Goal: Transaction & Acquisition: Book appointment/travel/reservation

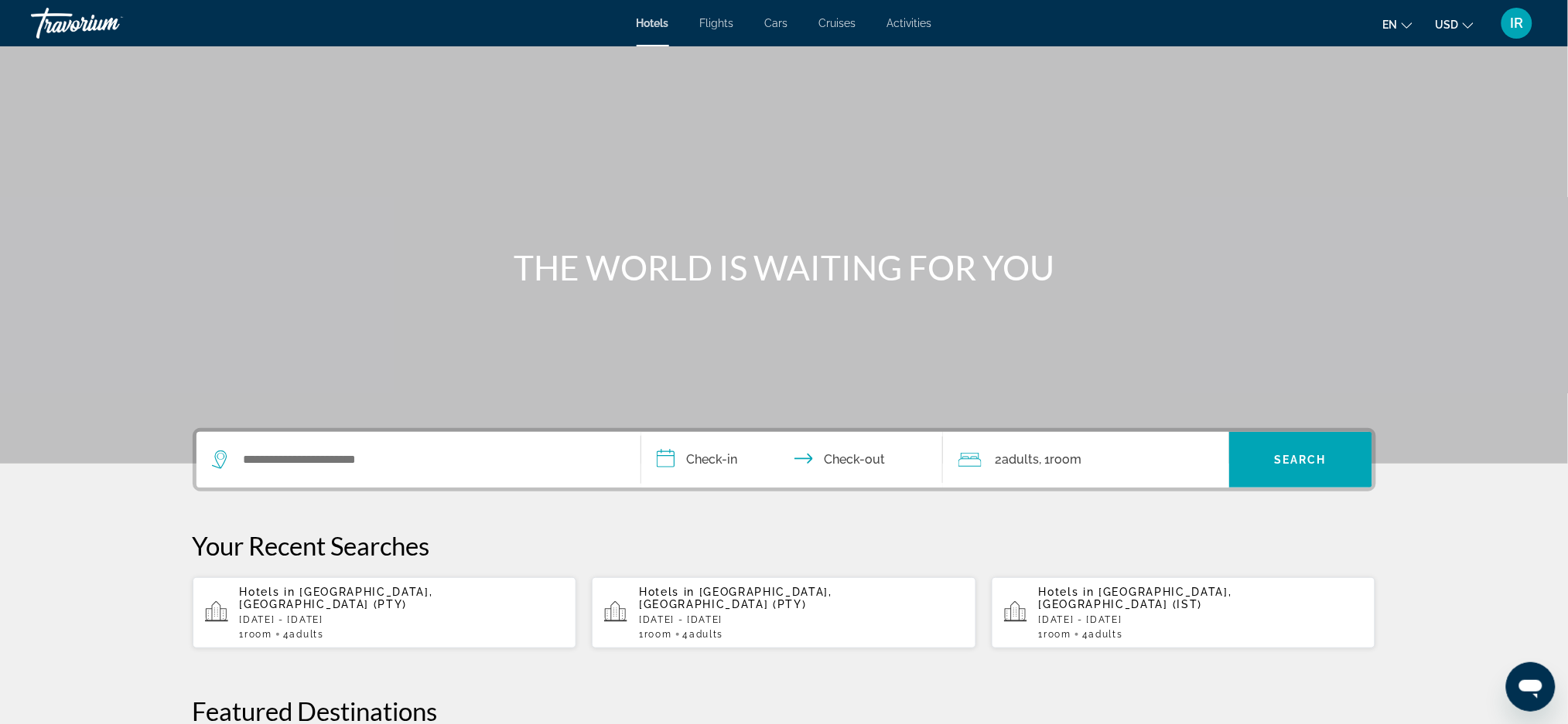
click at [662, 18] on span "Hotels" at bounding box center [653, 23] width 32 height 12
click at [645, 18] on span "Hotels" at bounding box center [653, 23] width 32 height 12
click at [309, 464] on input "Search widget" at bounding box center [429, 460] width 375 height 23
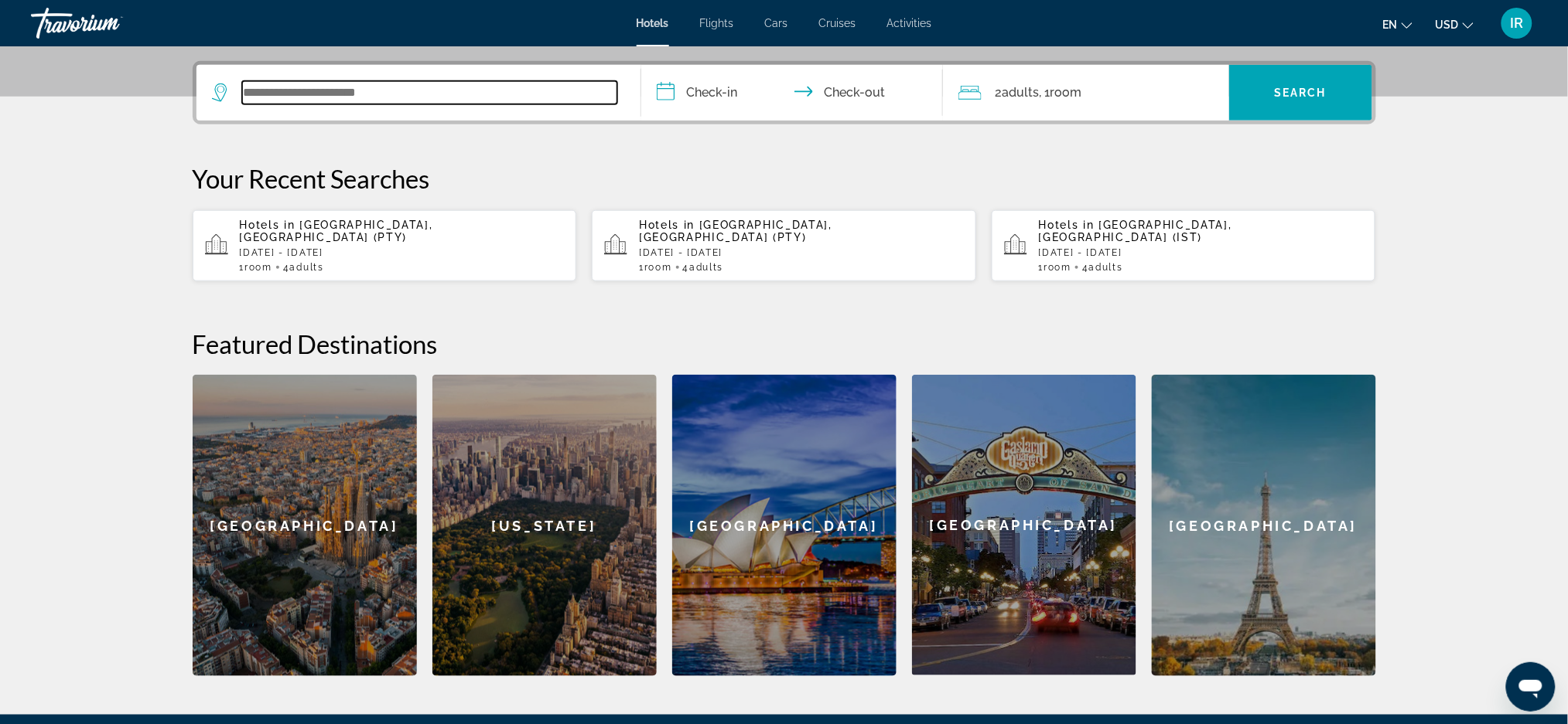
scroll to position [377, 0]
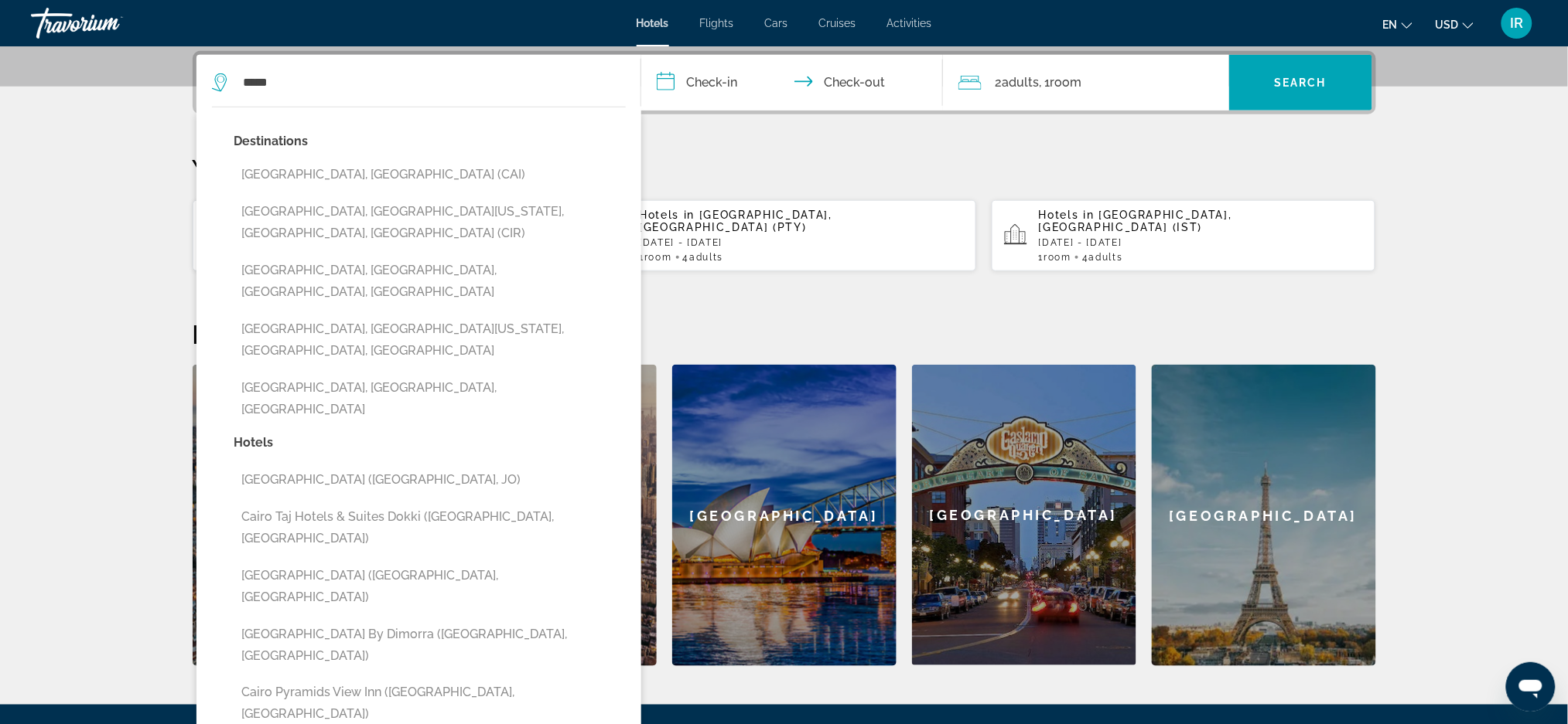
click at [294, 178] on button "[GEOGRAPHIC_DATA], [GEOGRAPHIC_DATA] (CAI)" at bounding box center [429, 174] width 391 height 29
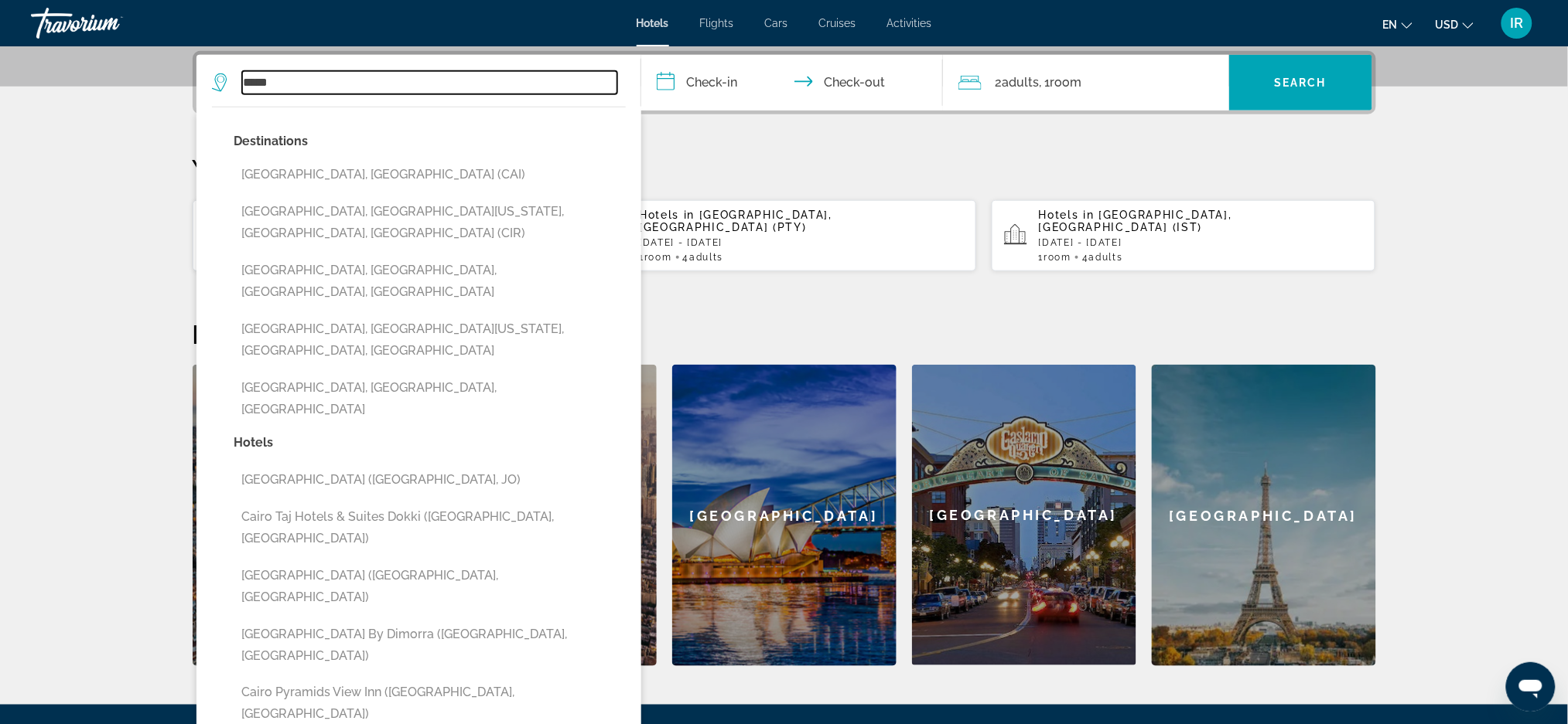
type input "**********"
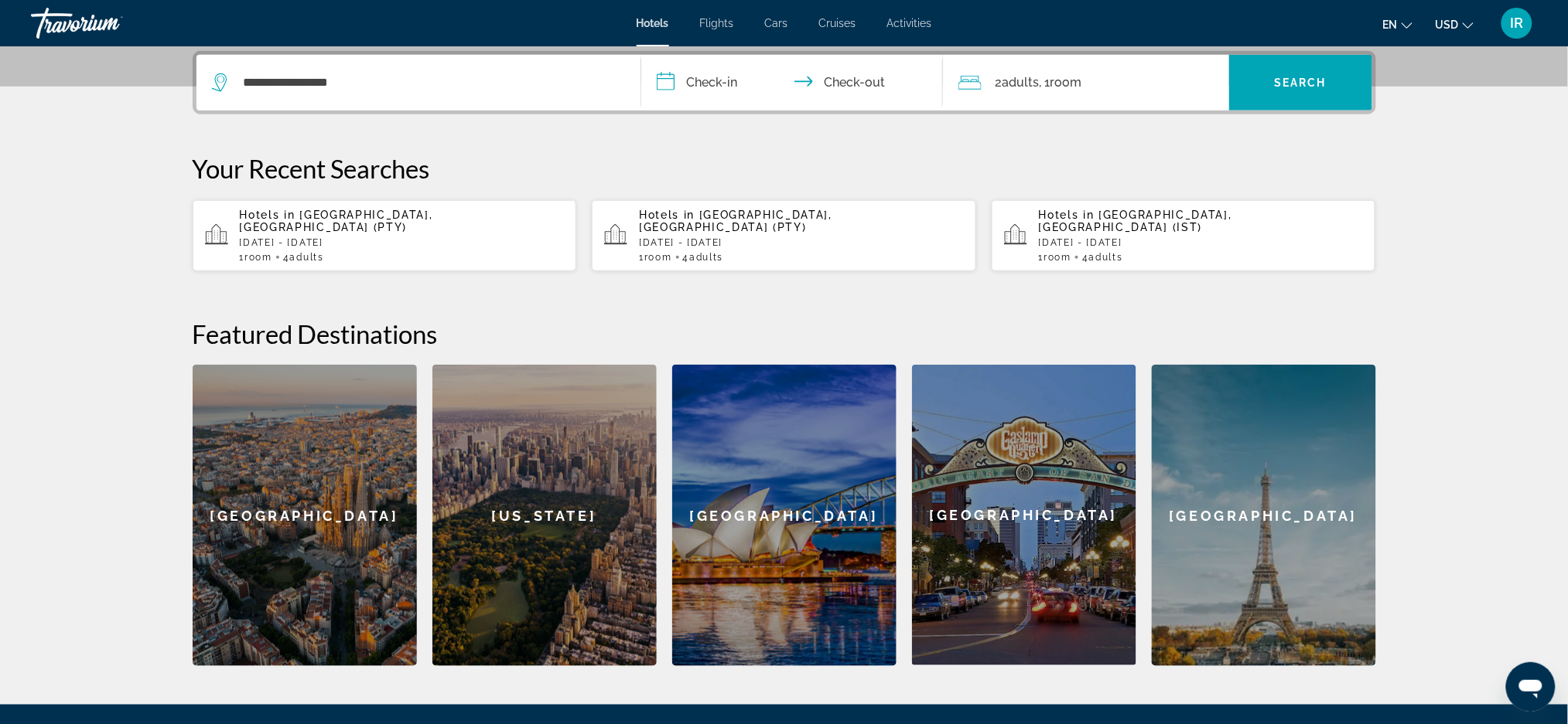
click at [711, 87] on input "**********" at bounding box center [794, 85] width 308 height 60
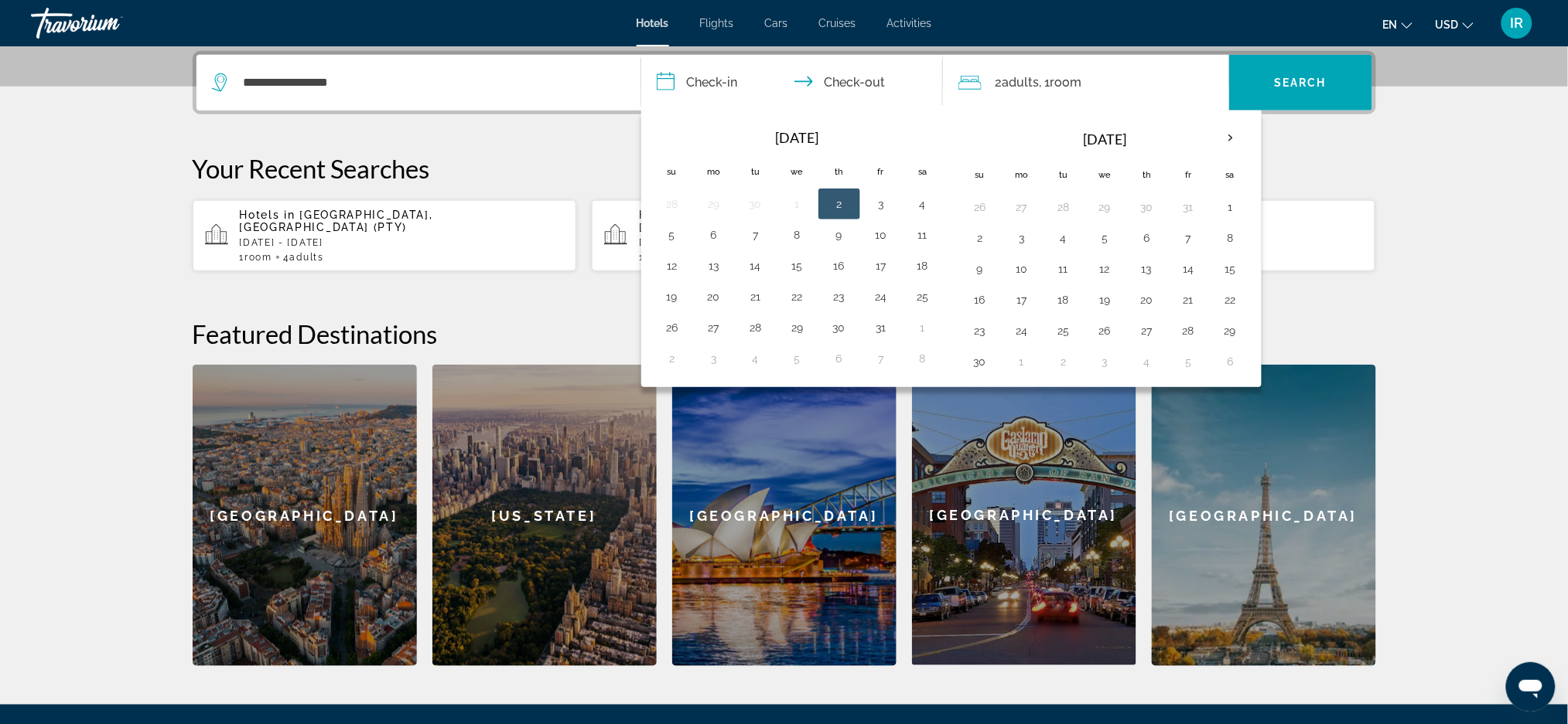
click at [1236, 142] on th "Next month" at bounding box center [1230, 139] width 42 height 34
click at [911, 270] on button "15" at bounding box center [923, 268] width 25 height 22
click at [921, 262] on button "15" at bounding box center [923, 268] width 25 height 22
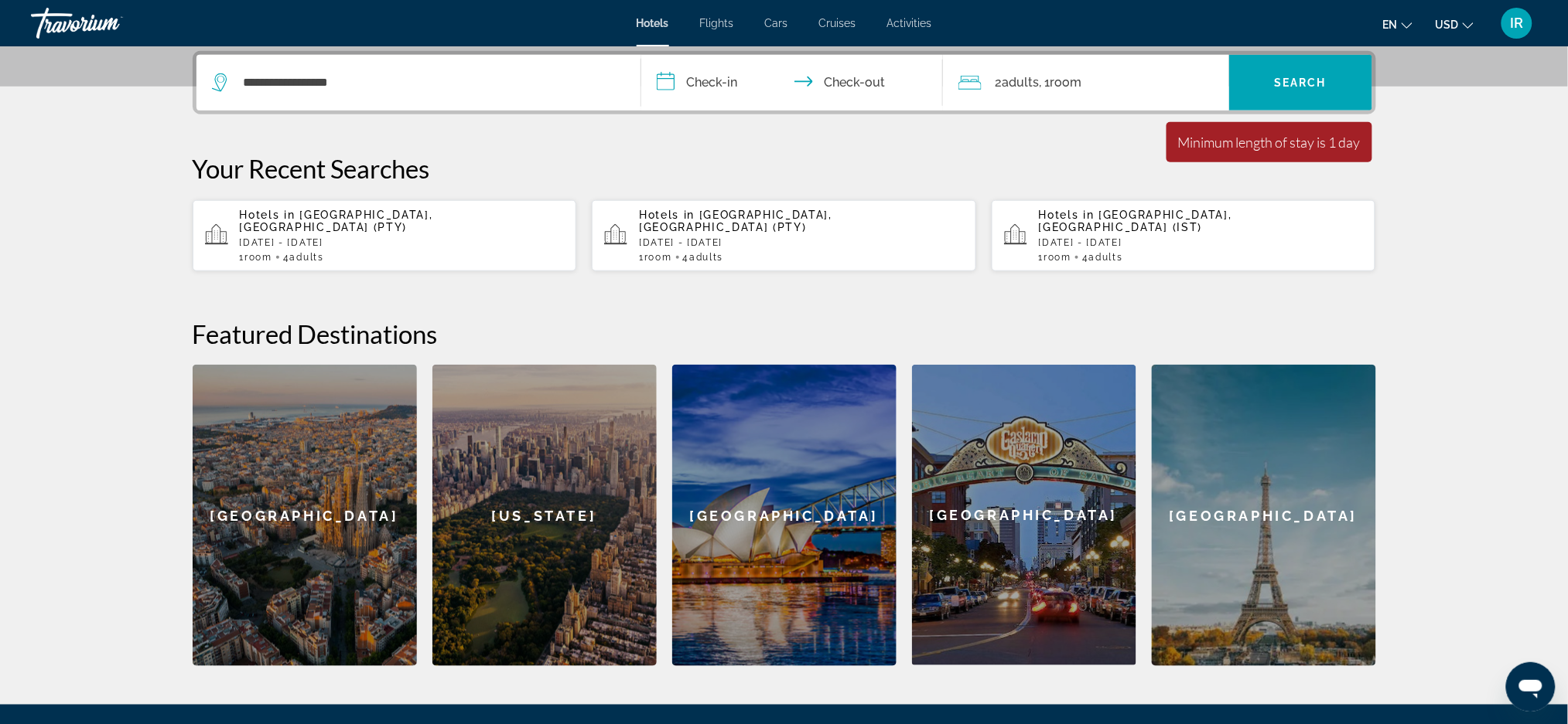
click at [883, 127] on div "**********" at bounding box center [784, 359] width 1245 height 616
click at [714, 66] on input "**********" at bounding box center [794, 85] width 308 height 60
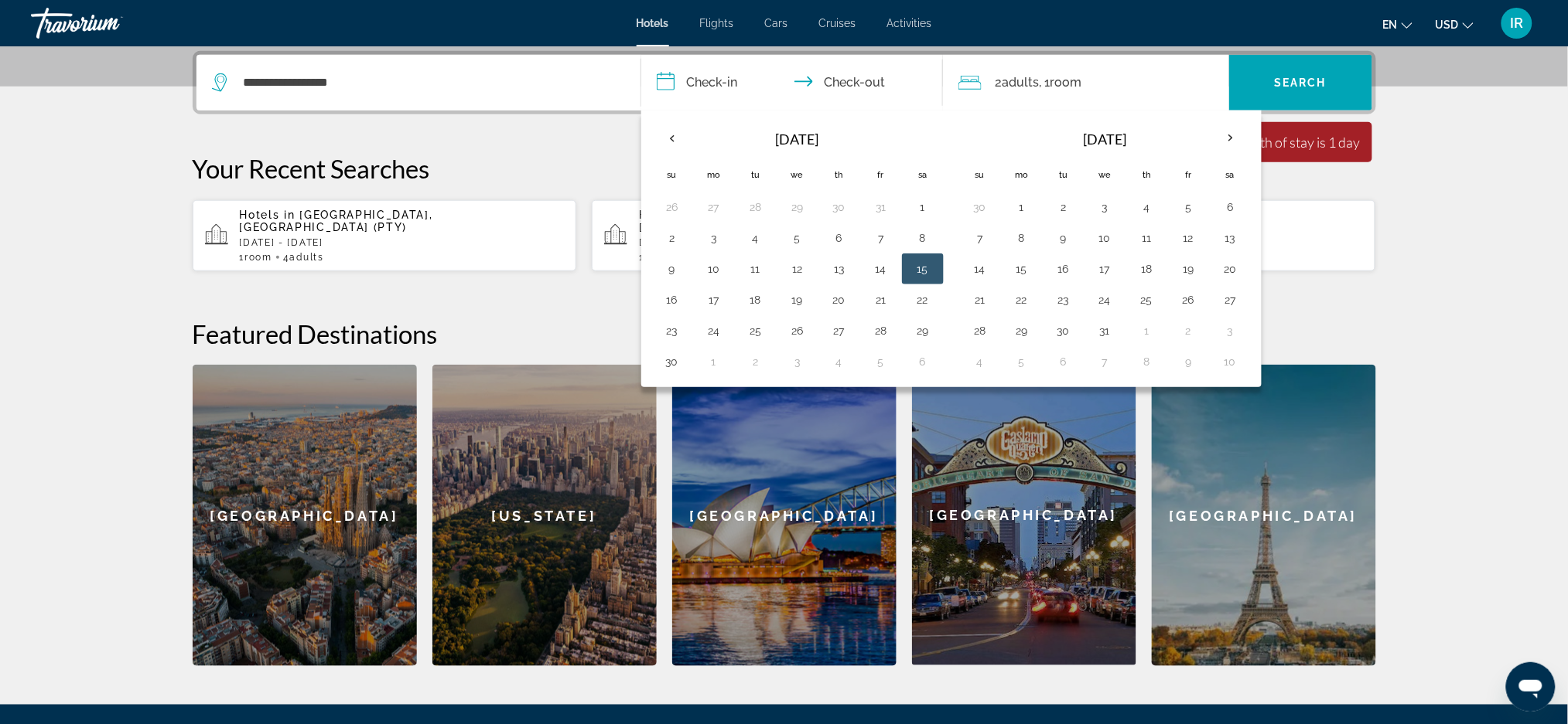
click at [723, 241] on button "3" at bounding box center [714, 238] width 25 height 22
click at [881, 248] on button "7" at bounding box center [881, 238] width 25 height 22
type input "**********"
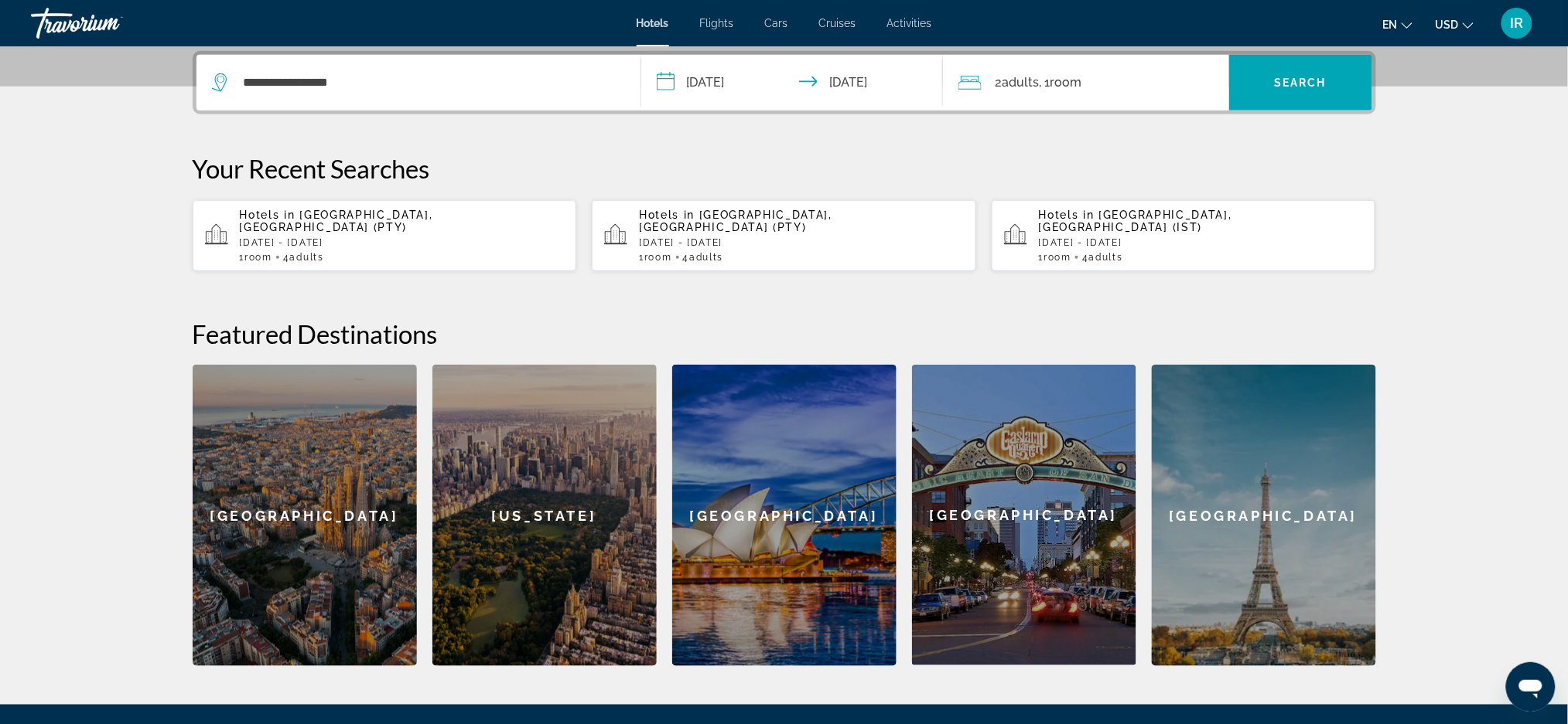
click at [1289, 94] on span "Search widget" at bounding box center [1300, 82] width 143 height 37
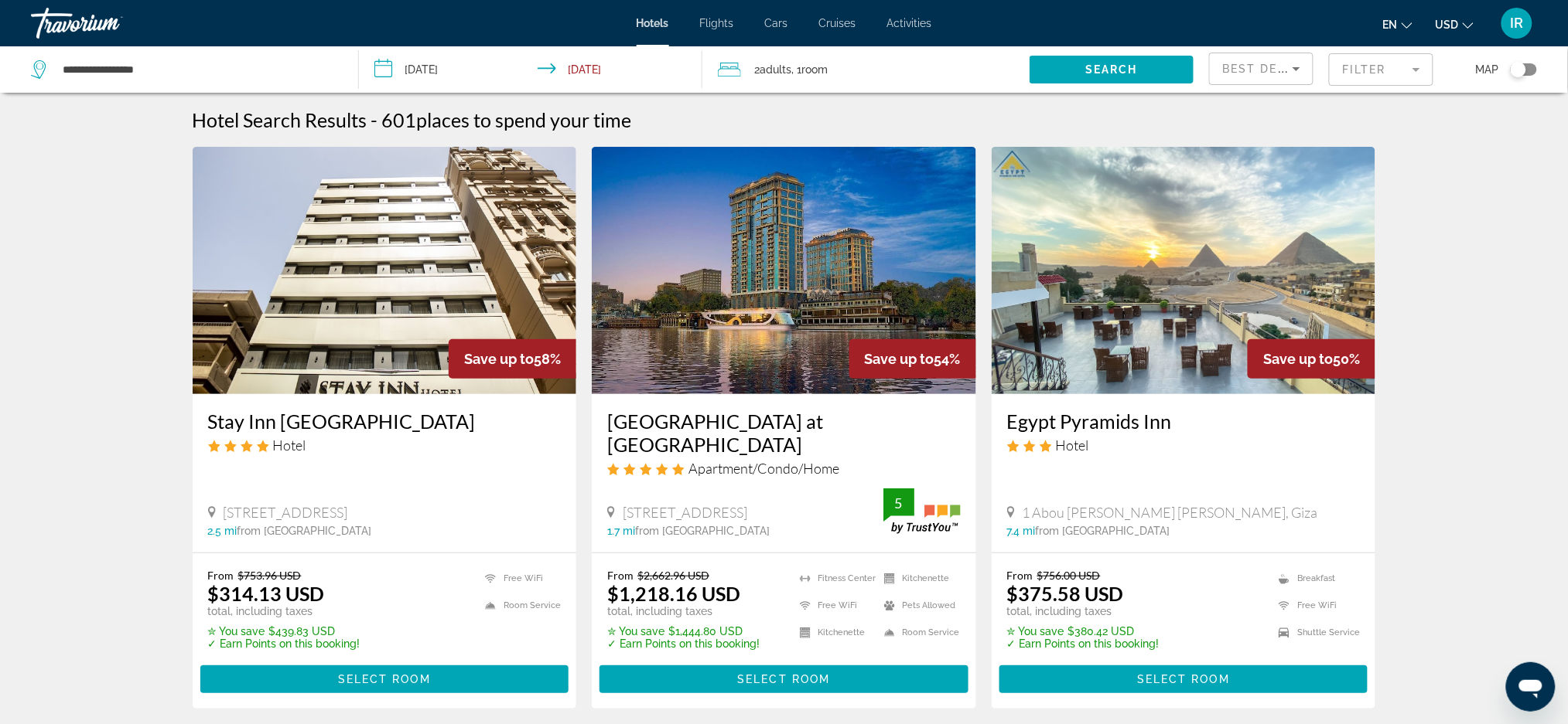
click at [1364, 64] on mat-form-field "Filter" at bounding box center [1381, 69] width 105 height 32
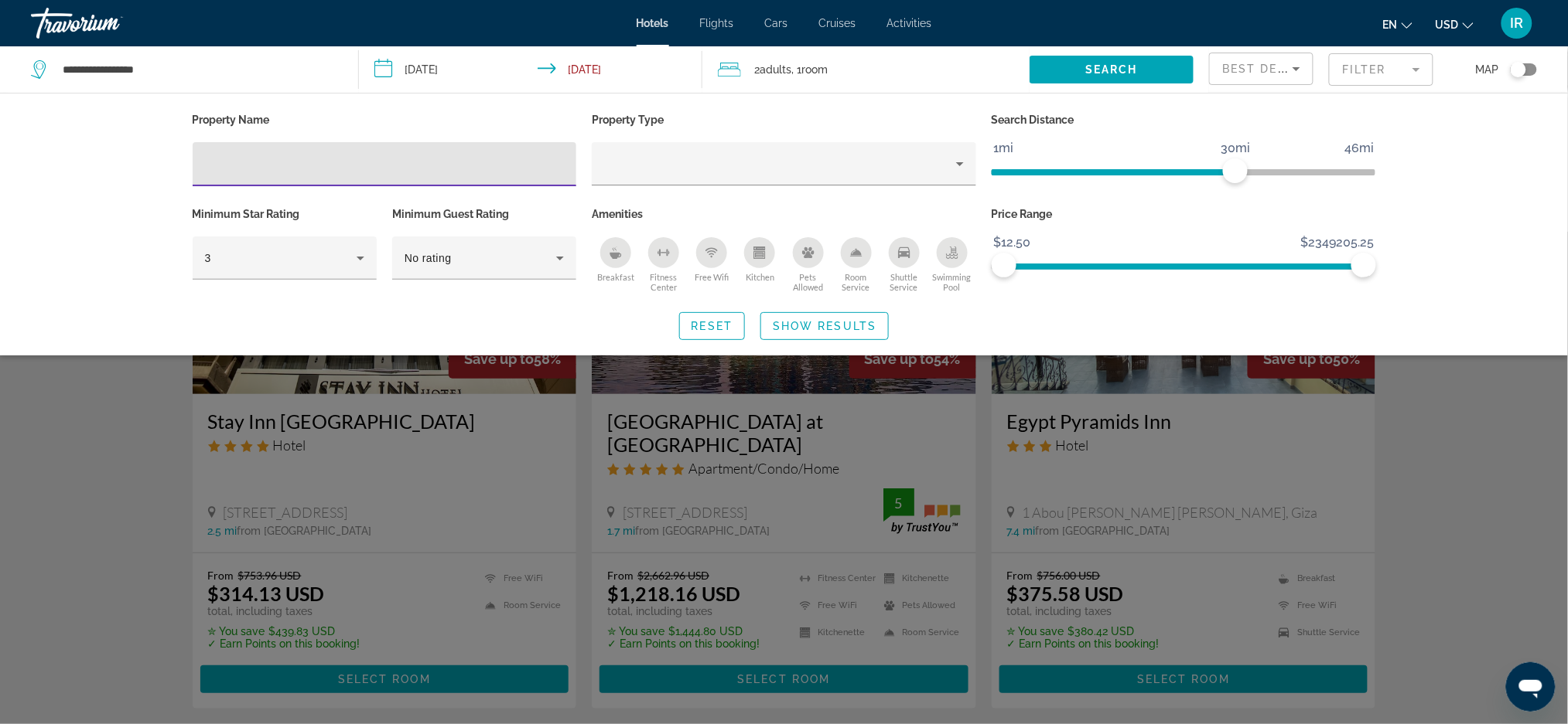
click at [214, 165] on input "Hotel Filters" at bounding box center [385, 164] width 360 height 18
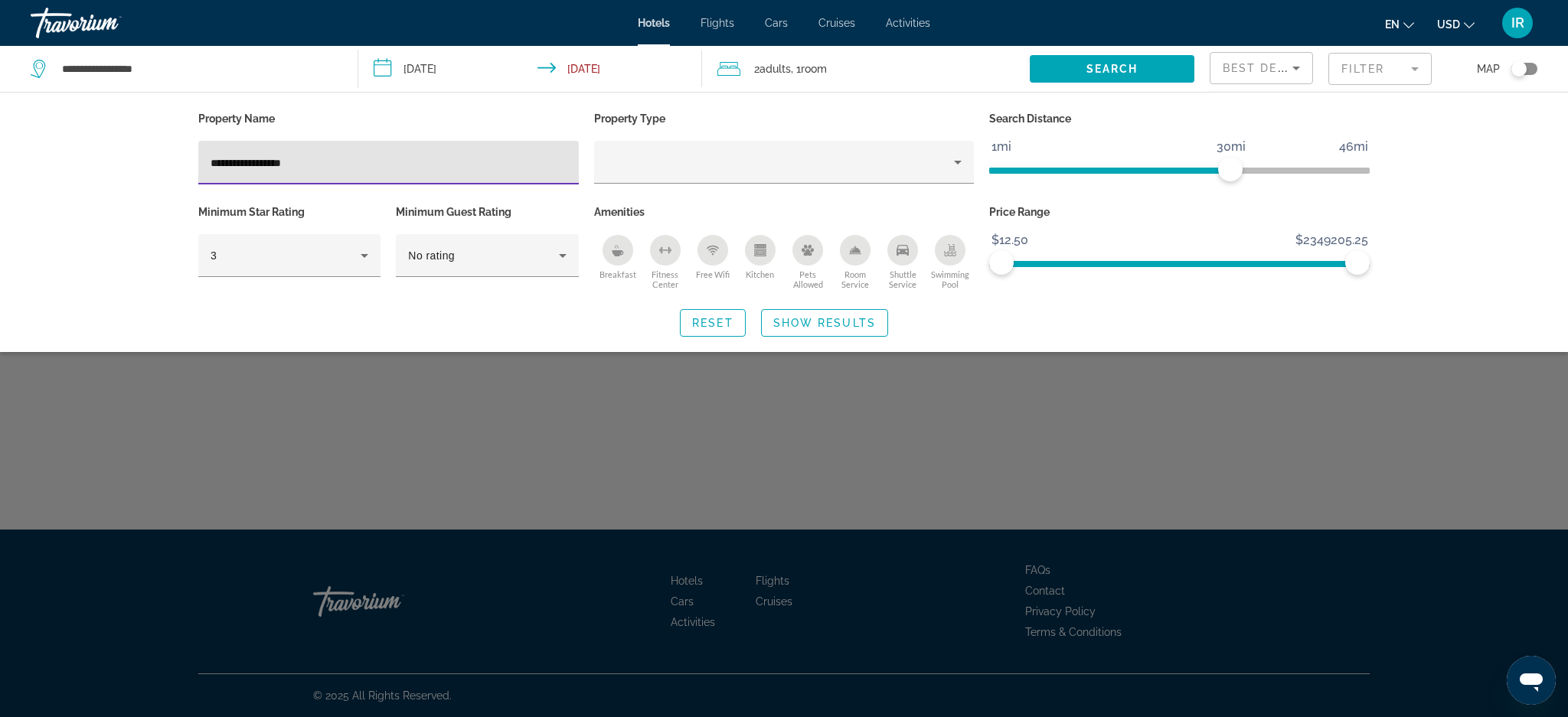
type input "**********"
click at [834, 332] on span "Search widget" at bounding box center [824, 322] width 125 height 37
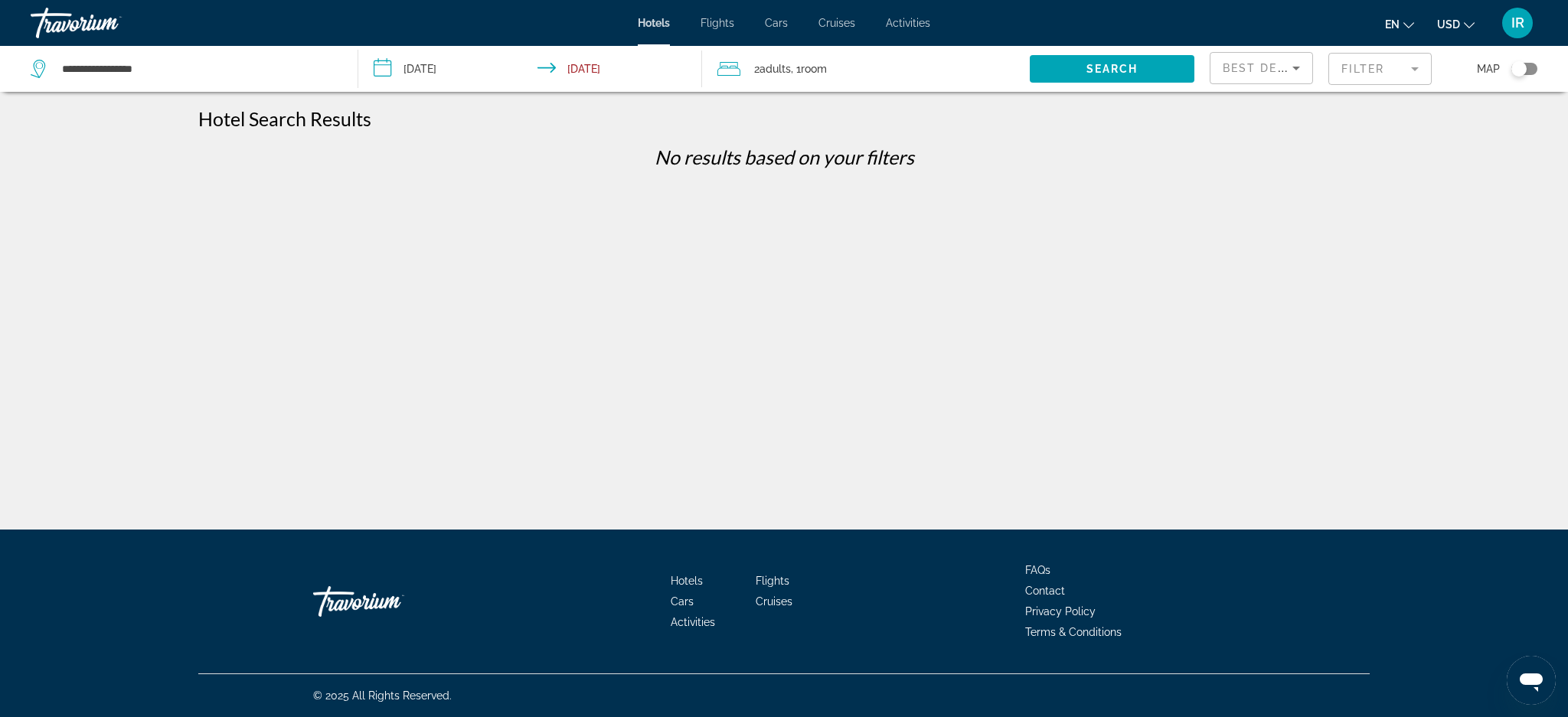
click at [1270, 62] on span "Best Deals" at bounding box center [1262, 68] width 79 height 12
click at [1019, 336] on div at bounding box center [784, 358] width 1568 height 717
click at [1370, 71] on mat-form-field "Filter" at bounding box center [1380, 69] width 104 height 32
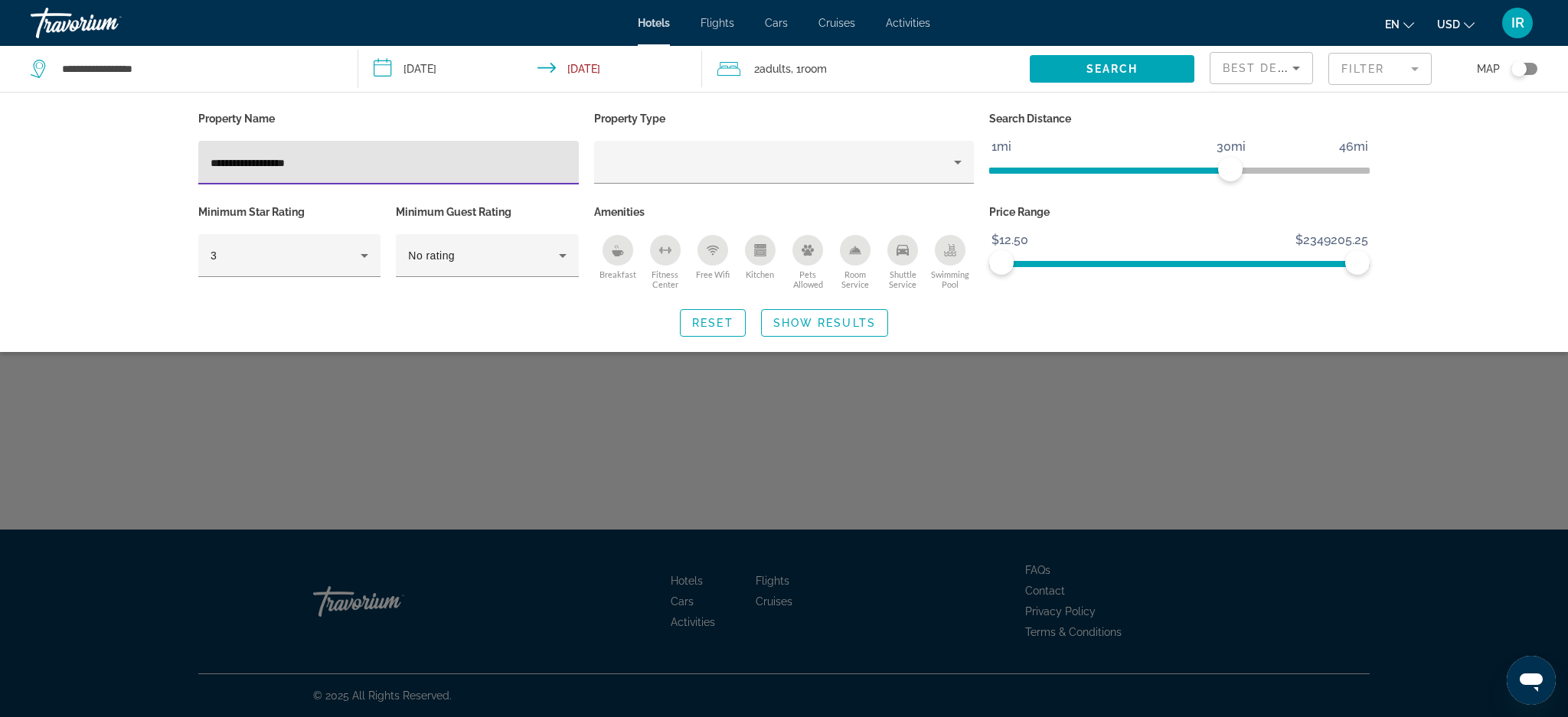
click at [348, 168] on input "**********" at bounding box center [388, 162] width 356 height 18
type input "*****"
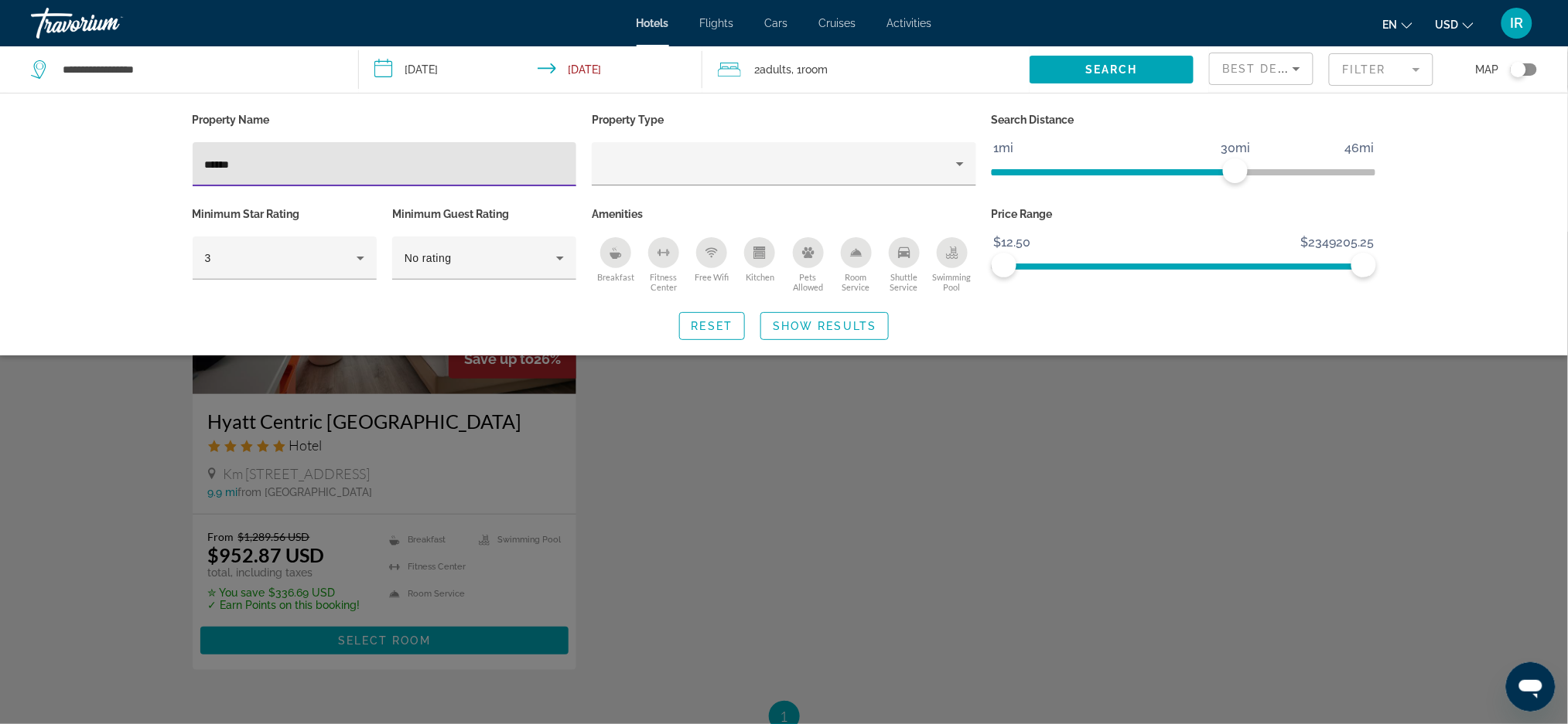
click at [277, 558] on div "Search widget" at bounding box center [784, 478] width 1568 height 492
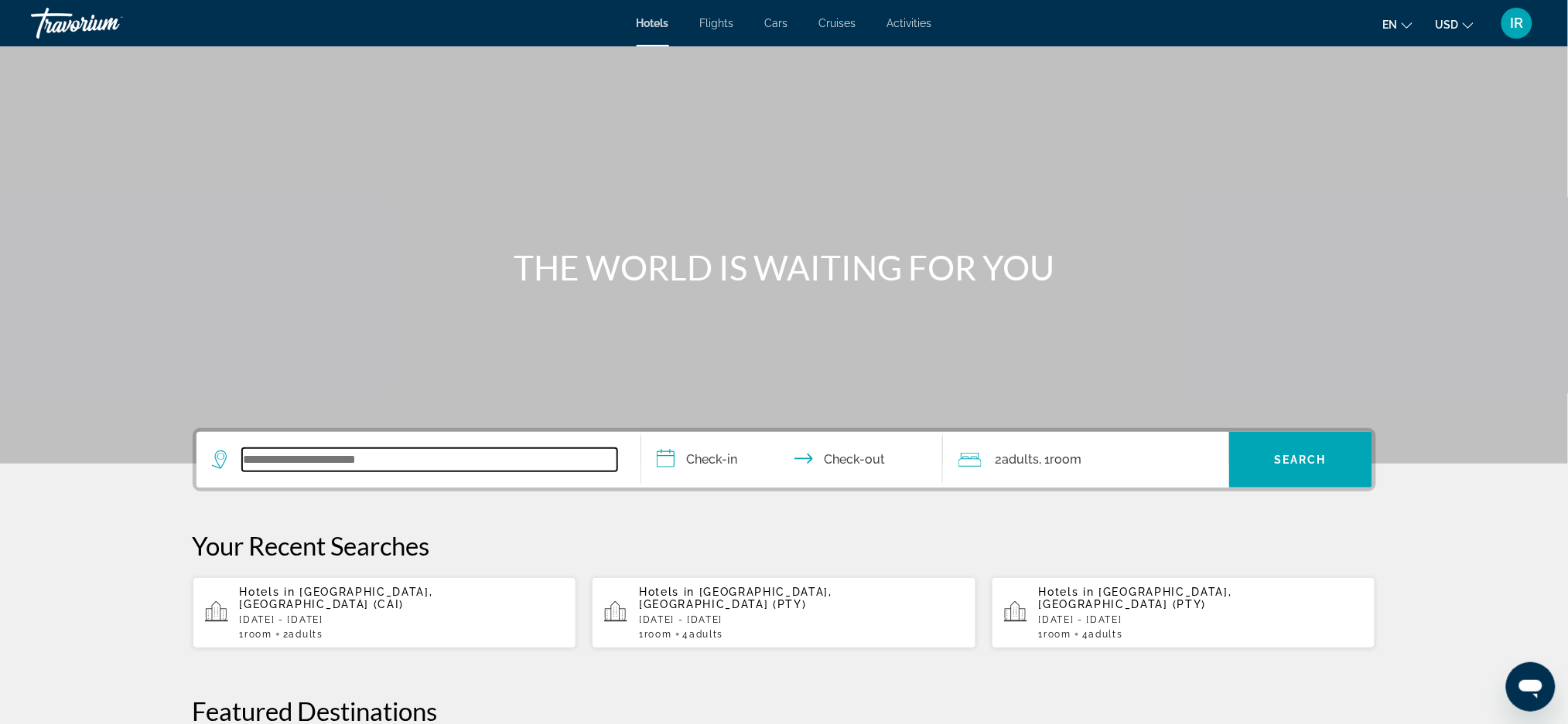
click at [340, 448] on input "Search widget" at bounding box center [429, 460] width 375 height 23
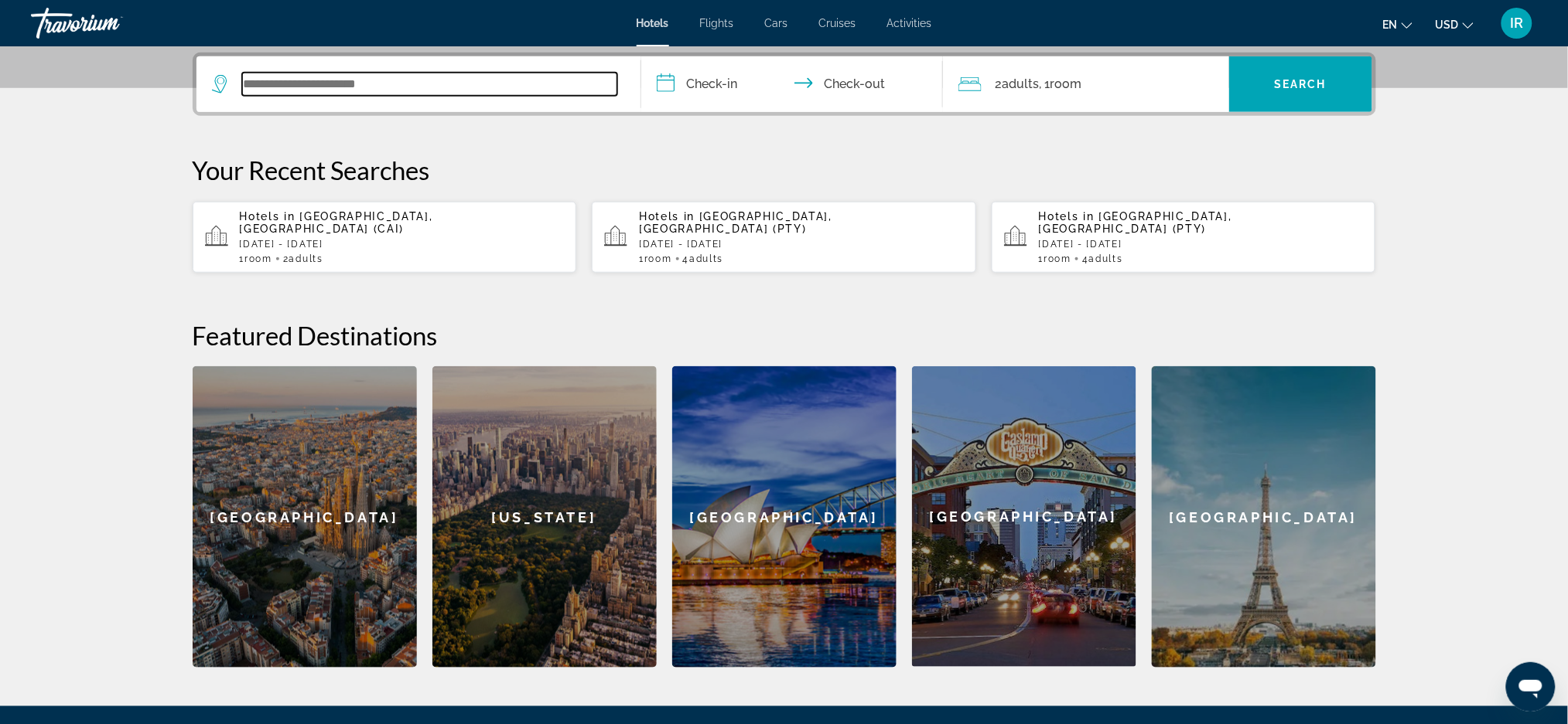
scroll to position [377, 0]
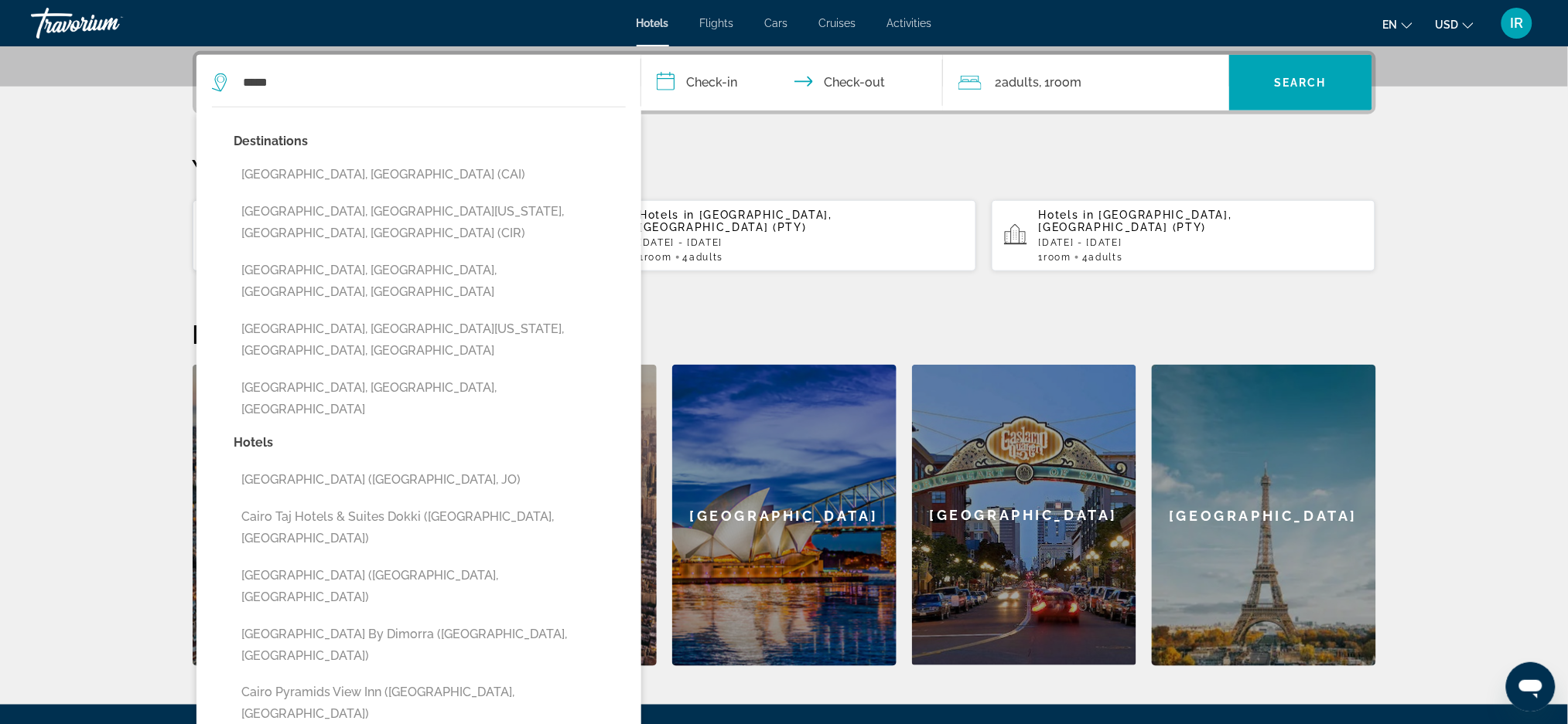
click at [313, 170] on button "[GEOGRAPHIC_DATA], [GEOGRAPHIC_DATA] (CAI)" at bounding box center [429, 174] width 391 height 29
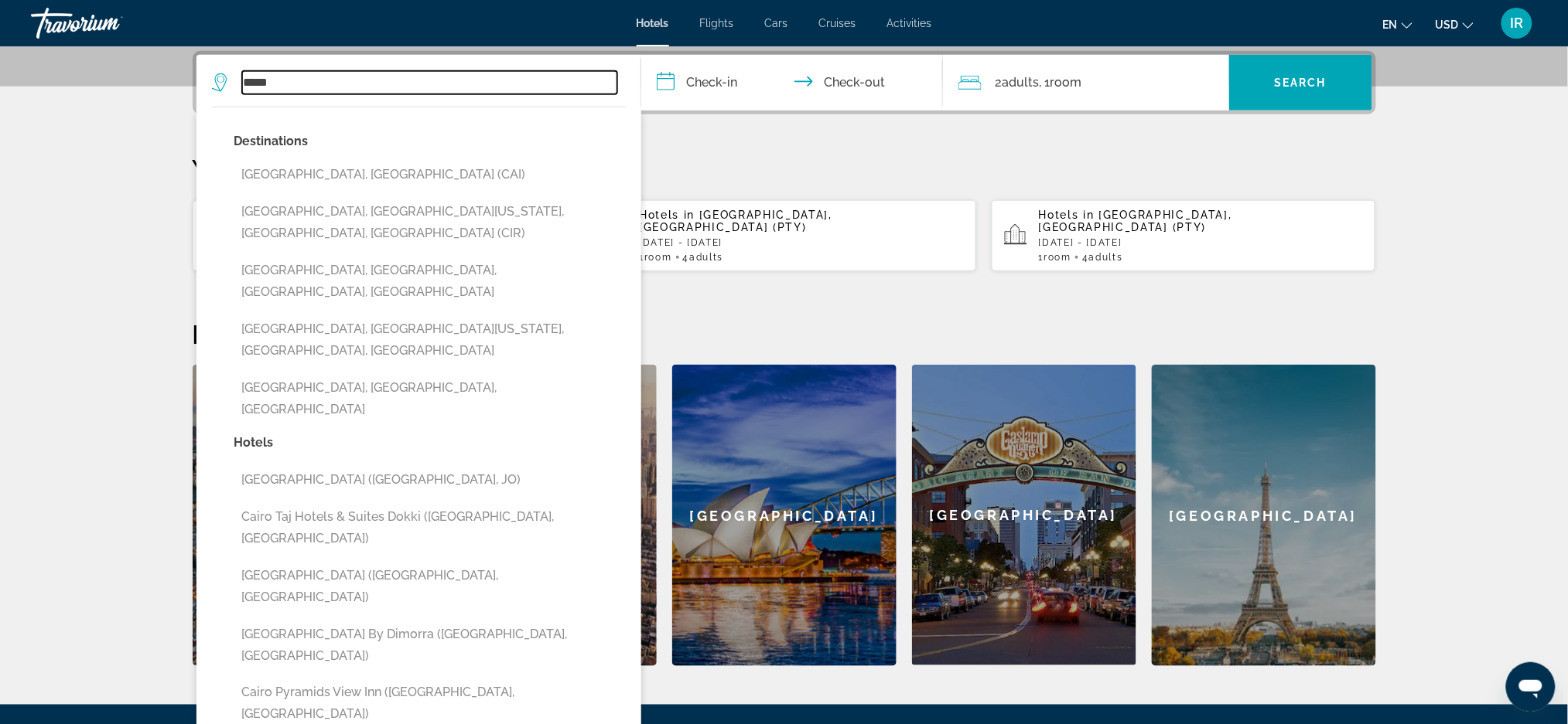
type input "**********"
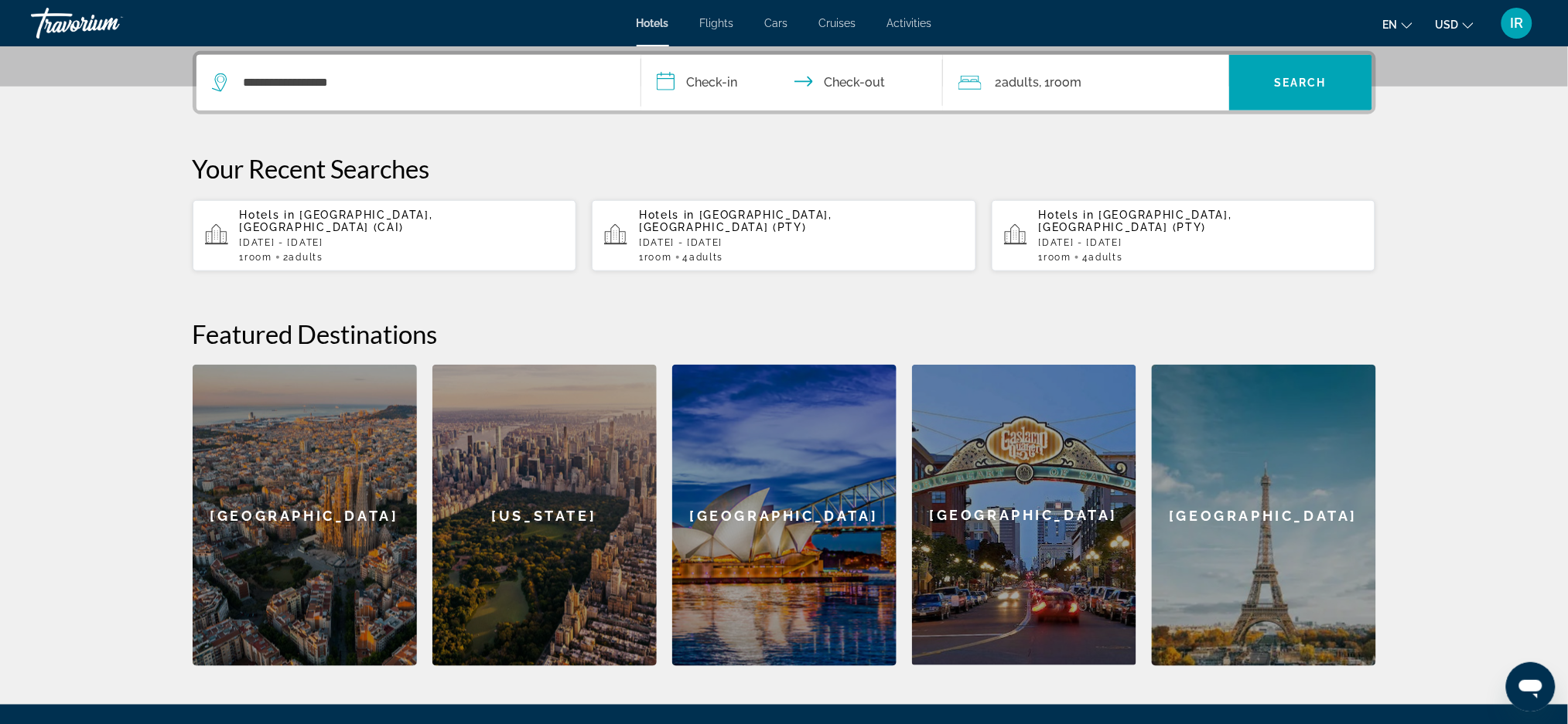
click at [751, 85] on input "**********" at bounding box center [794, 85] width 308 height 60
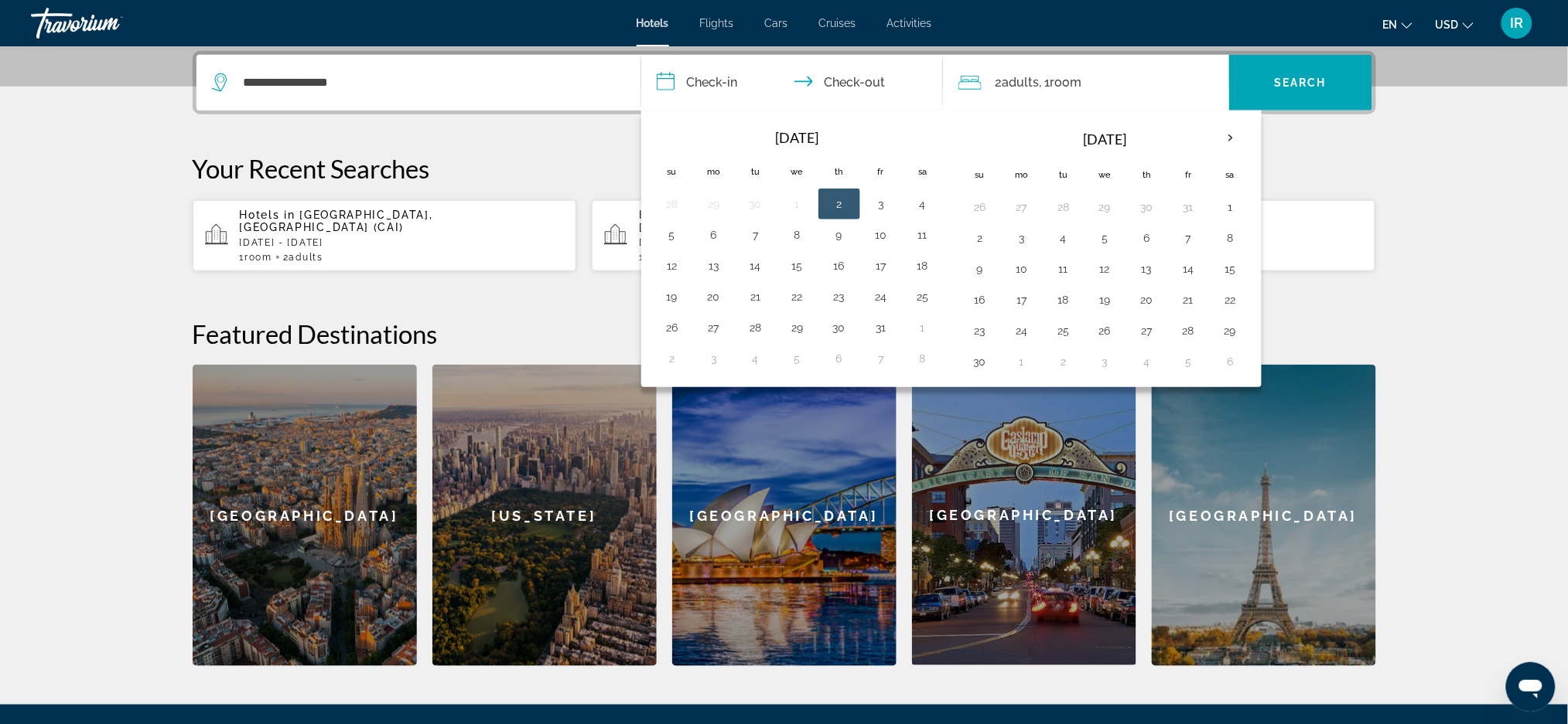
click at [1234, 138] on th "Next month" at bounding box center [1230, 139] width 42 height 34
click at [1108, 210] on button "3" at bounding box center [1105, 206] width 25 height 22
click at [973, 244] on button "7" at bounding box center [980, 238] width 25 height 22
type input "**********"
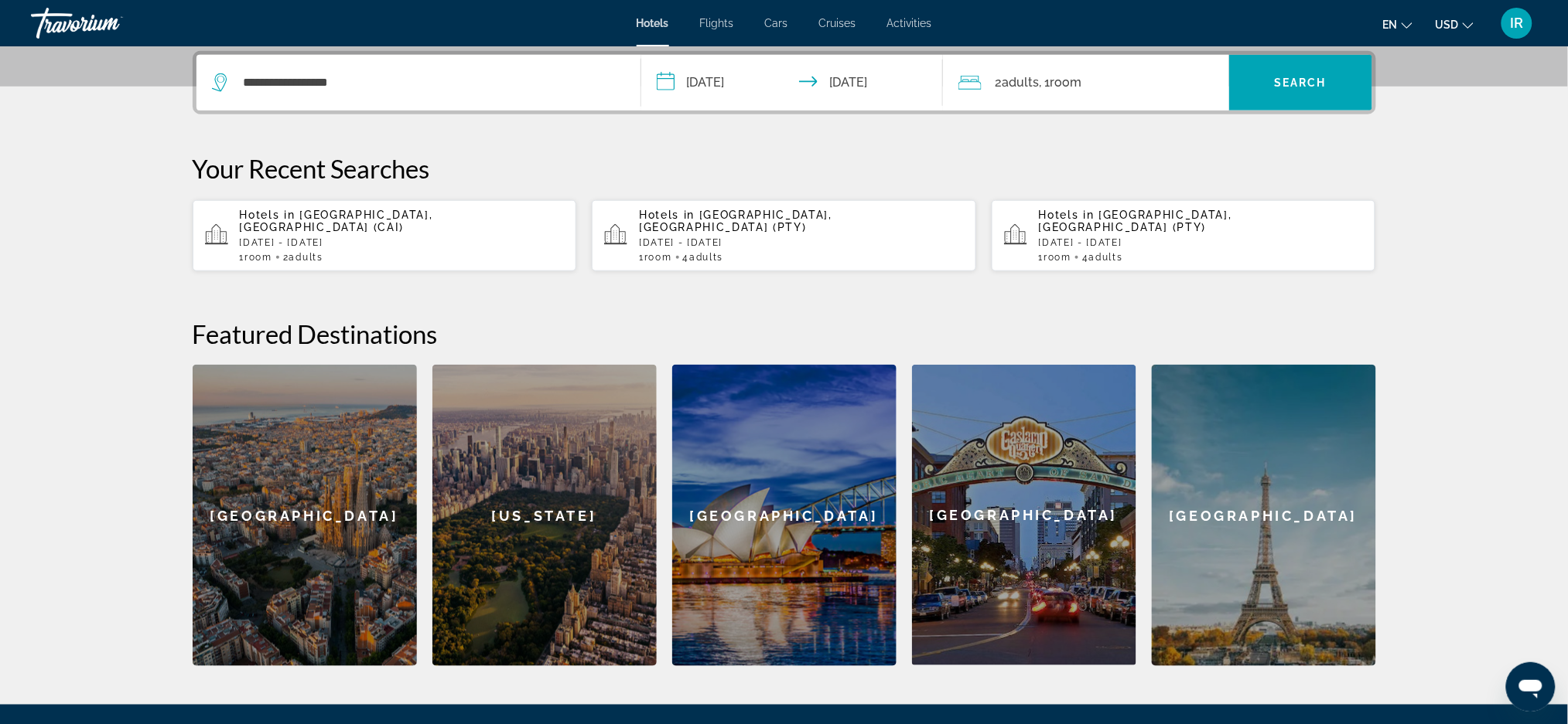
click at [1296, 67] on span "Search widget" at bounding box center [1300, 82] width 143 height 37
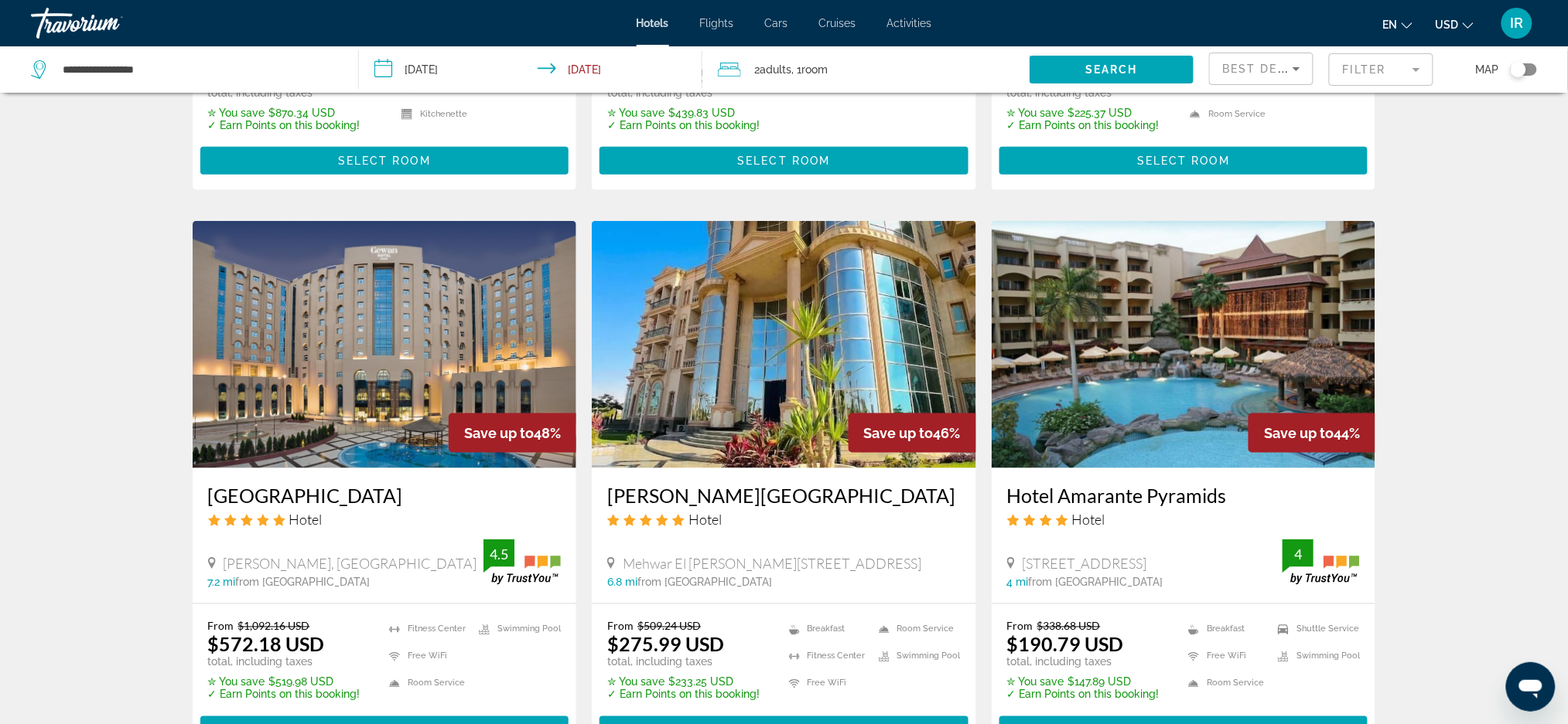
scroll to position [485, 0]
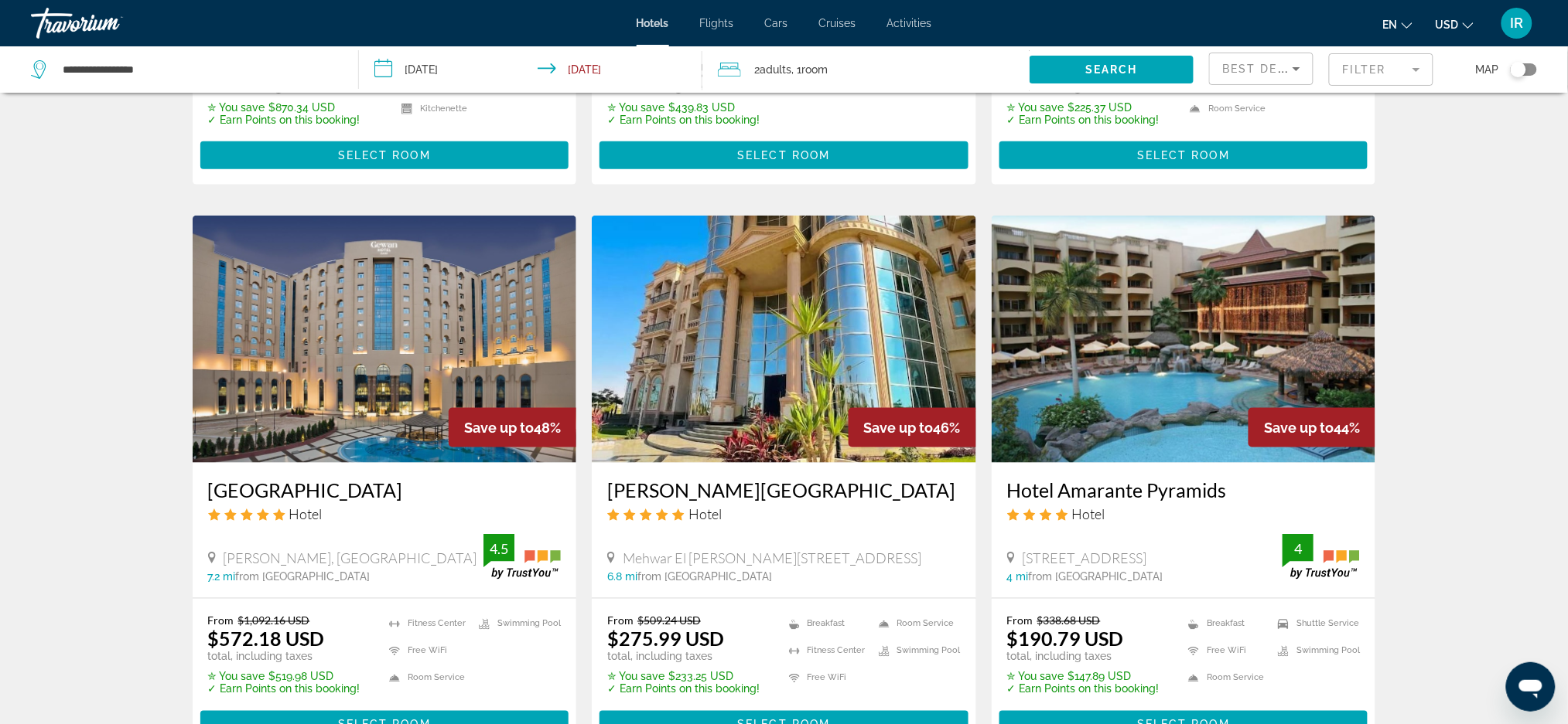
click at [357, 379] on img "Main content" at bounding box center [385, 340] width 385 height 247
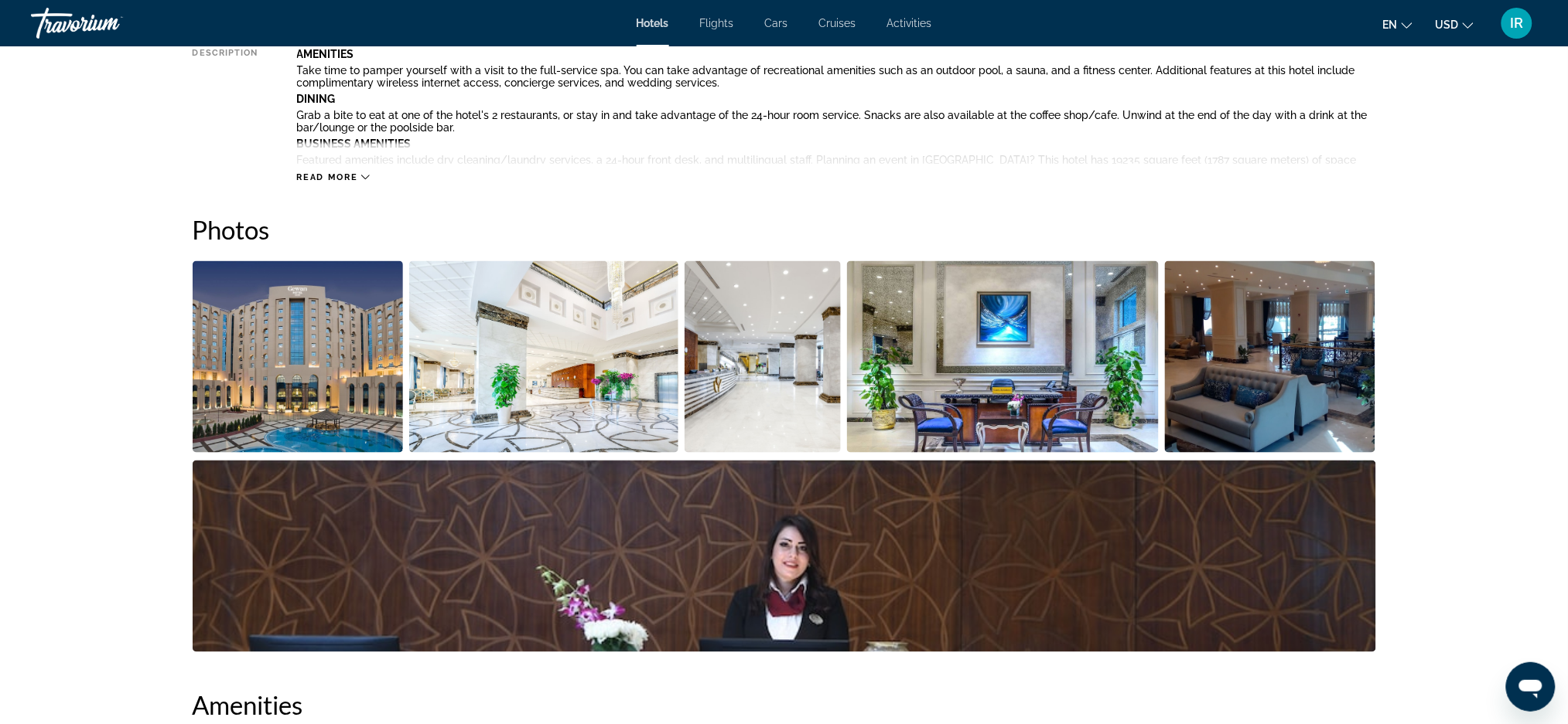
scroll to position [636, 0]
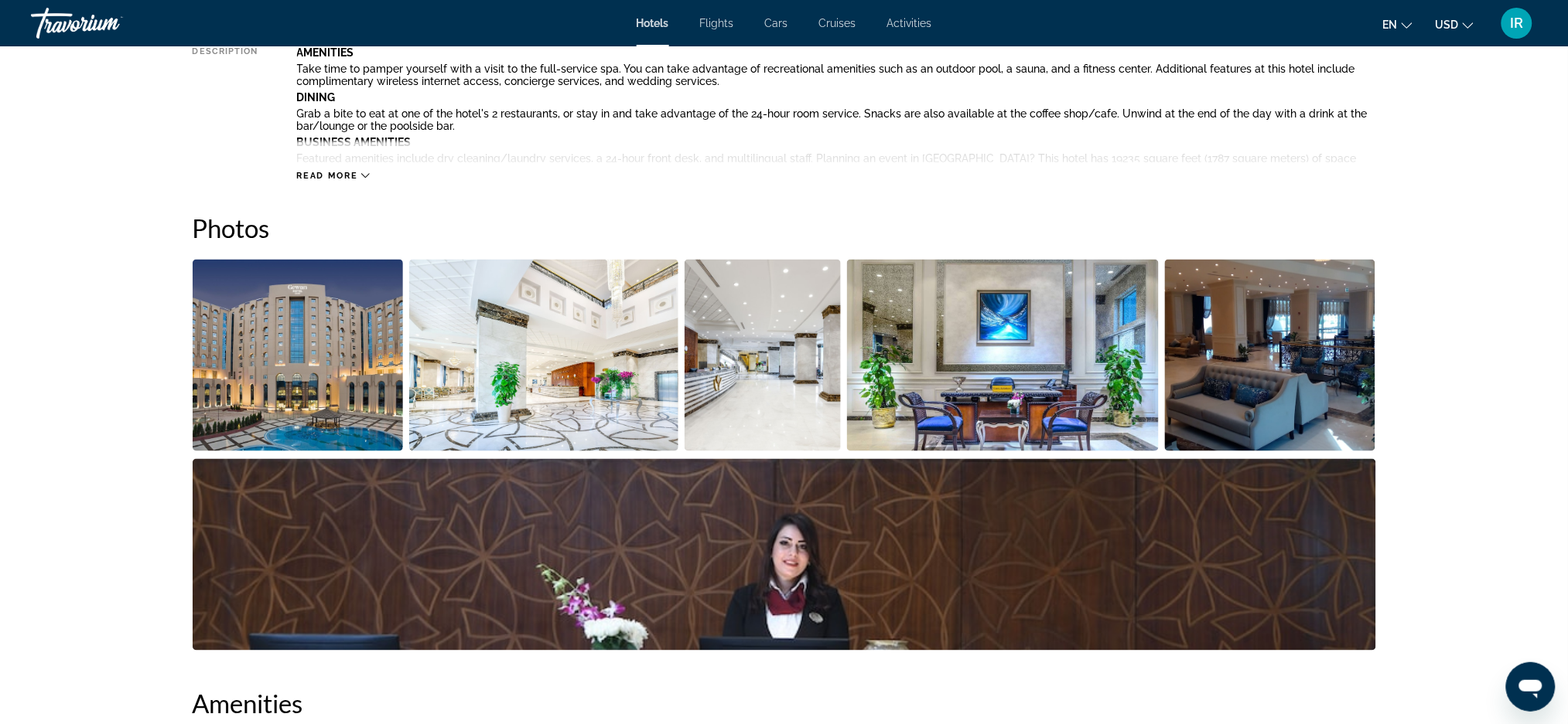
click at [298, 389] on img "Open full-screen image slider" at bounding box center [298, 355] width 211 height 191
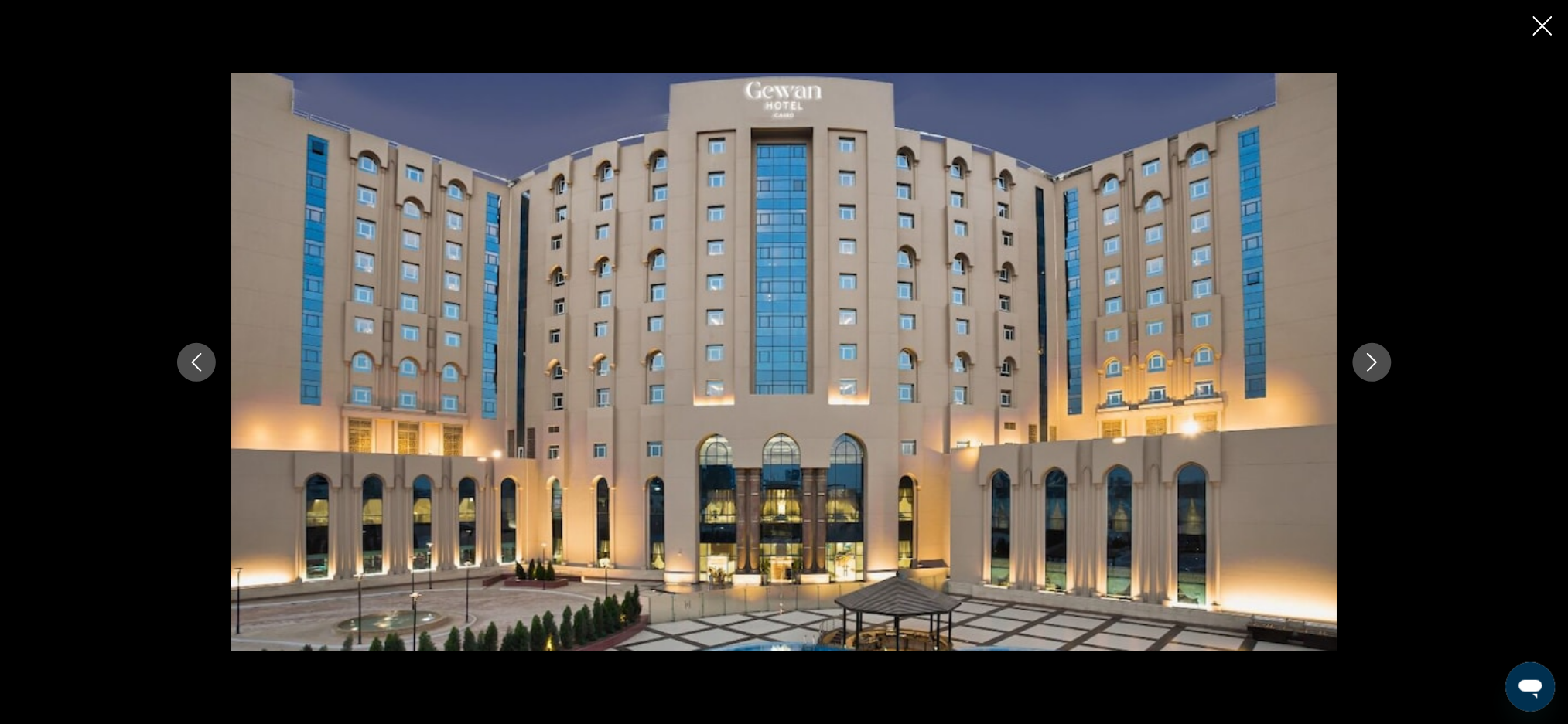
click at [202, 377] on button "Previous image" at bounding box center [196, 362] width 39 height 39
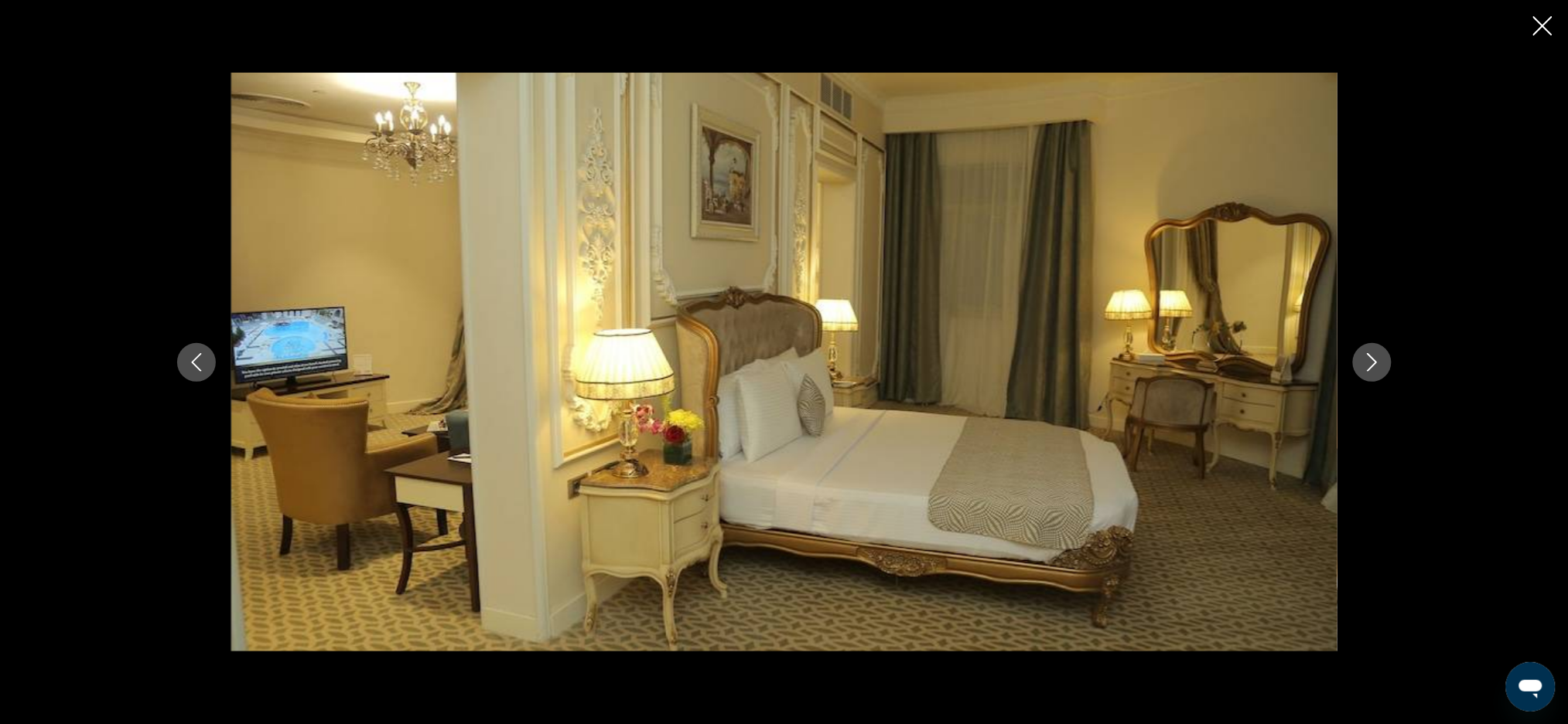
click at [195, 365] on icon "Previous image" at bounding box center [196, 362] width 10 height 18
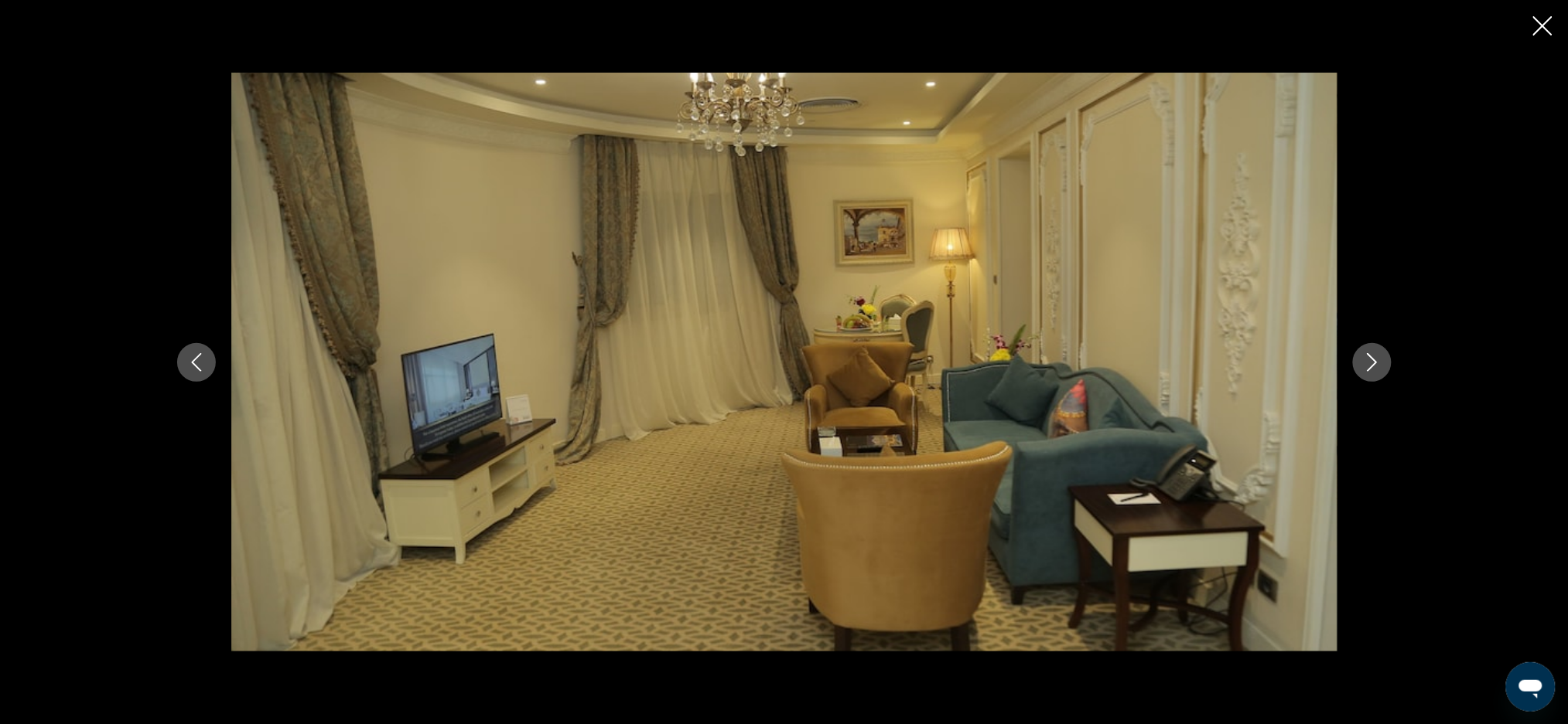
click at [190, 365] on icon "Previous image" at bounding box center [196, 362] width 18 height 18
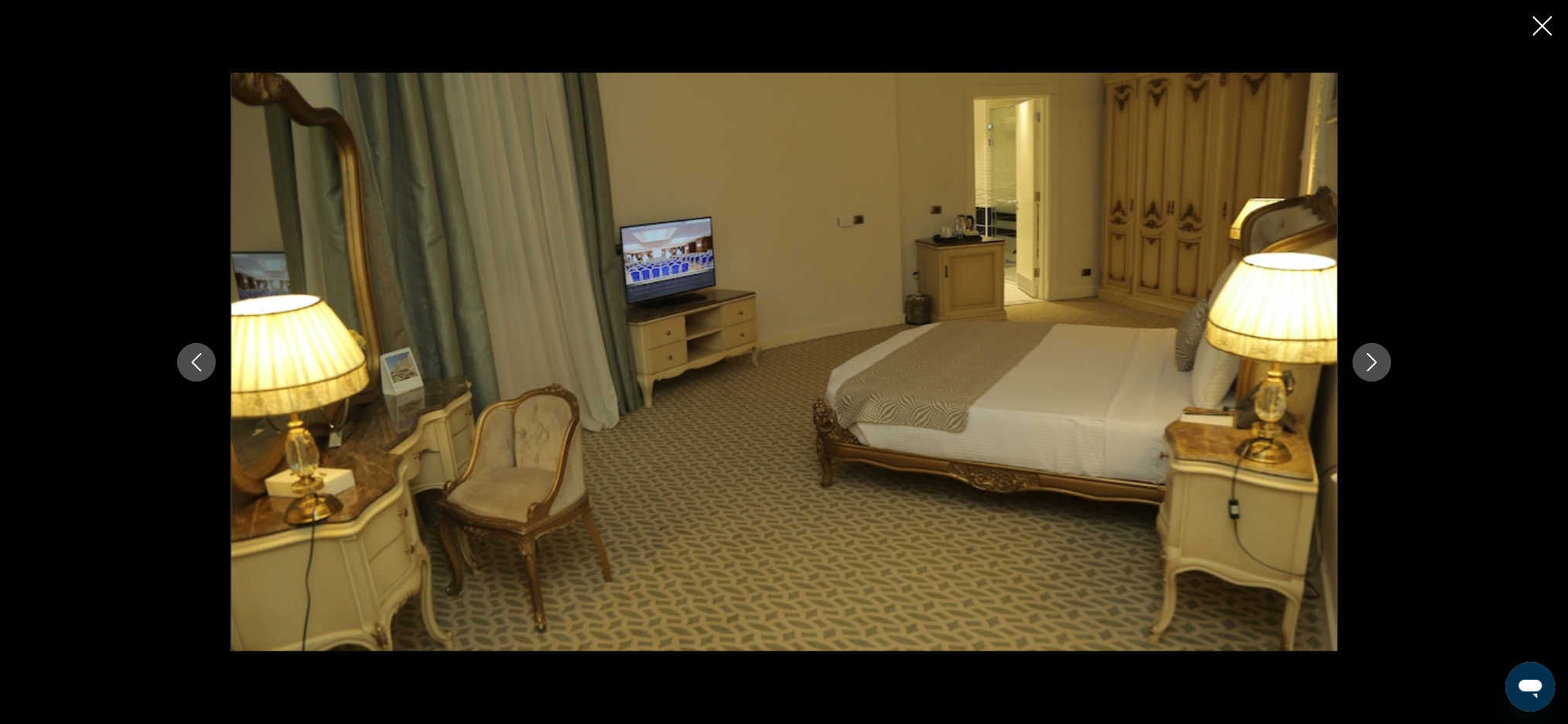
click at [193, 362] on icon "Previous image" at bounding box center [196, 362] width 18 height 18
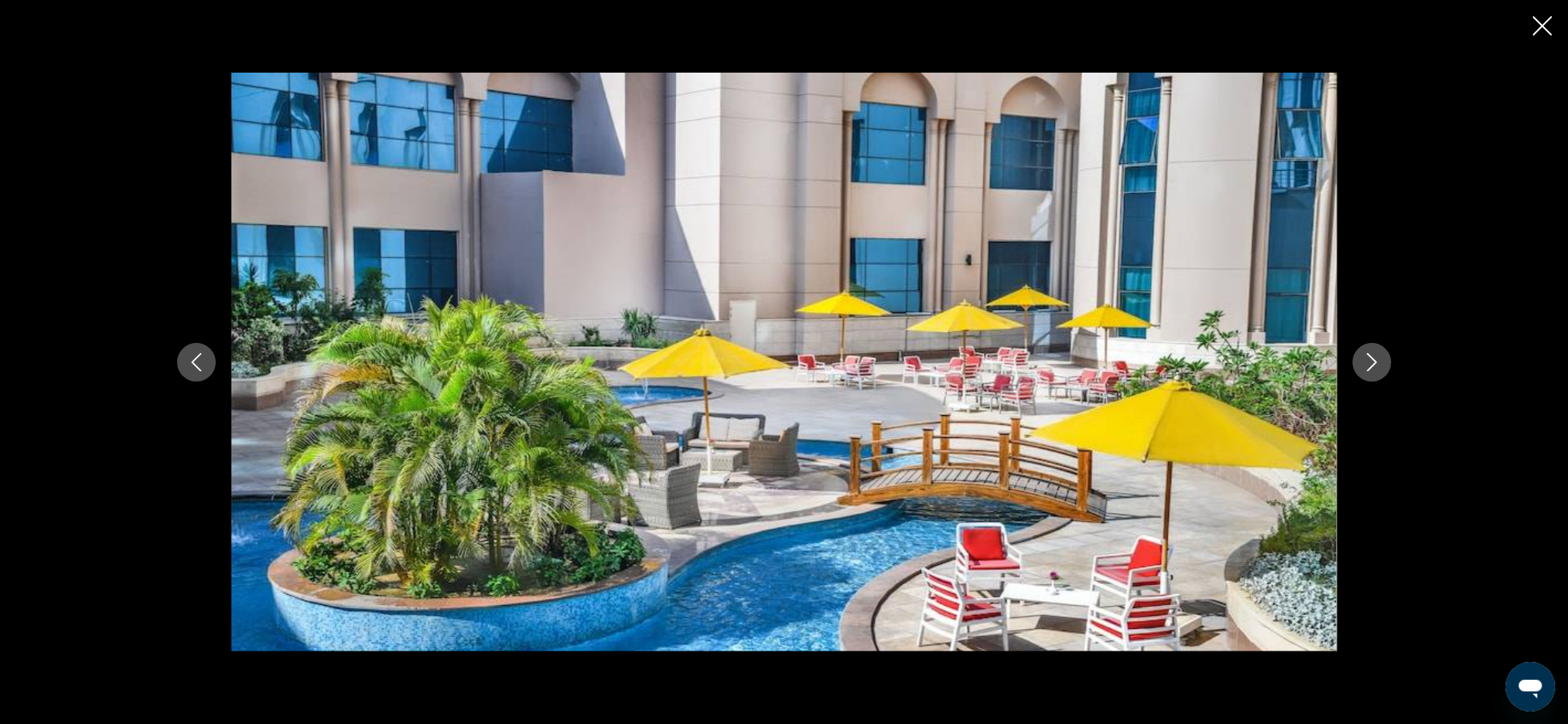
click at [200, 377] on button "Previous image" at bounding box center [196, 362] width 39 height 39
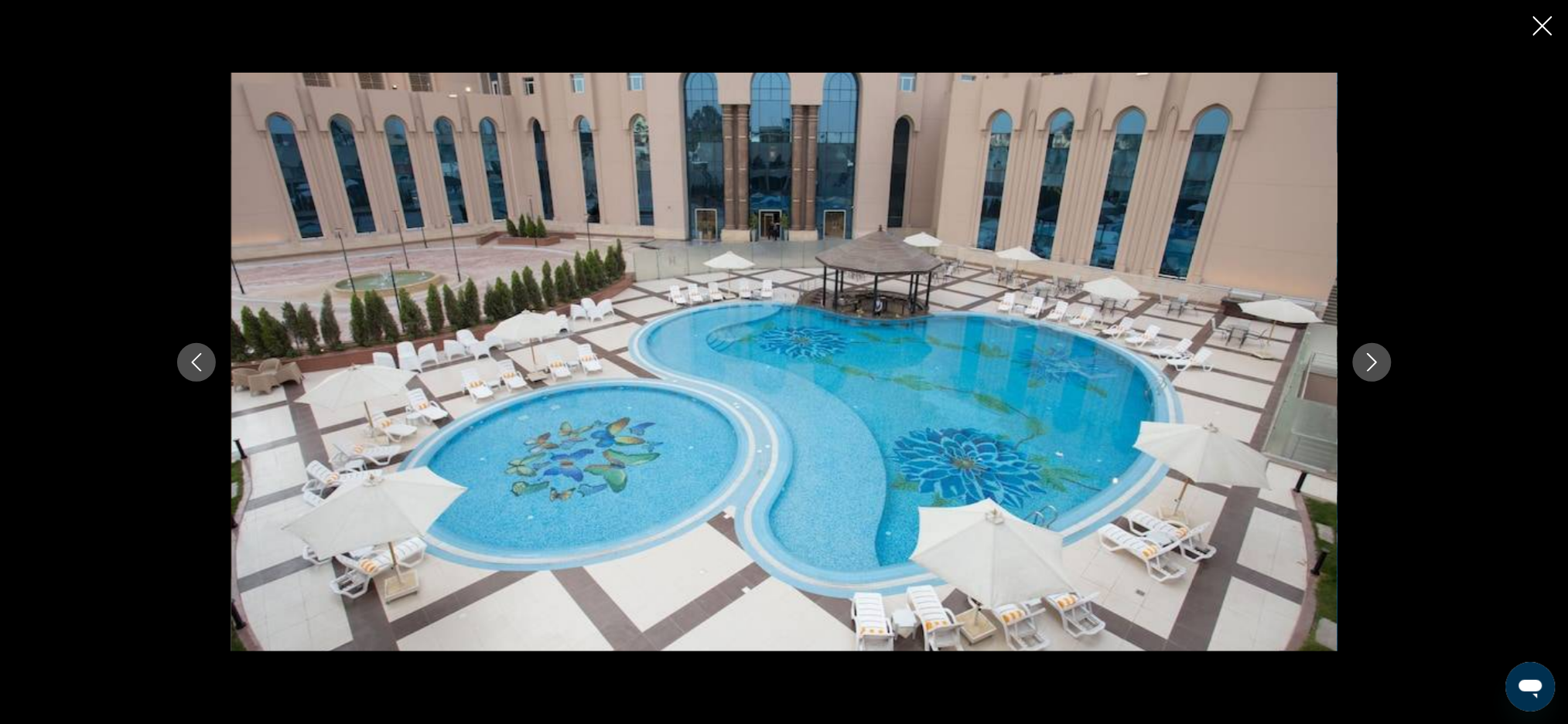
click at [184, 359] on button "Previous image" at bounding box center [196, 362] width 39 height 39
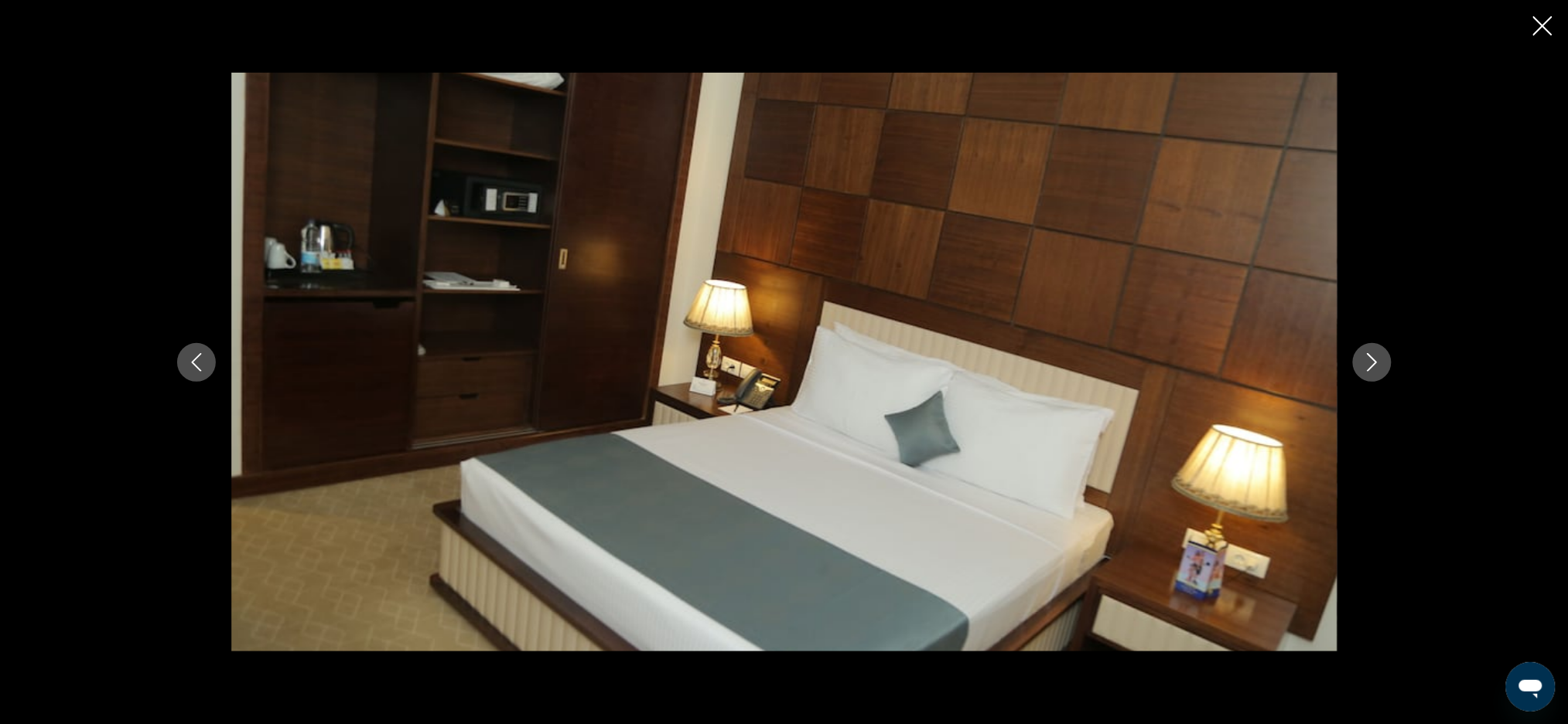
click at [200, 379] on button "Previous image" at bounding box center [196, 362] width 39 height 39
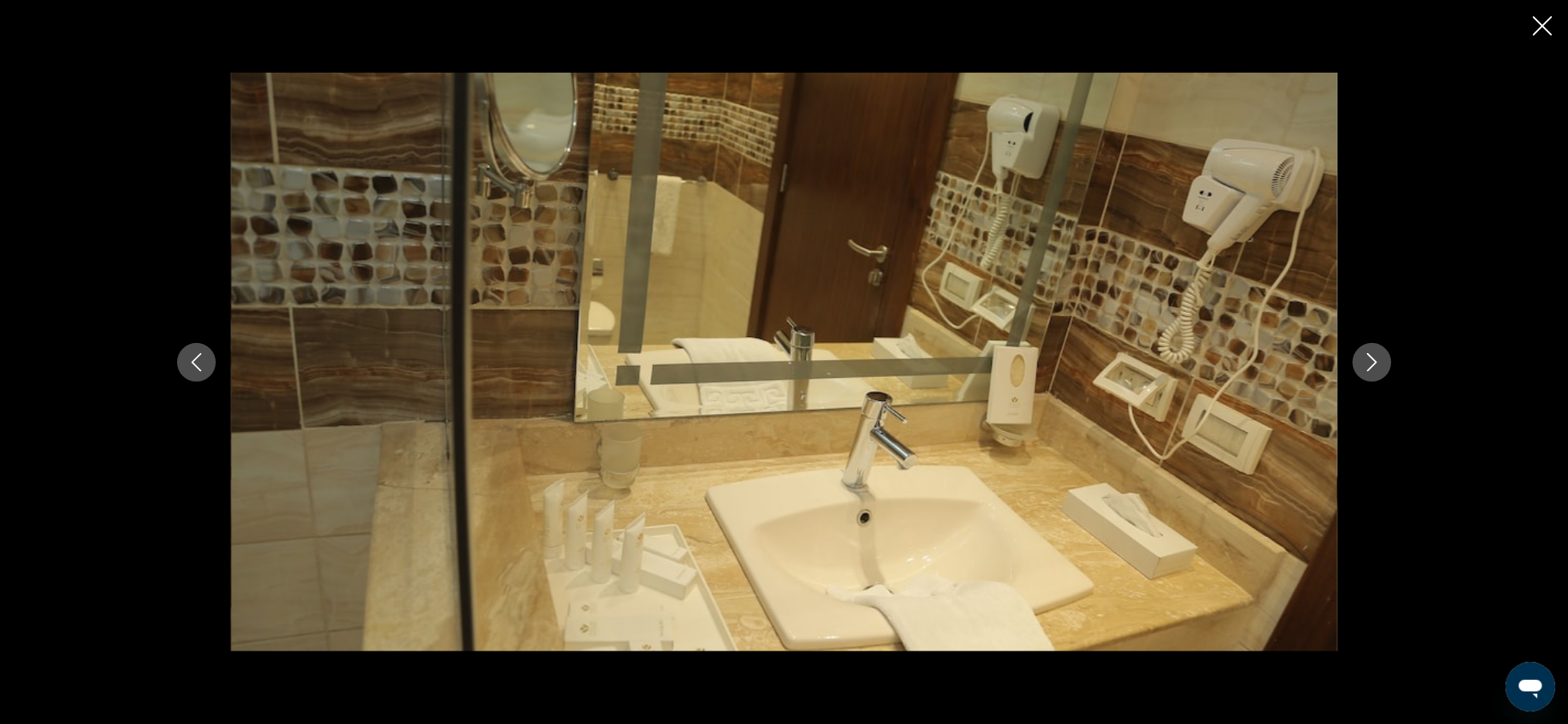
scroll to position [881, 0]
click at [196, 361] on icon "Previous image" at bounding box center [196, 362] width 18 height 18
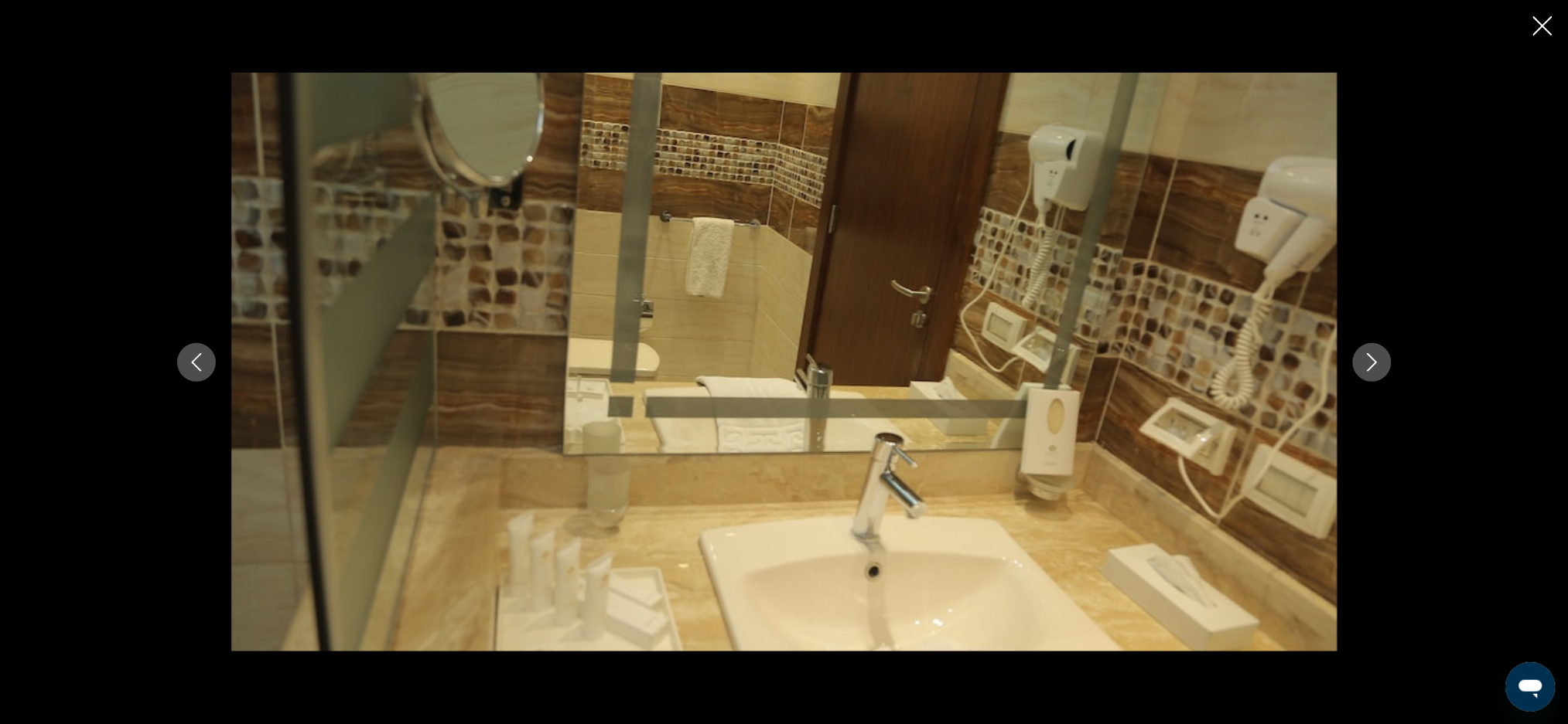
click at [208, 352] on button "Previous image" at bounding box center [196, 362] width 39 height 39
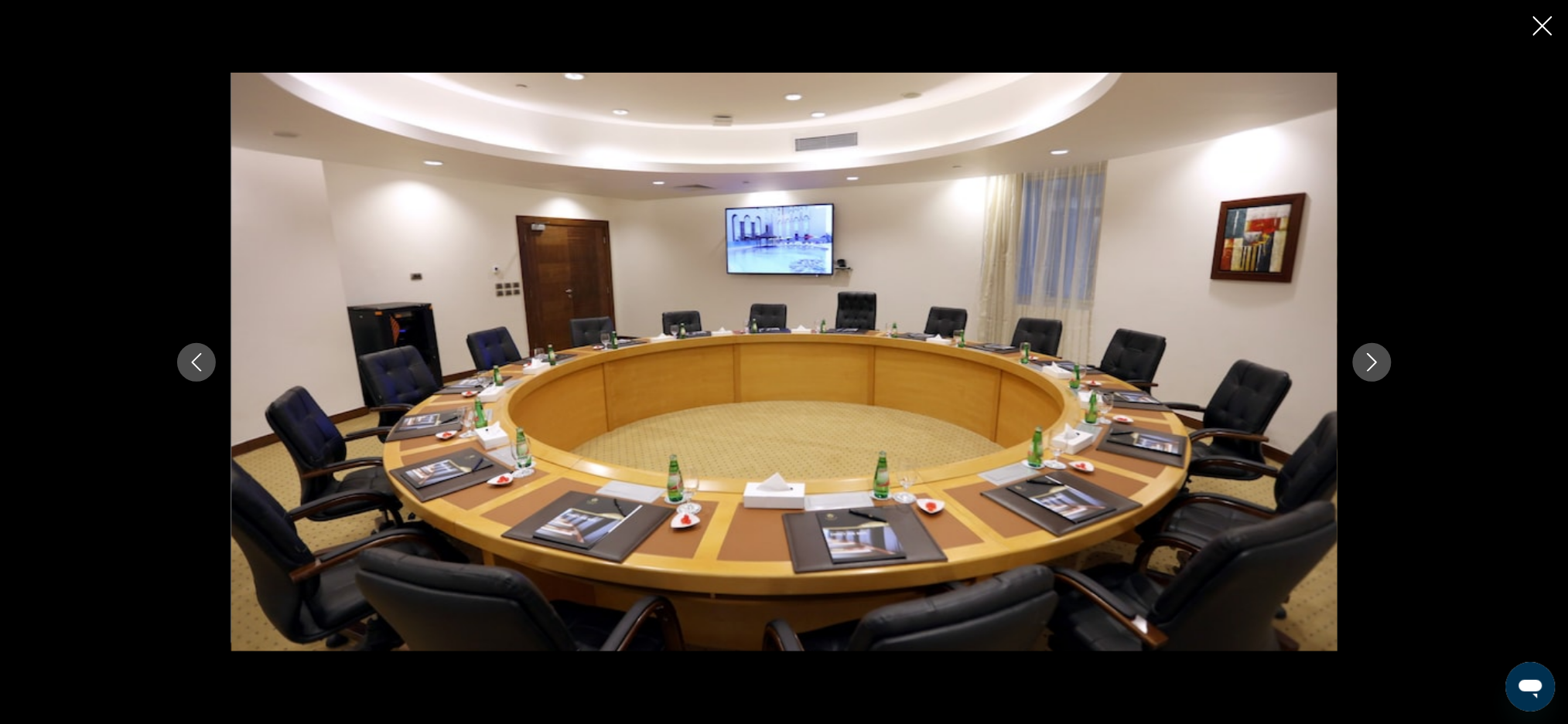
click at [204, 353] on icon "Previous image" at bounding box center [196, 362] width 18 height 18
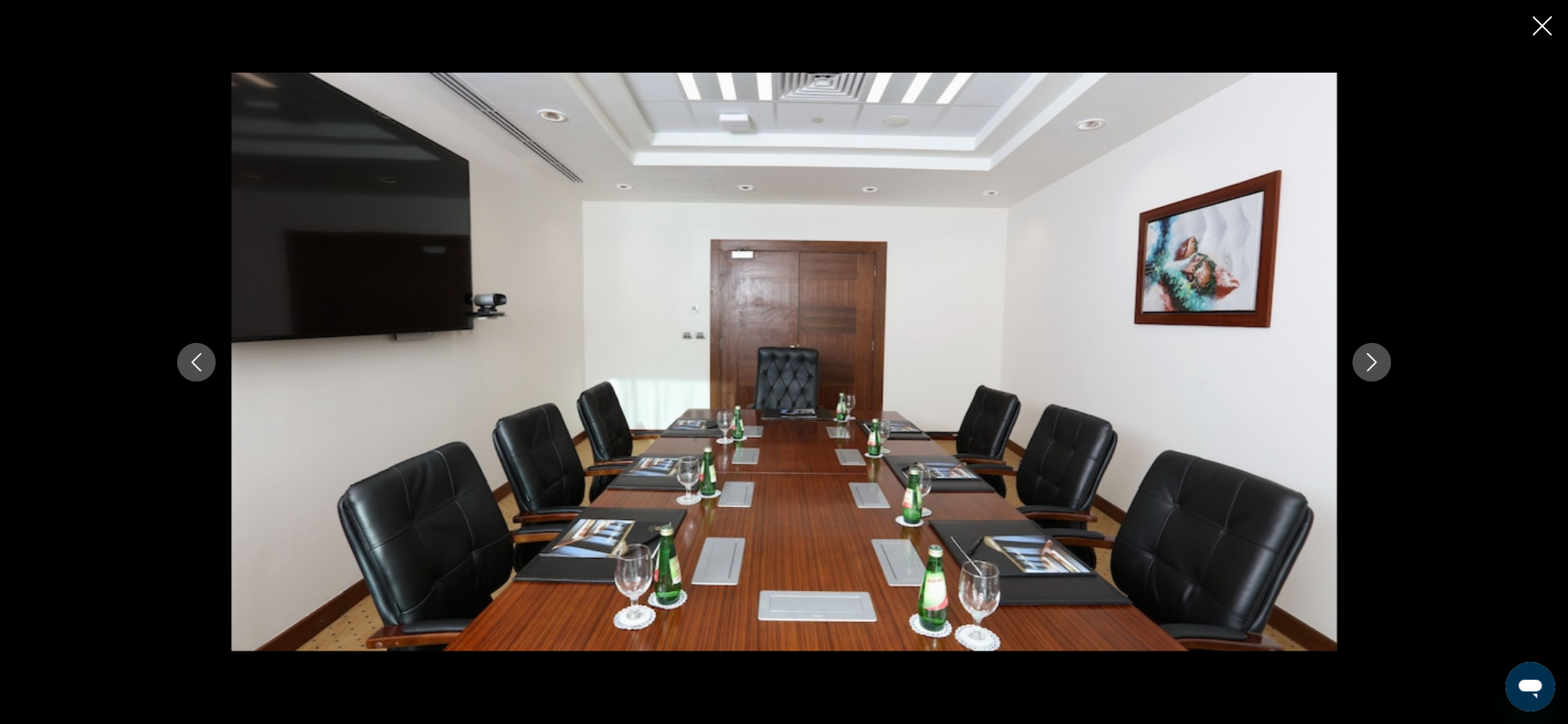
click at [1381, 374] on button "Next image" at bounding box center [1372, 362] width 39 height 39
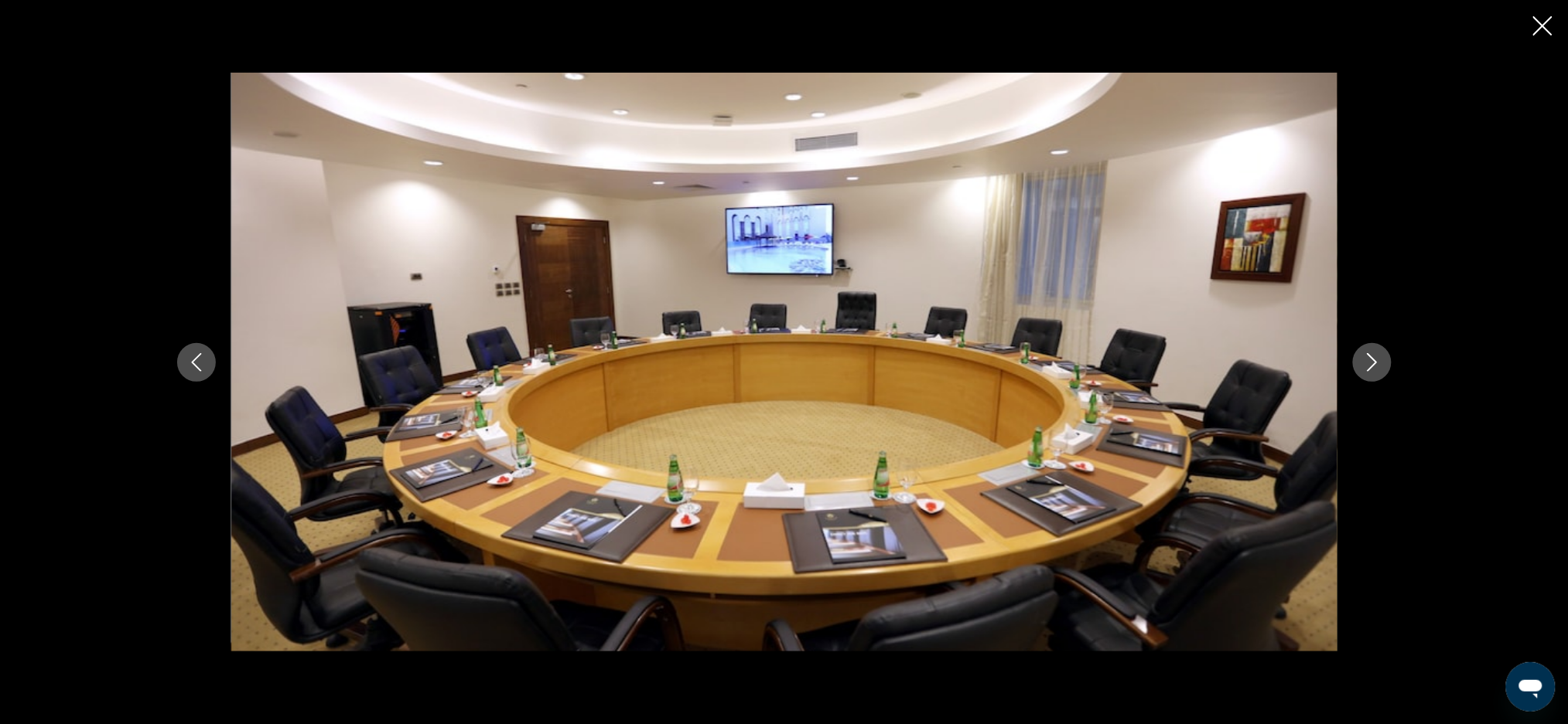
click at [1360, 357] on button "Next image" at bounding box center [1372, 362] width 39 height 39
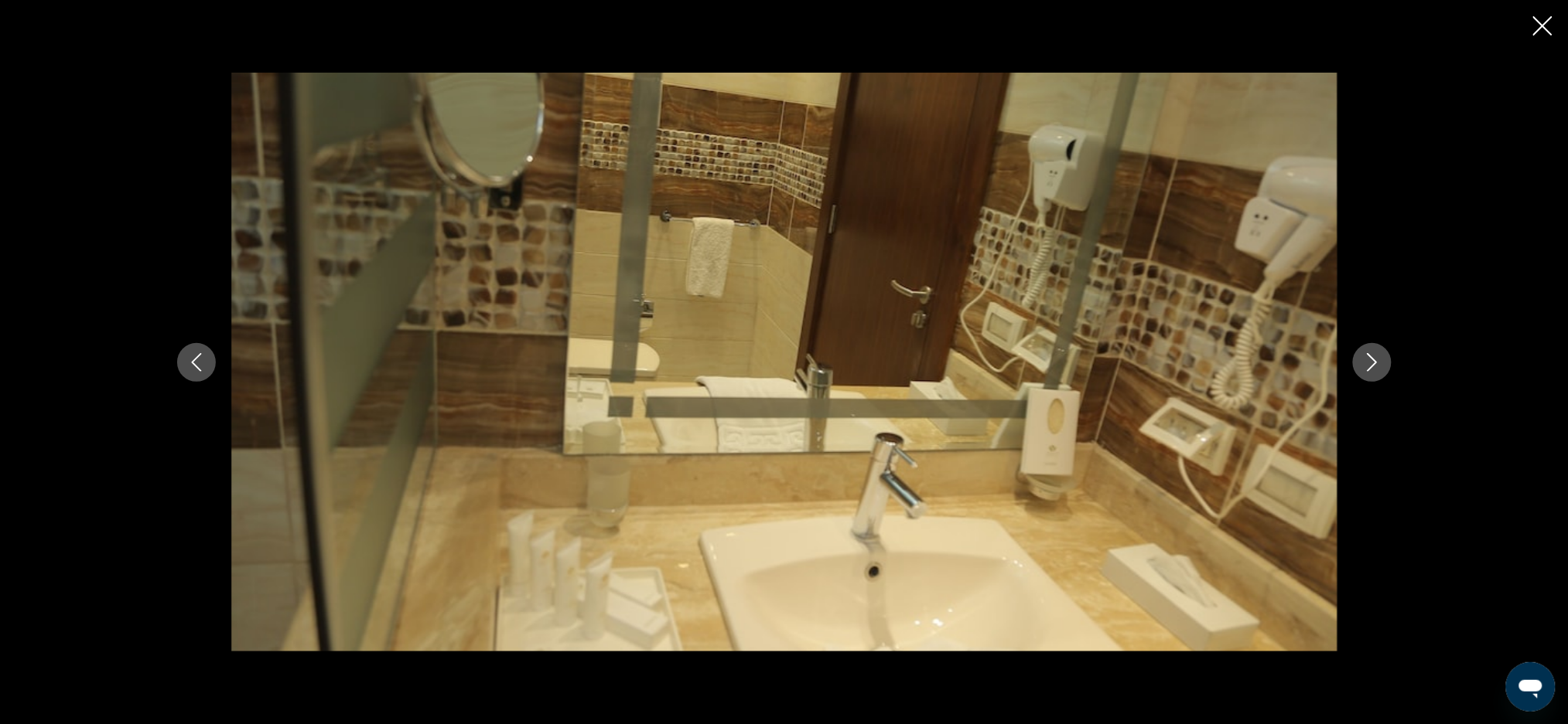
click at [402, 596] on img "Main content" at bounding box center [784, 362] width 1106 height 579
click at [196, 375] on button "Previous image" at bounding box center [196, 362] width 39 height 39
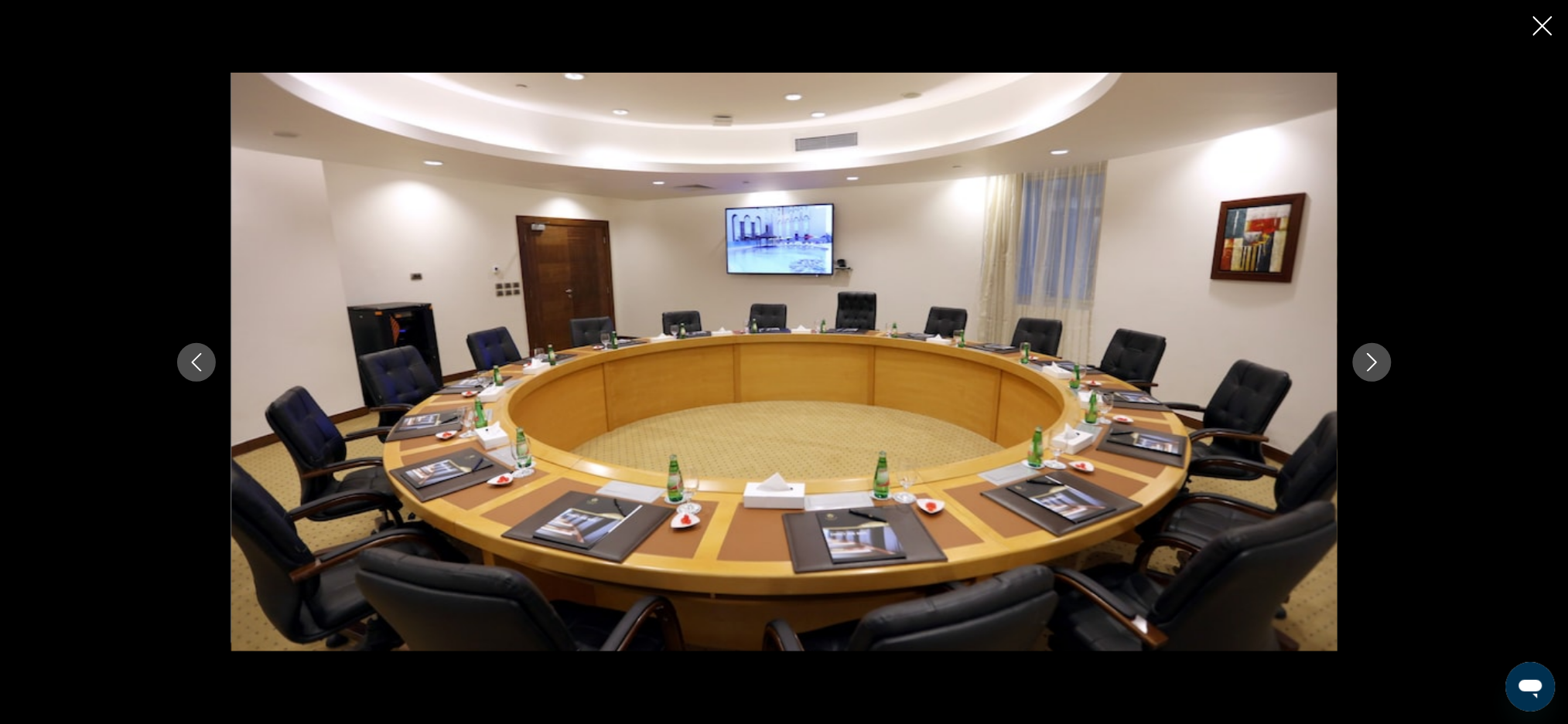
click at [192, 353] on icon "Previous image" at bounding box center [196, 362] width 18 height 18
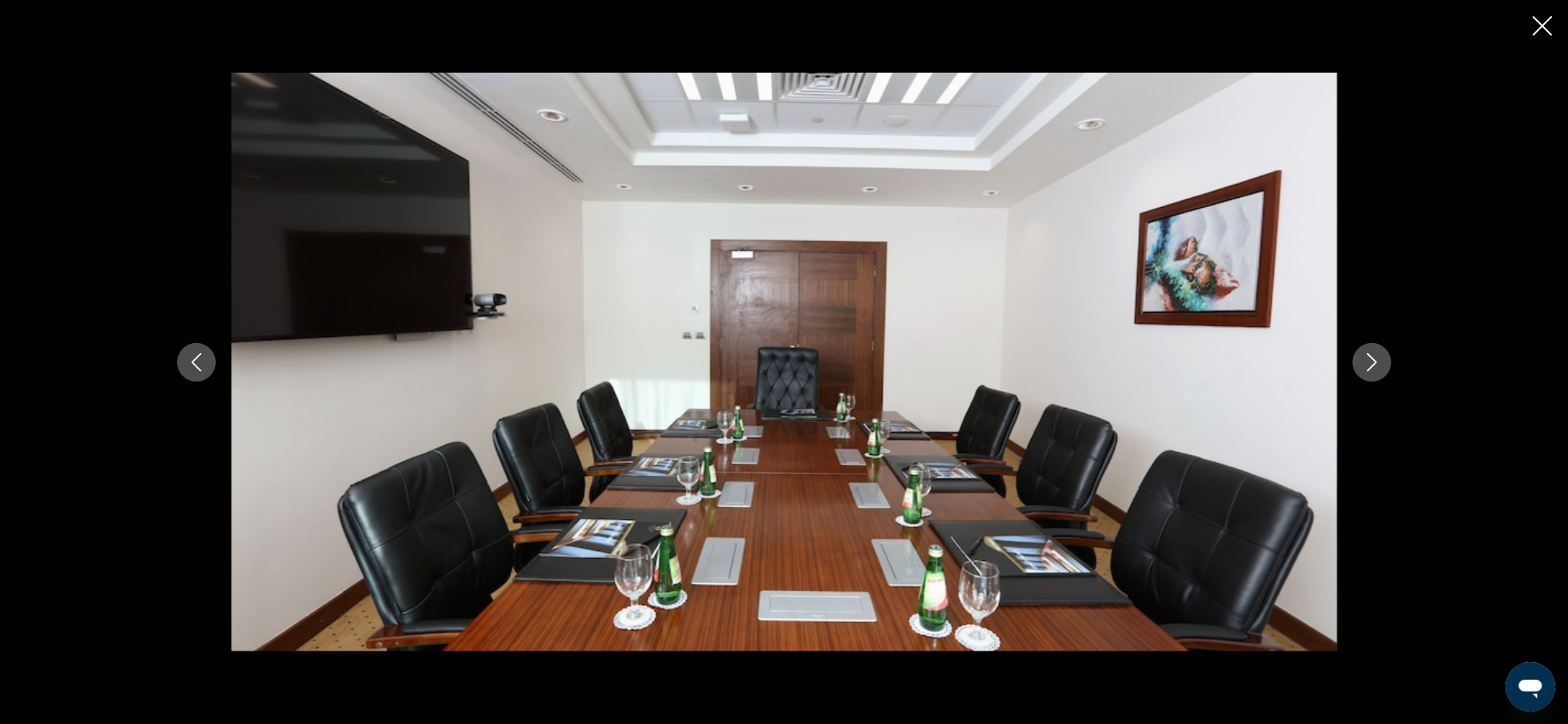
click at [179, 350] on button "Previous image" at bounding box center [196, 362] width 39 height 39
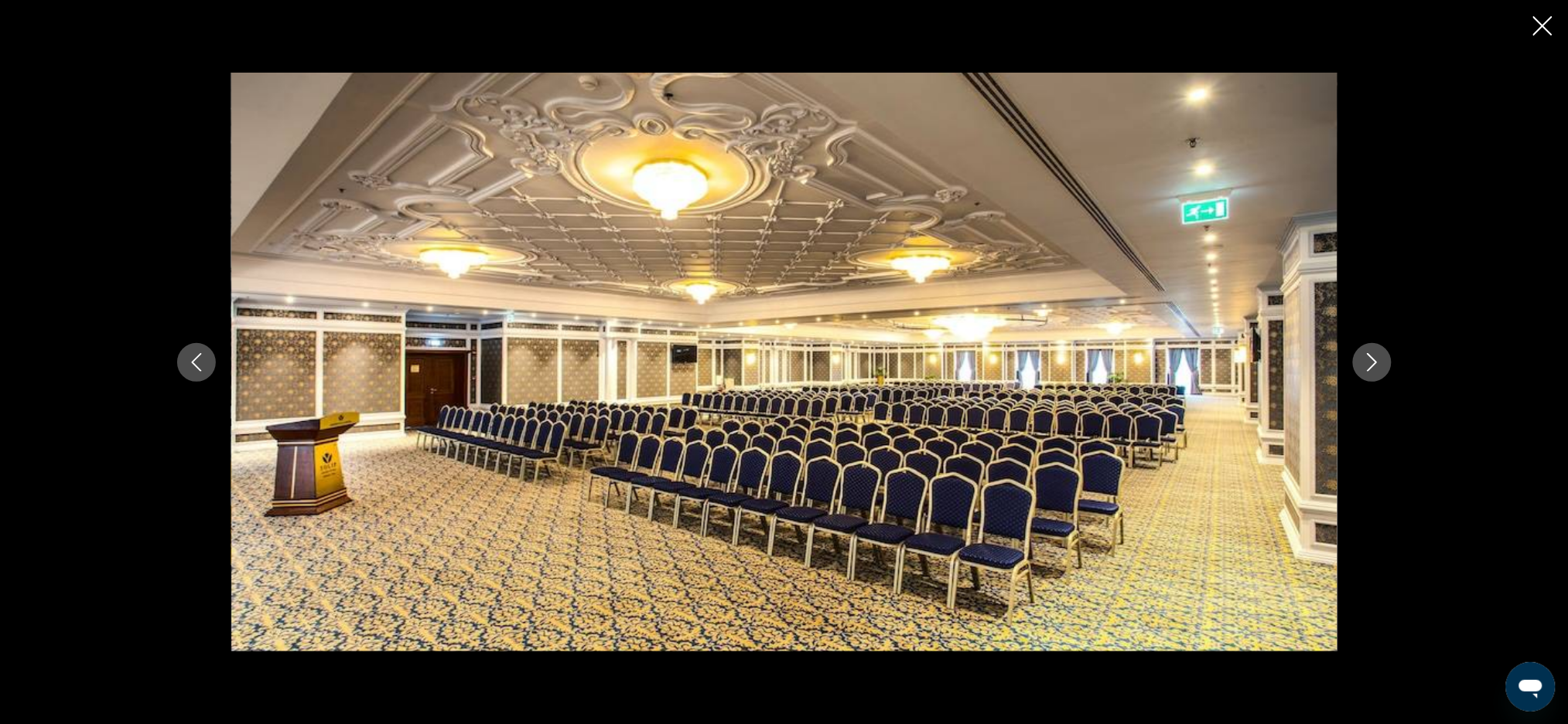
click at [201, 378] on button "Previous image" at bounding box center [196, 362] width 39 height 39
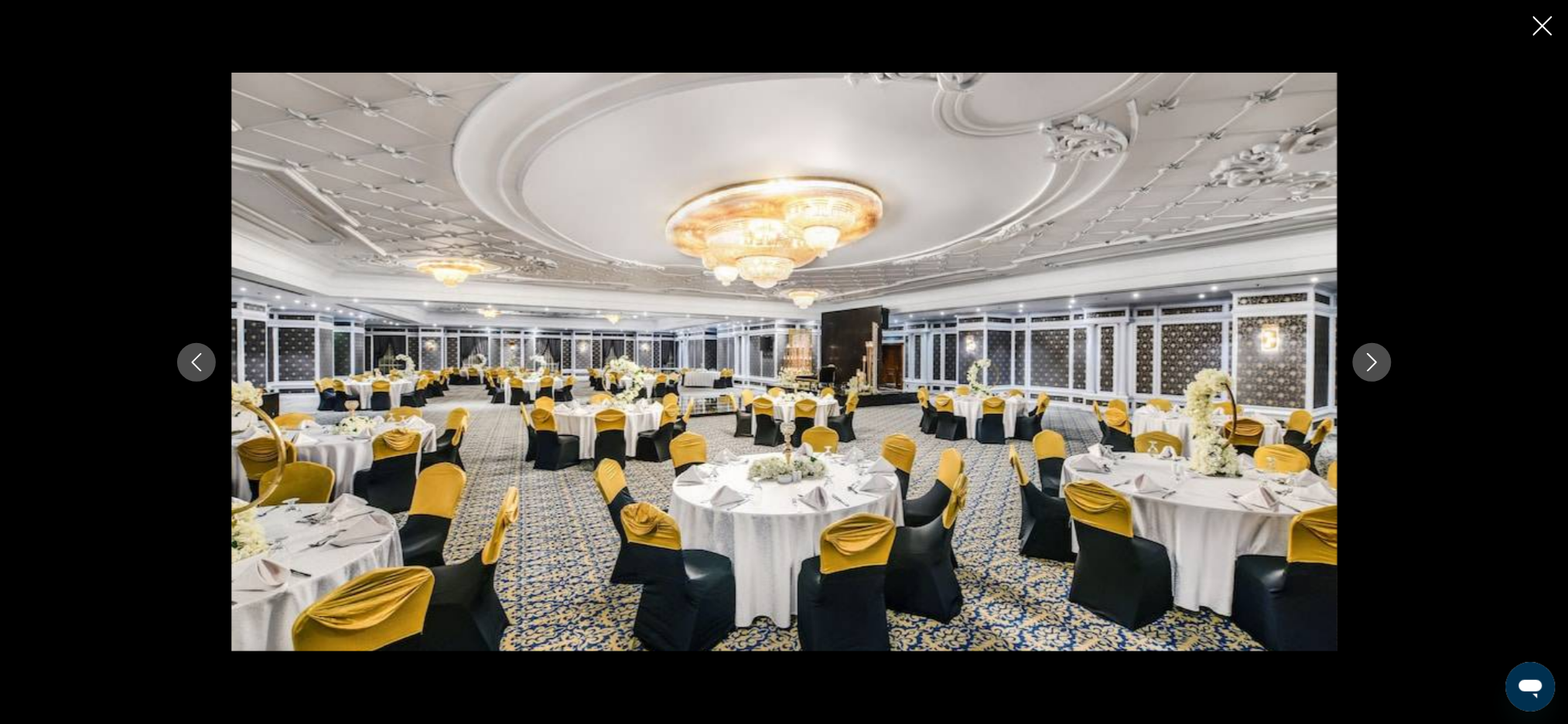
click at [198, 365] on icon "Previous image" at bounding box center [196, 362] width 18 height 18
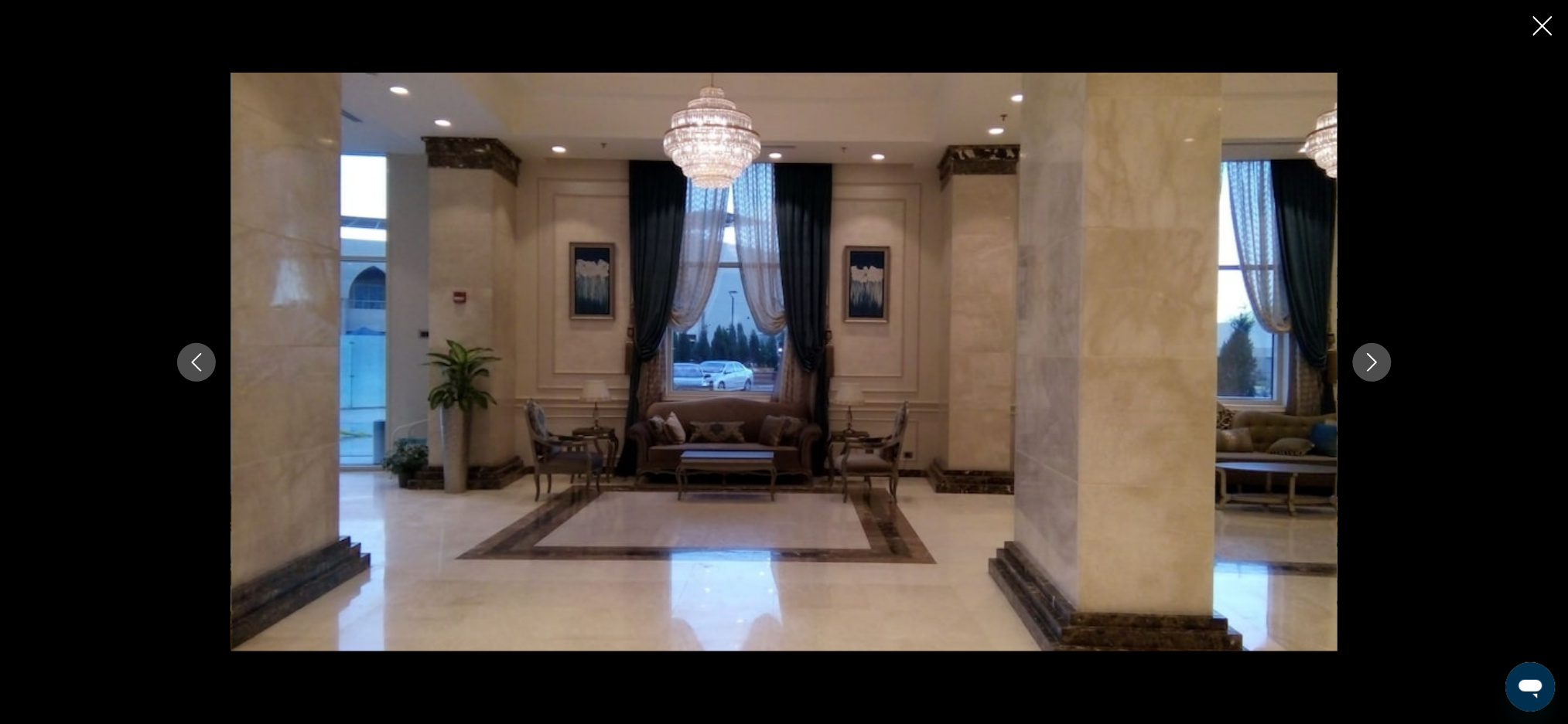
click at [201, 343] on button "Previous image" at bounding box center [196, 362] width 39 height 39
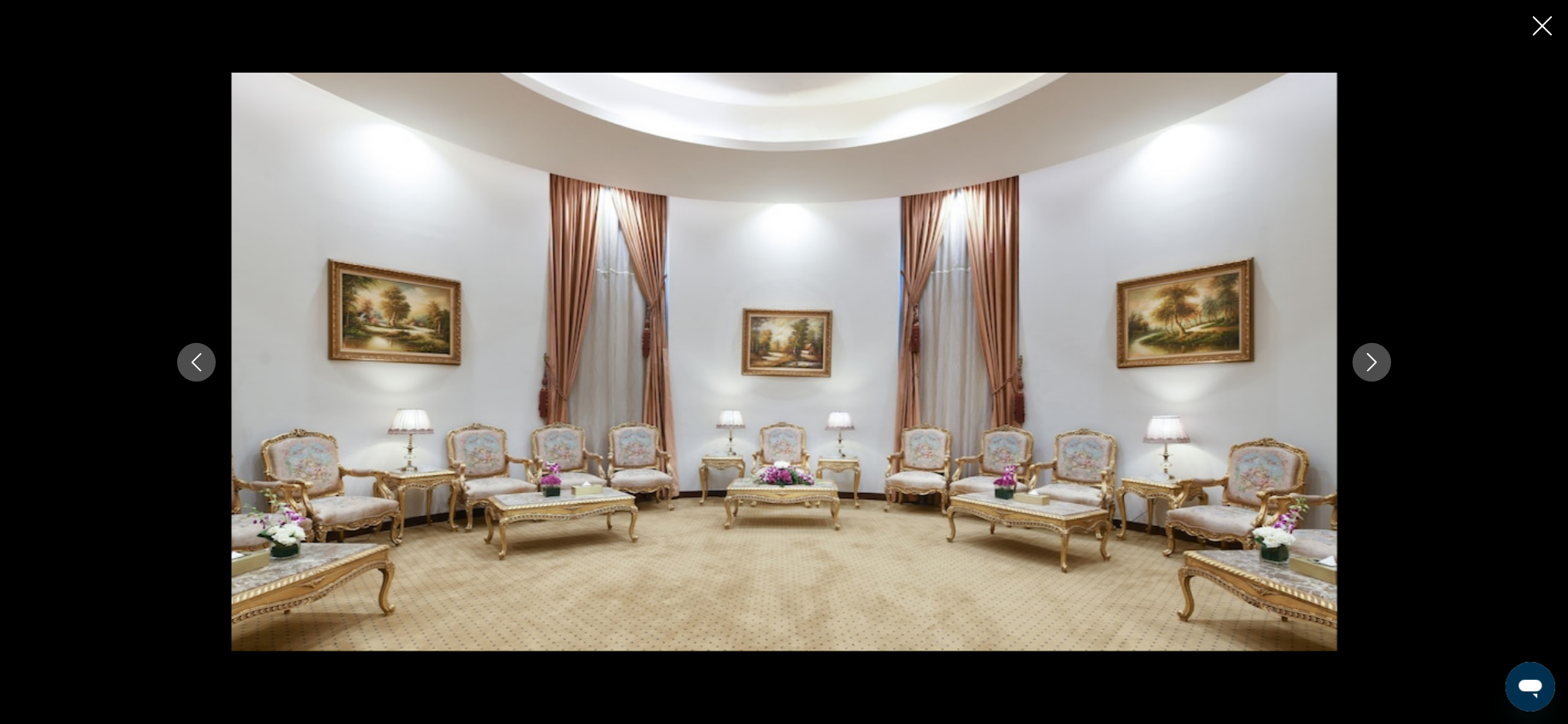
click at [183, 373] on button "Previous image" at bounding box center [196, 362] width 39 height 39
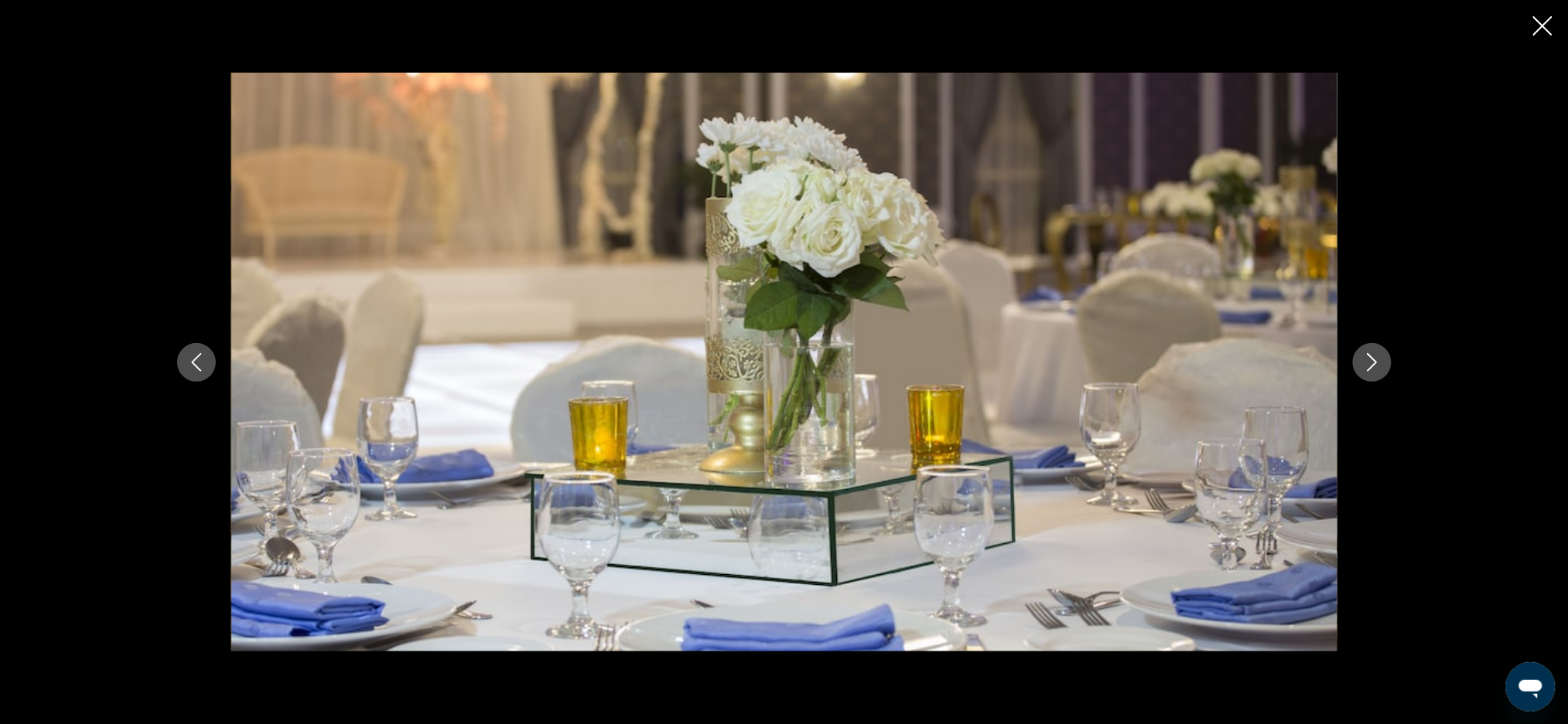
click at [192, 354] on icon "Previous image" at bounding box center [196, 362] width 18 height 18
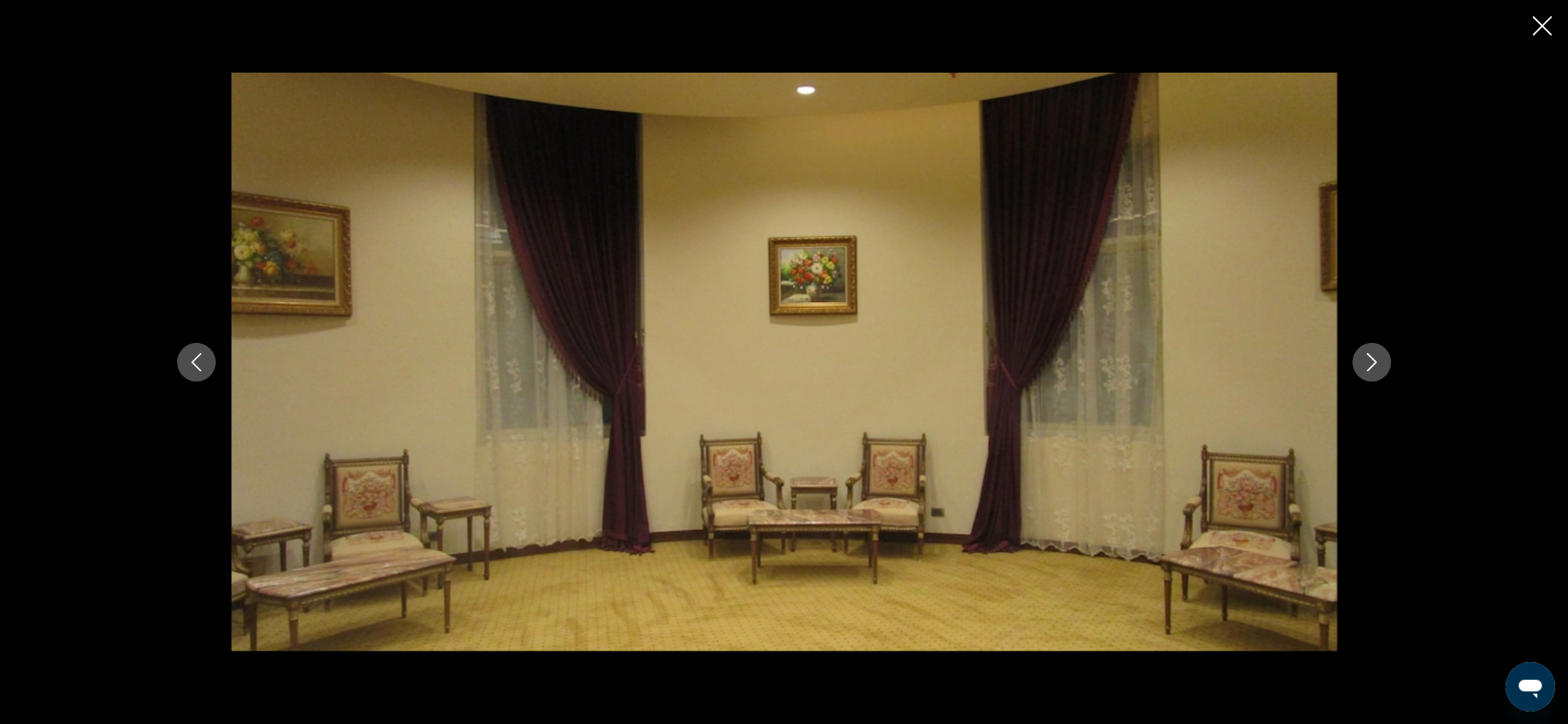
click at [208, 360] on button "Previous image" at bounding box center [196, 362] width 39 height 39
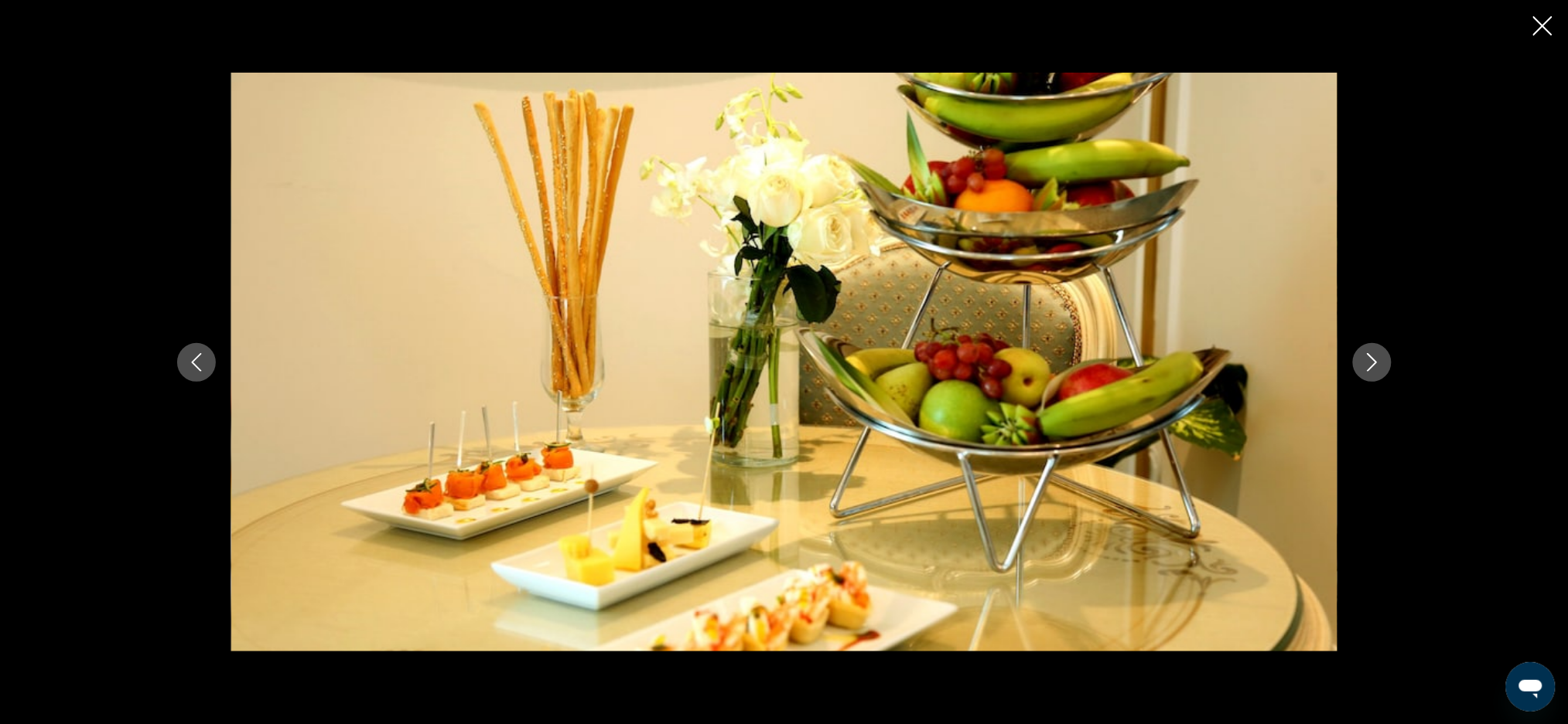
click at [194, 356] on icon "Previous image" at bounding box center [196, 362] width 18 height 18
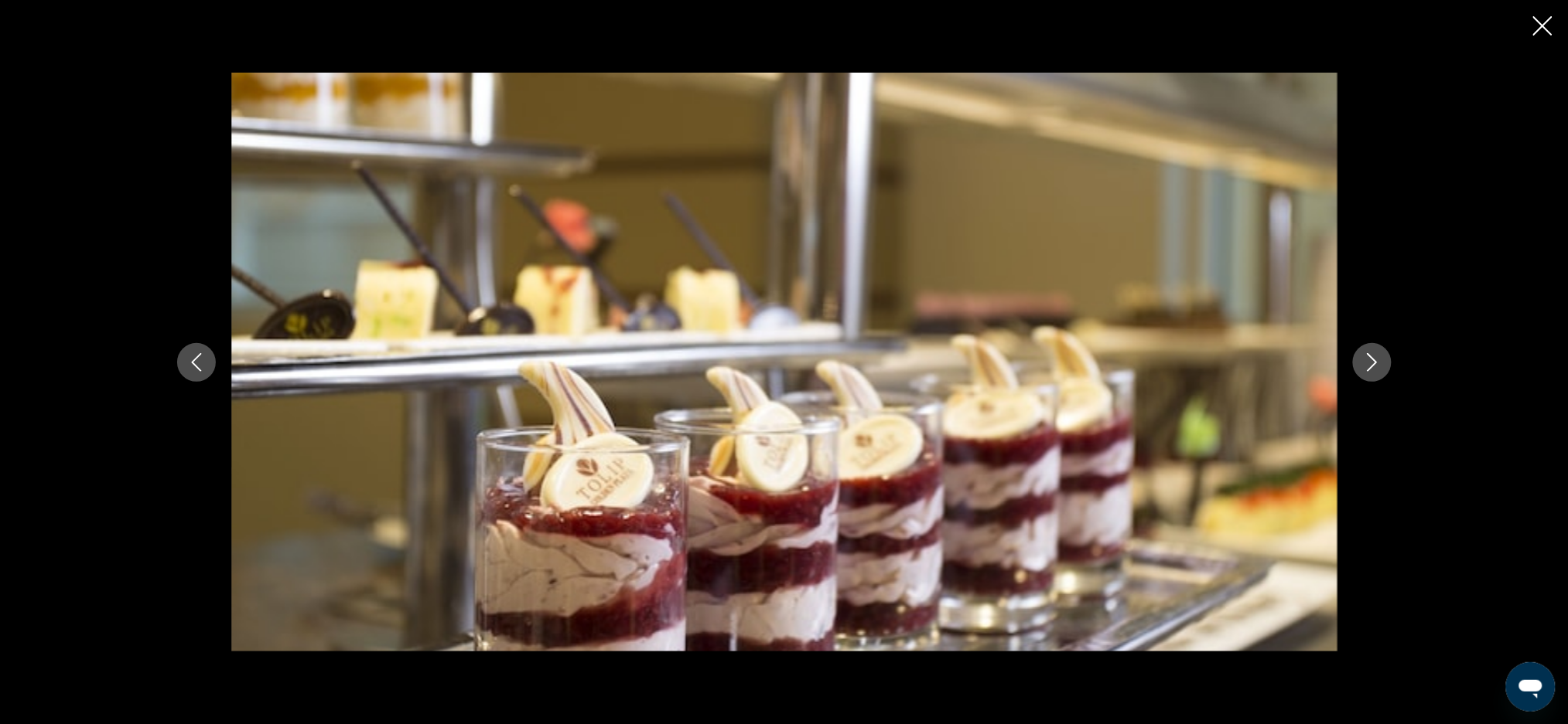
click at [191, 355] on icon "Previous image" at bounding box center [196, 362] width 18 height 18
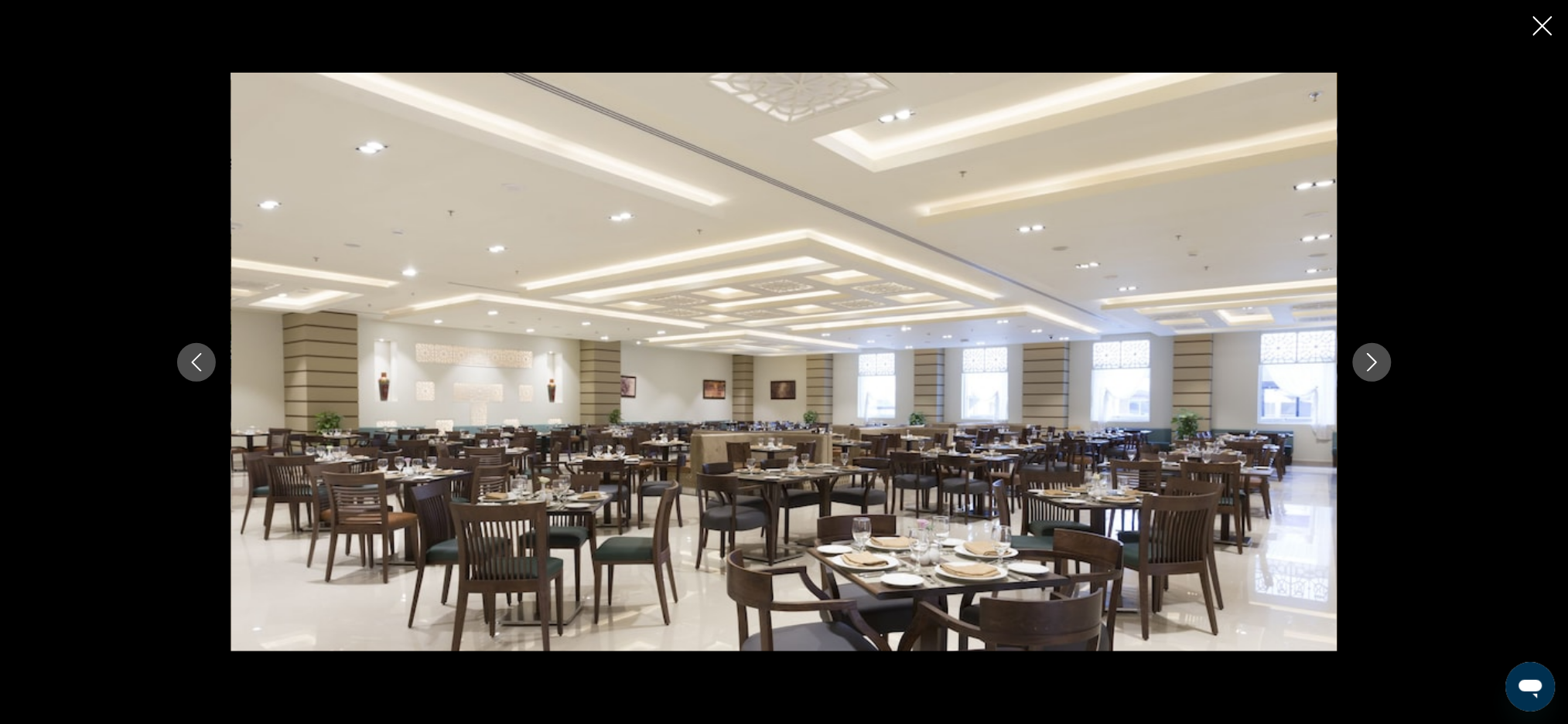
click at [204, 364] on icon "Previous image" at bounding box center [196, 362] width 18 height 18
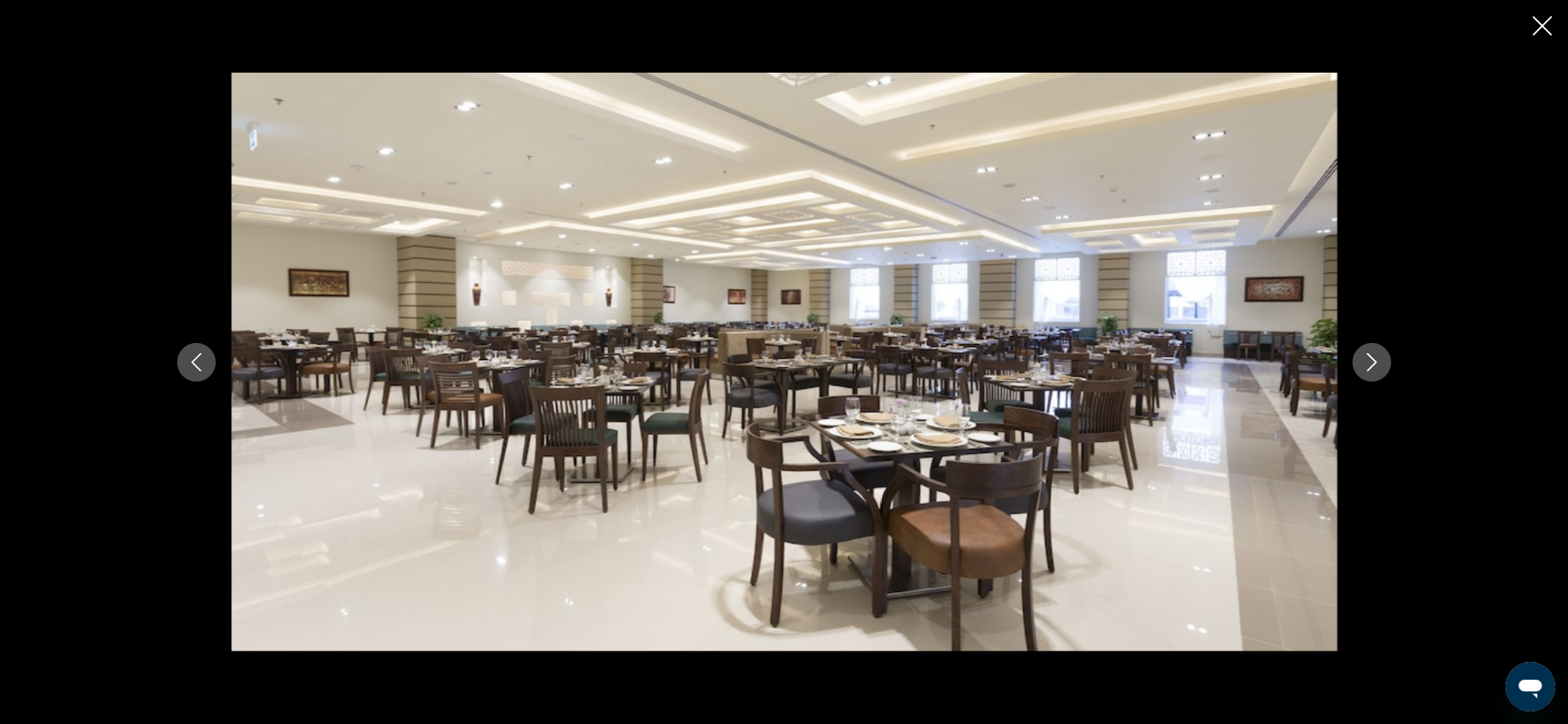
click at [200, 361] on icon "Previous image" at bounding box center [196, 362] width 18 height 18
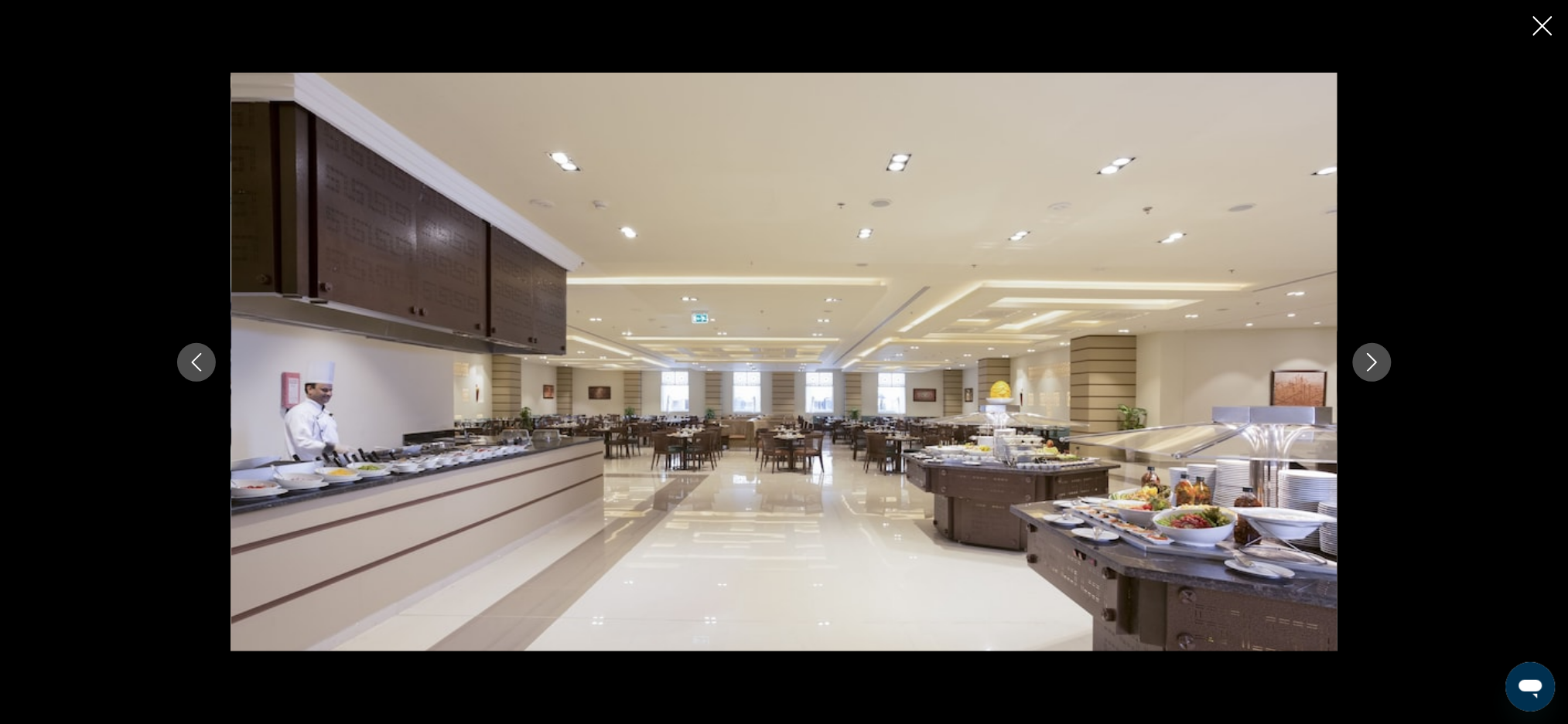
click at [198, 365] on icon "Previous image" at bounding box center [196, 362] width 18 height 18
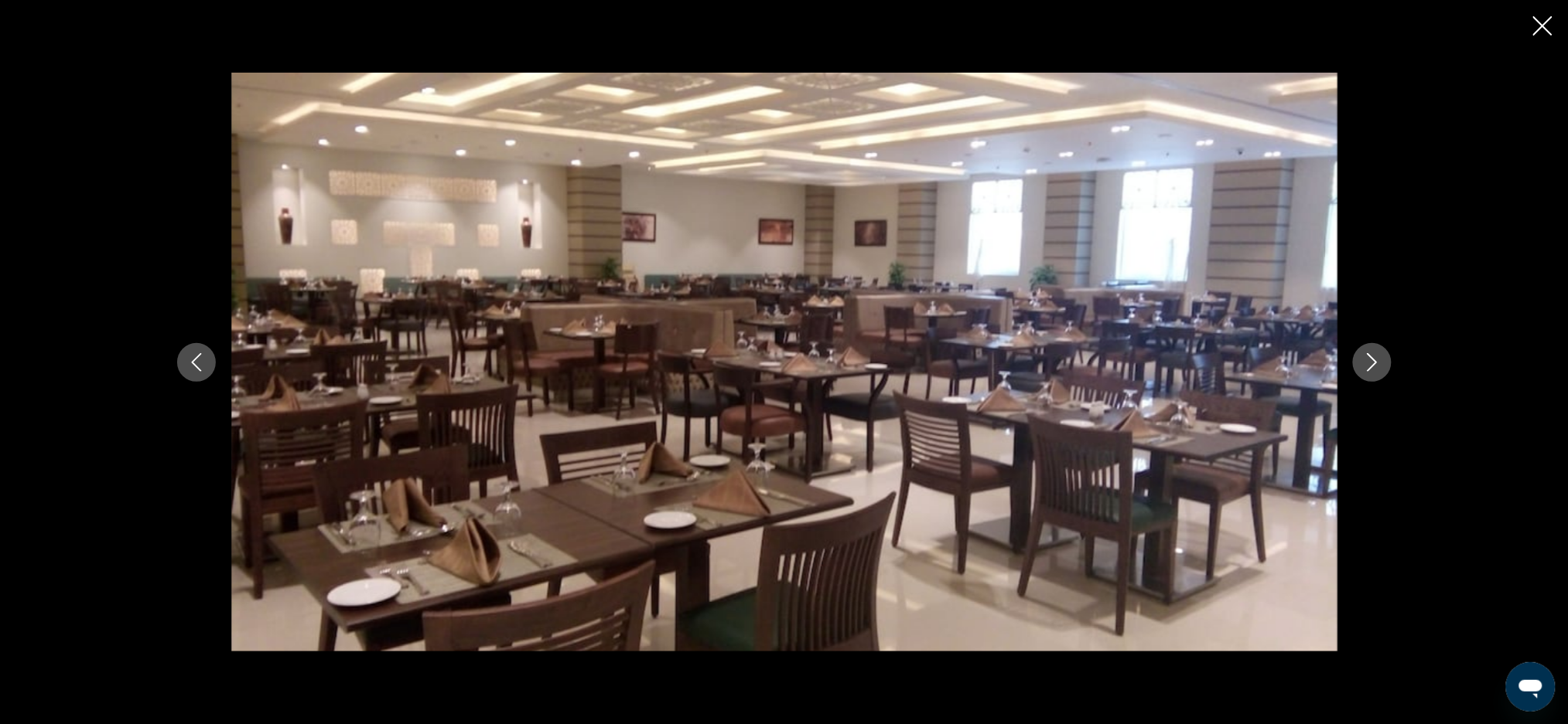
click at [200, 365] on icon "Previous image" at bounding box center [196, 362] width 18 height 18
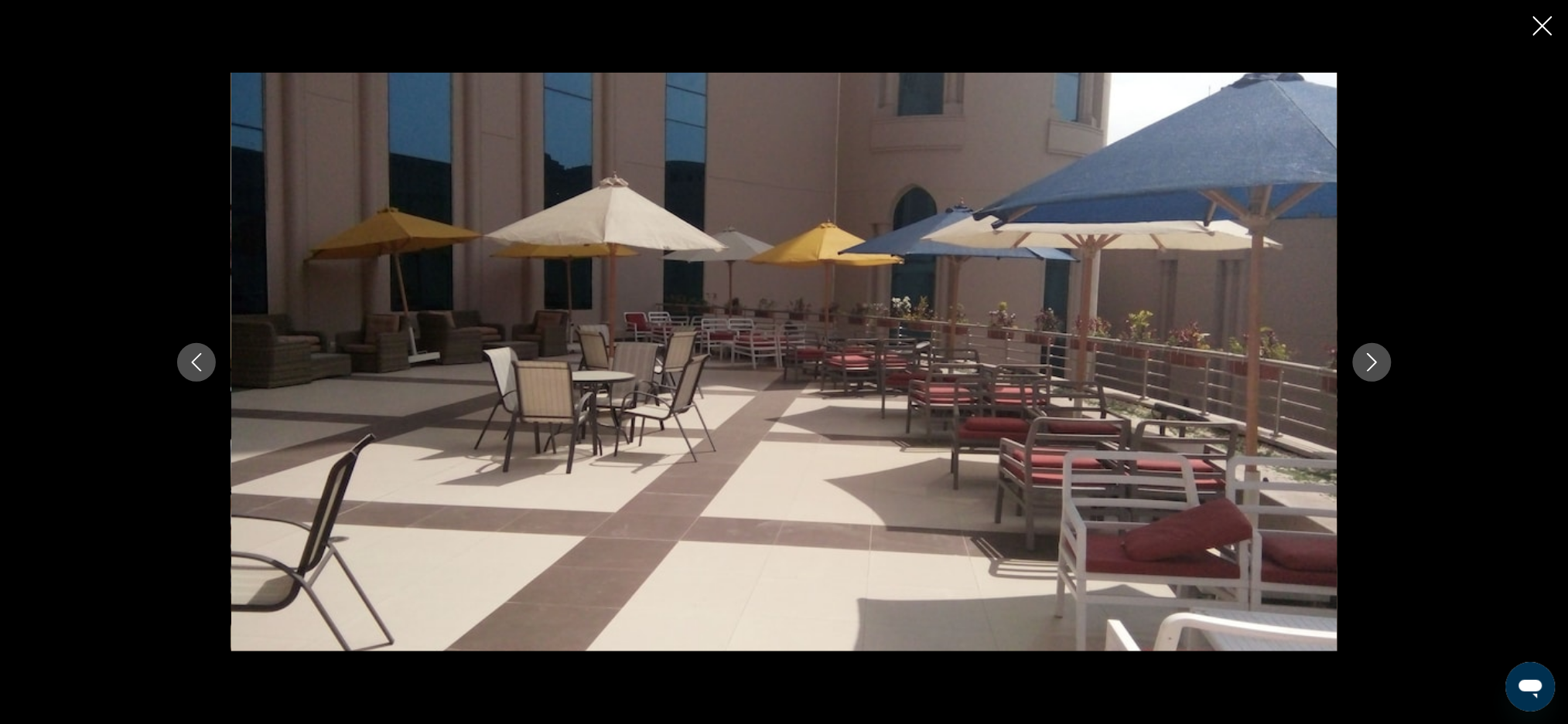
click at [188, 347] on button "Previous image" at bounding box center [196, 362] width 39 height 39
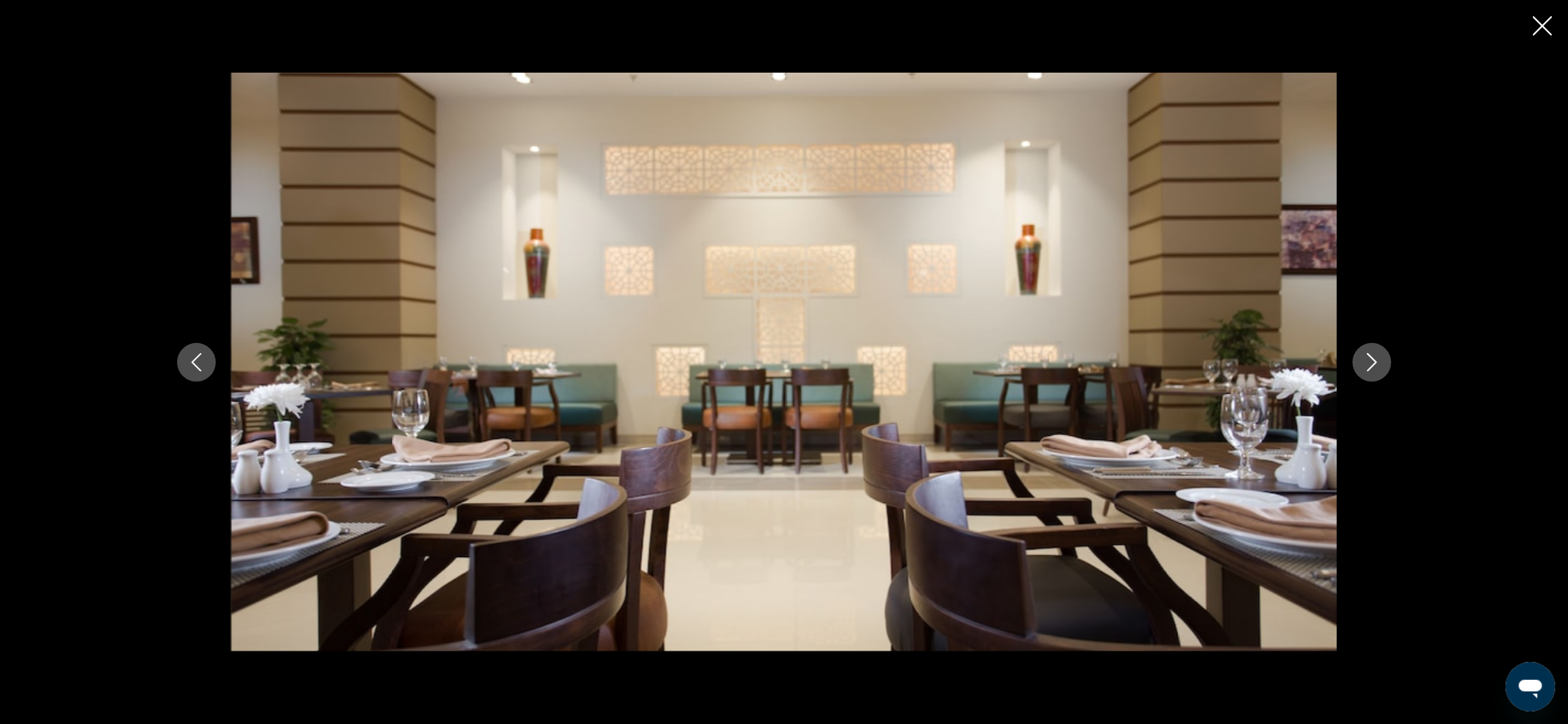
click at [191, 357] on icon "Previous image" at bounding box center [196, 362] width 18 height 18
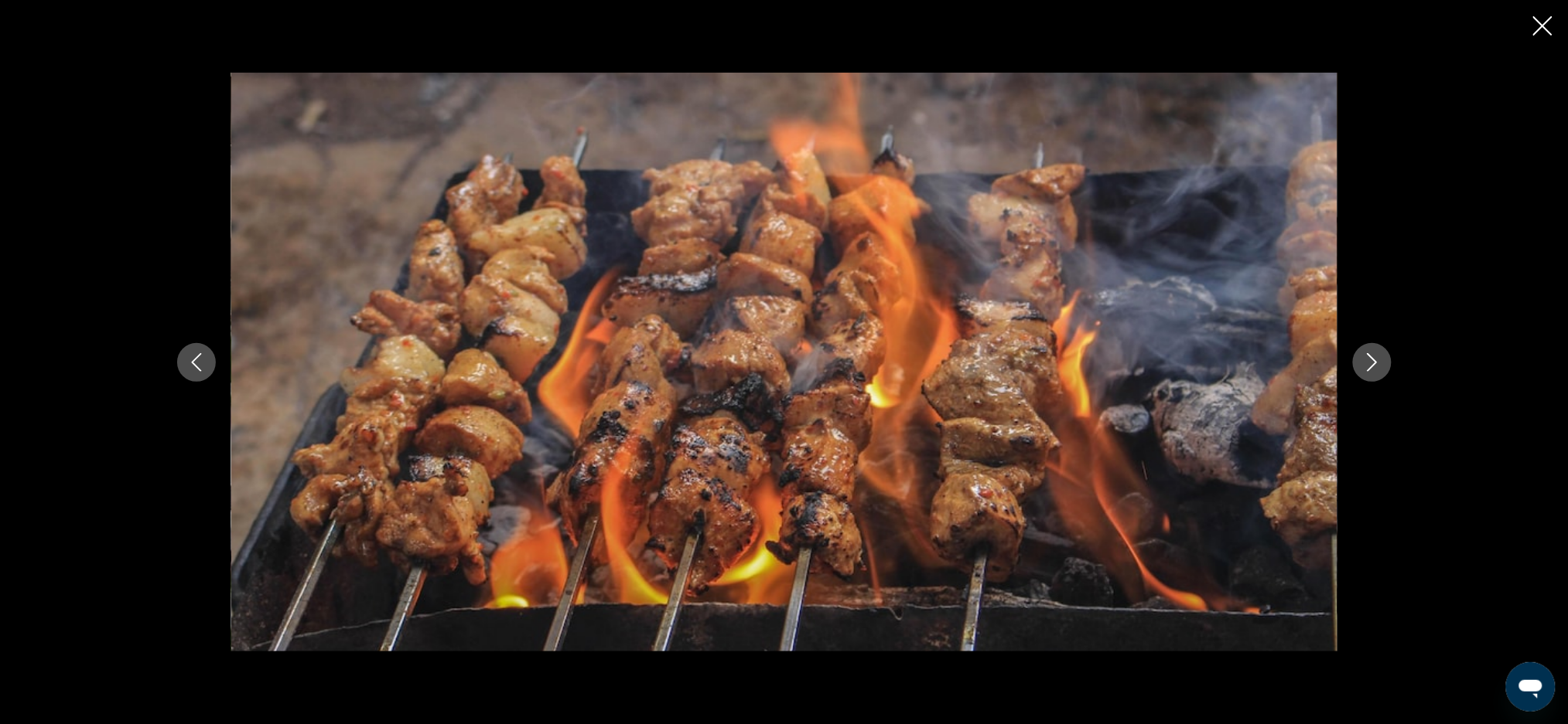
click at [195, 361] on icon "Previous image" at bounding box center [196, 362] width 18 height 18
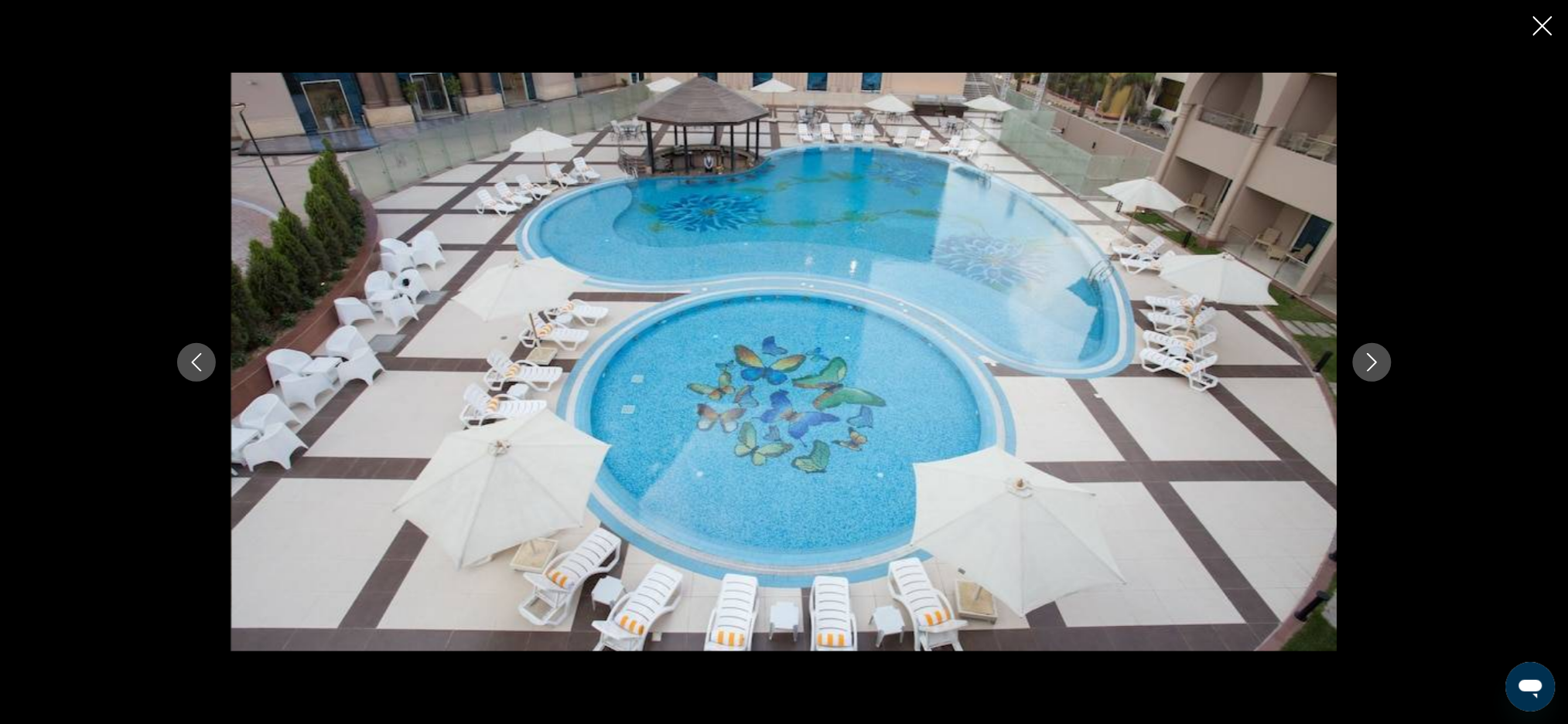
click at [208, 362] on button "Previous image" at bounding box center [196, 362] width 39 height 39
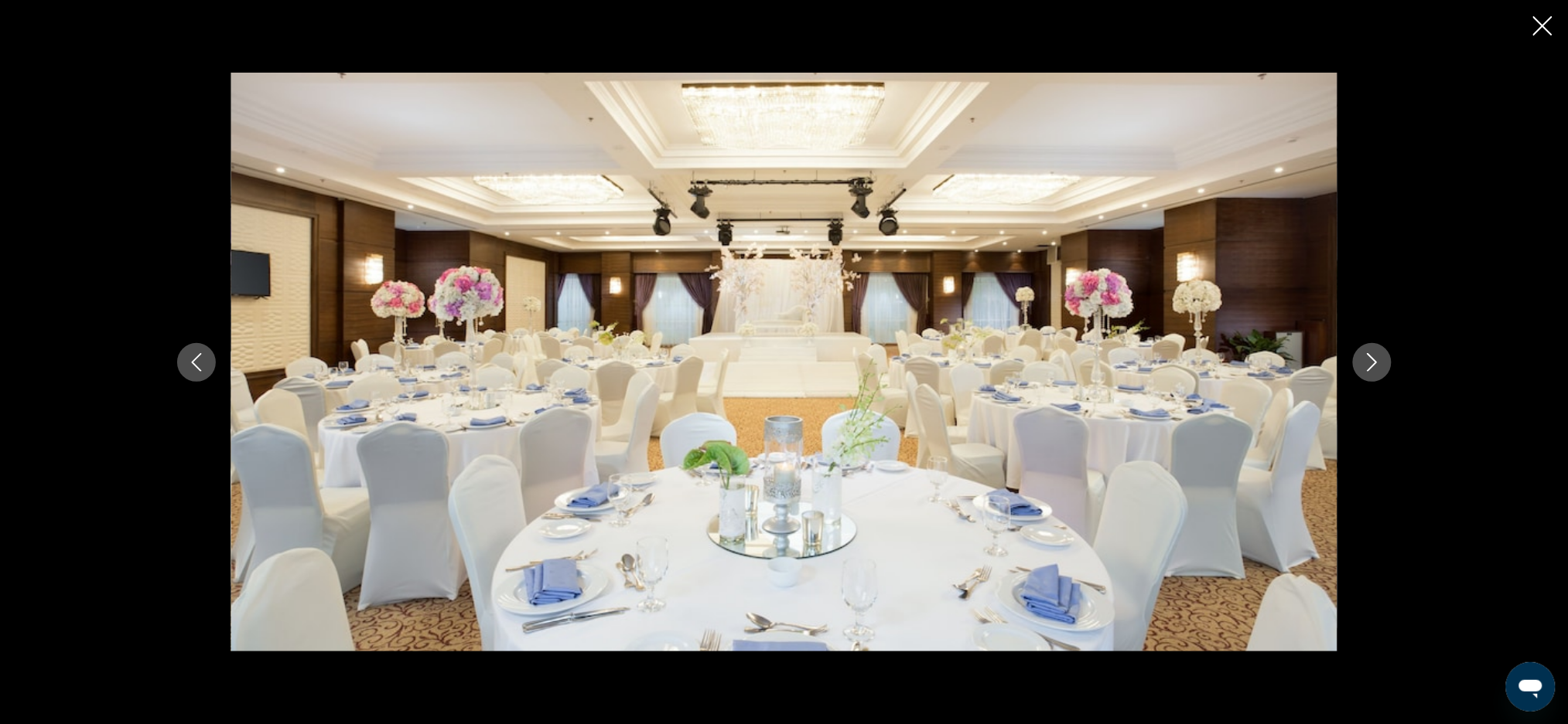
click at [200, 362] on icon "Previous image" at bounding box center [196, 362] width 18 height 18
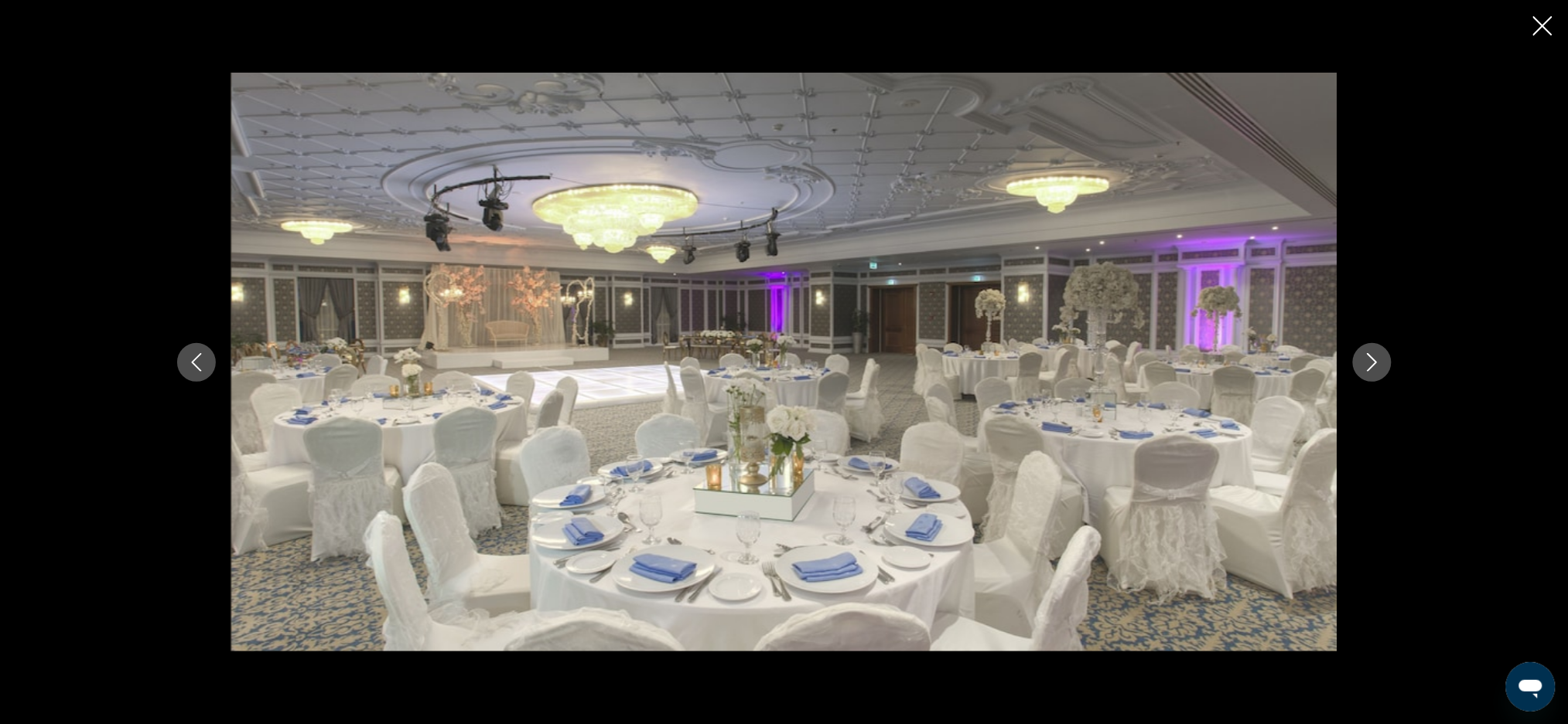
click at [198, 359] on icon "Previous image" at bounding box center [196, 362] width 18 height 18
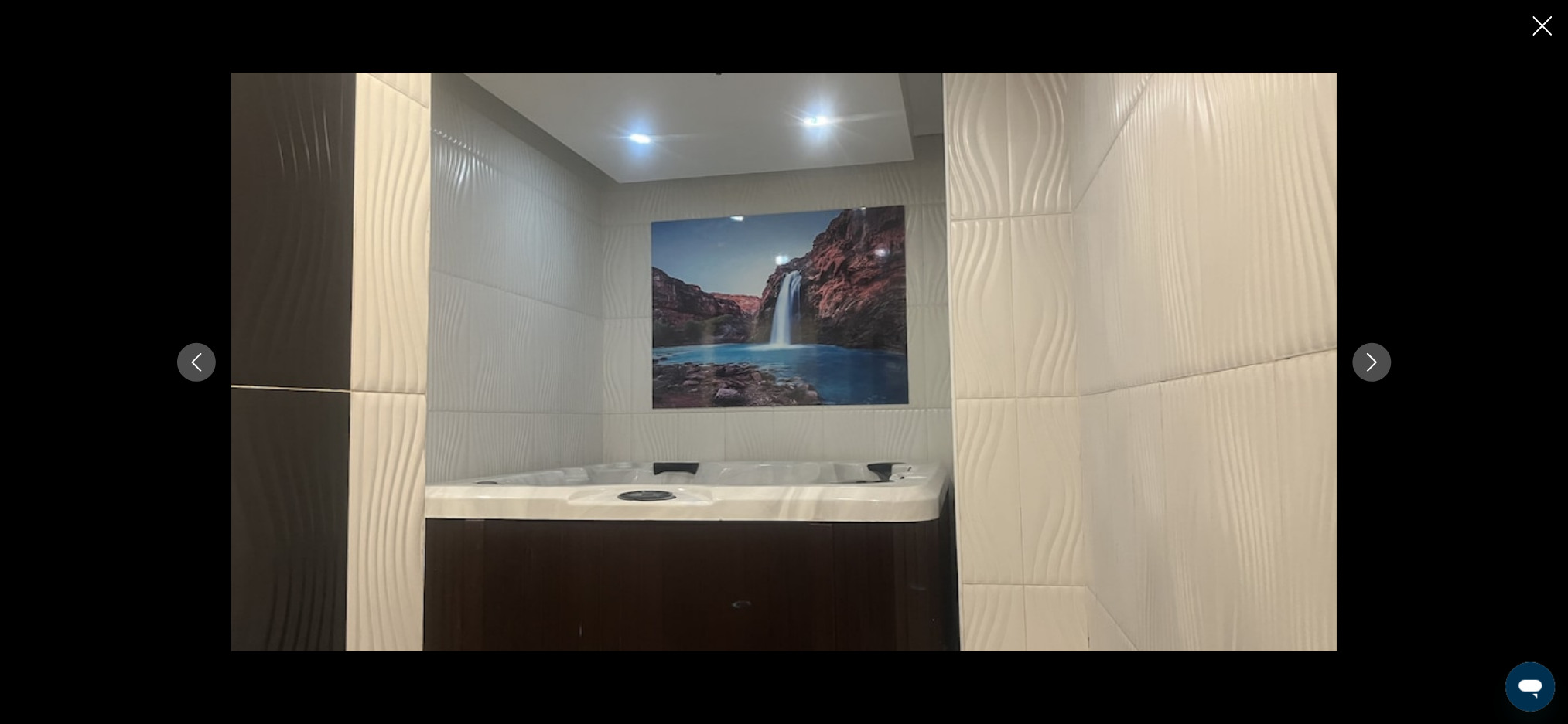
click at [202, 368] on icon "Previous image" at bounding box center [196, 362] width 18 height 18
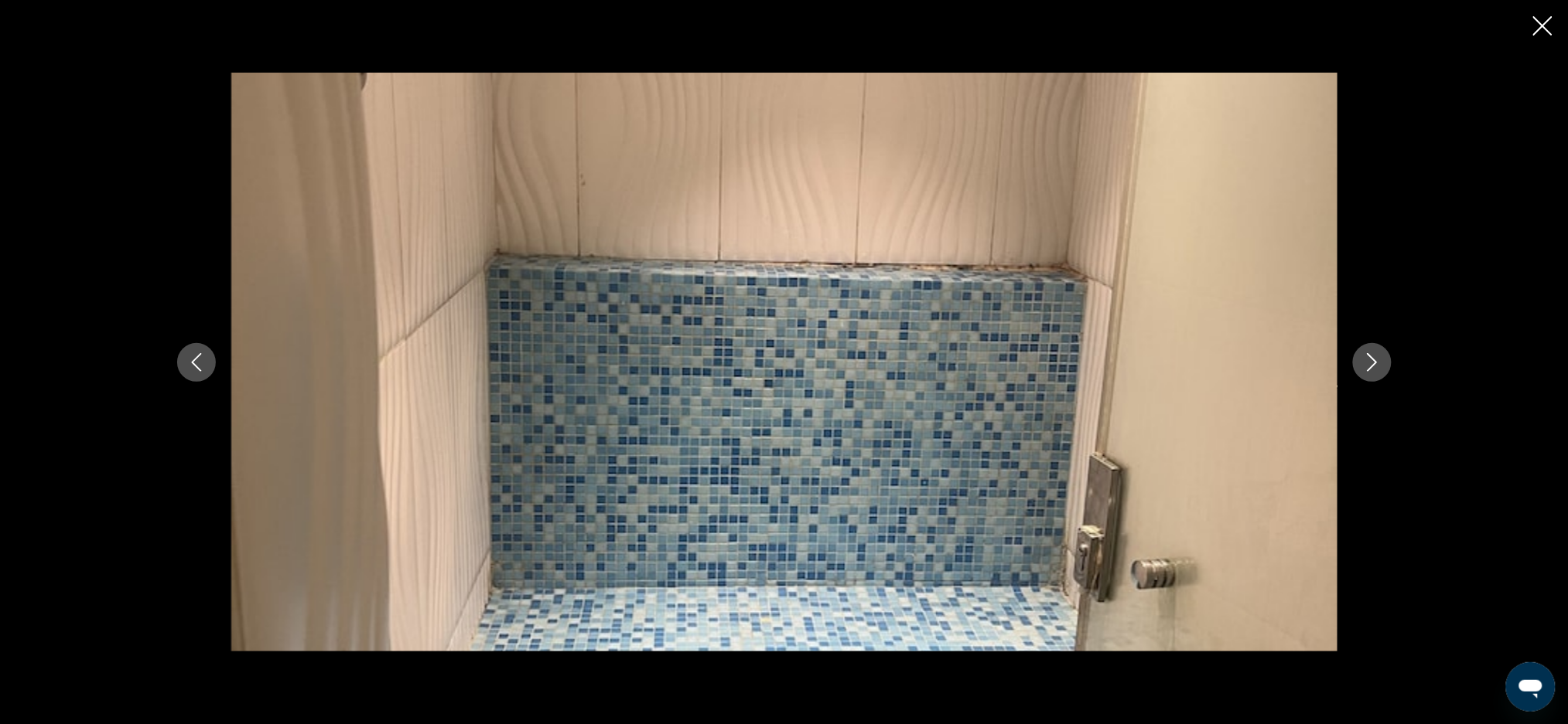
click at [193, 355] on icon "Previous image" at bounding box center [196, 362] width 18 height 18
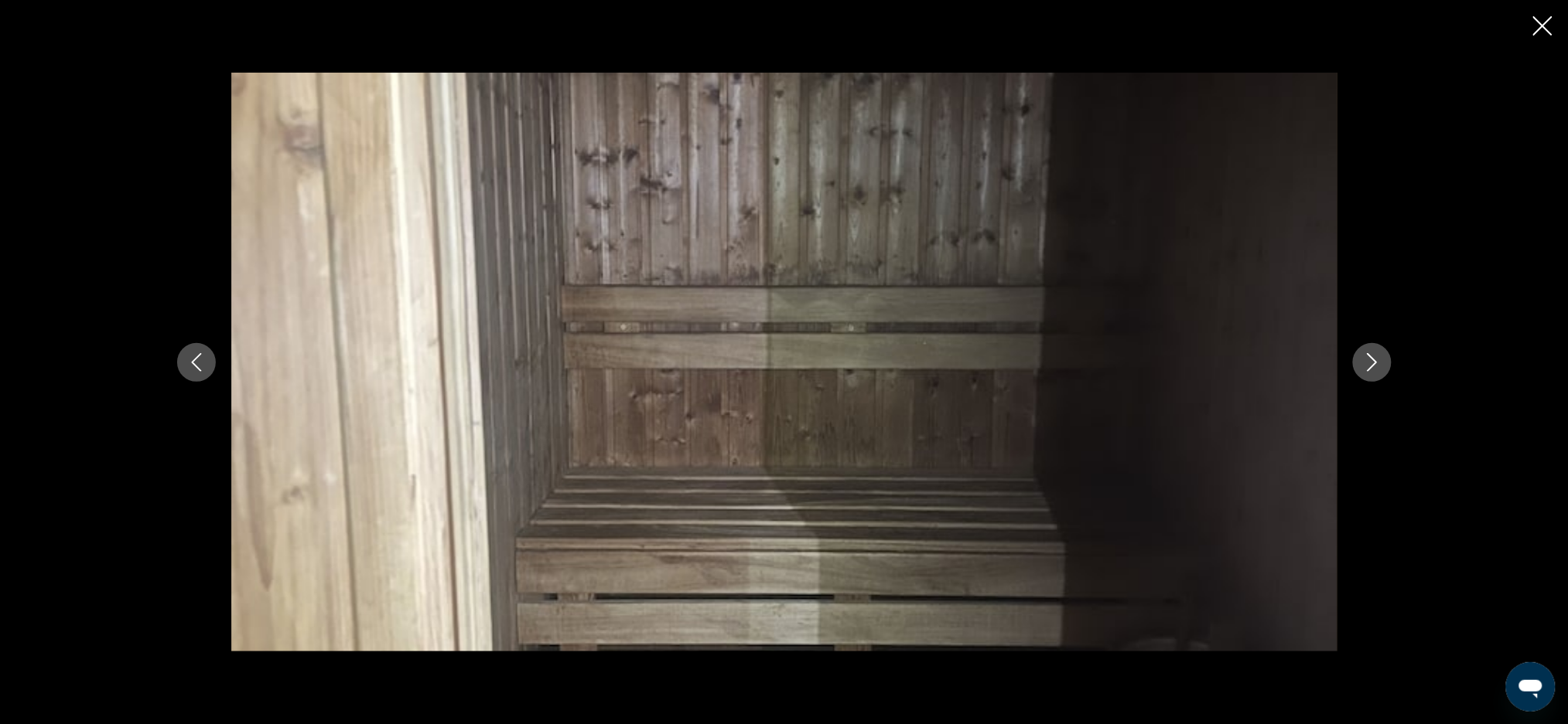
click at [208, 356] on button "Previous image" at bounding box center [196, 362] width 39 height 39
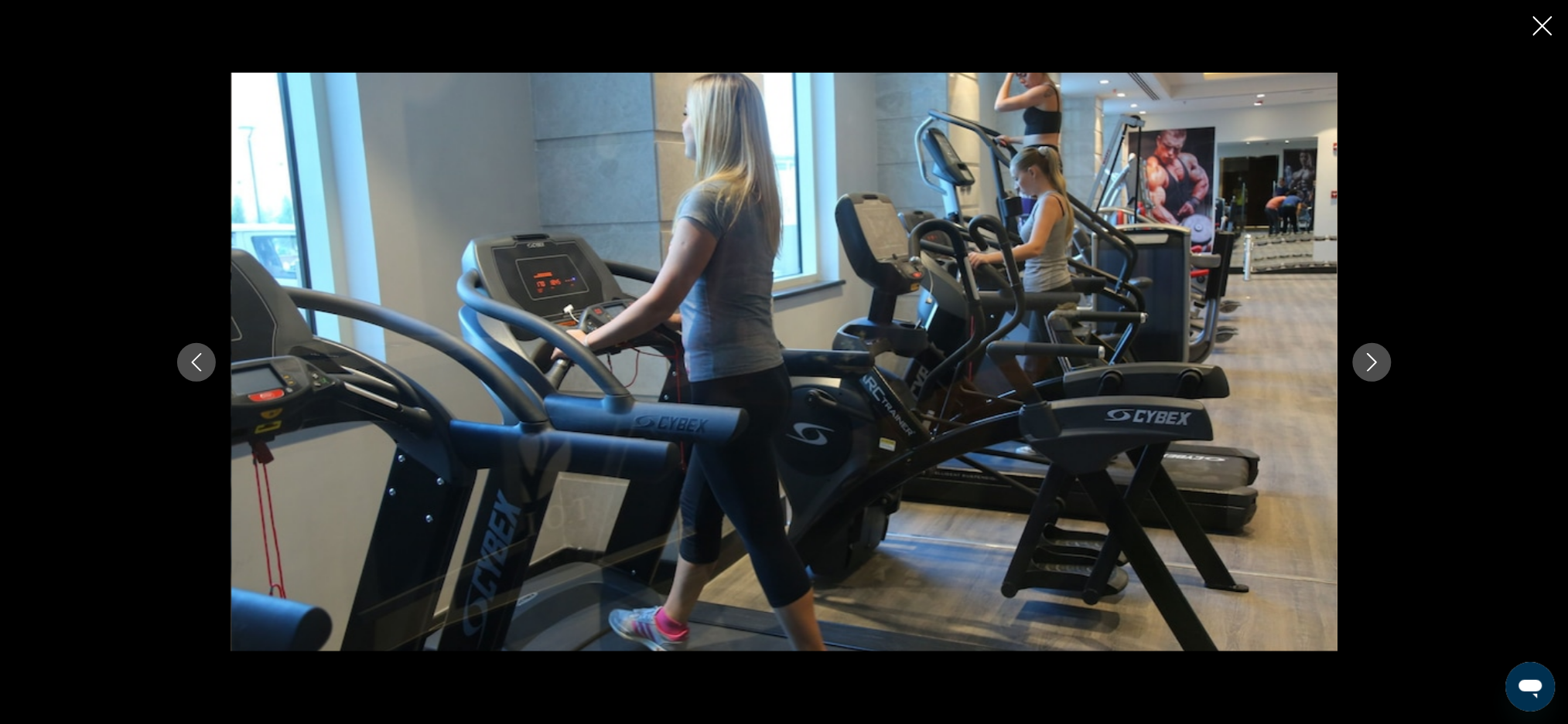
click at [200, 360] on icon "Previous image" at bounding box center [196, 362] width 18 height 18
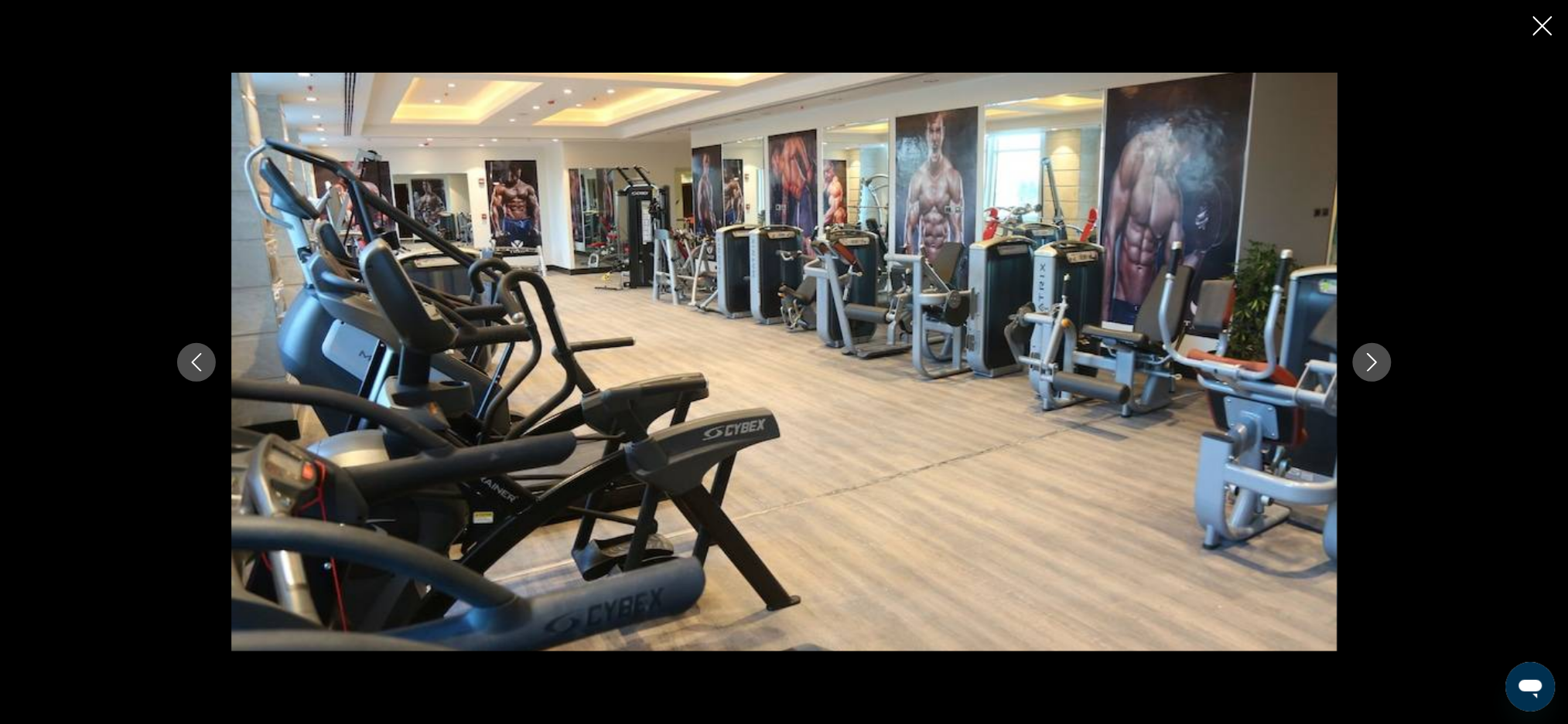
click at [207, 364] on button "Previous image" at bounding box center [196, 362] width 39 height 39
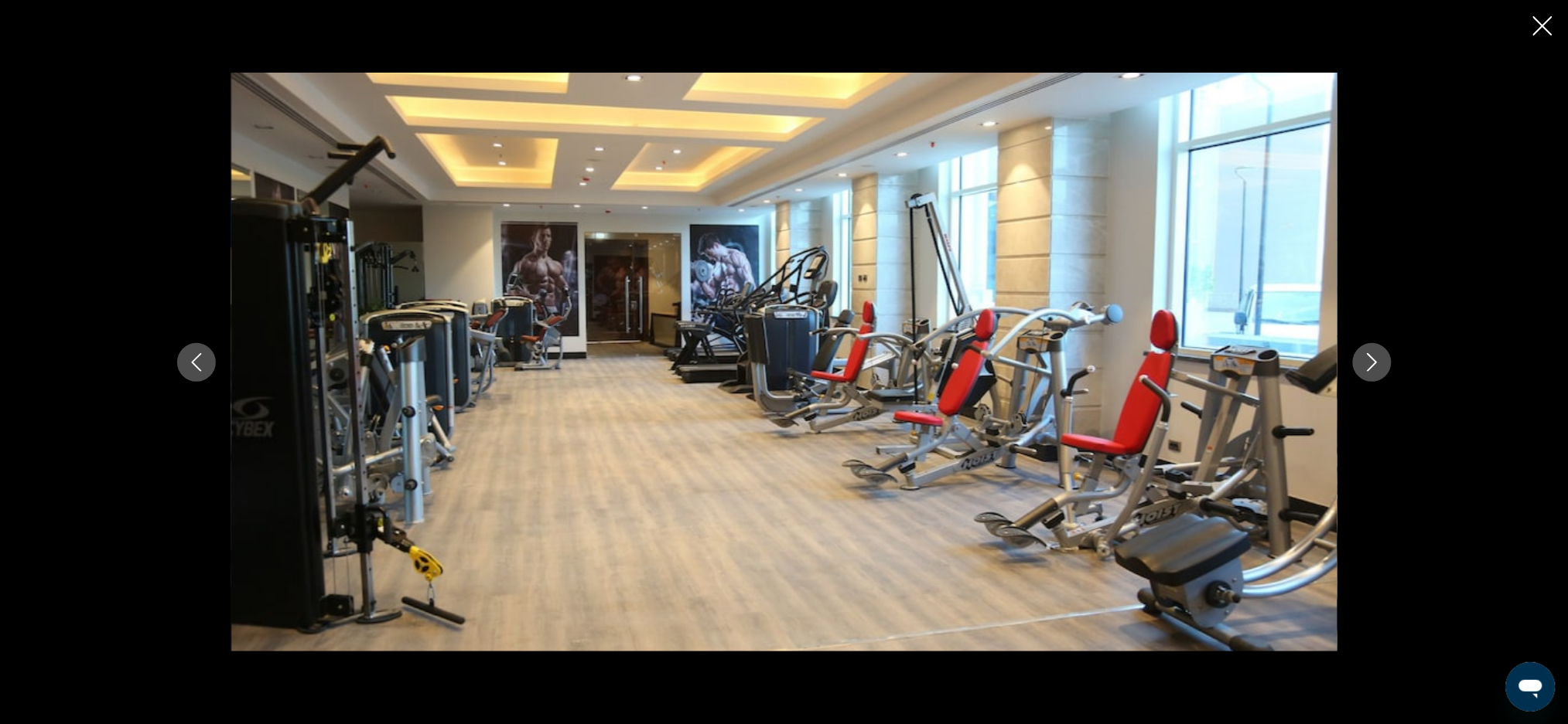
click at [196, 352] on button "Previous image" at bounding box center [196, 362] width 39 height 39
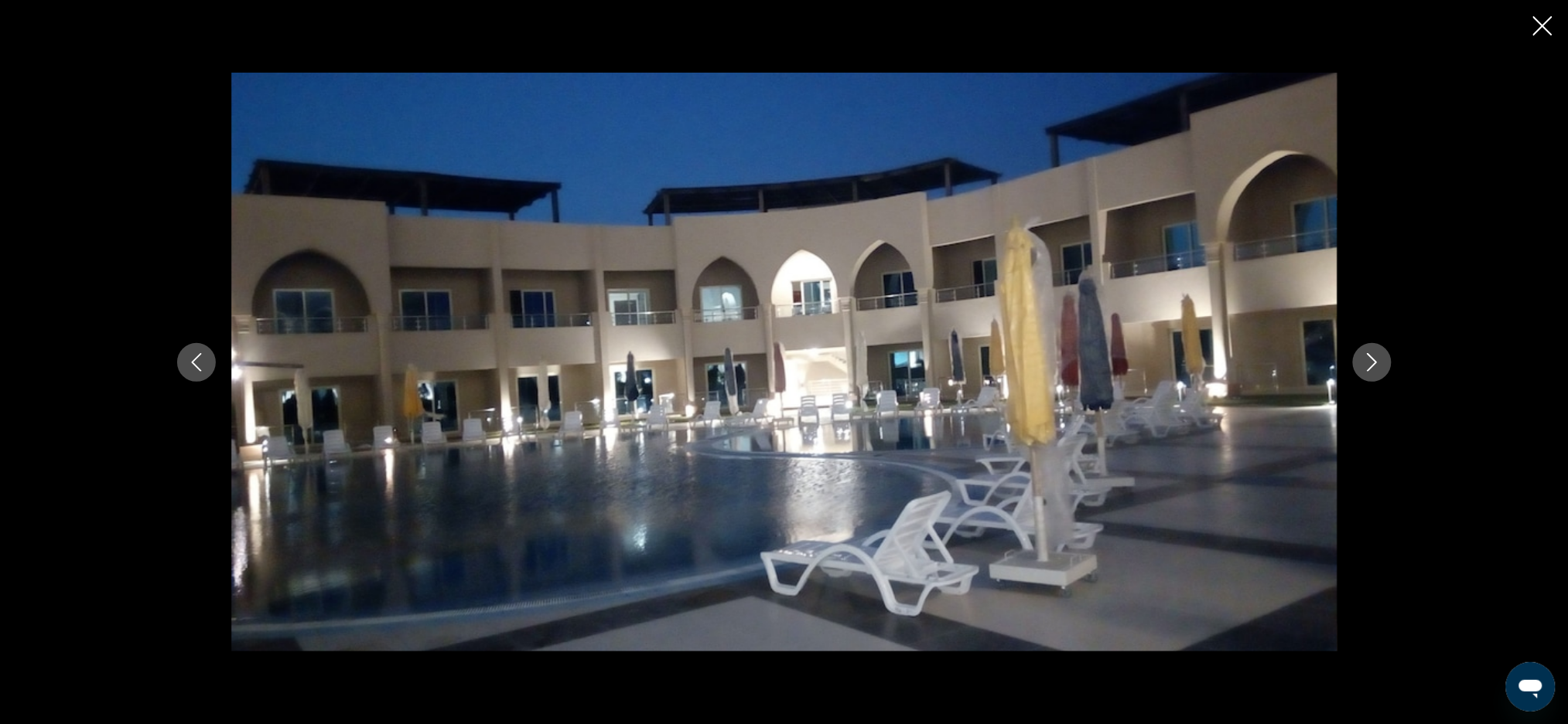
click at [204, 354] on icon "Previous image" at bounding box center [196, 362] width 18 height 18
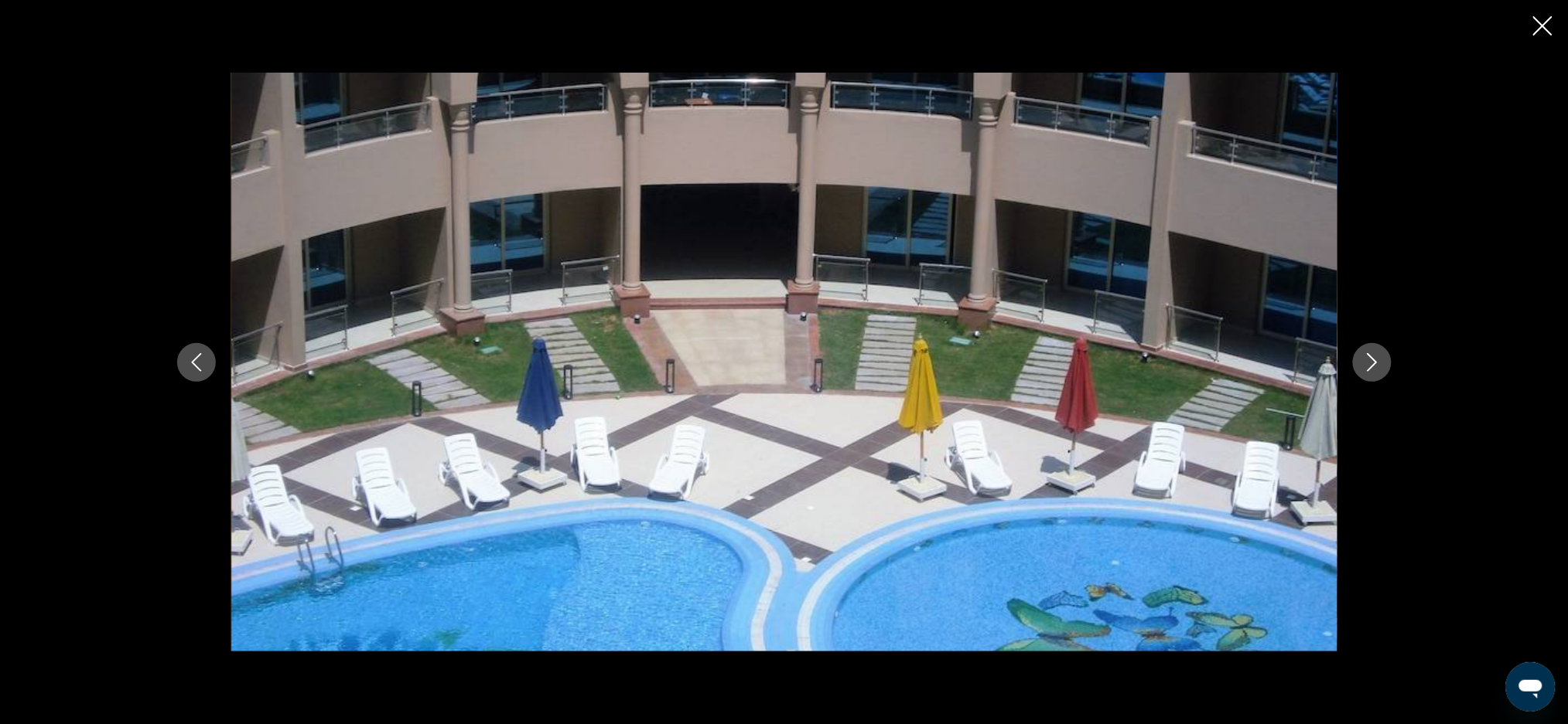
click at [200, 362] on icon "Previous image" at bounding box center [196, 362] width 18 height 18
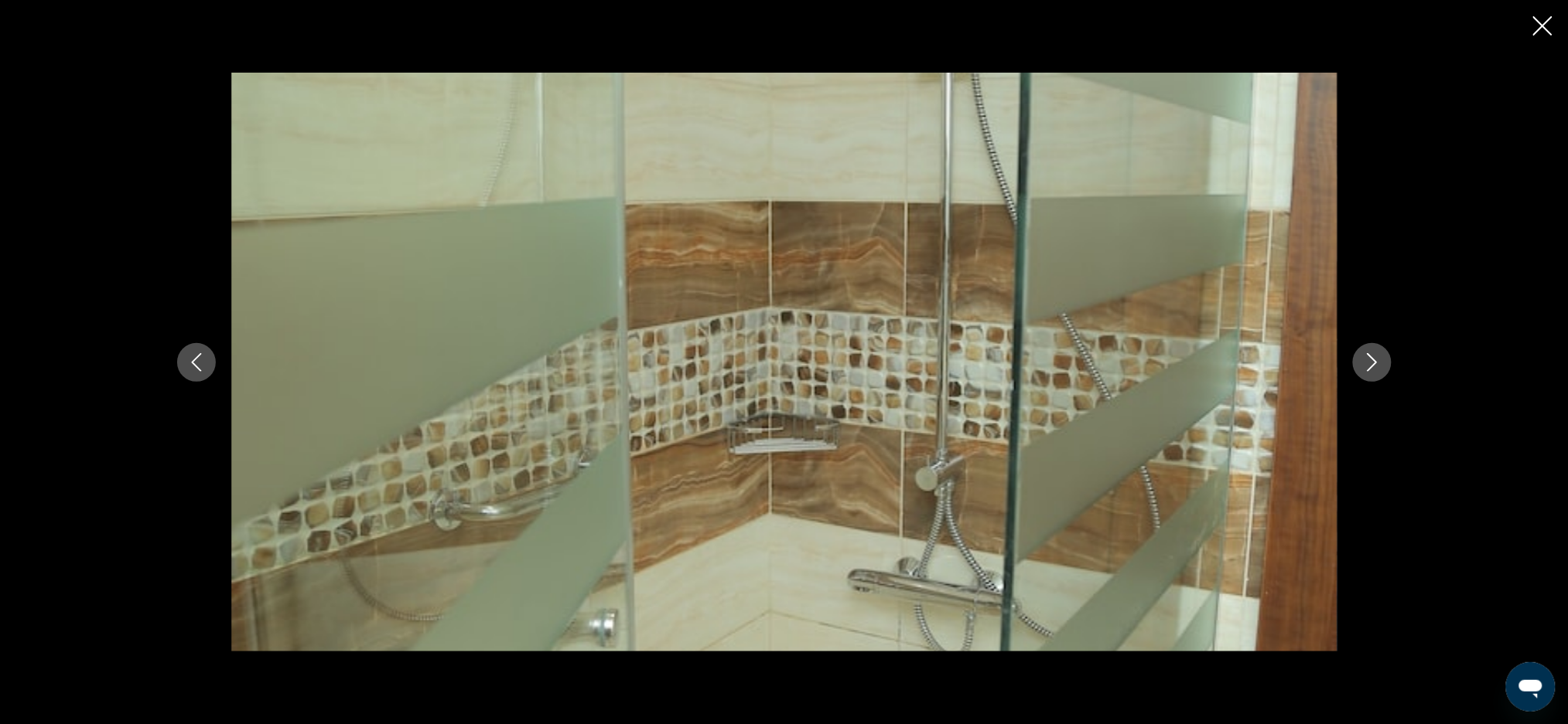
click at [205, 368] on icon "Previous image" at bounding box center [196, 362] width 18 height 18
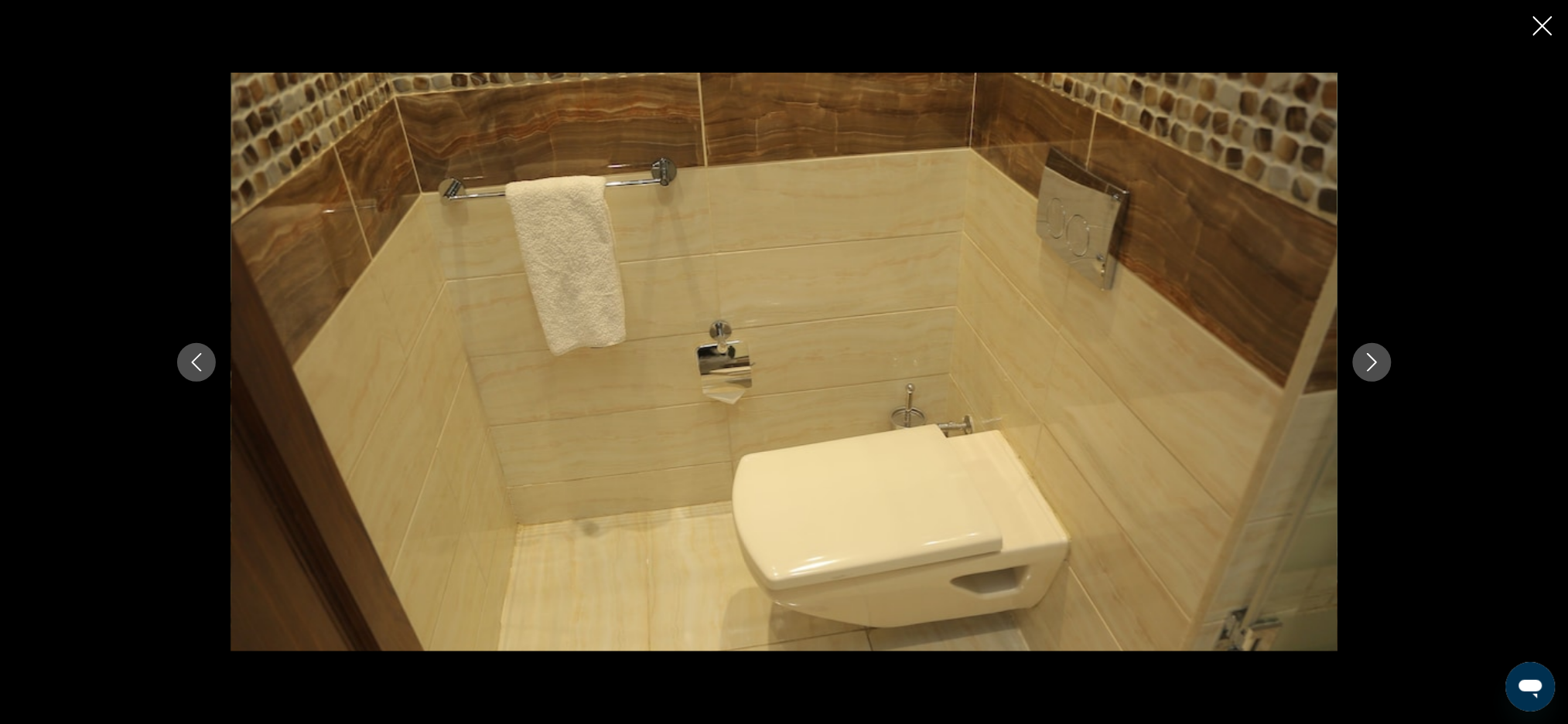
click at [186, 361] on button "Previous image" at bounding box center [196, 362] width 39 height 39
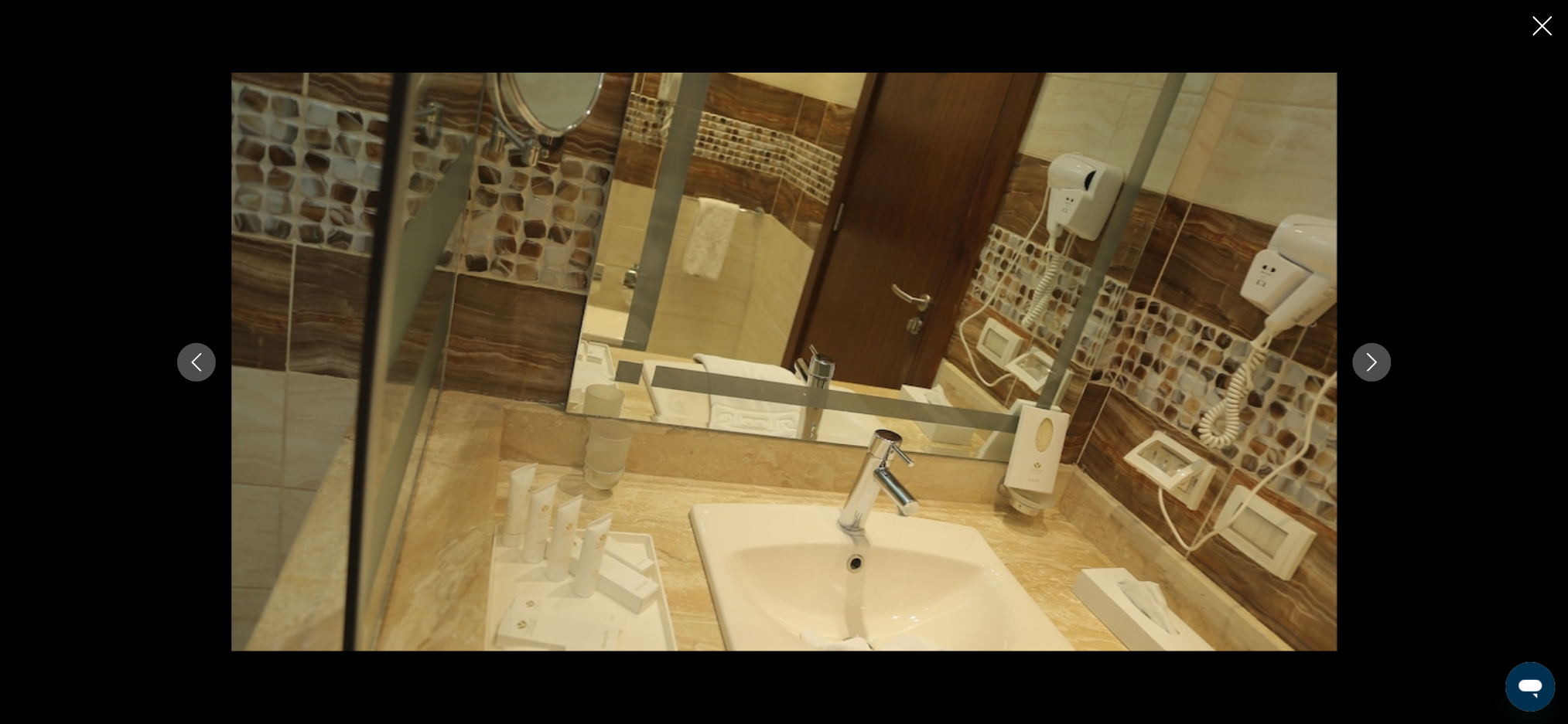
click at [208, 378] on div "prev next" at bounding box center [784, 362] width 1245 height 579
click at [208, 356] on button "Previous image" at bounding box center [196, 362] width 39 height 39
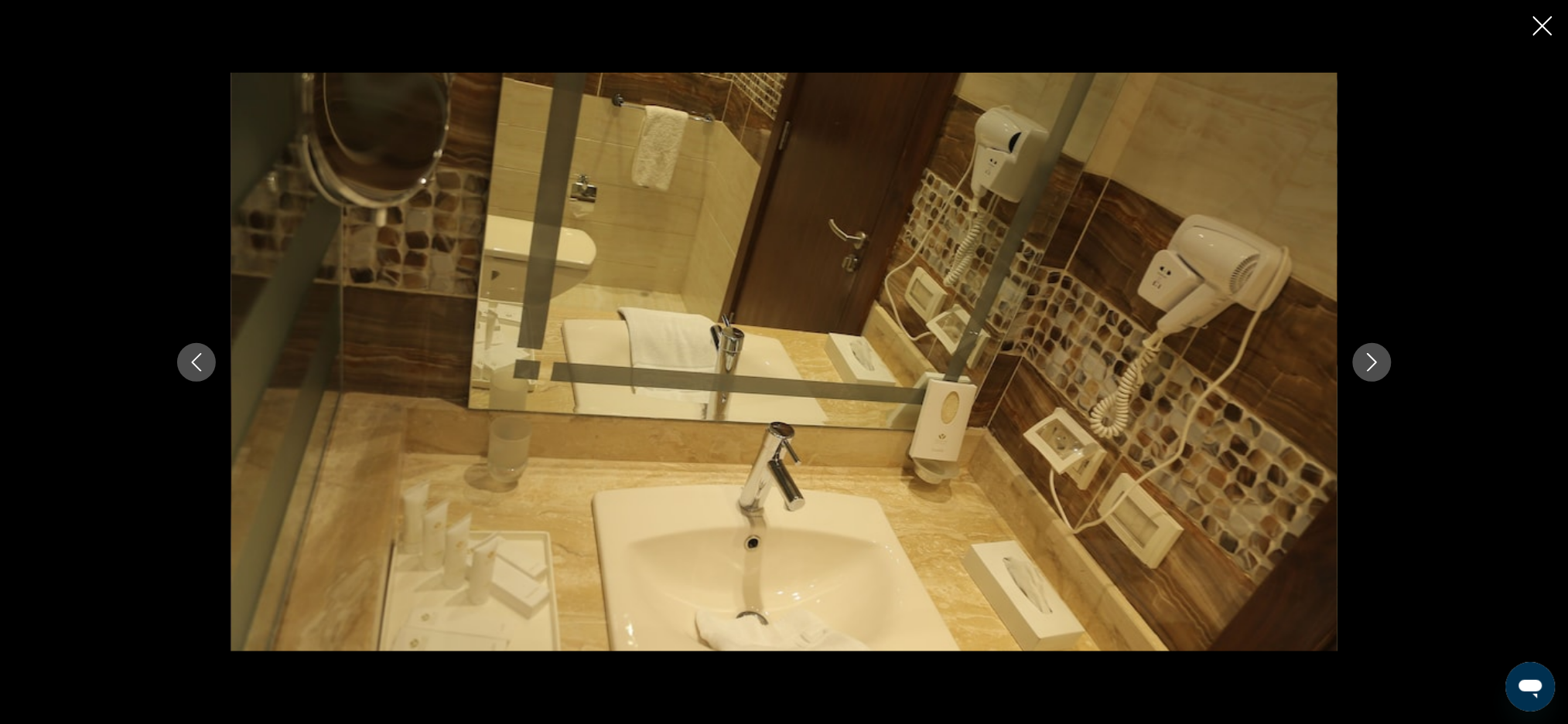
click at [212, 361] on button "Previous image" at bounding box center [196, 362] width 39 height 39
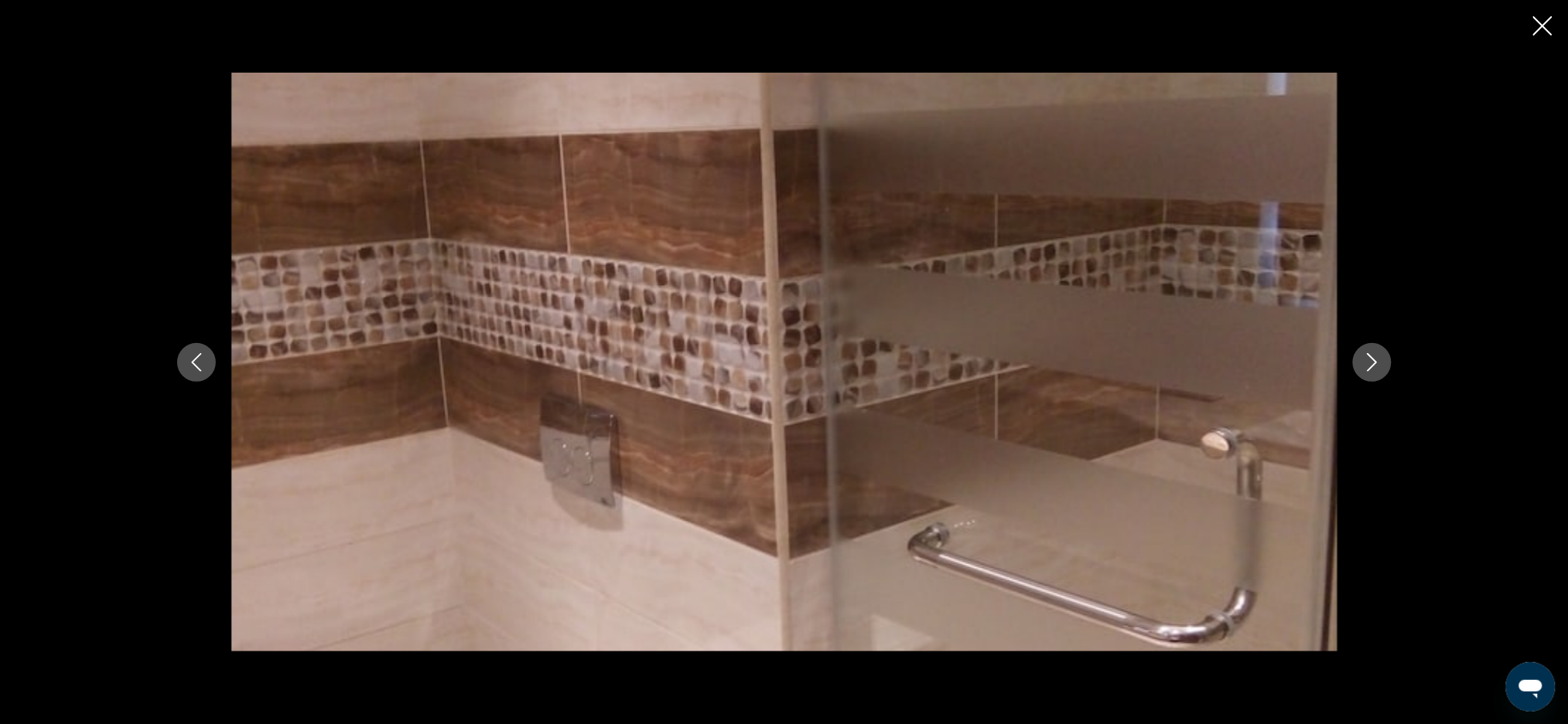
click at [227, 371] on div "prev next" at bounding box center [784, 362] width 1245 height 579
click at [1541, 15] on button "Close slideshow" at bounding box center [1542, 27] width 19 height 24
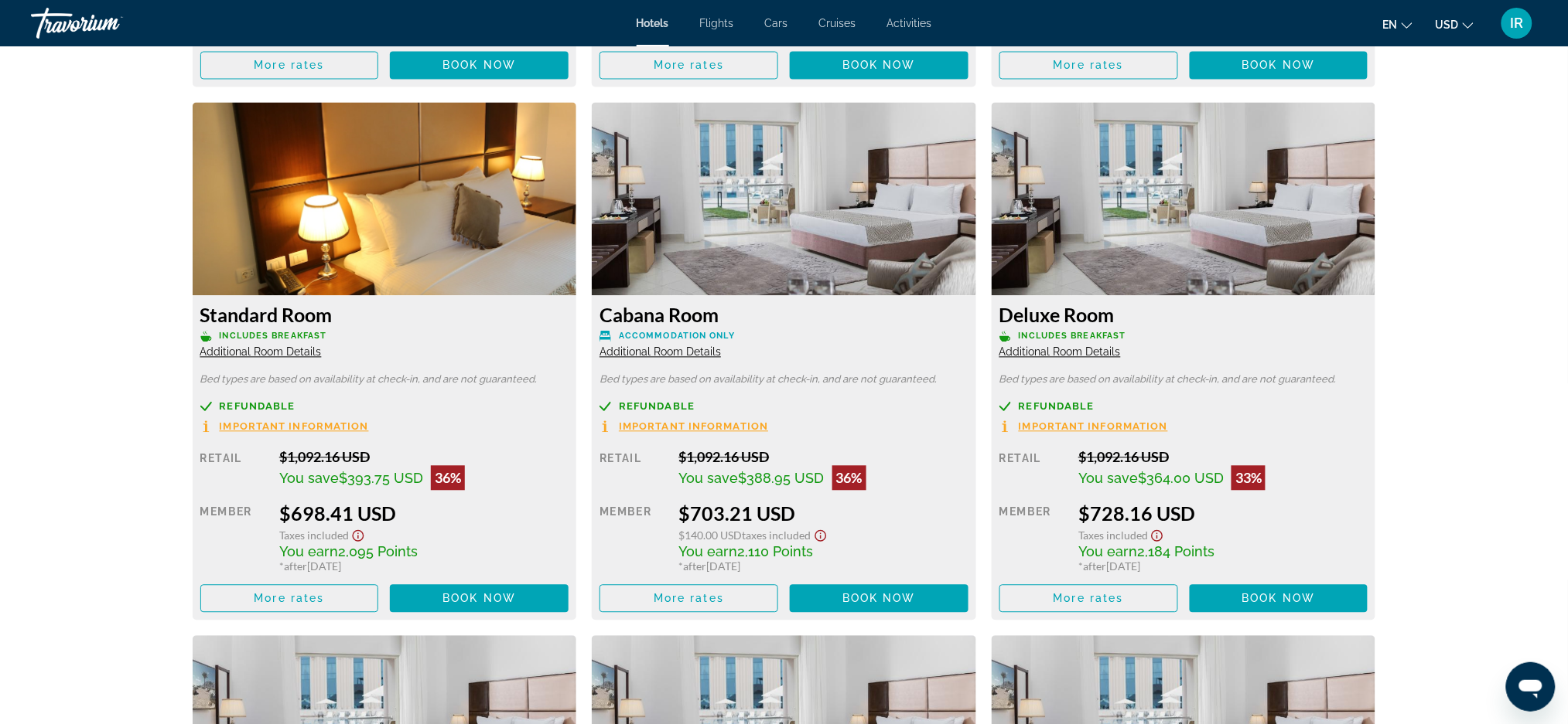
scroll to position [3180, 0]
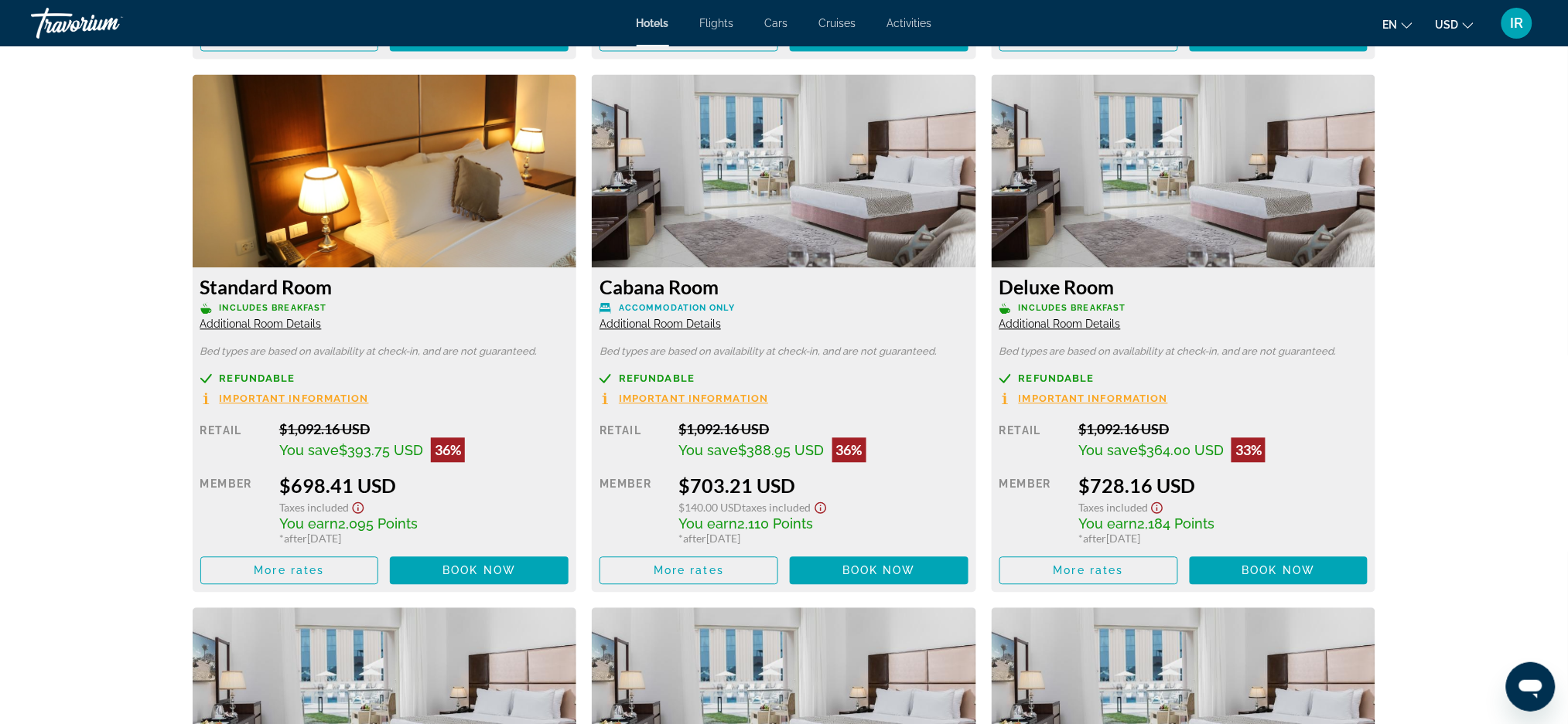
click at [1061, 573] on span "More rates" at bounding box center [1088, 571] width 70 height 12
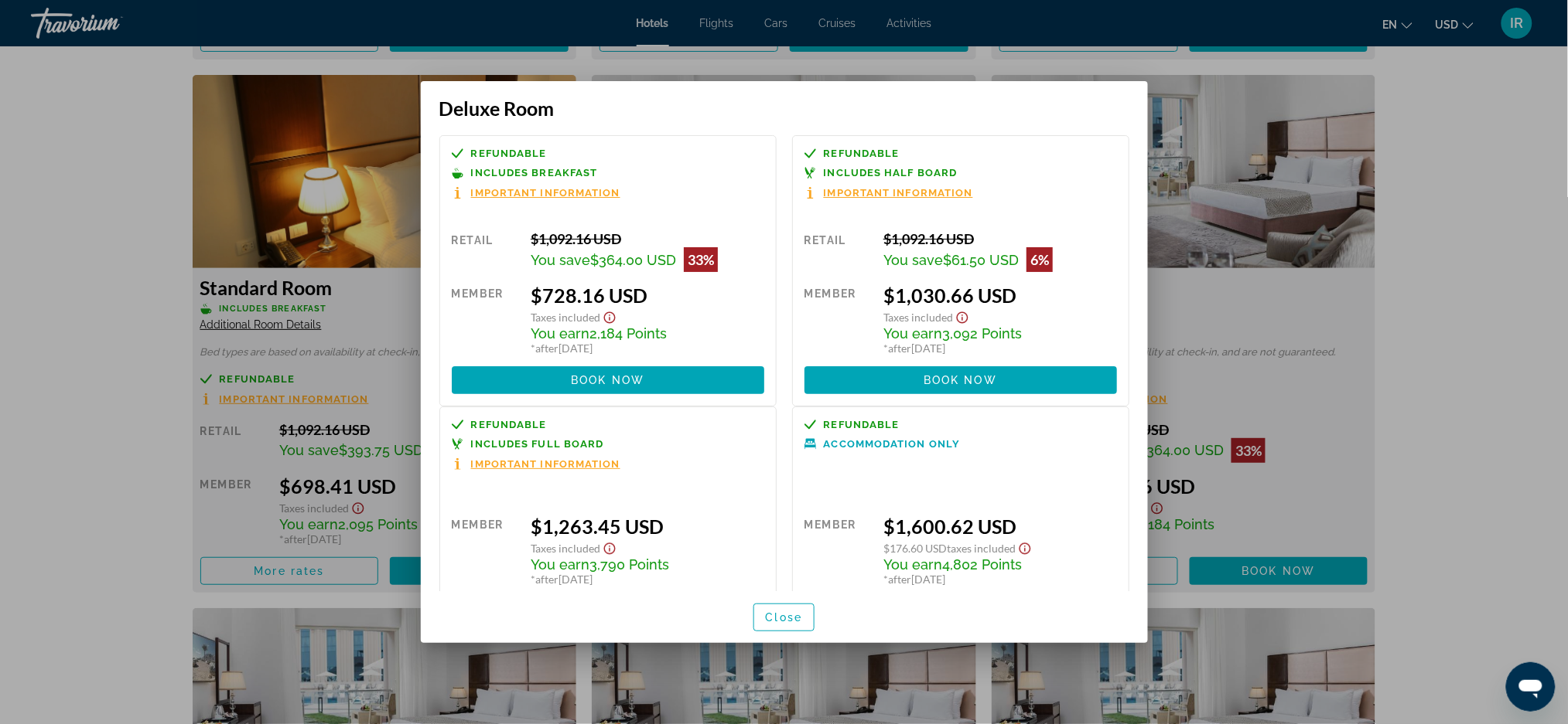
click at [60, 500] on div at bounding box center [784, 362] width 1568 height 724
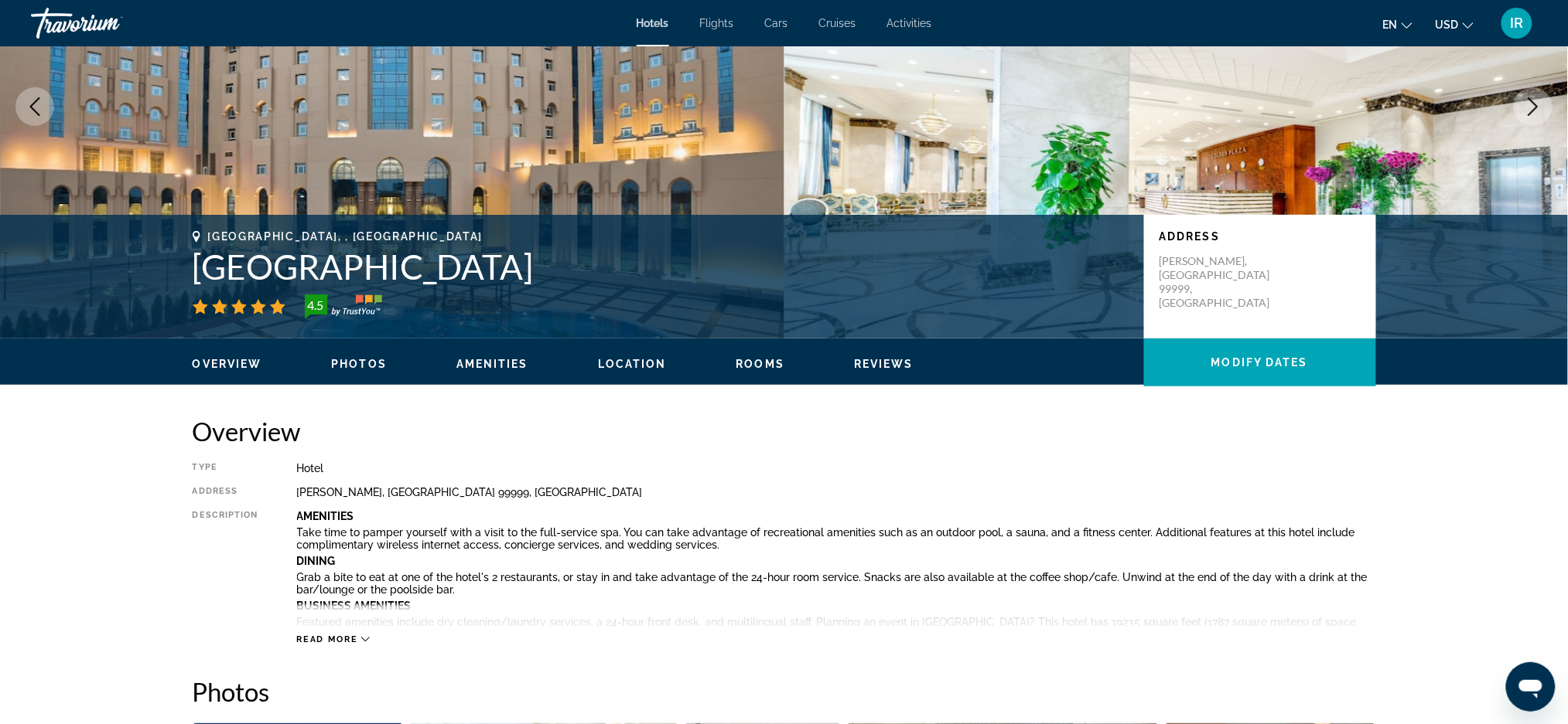
scroll to position [164, 0]
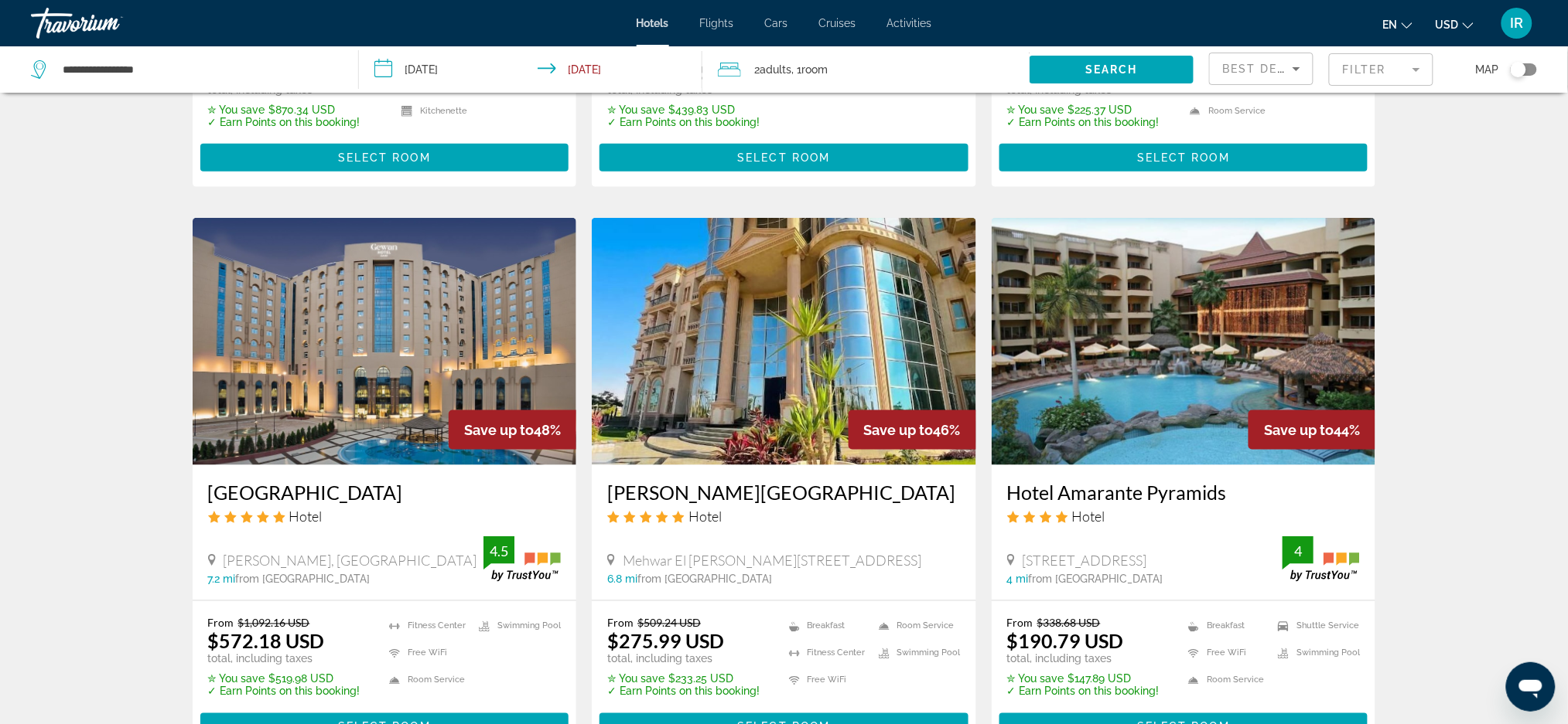
scroll to position [484, 0]
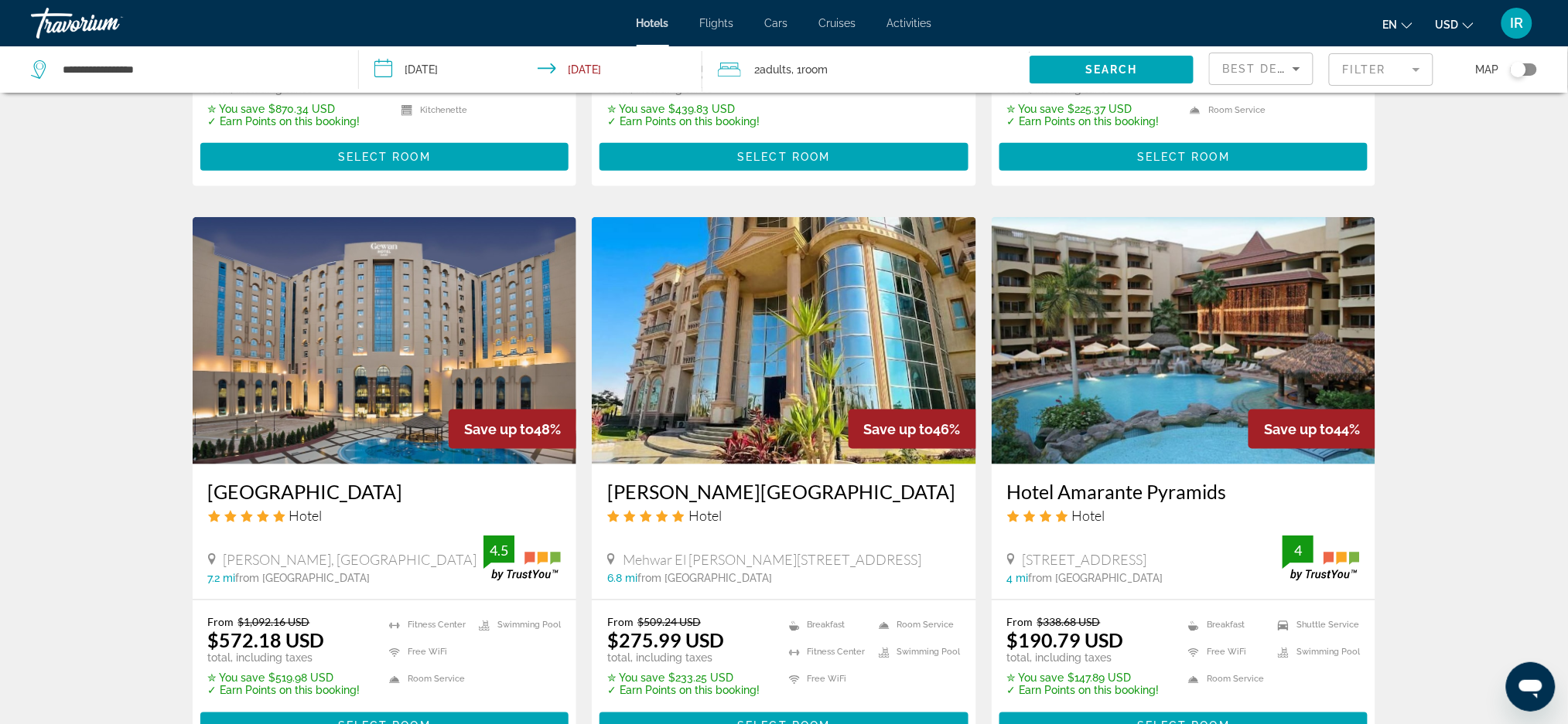
click at [732, 397] on img "Main content" at bounding box center [784, 341] width 385 height 247
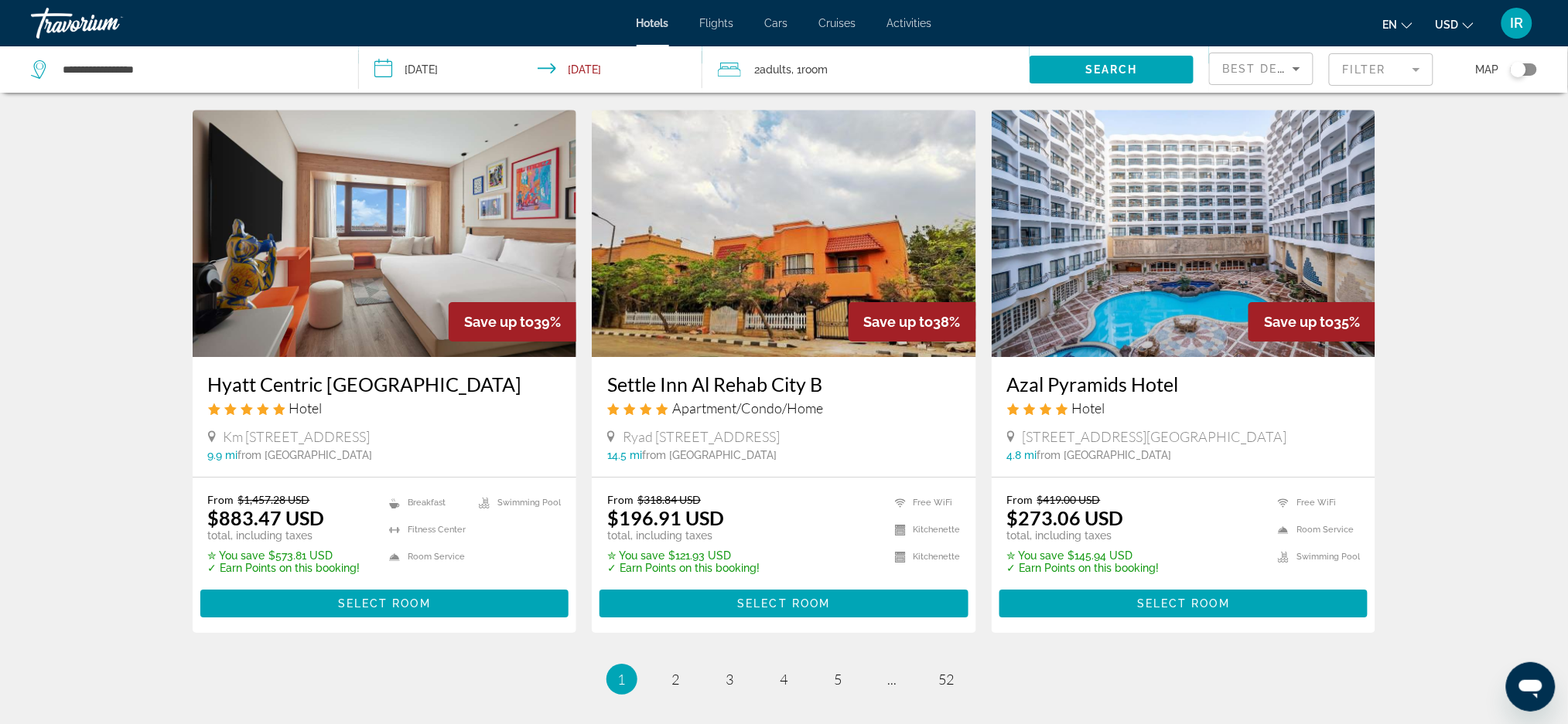
scroll to position [1732, 0]
click at [344, 279] on img "Main content" at bounding box center [385, 233] width 385 height 247
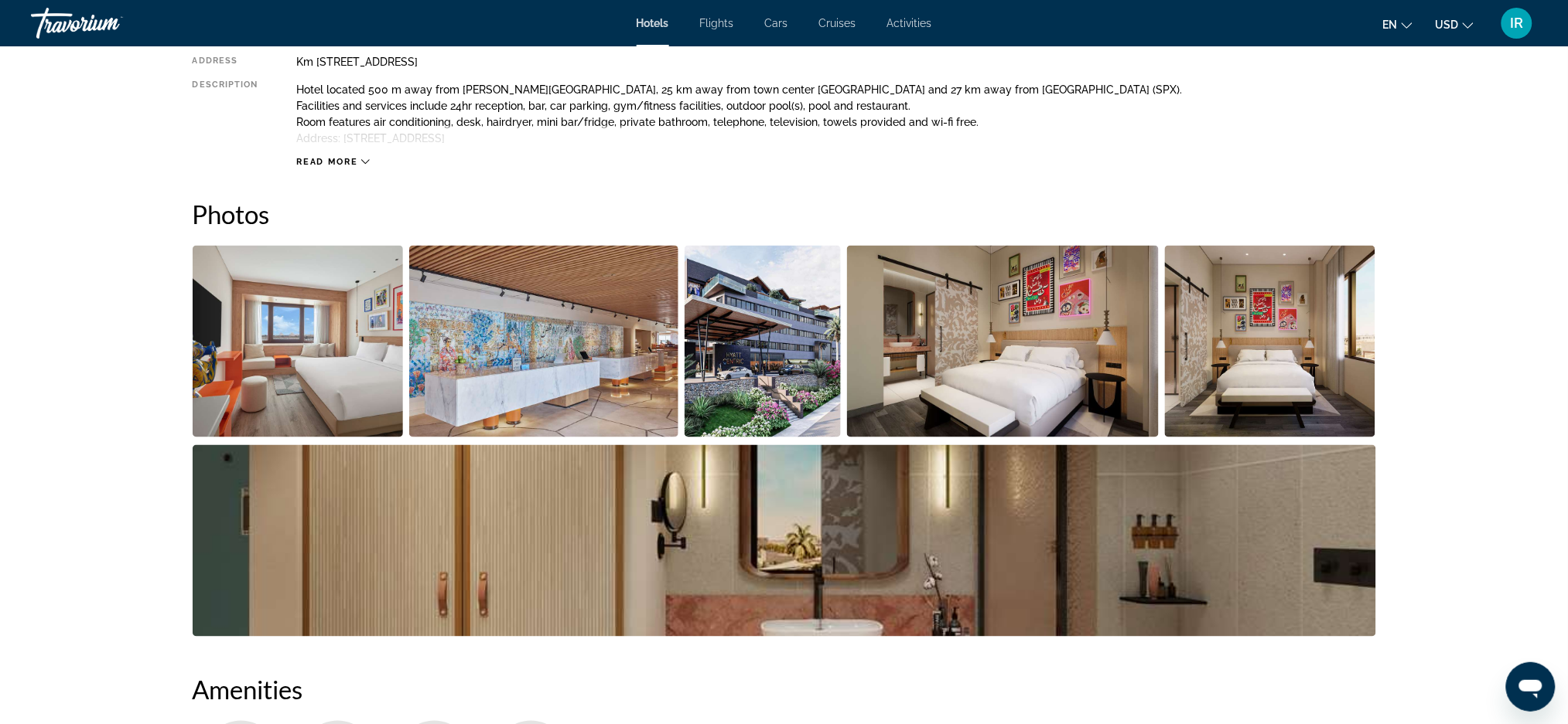
scroll to position [621, 0]
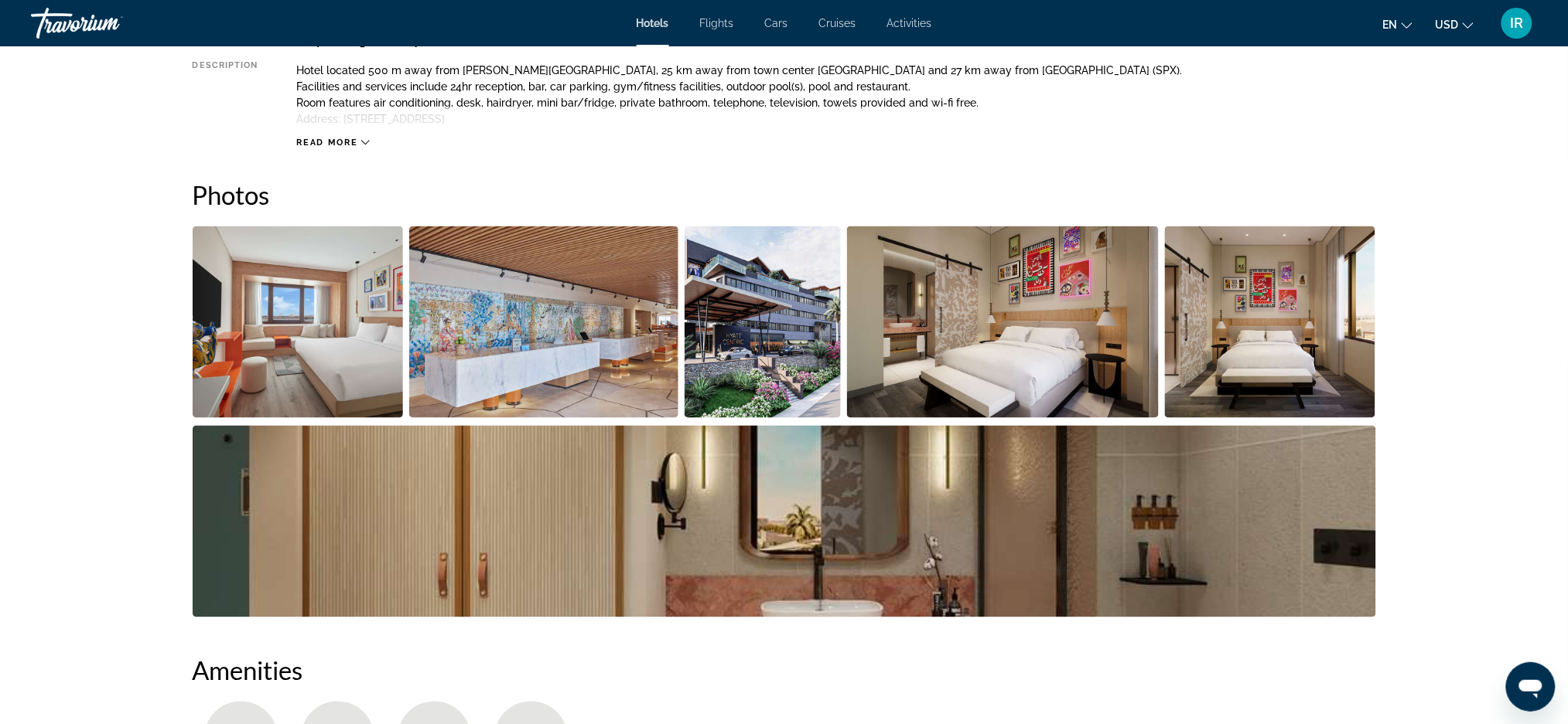
click at [300, 315] on img "Open full-screen image slider" at bounding box center [298, 322] width 211 height 191
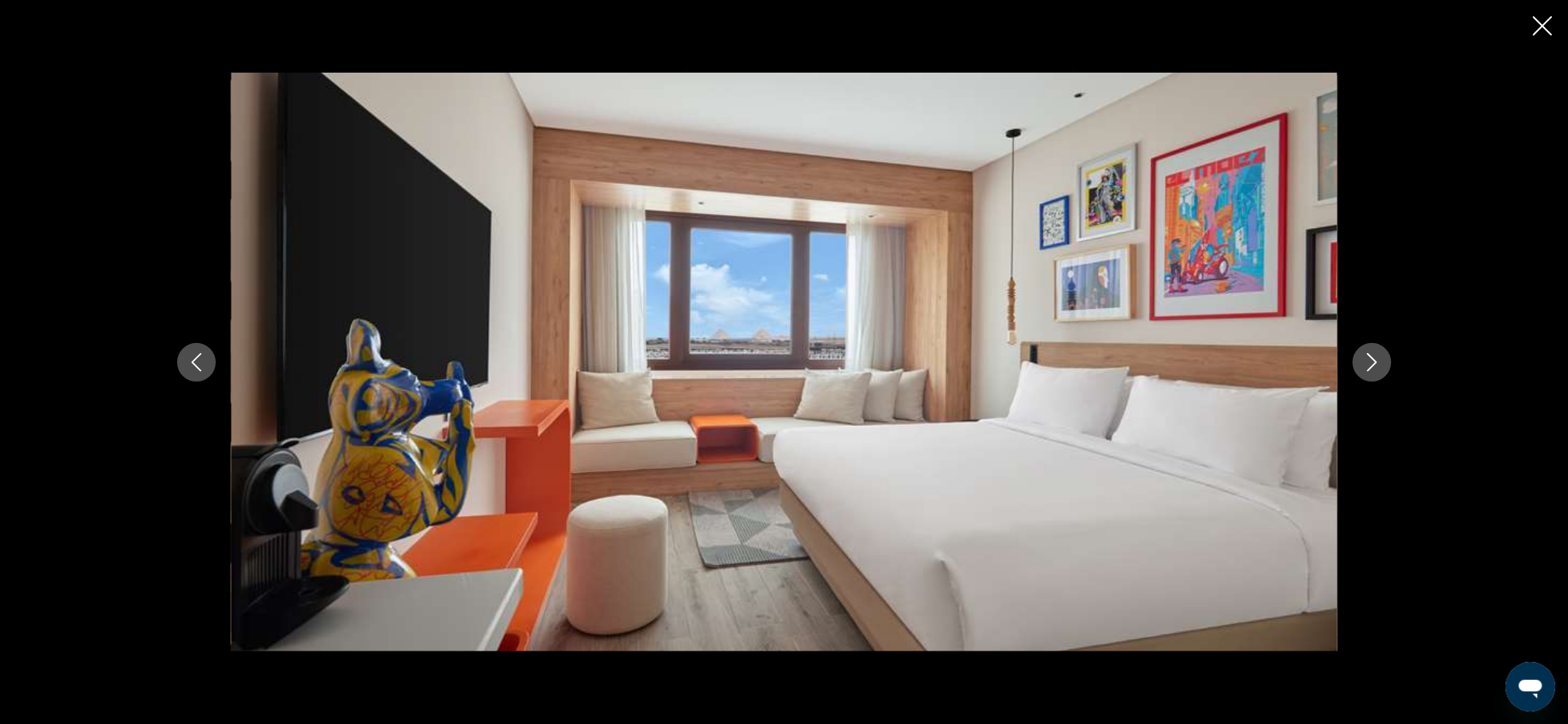
click at [1372, 357] on icon "Next image" at bounding box center [1371, 362] width 18 height 18
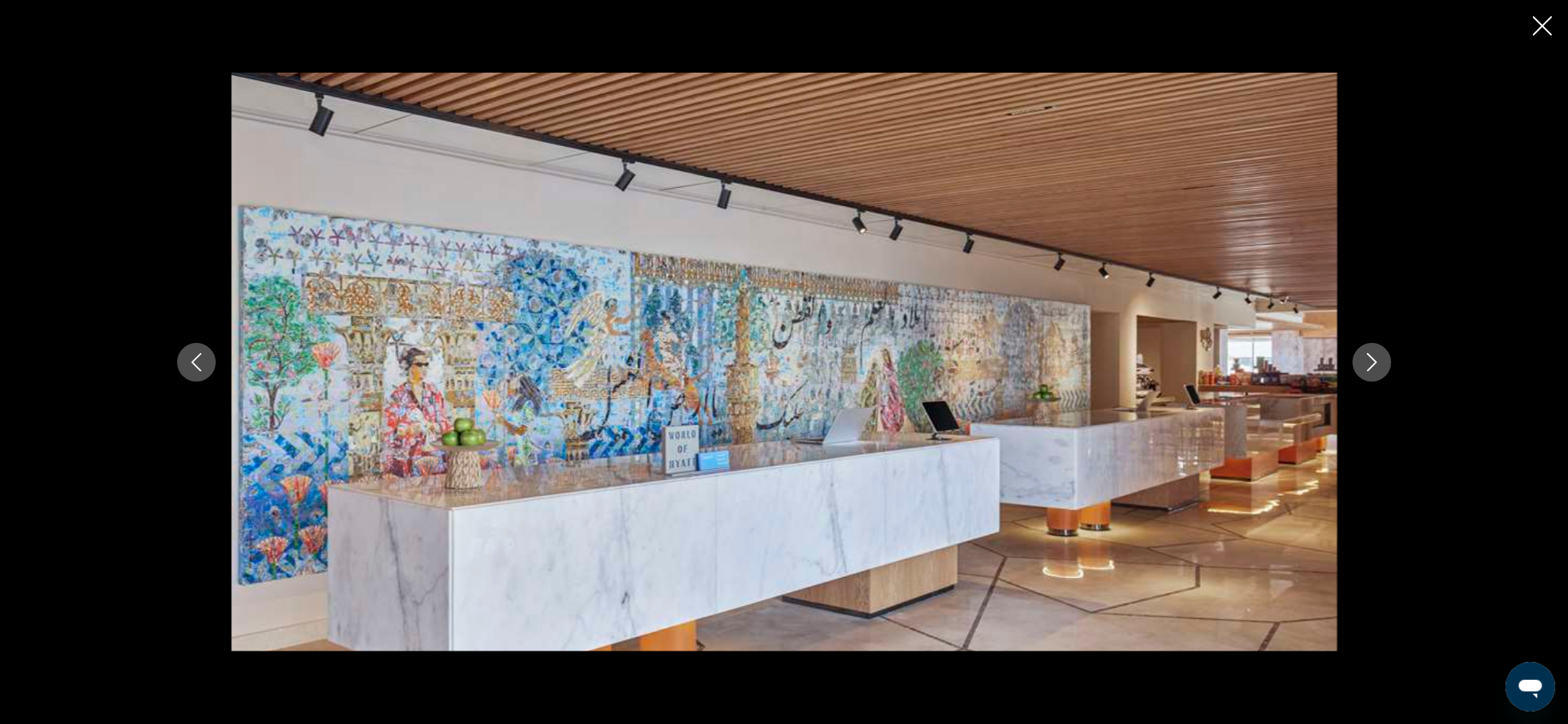
click at [1374, 367] on icon "Next image" at bounding box center [1371, 362] width 18 height 18
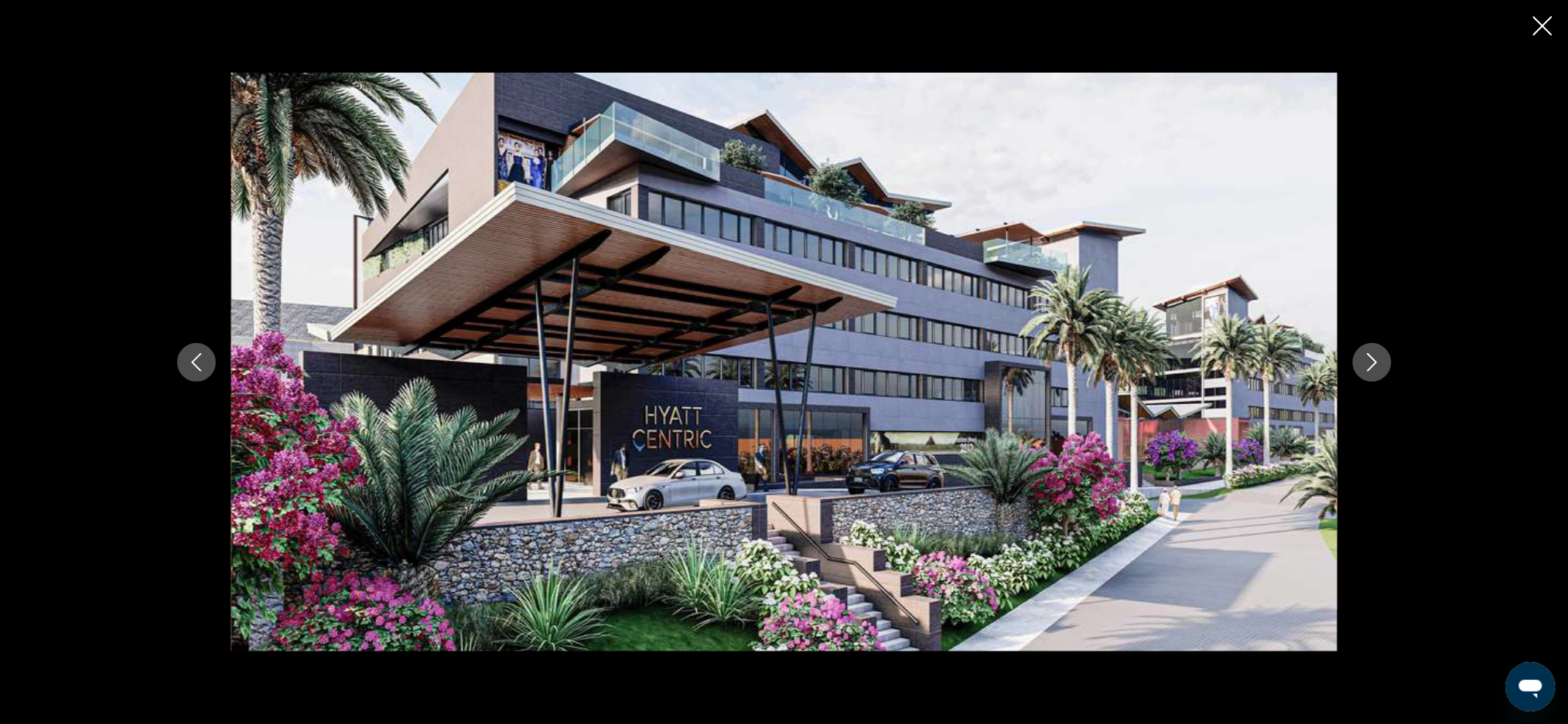
click at [1390, 368] on button "Next image" at bounding box center [1372, 362] width 39 height 39
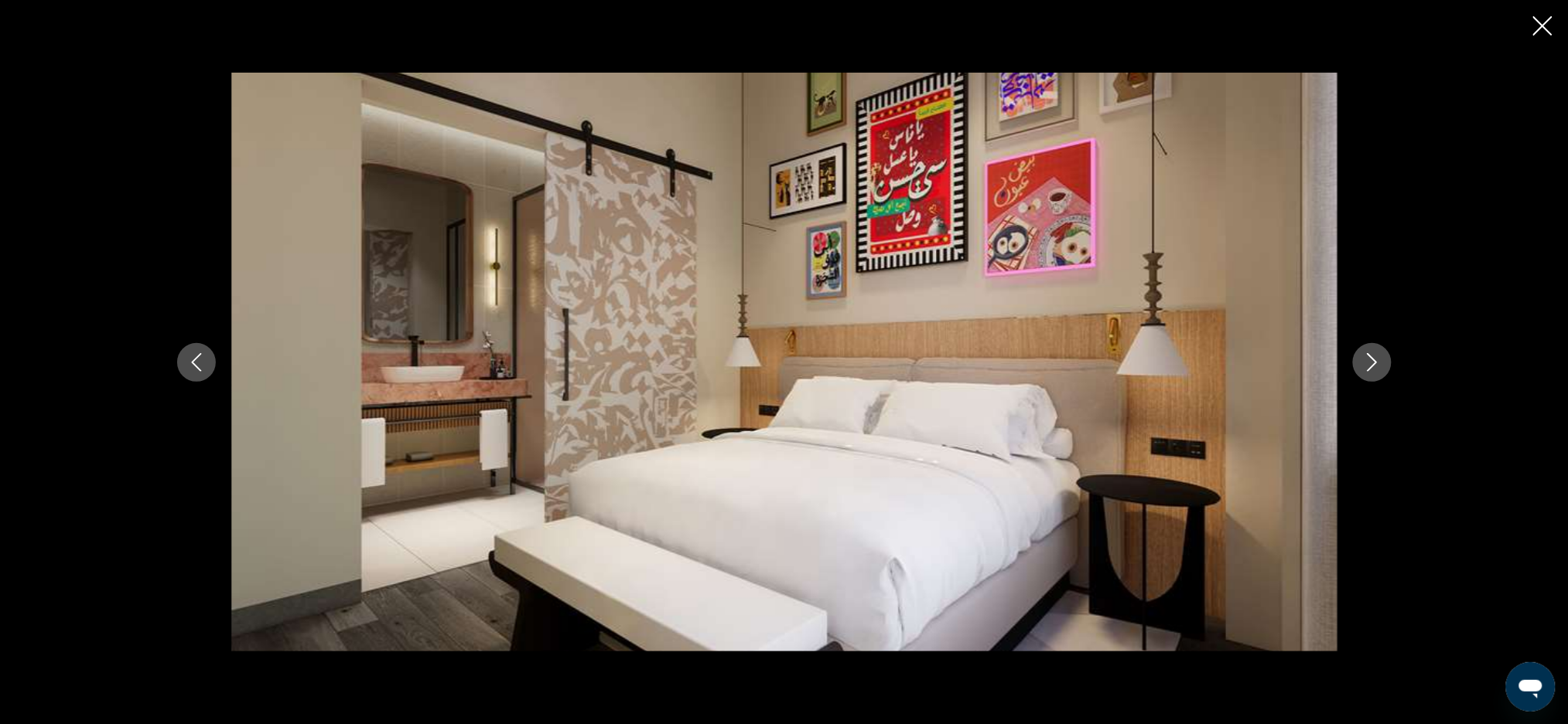
click at [1379, 362] on icon "Next image" at bounding box center [1371, 362] width 18 height 18
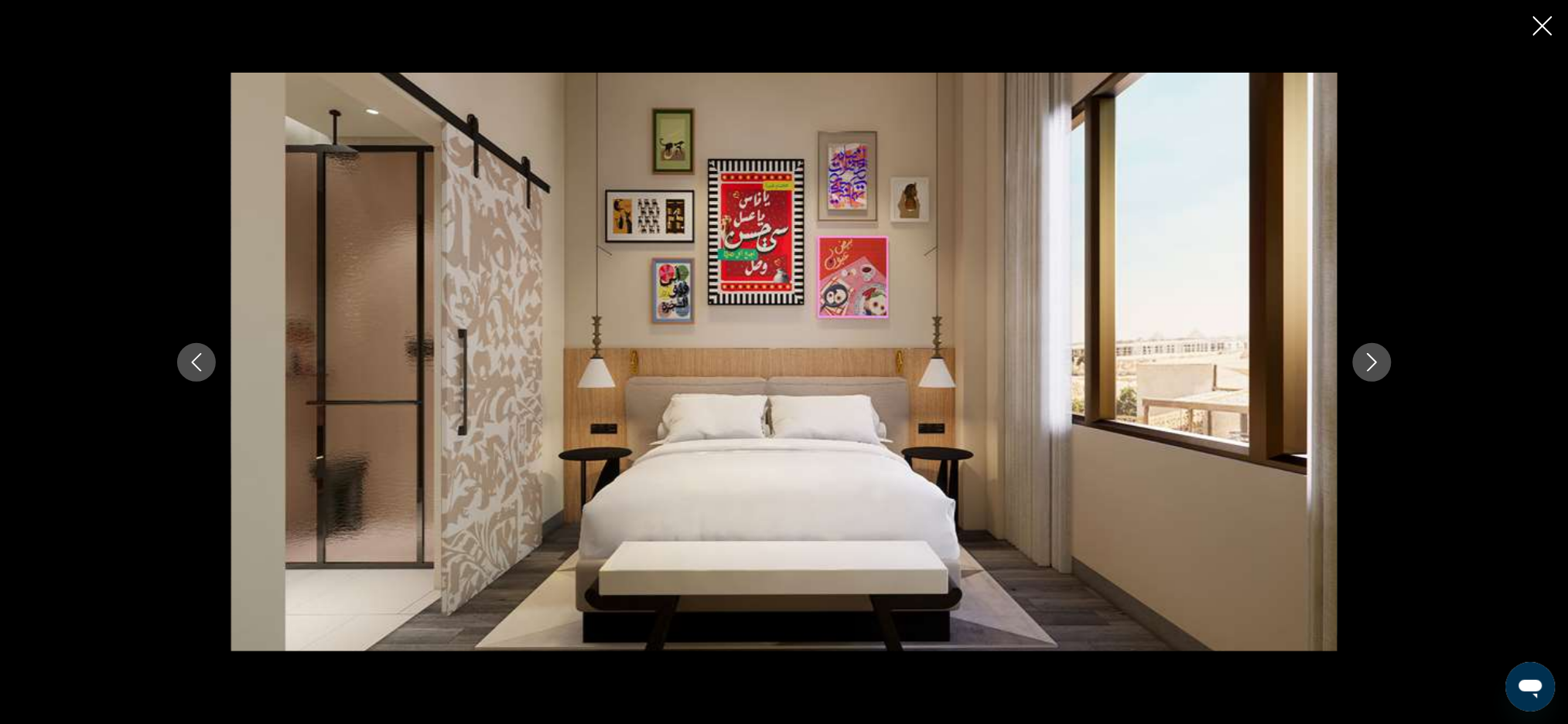
click at [1365, 356] on icon "Next image" at bounding box center [1371, 362] width 18 height 18
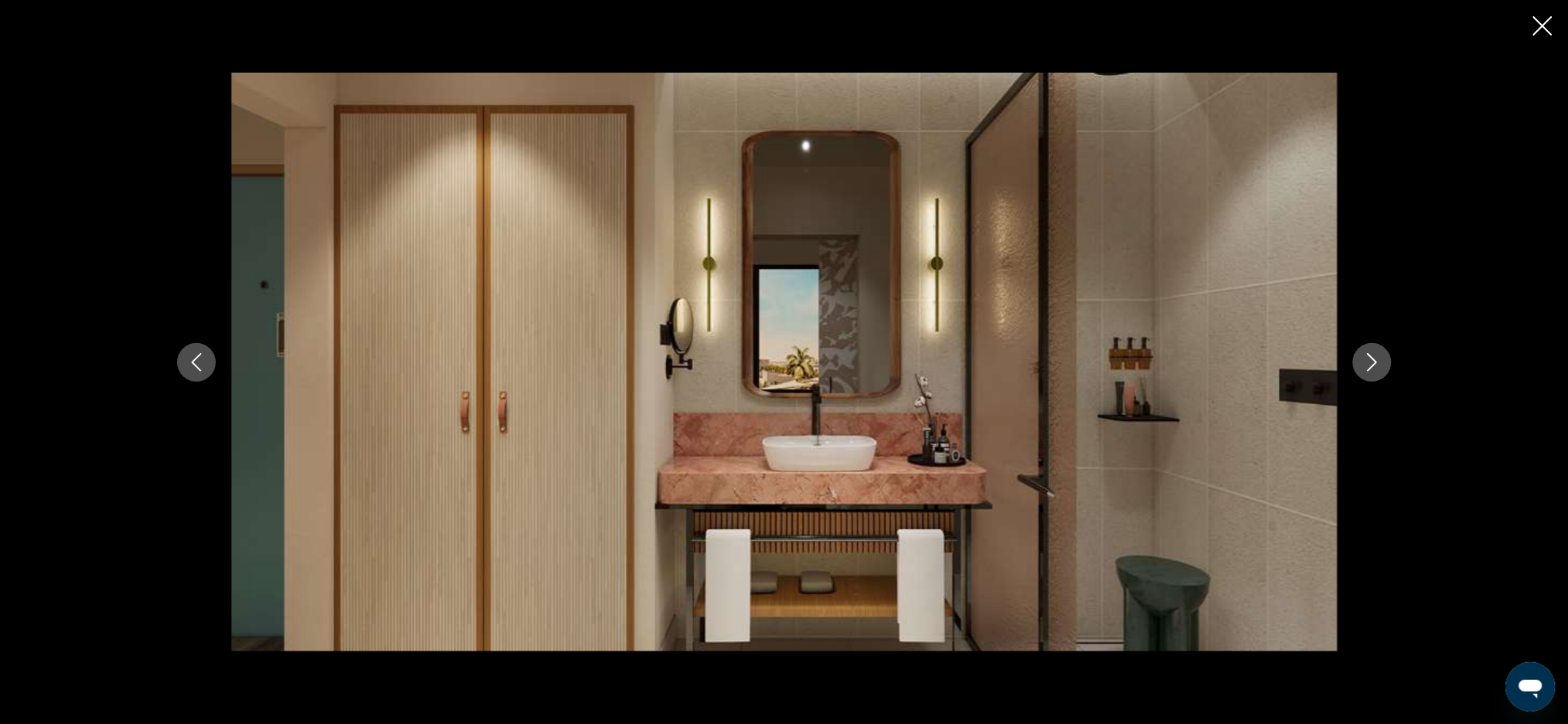
click at [1372, 362] on icon "Next image" at bounding box center [1371, 362] width 18 height 18
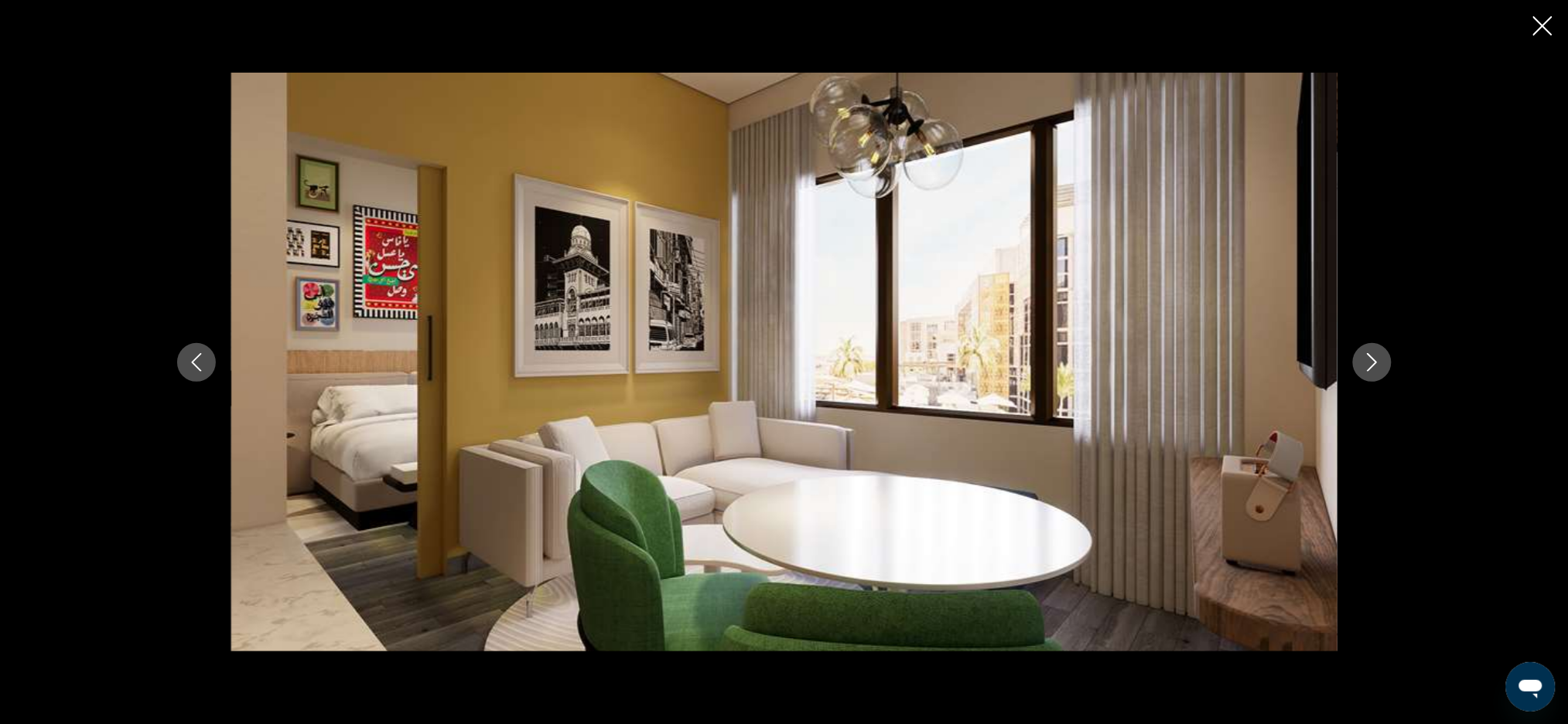
click at [1379, 361] on icon "Next image" at bounding box center [1371, 362] width 18 height 18
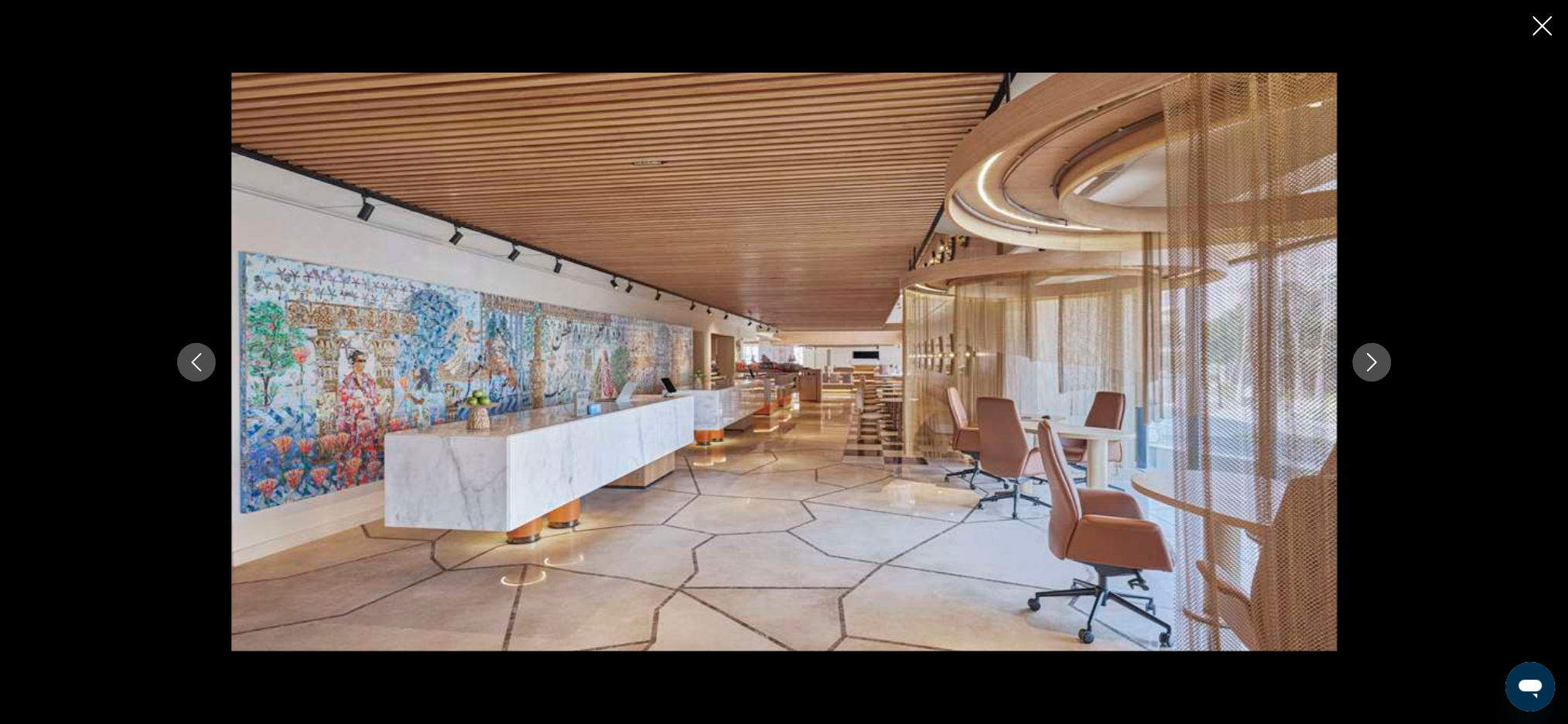
click at [1368, 364] on icon "Next image" at bounding box center [1371, 362] width 18 height 18
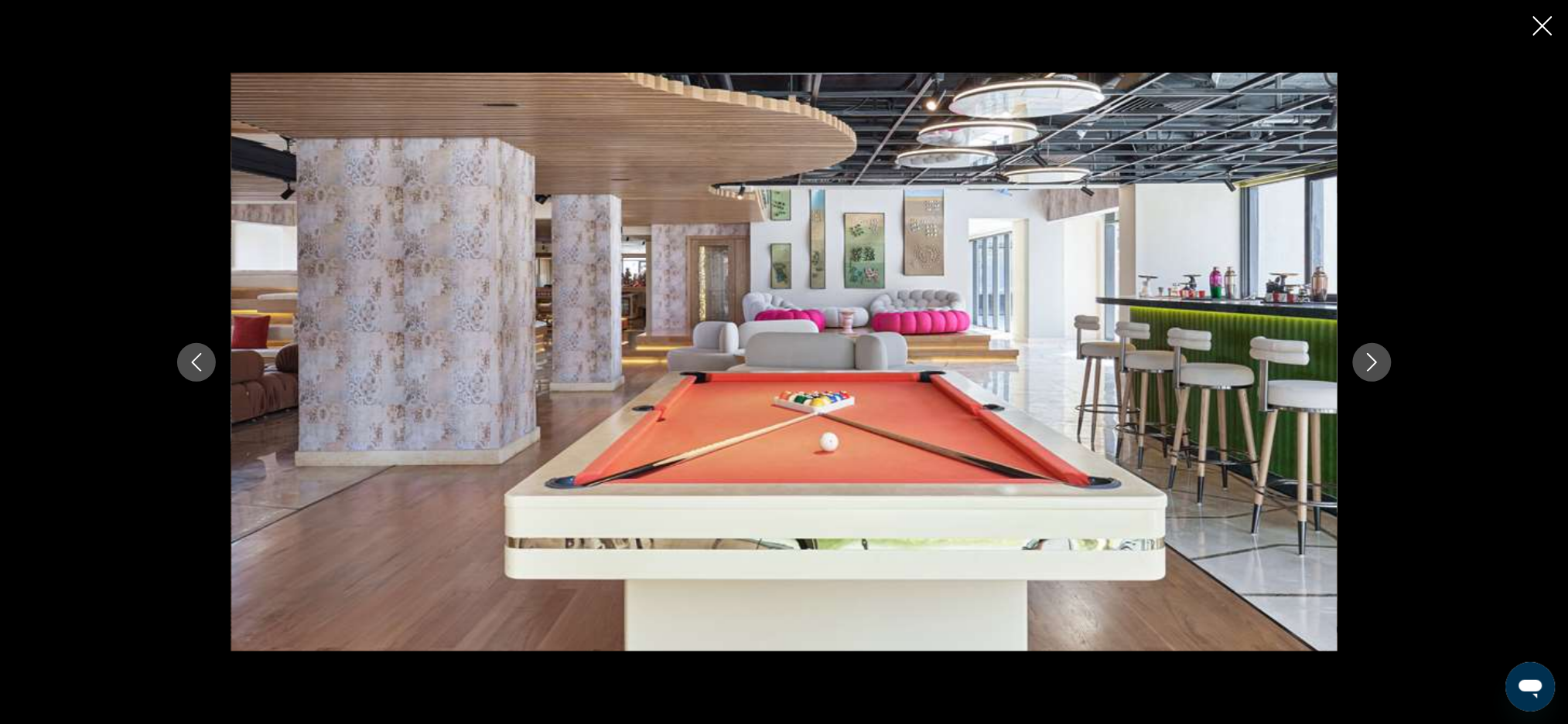
click at [1370, 359] on icon "Next image" at bounding box center [1371, 362] width 18 height 18
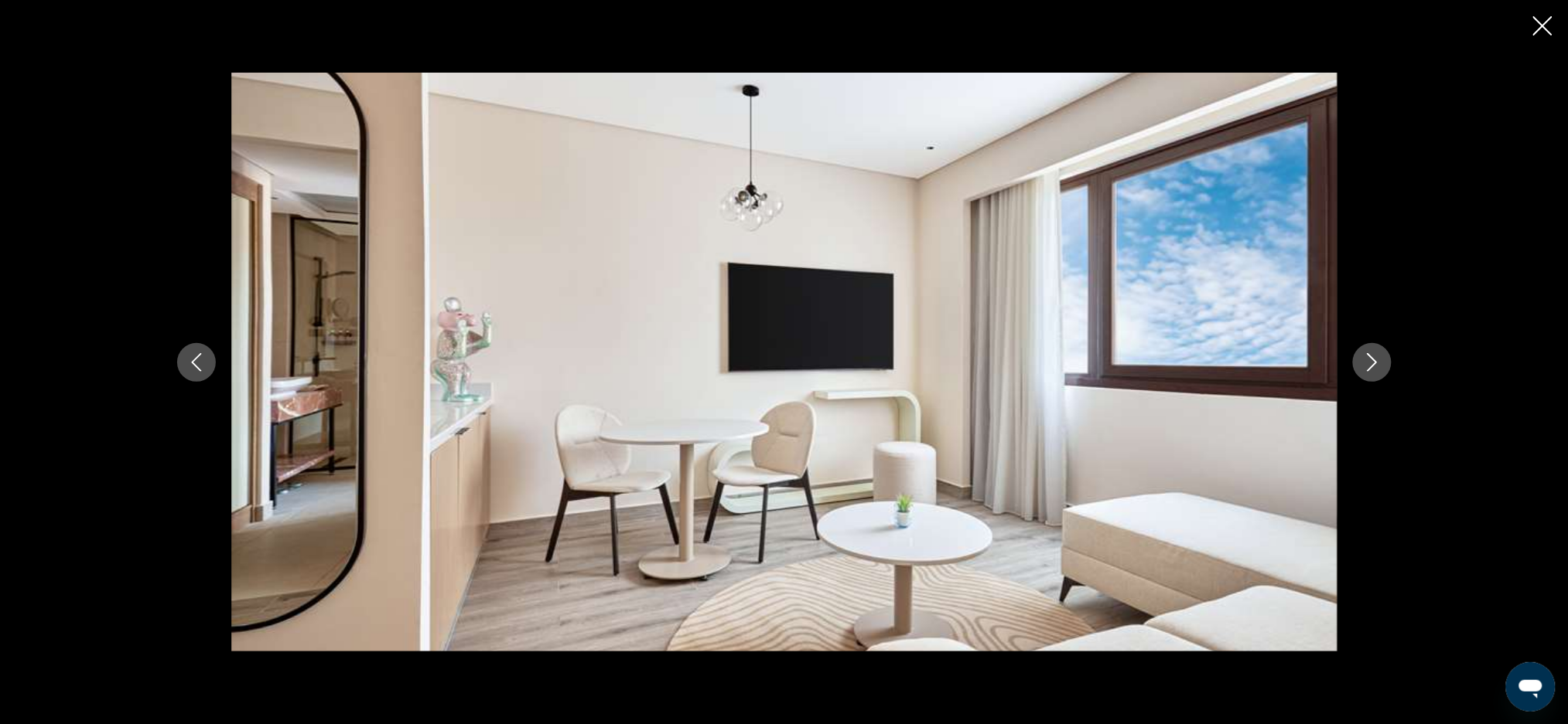
click at [1359, 367] on button "Next image" at bounding box center [1372, 362] width 39 height 39
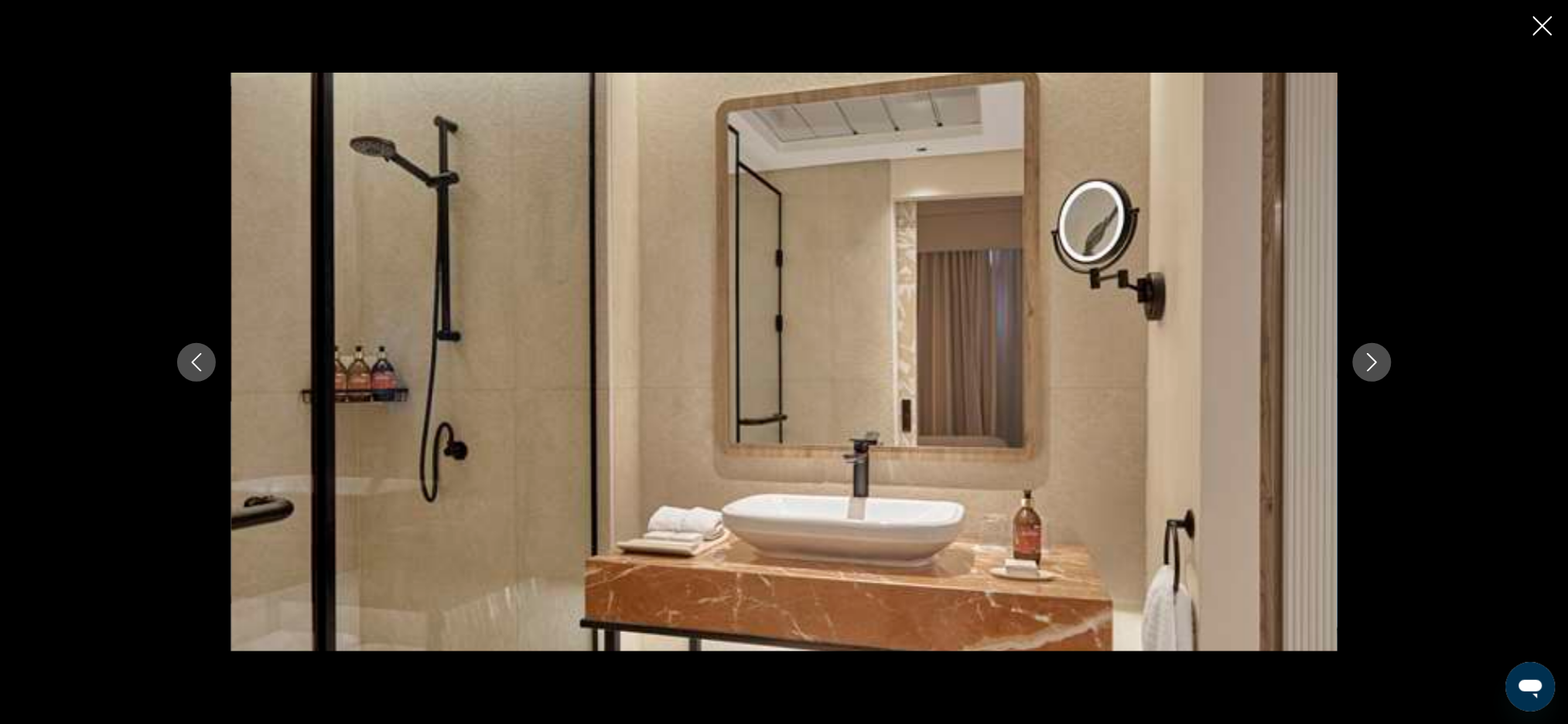
click at [1372, 364] on icon "Next image" at bounding box center [1371, 362] width 10 height 18
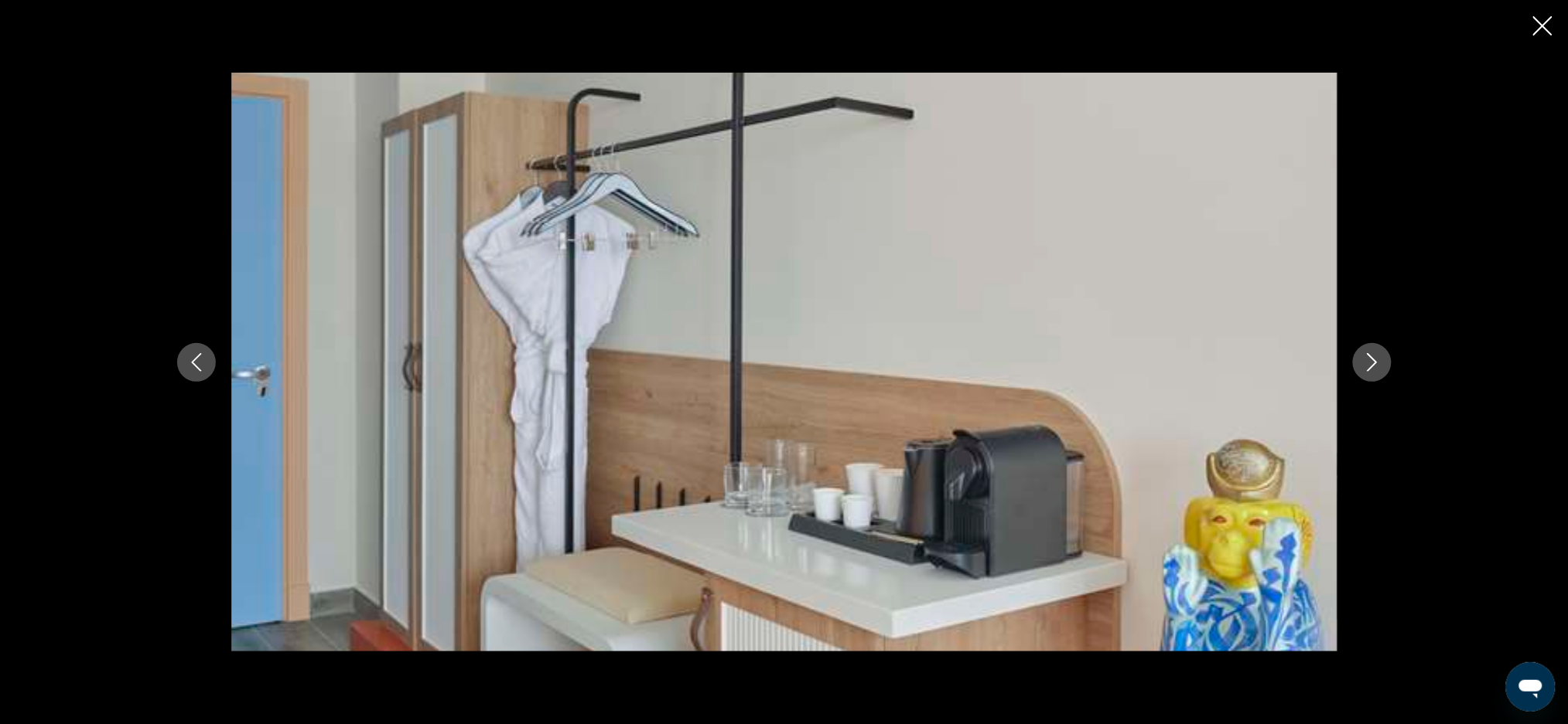
click at [1369, 363] on icon "Next image" at bounding box center [1371, 362] width 18 height 18
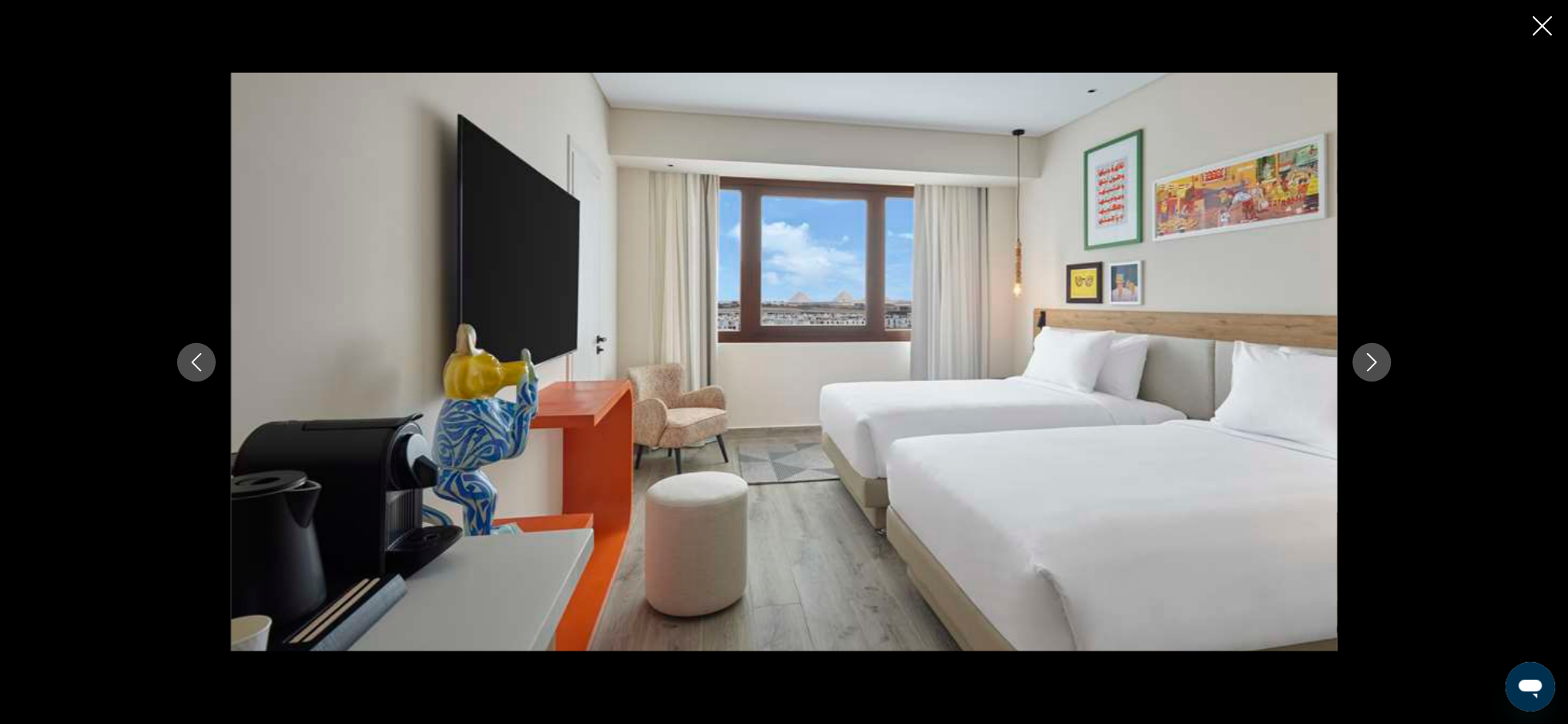
click at [1374, 353] on icon "Next image" at bounding box center [1371, 362] width 18 height 18
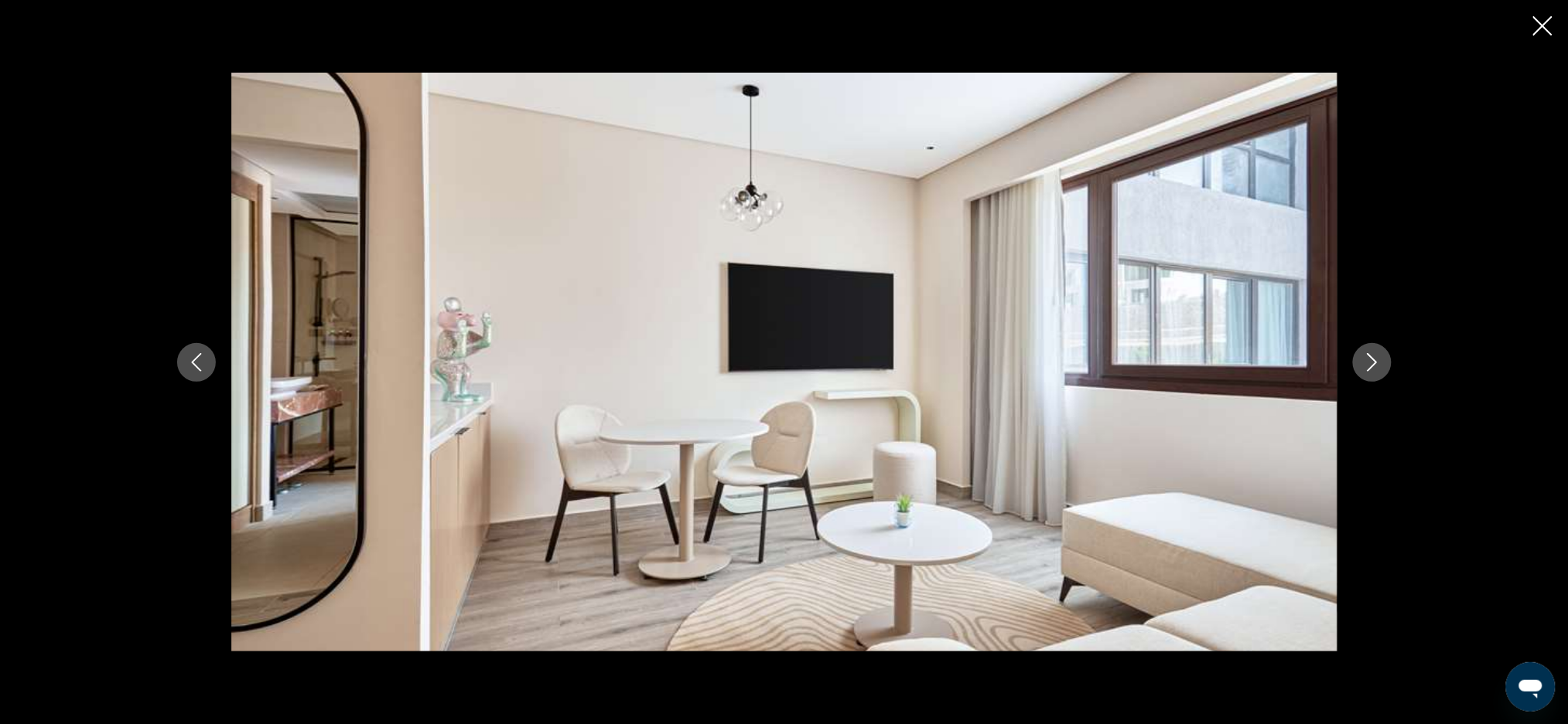
click at [1366, 376] on button "Next image" at bounding box center [1372, 362] width 39 height 39
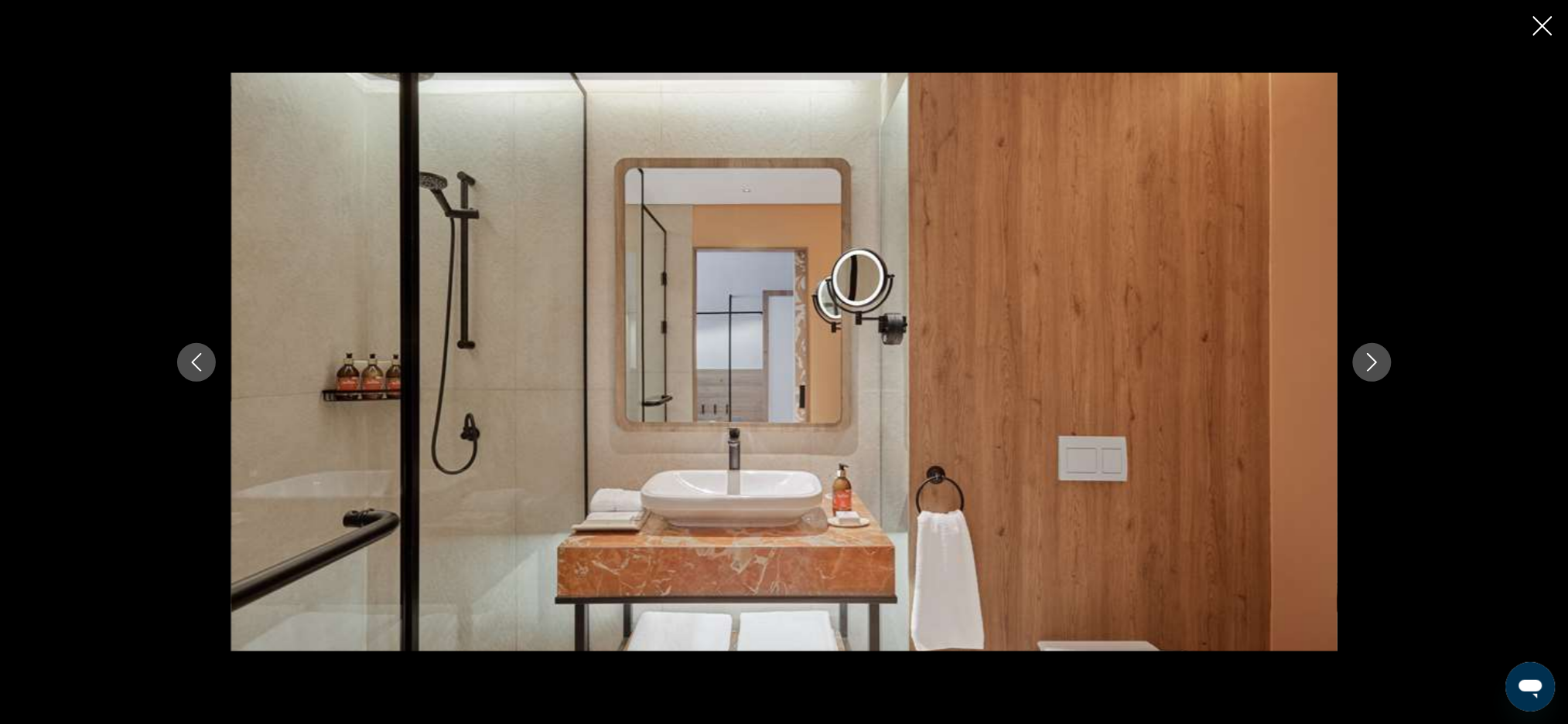
click at [1379, 366] on icon "Next image" at bounding box center [1371, 362] width 18 height 18
click at [1379, 367] on icon "Next image" at bounding box center [1371, 362] width 18 height 18
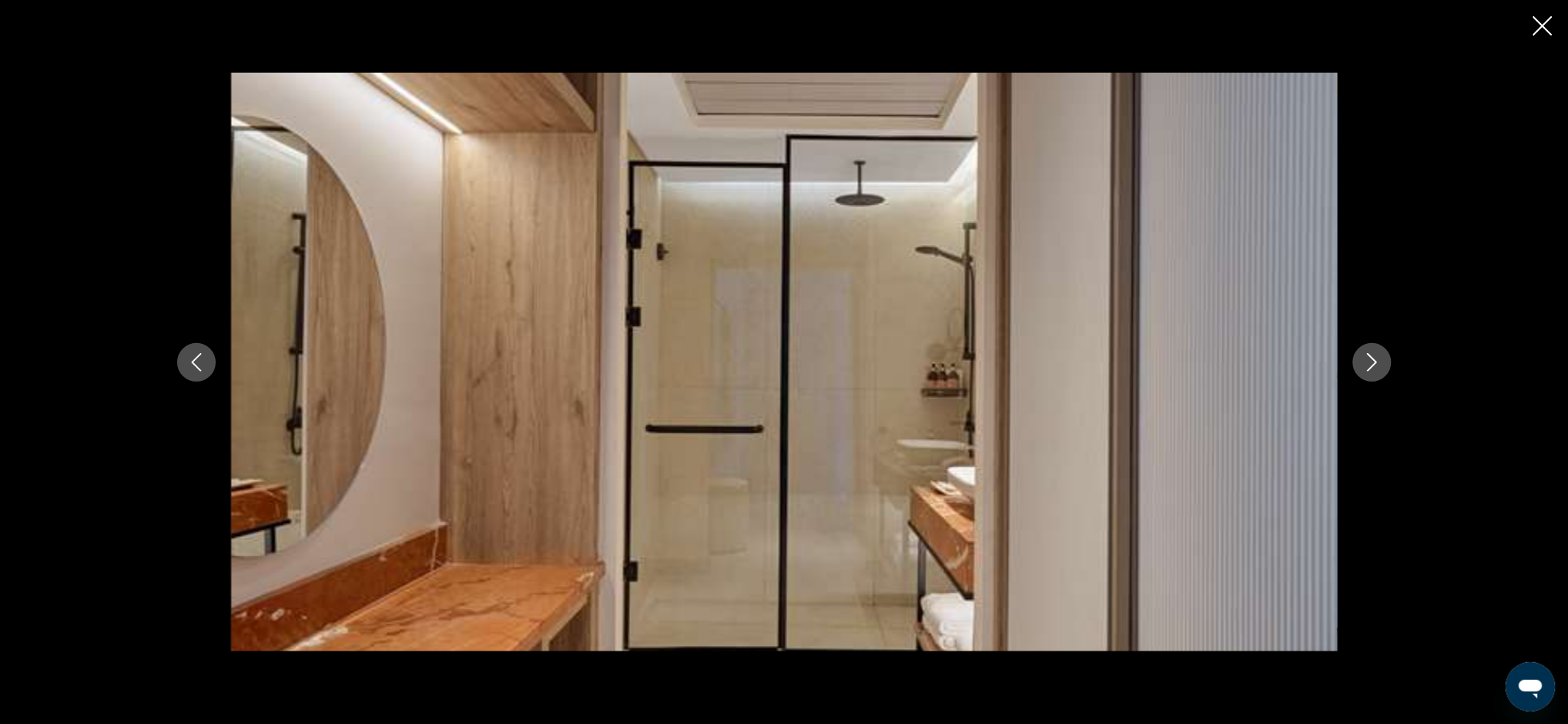
click at [1379, 362] on icon "Next image" at bounding box center [1371, 362] width 18 height 18
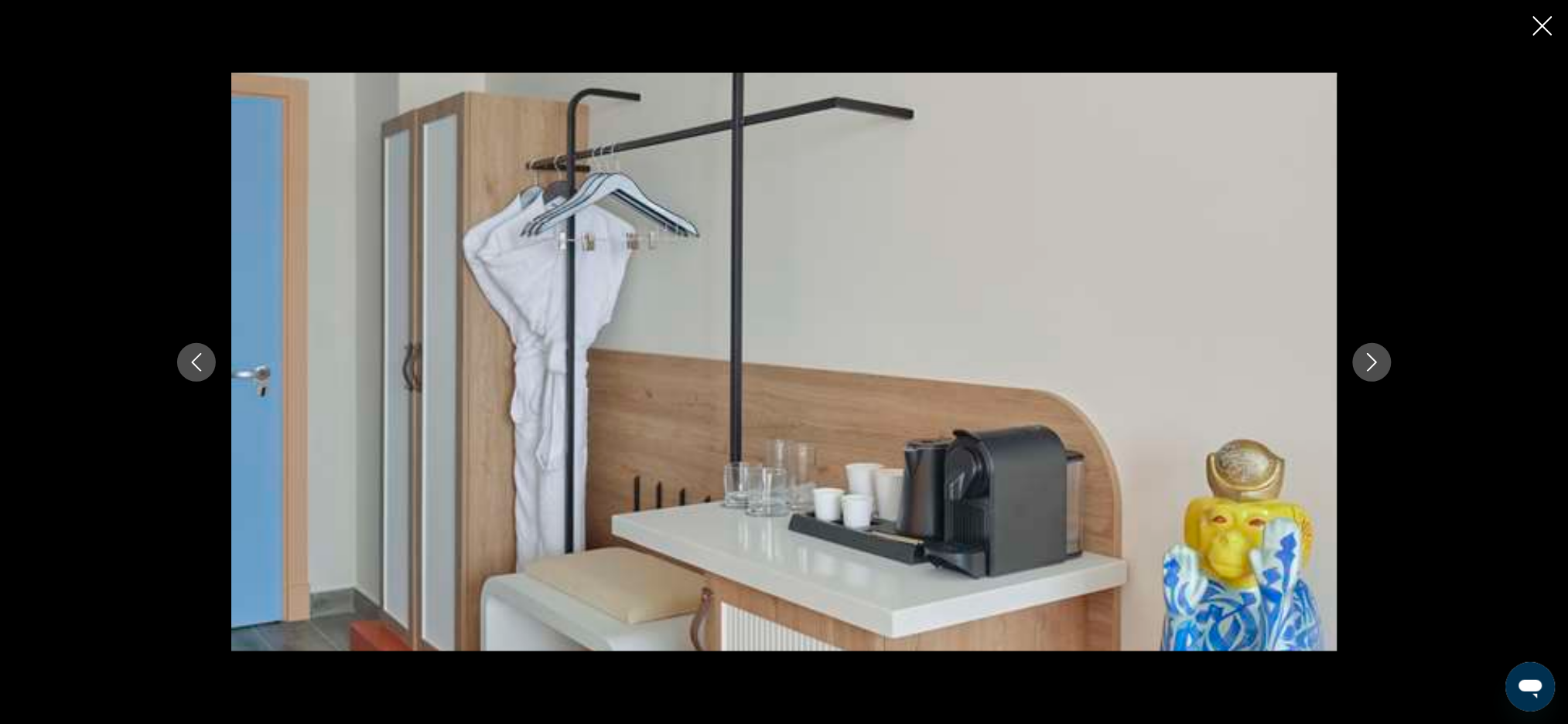
click at [1379, 356] on icon "Next image" at bounding box center [1371, 362] width 18 height 18
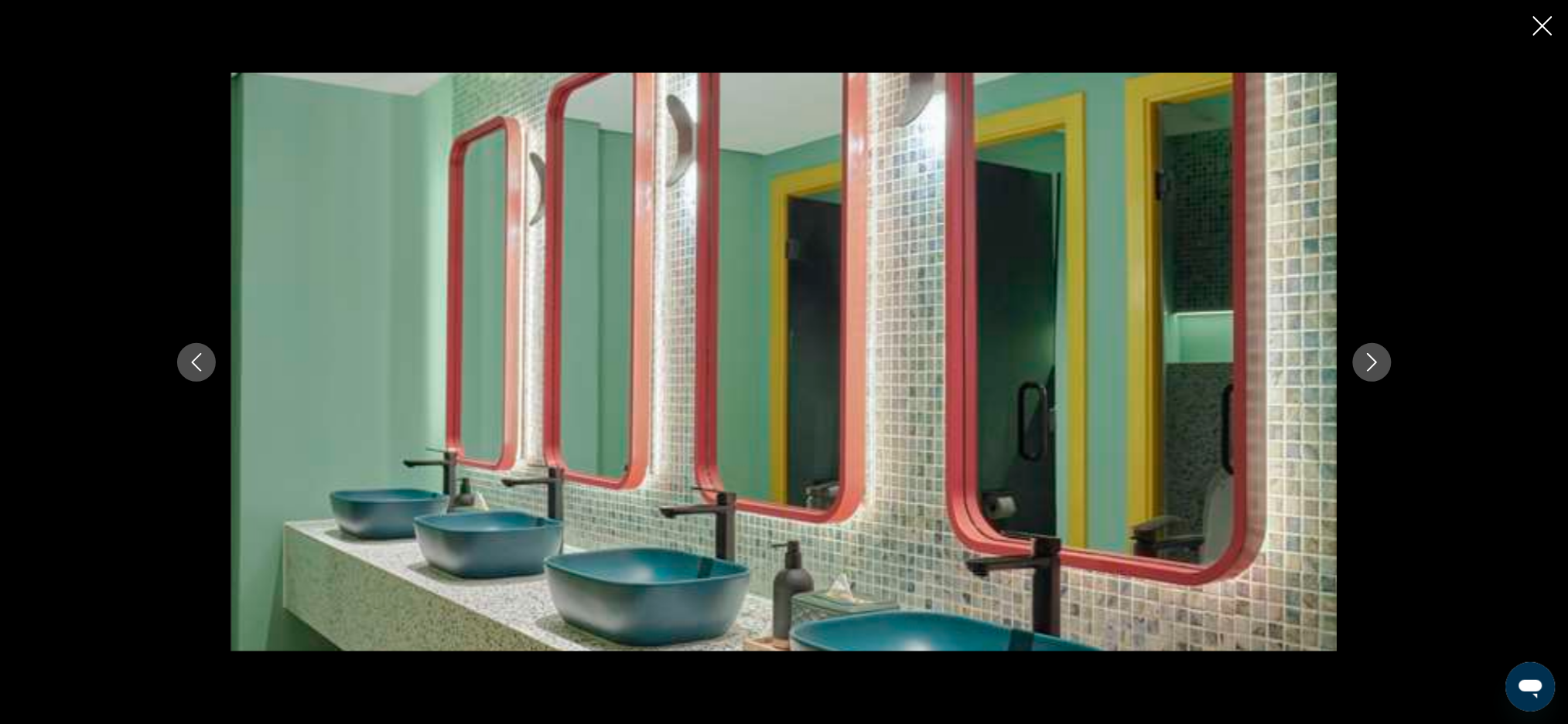
click at [1371, 357] on icon "Next image" at bounding box center [1371, 362] width 10 height 18
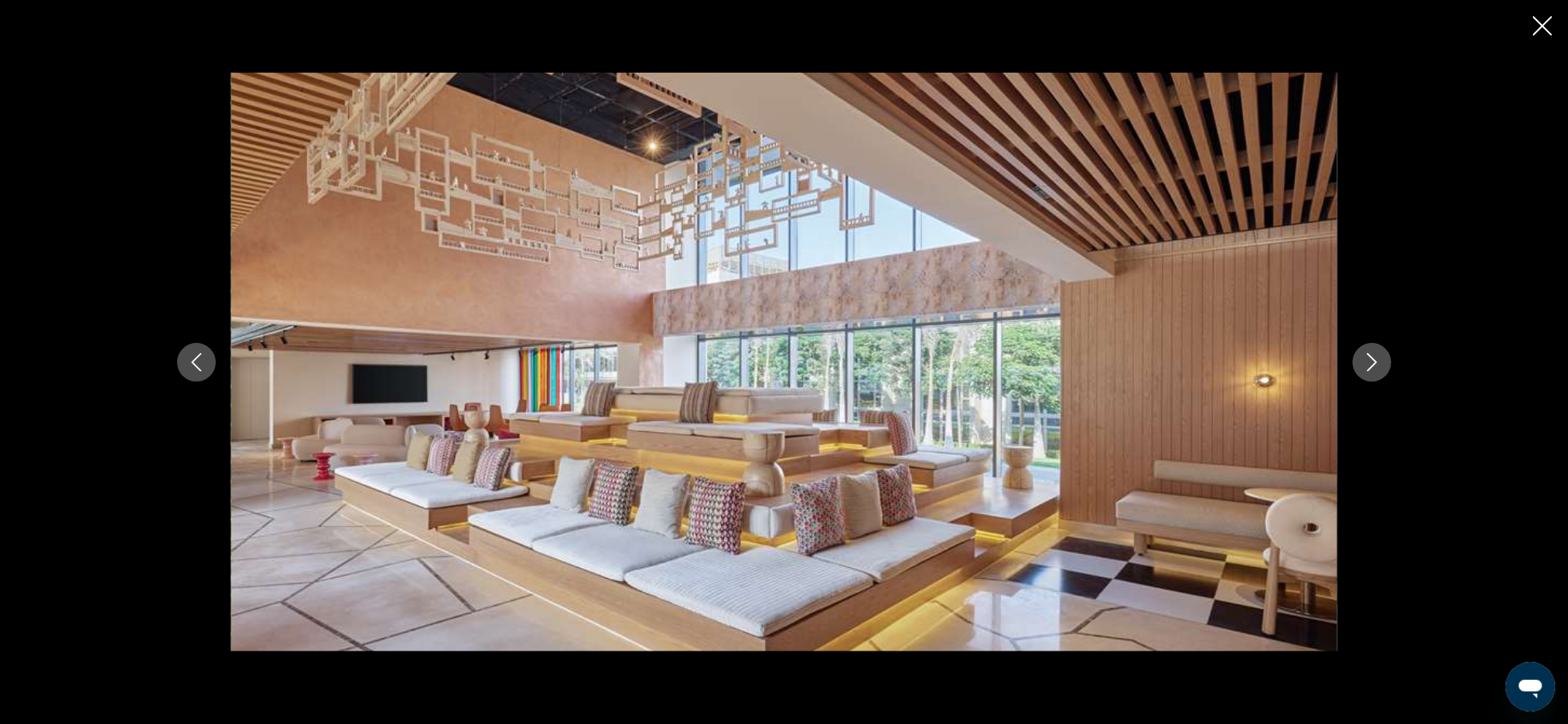
click at [1377, 353] on icon "Next image" at bounding box center [1371, 362] width 18 height 18
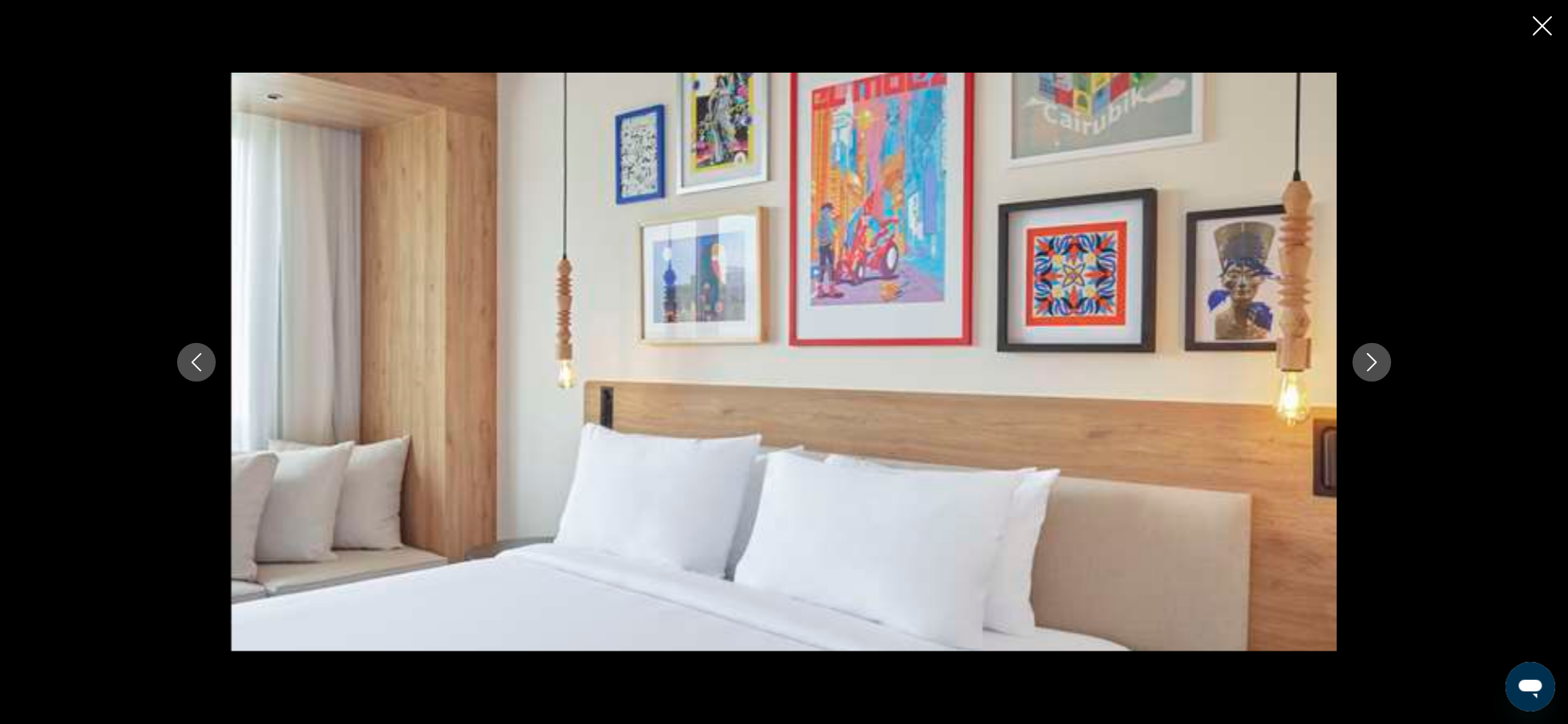
click at [1377, 353] on icon "Next image" at bounding box center [1371, 362] width 18 height 18
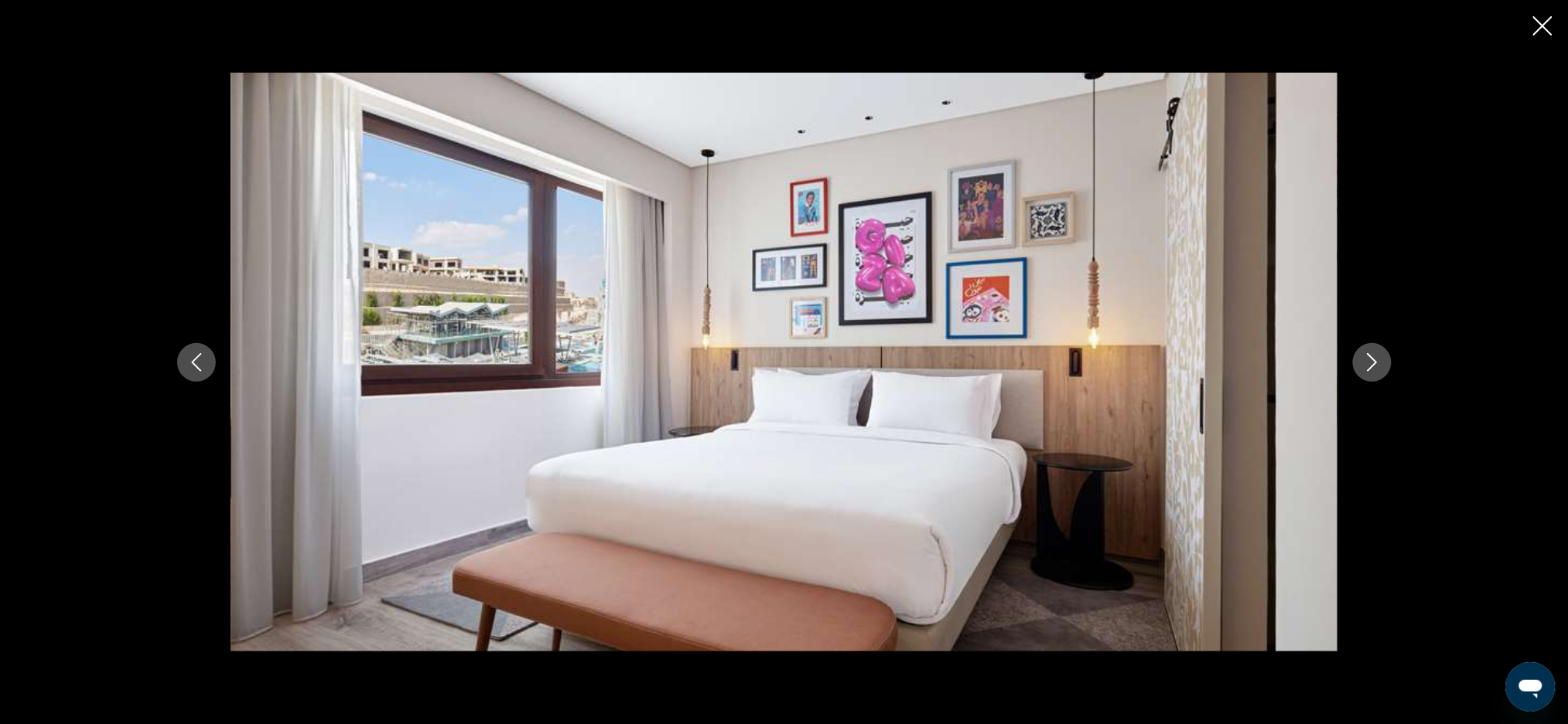
click at [1382, 359] on button "Next image" at bounding box center [1372, 362] width 39 height 39
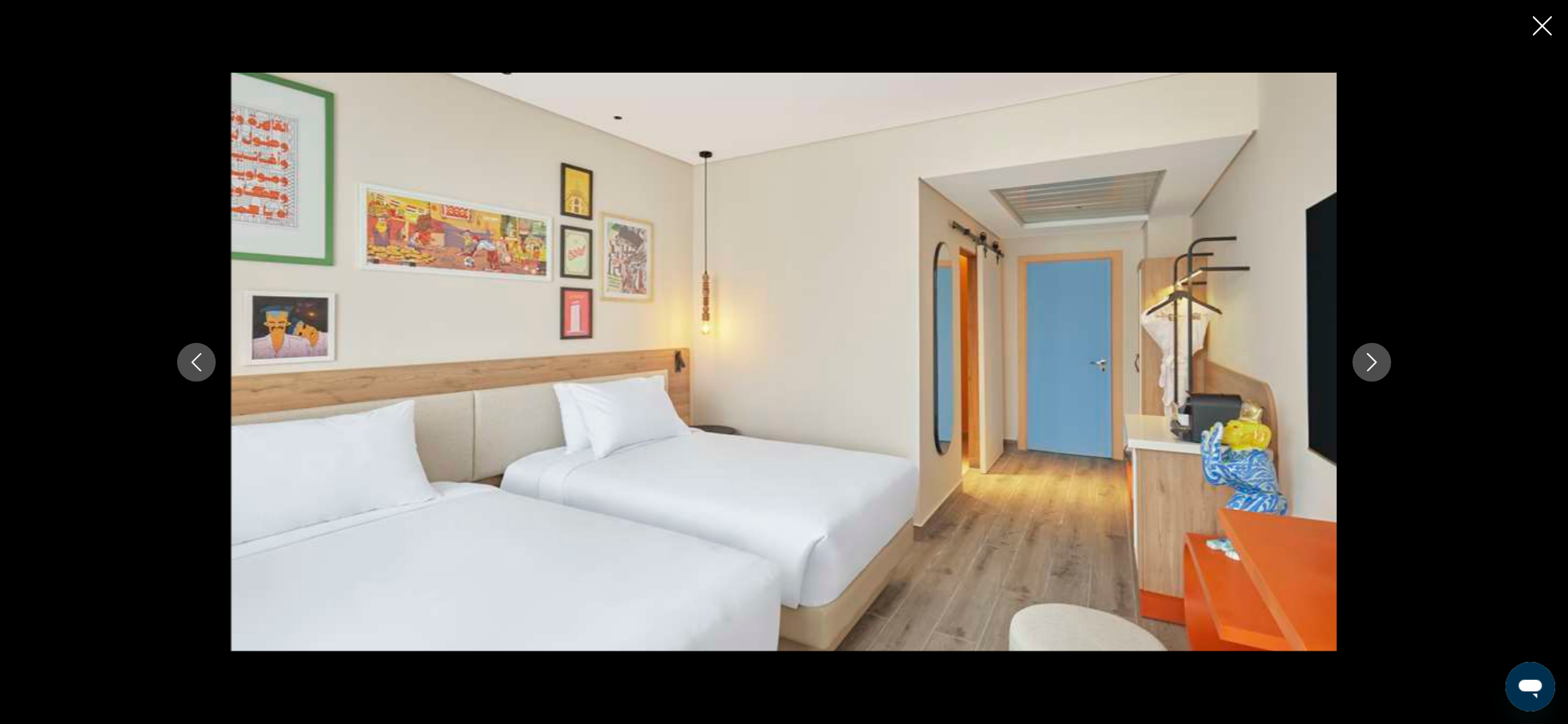
click at [1360, 377] on button "Next image" at bounding box center [1372, 362] width 39 height 39
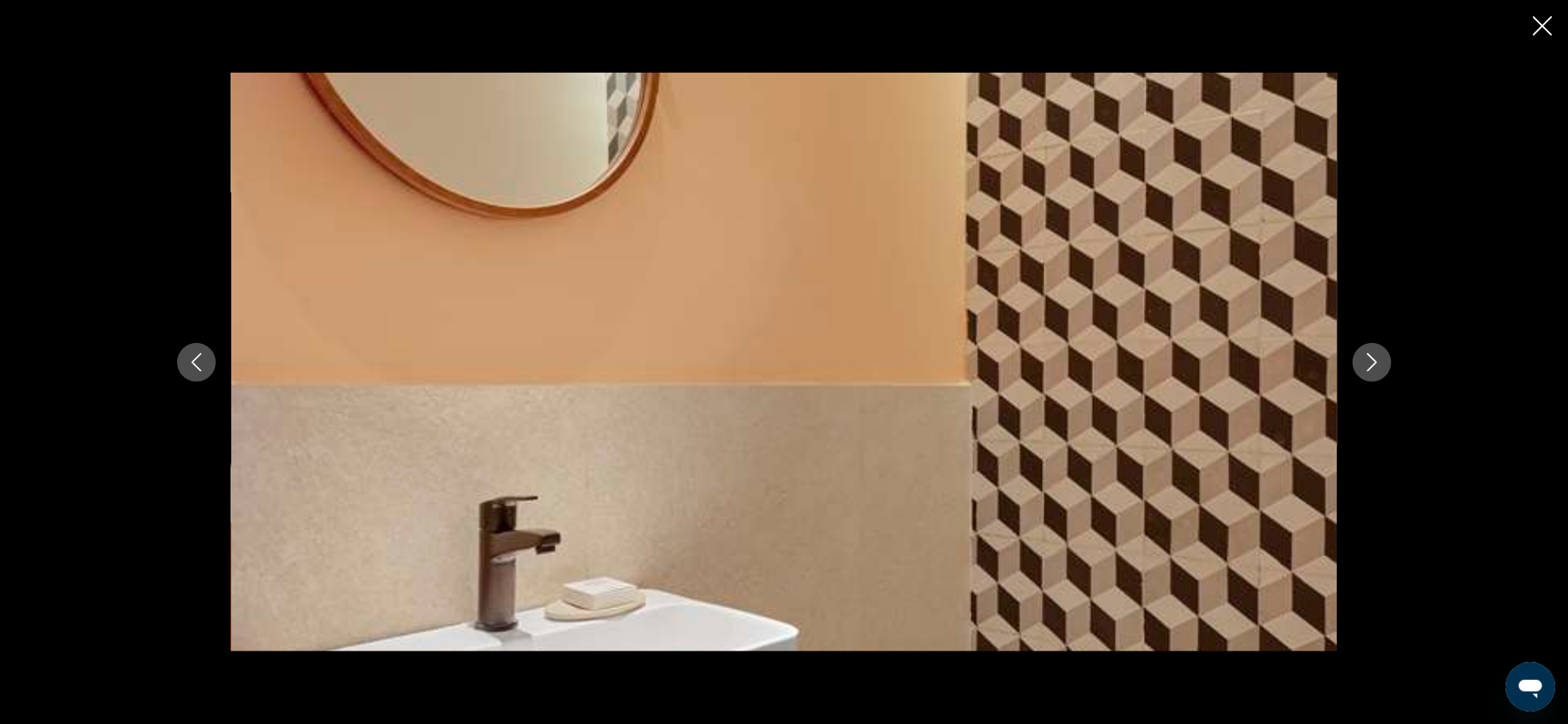
click at [1389, 365] on button "Next image" at bounding box center [1372, 362] width 39 height 39
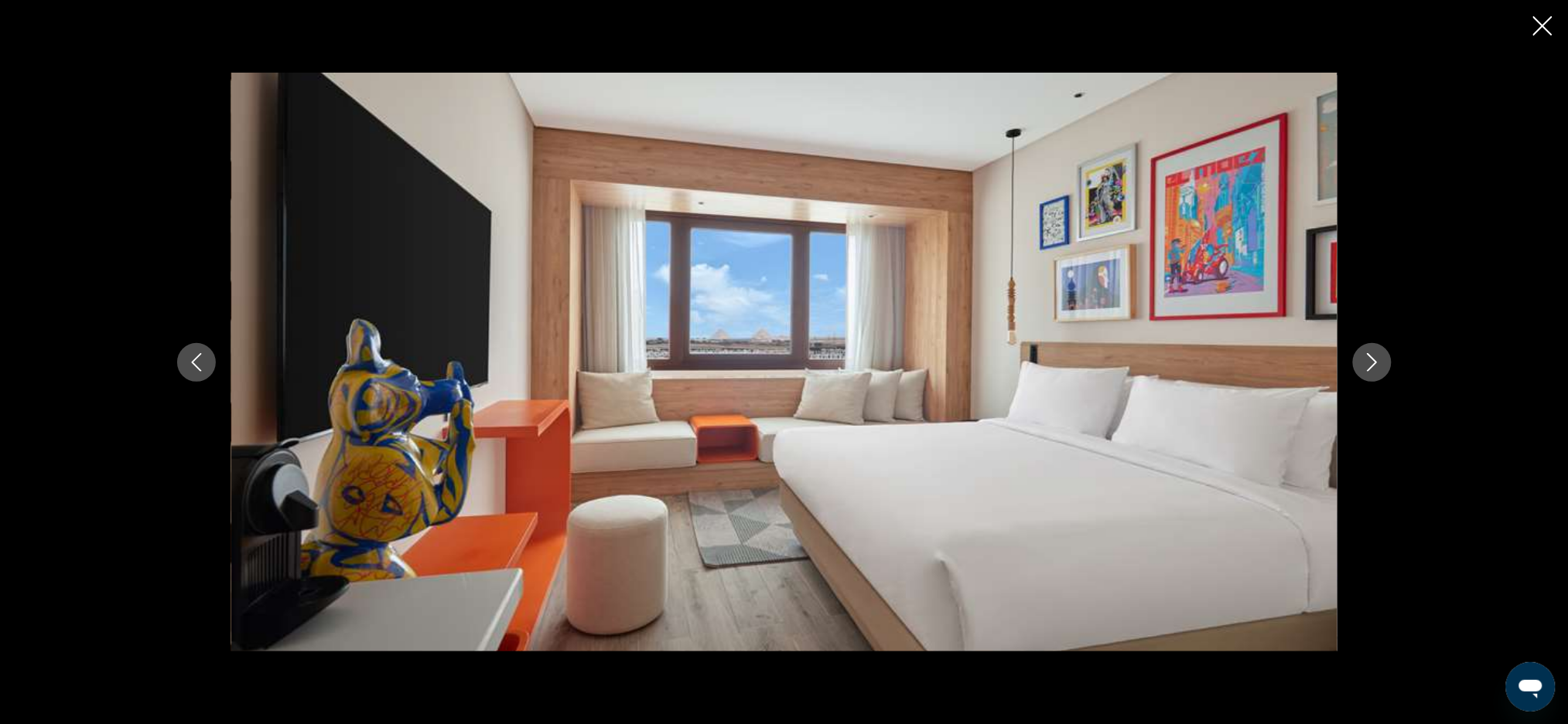
click at [1374, 365] on icon "Next image" at bounding box center [1371, 362] width 18 height 18
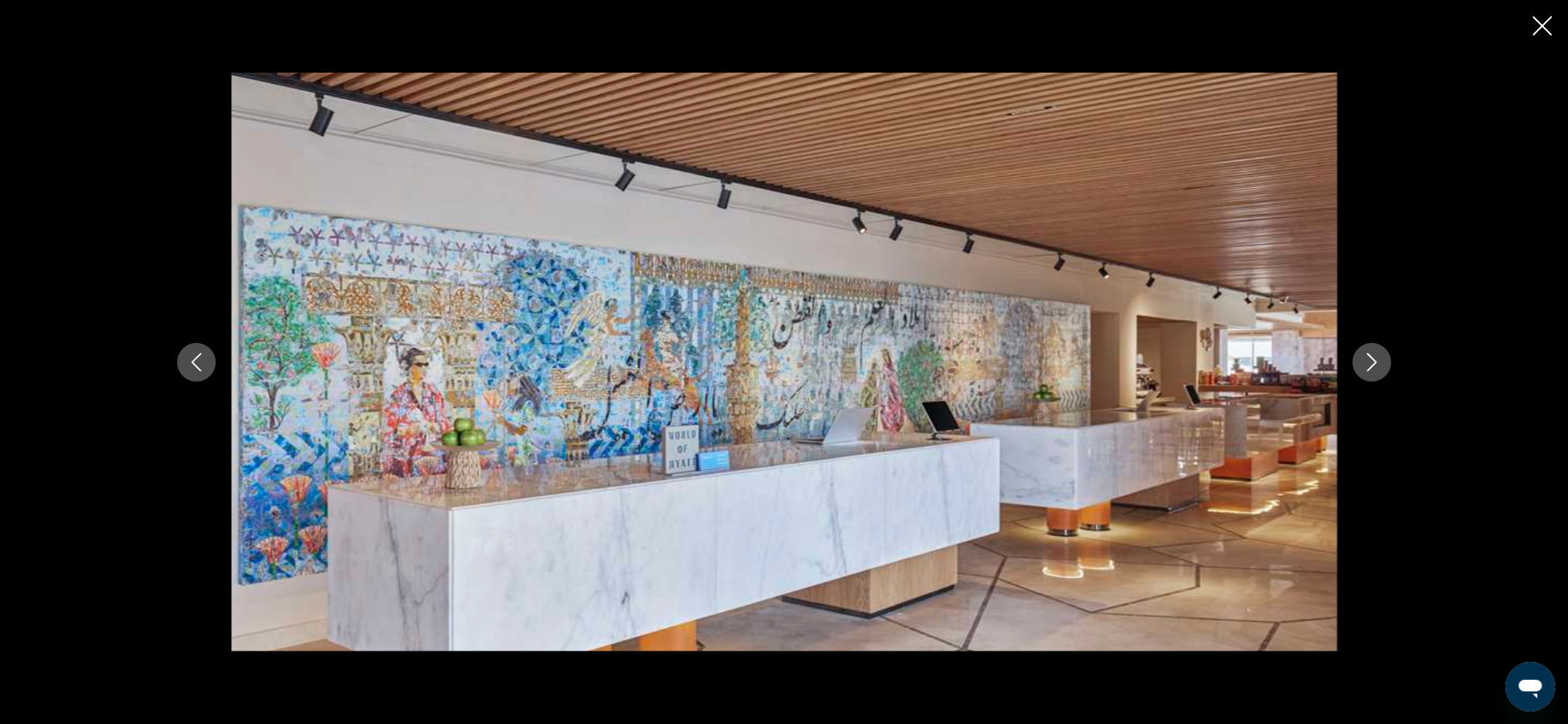
click at [1386, 365] on button "Next image" at bounding box center [1372, 362] width 39 height 39
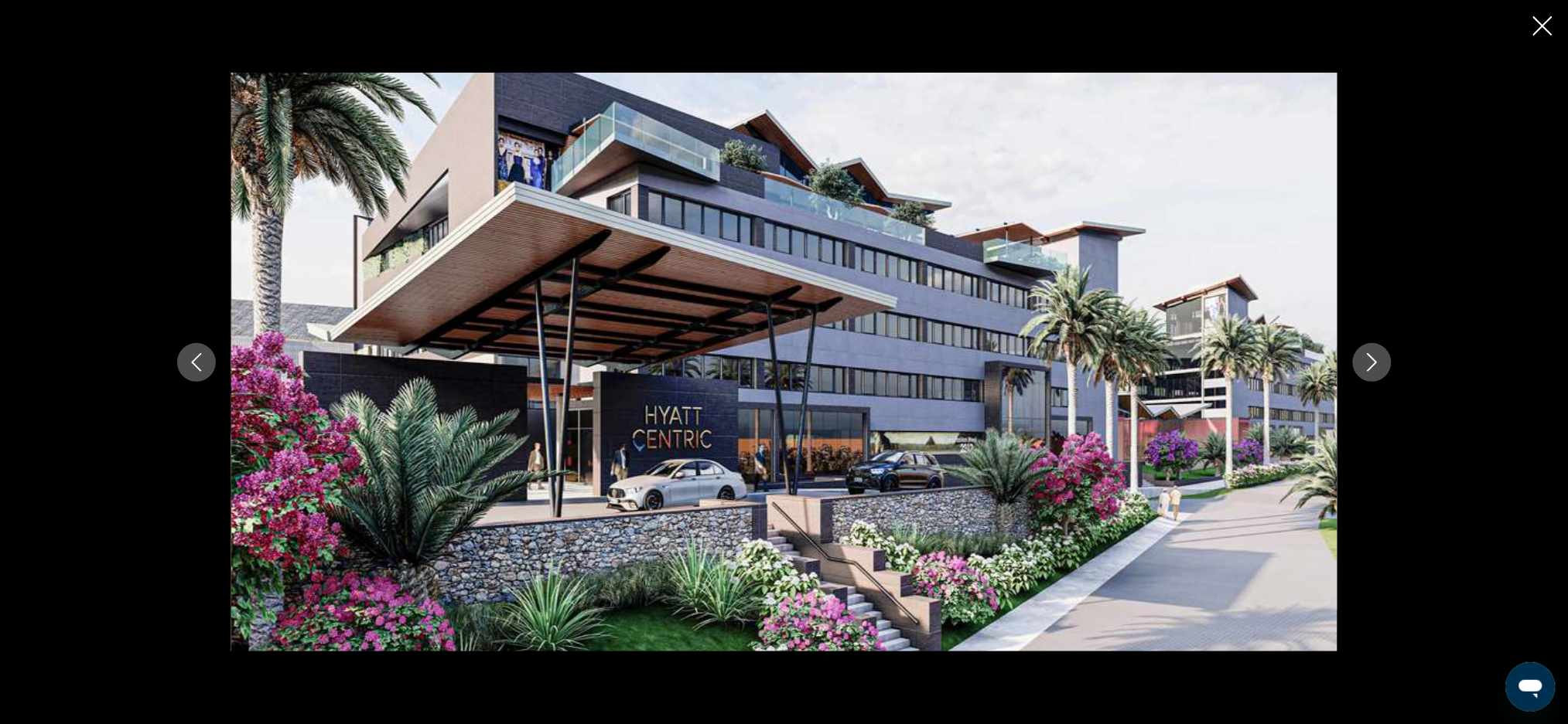
click at [1391, 361] on button "Next image" at bounding box center [1372, 362] width 39 height 39
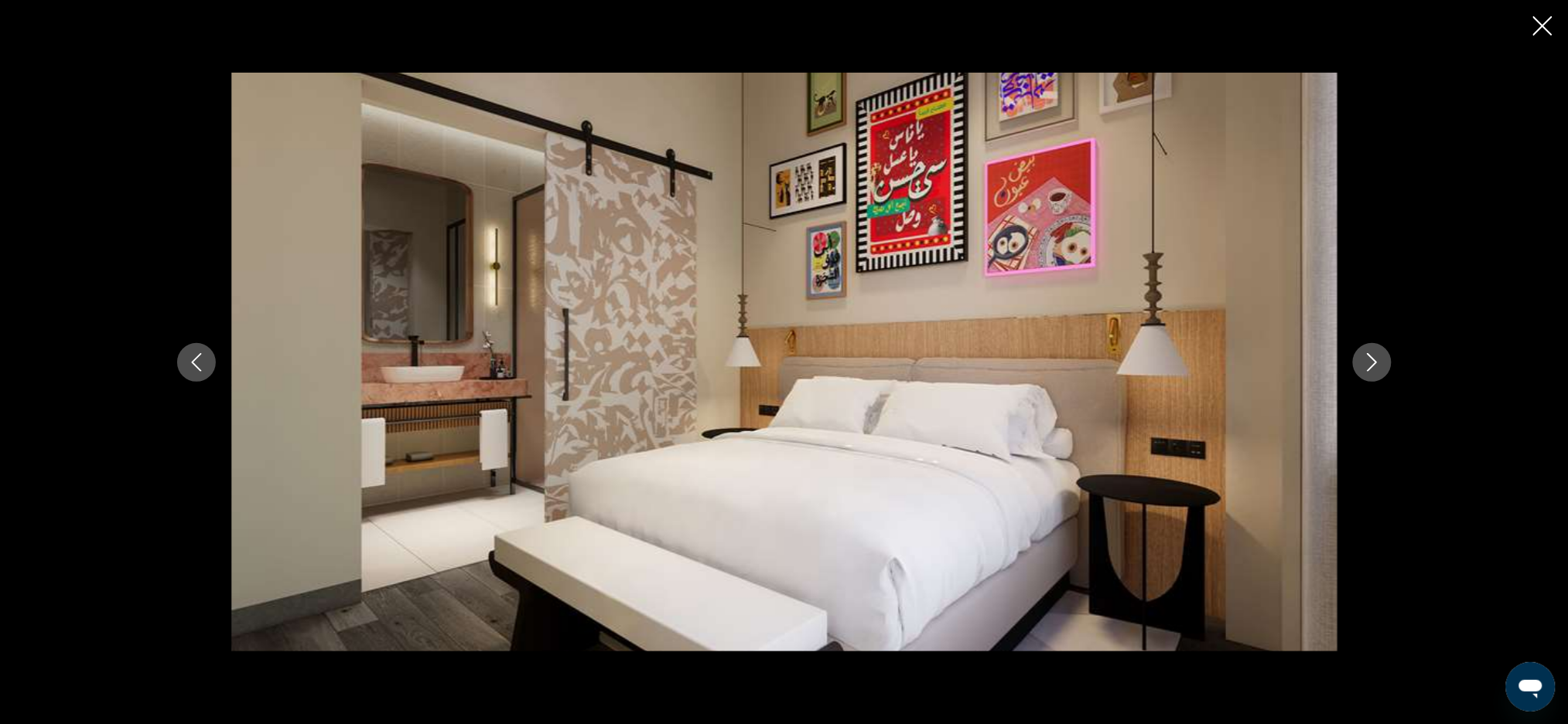
click at [1368, 368] on icon "Next image" at bounding box center [1371, 362] width 10 height 18
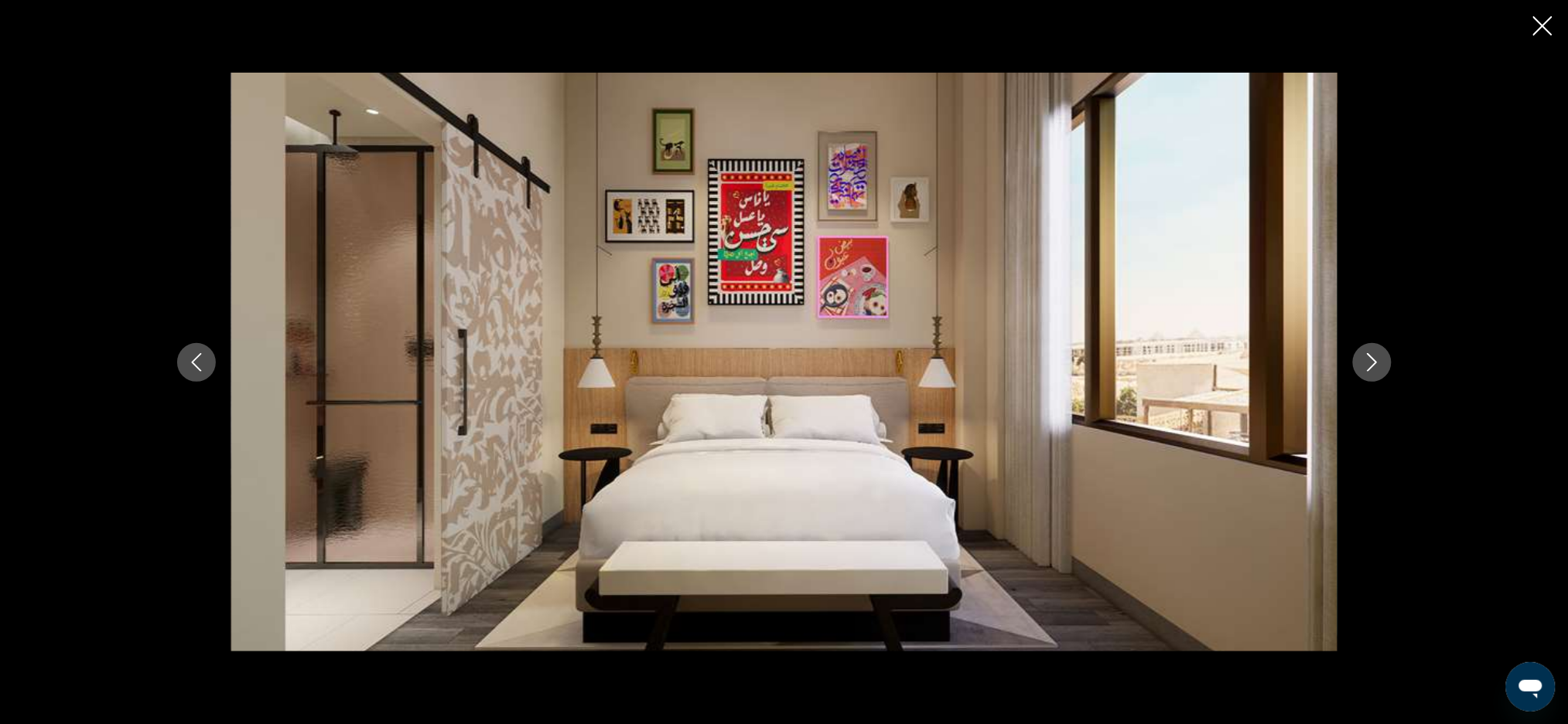
click at [1549, 28] on icon "Close slideshow" at bounding box center [1542, 26] width 19 height 19
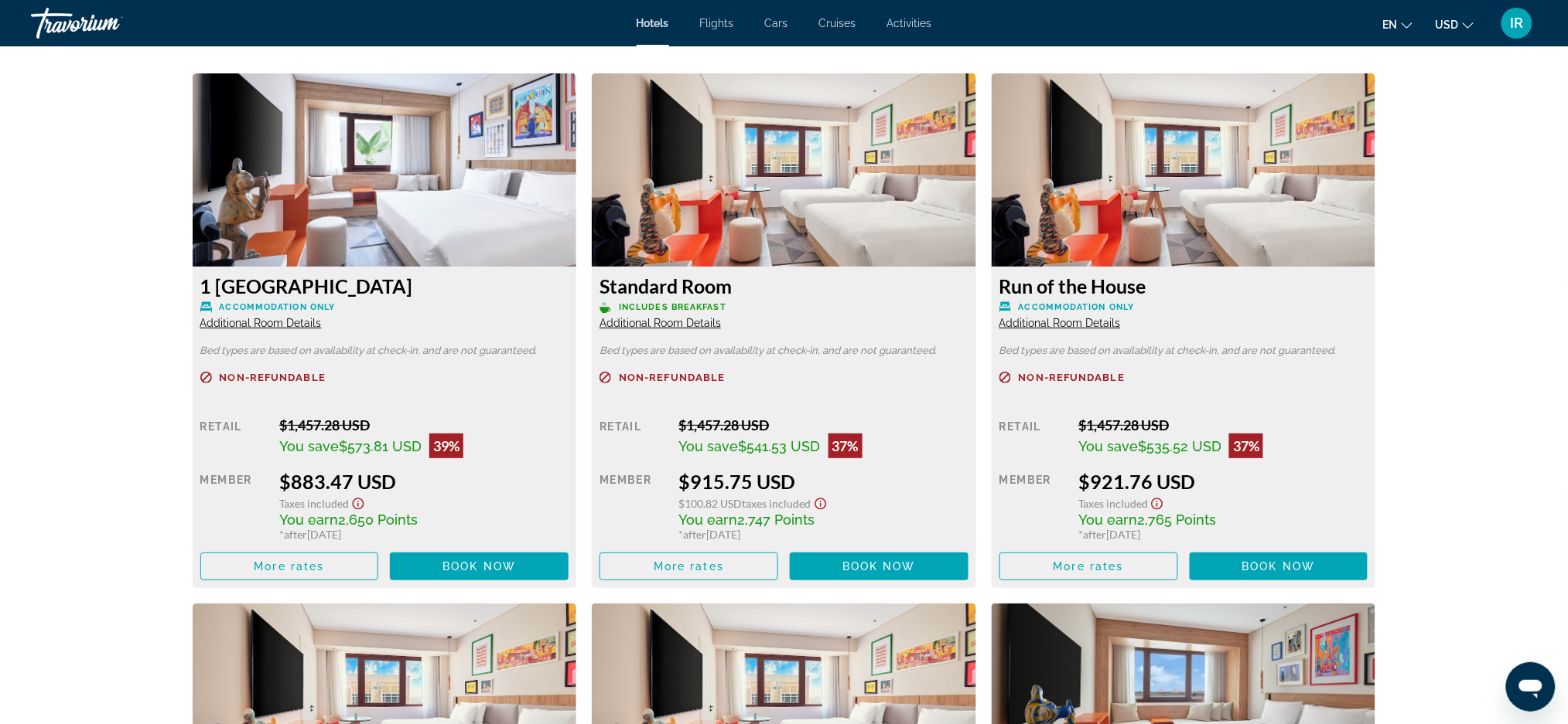
scroll to position [2066, 0]
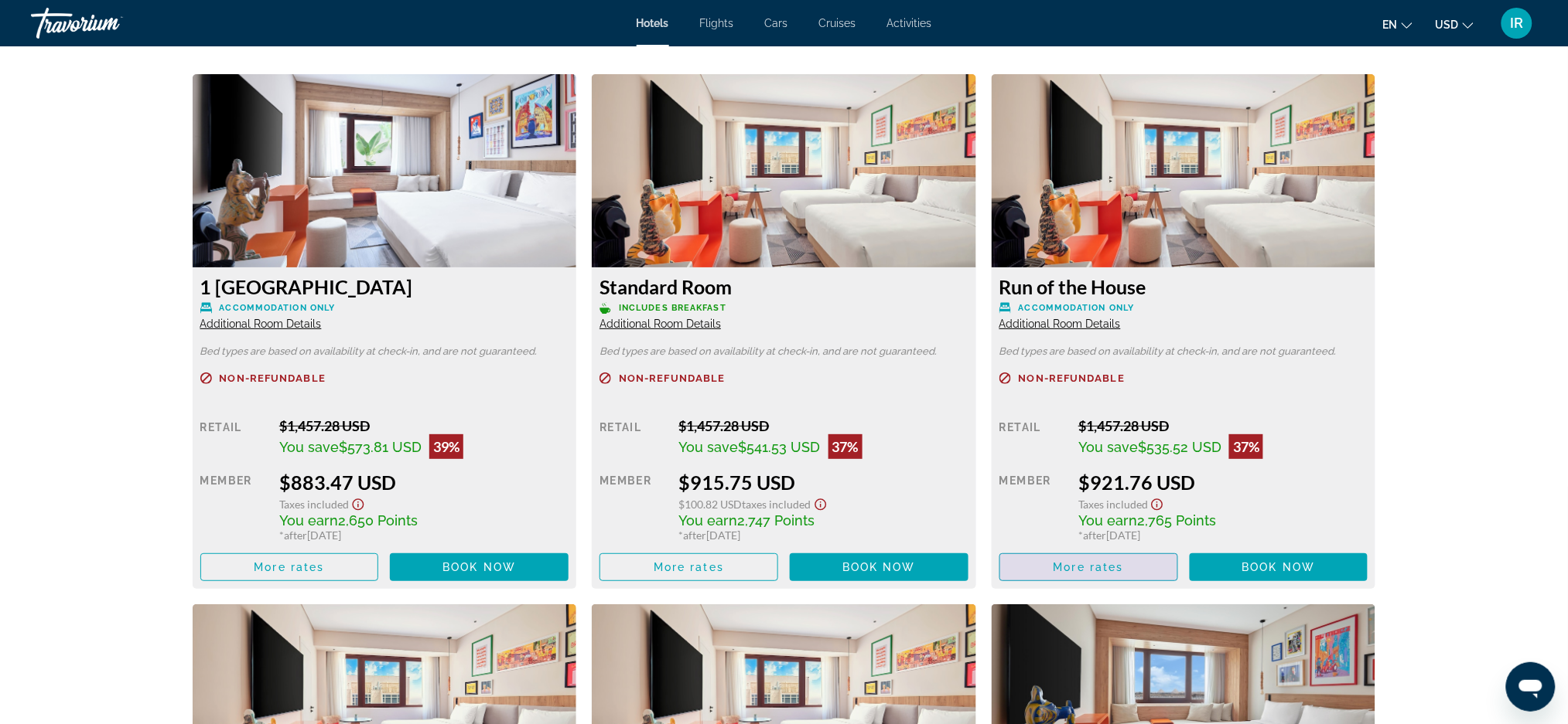
click at [1083, 578] on span "Main content" at bounding box center [1088, 567] width 177 height 37
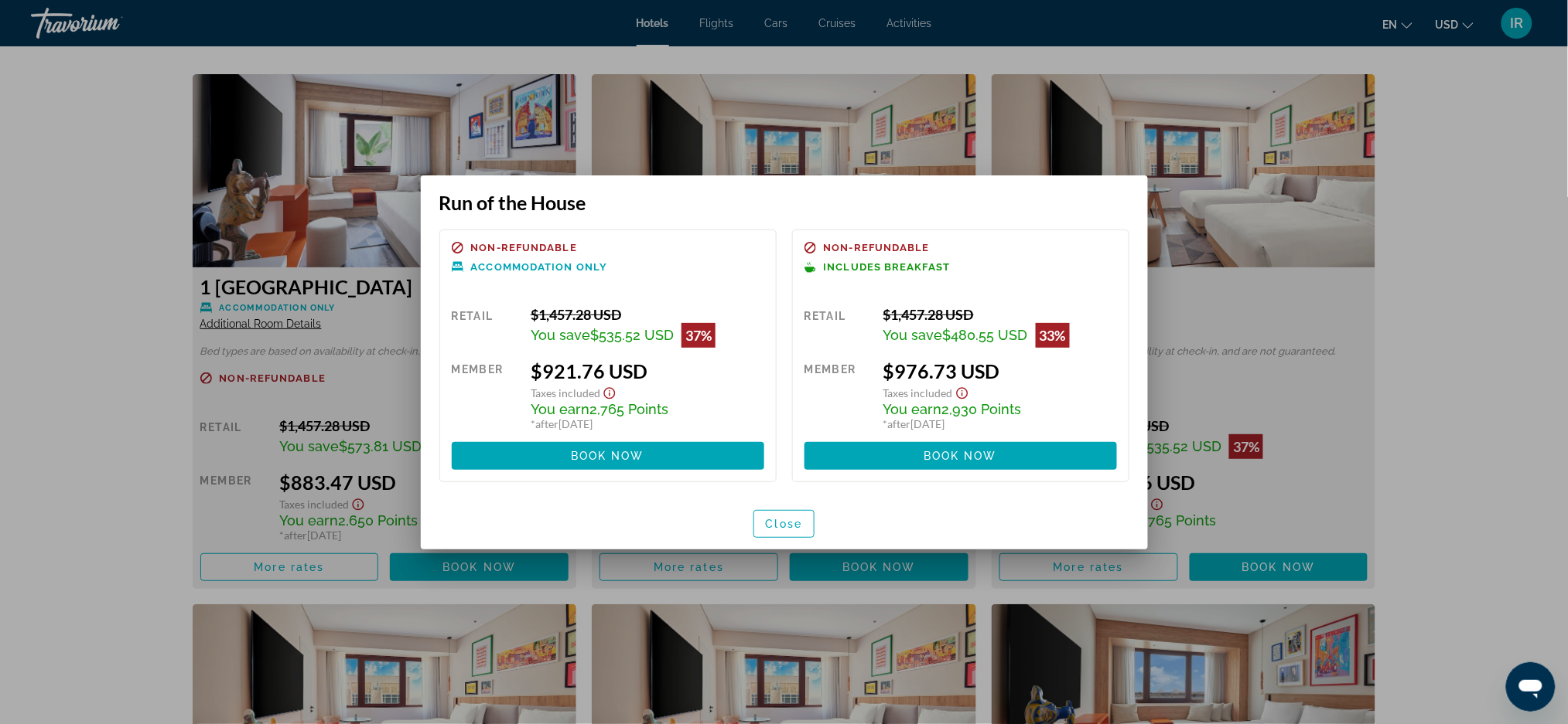
click at [1479, 378] on div at bounding box center [784, 362] width 1568 height 724
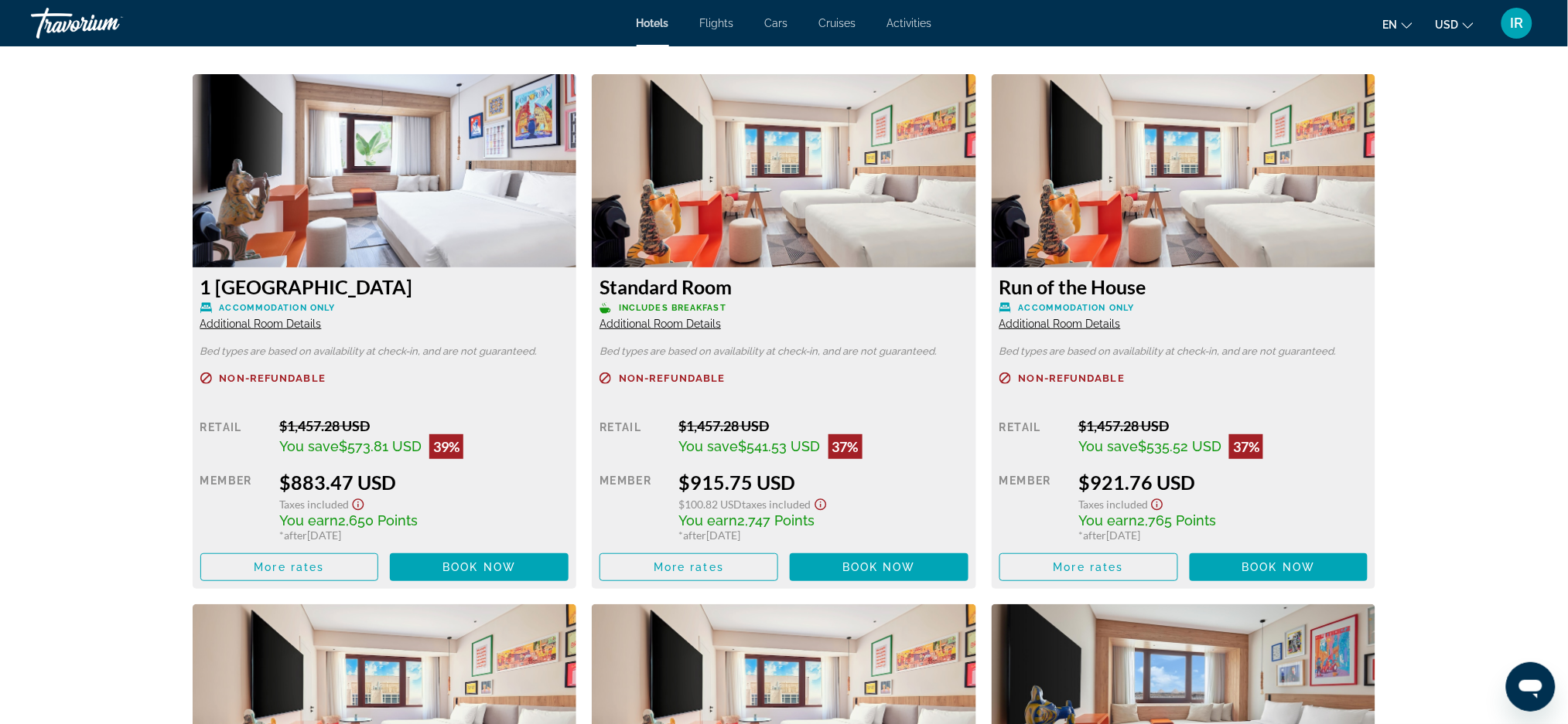
scroll to position [2066, 0]
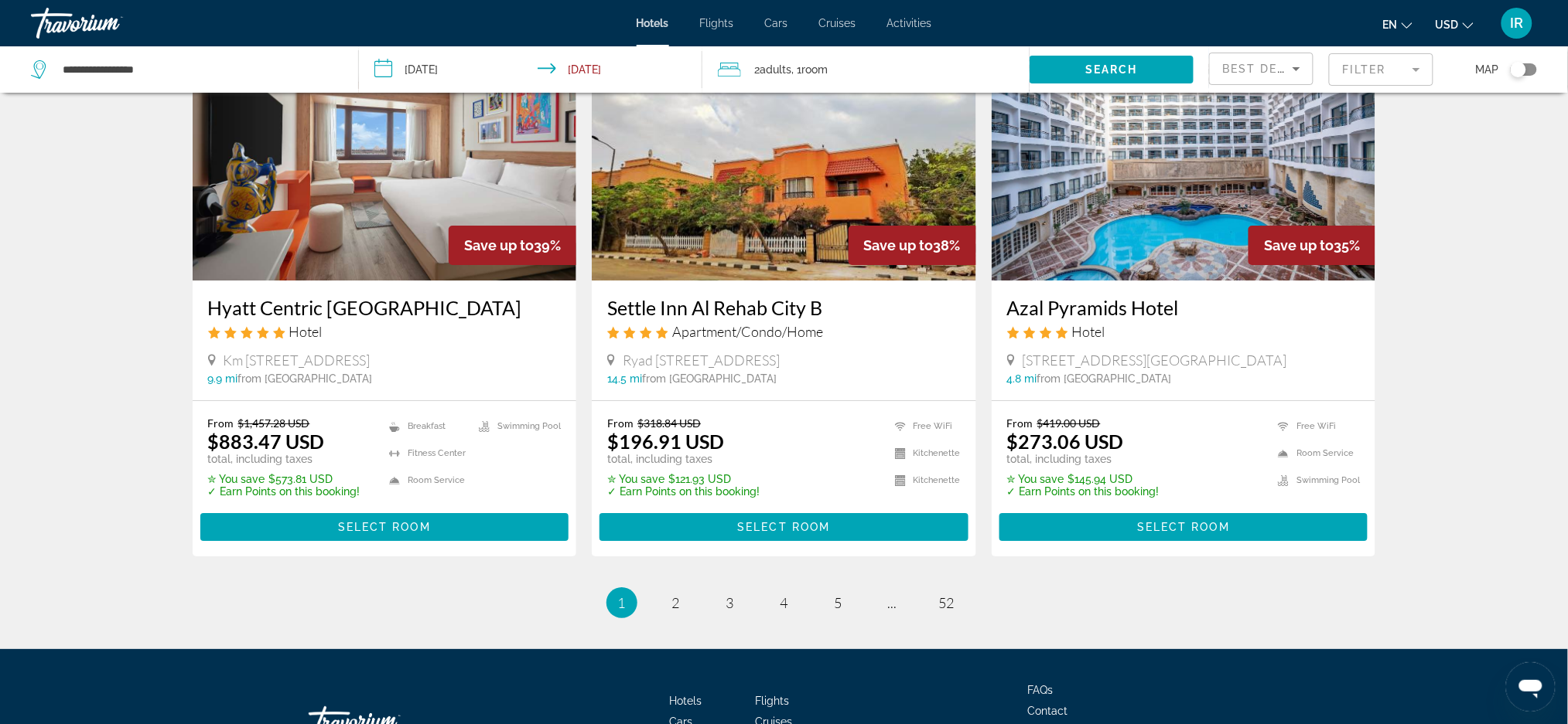
scroll to position [1810, 0]
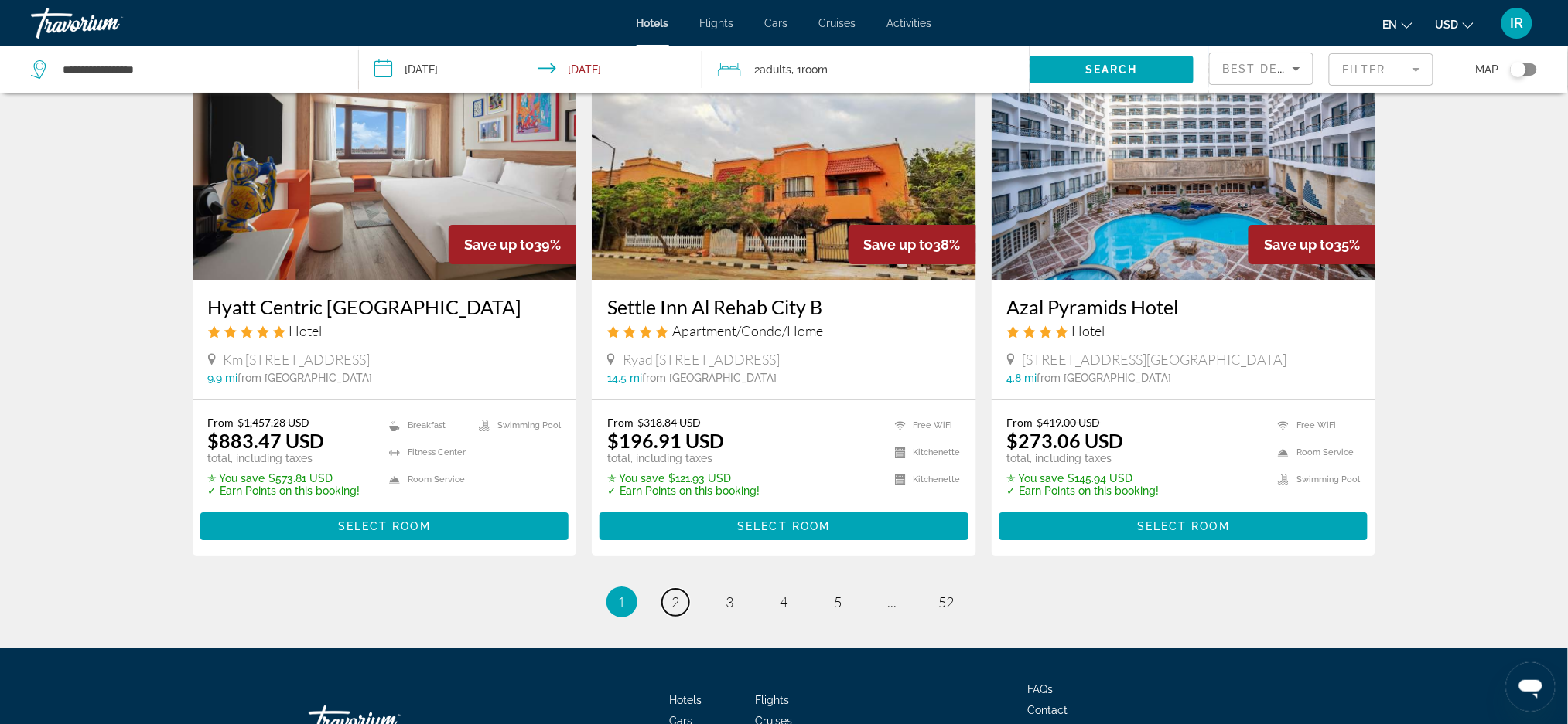
click at [682, 613] on link "page 2" at bounding box center [675, 602] width 27 height 27
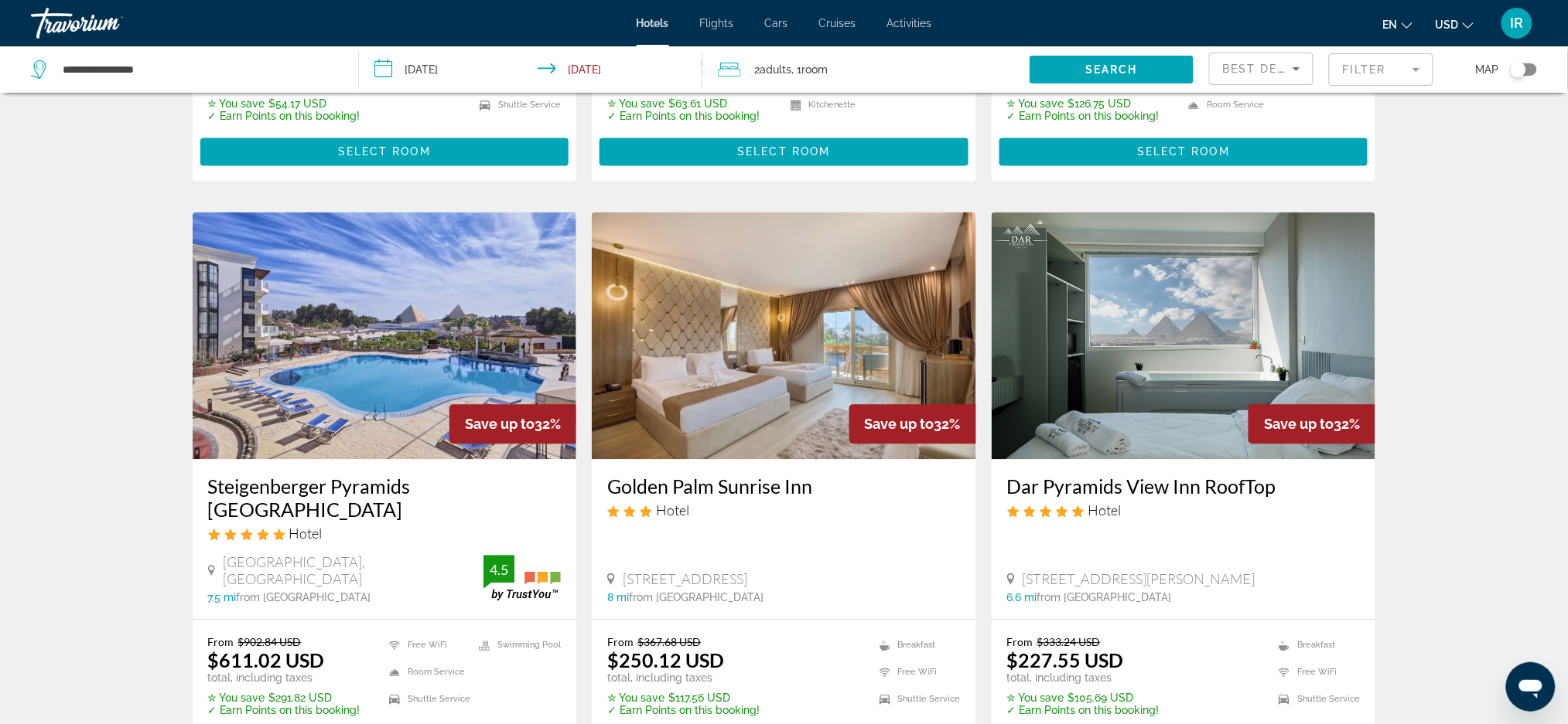
scroll to position [1082, 0]
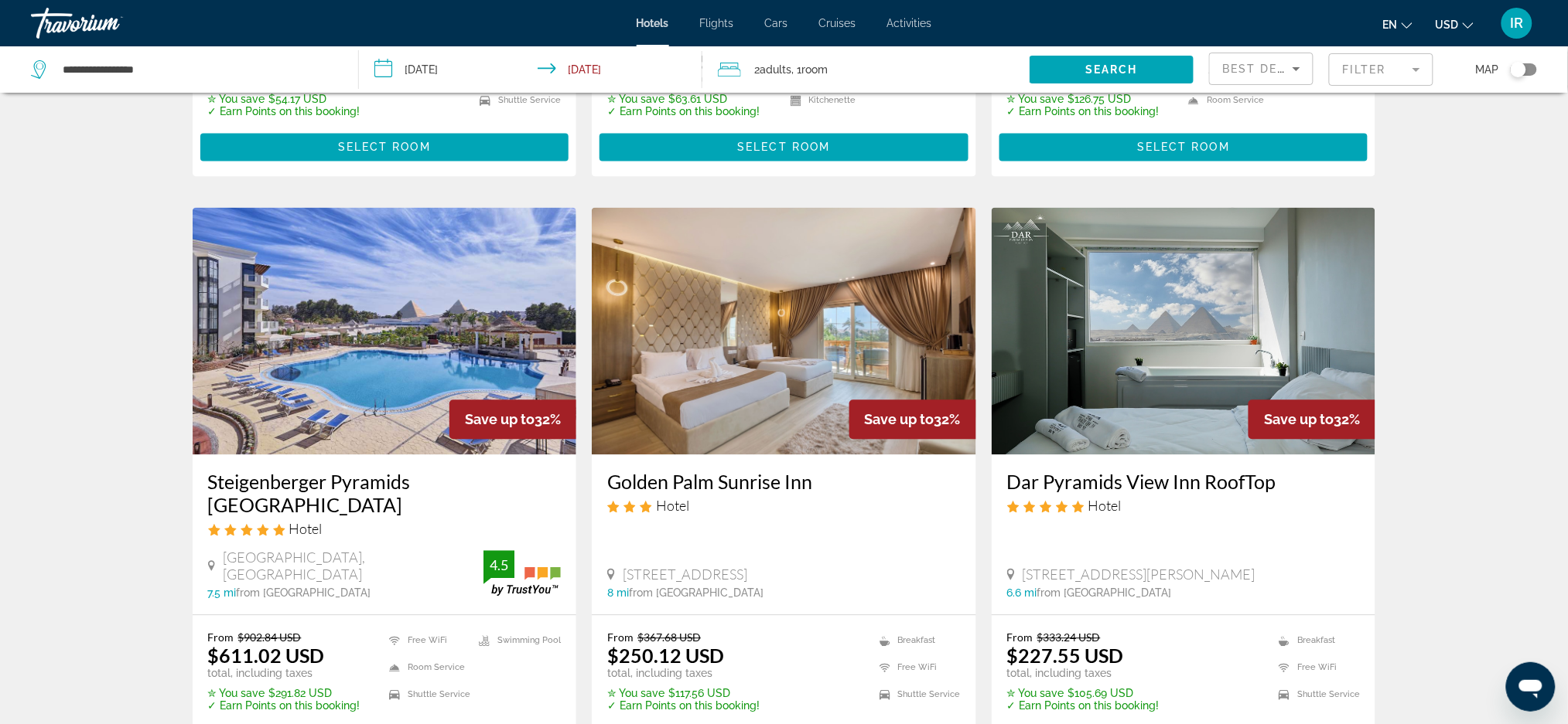
click at [348, 310] on img "Main content" at bounding box center [385, 331] width 385 height 247
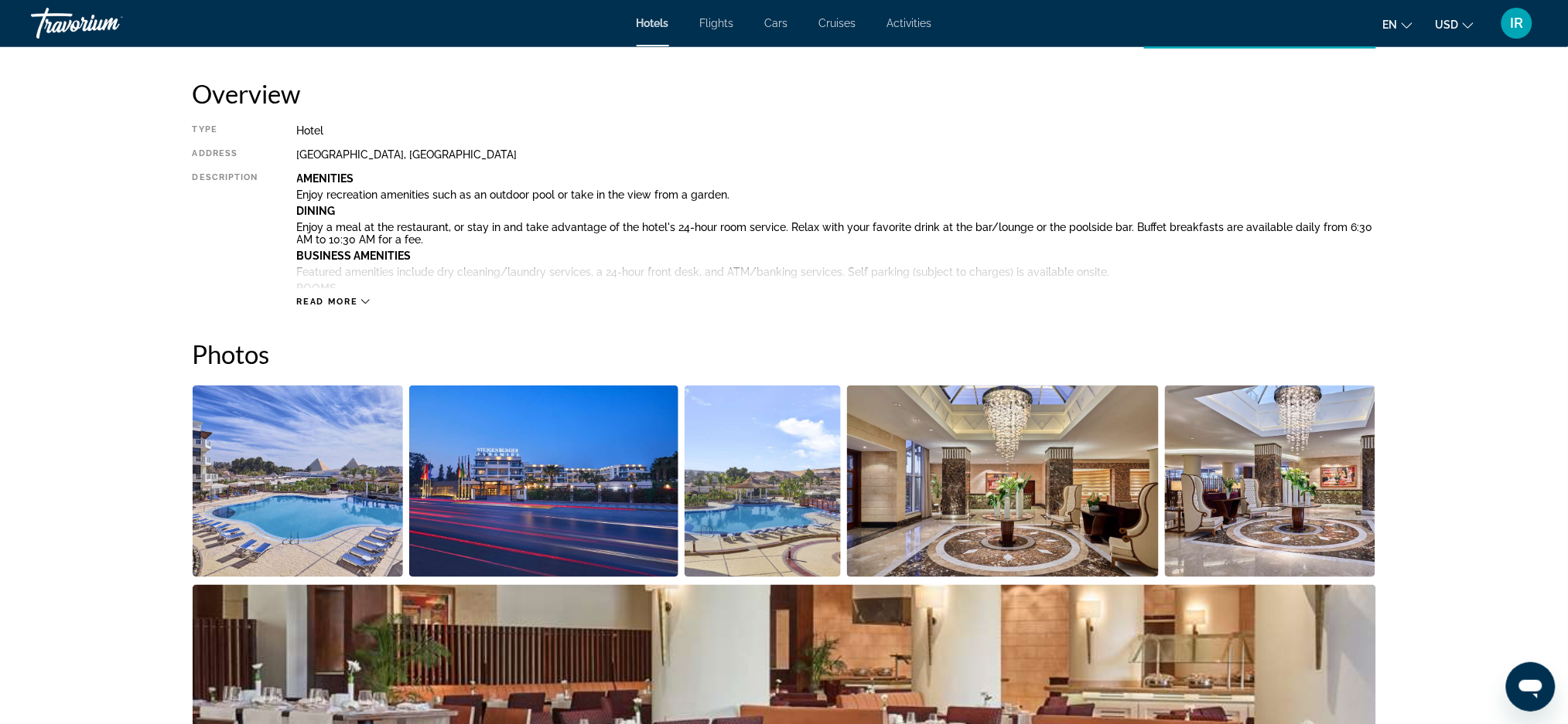
scroll to position [511, 0]
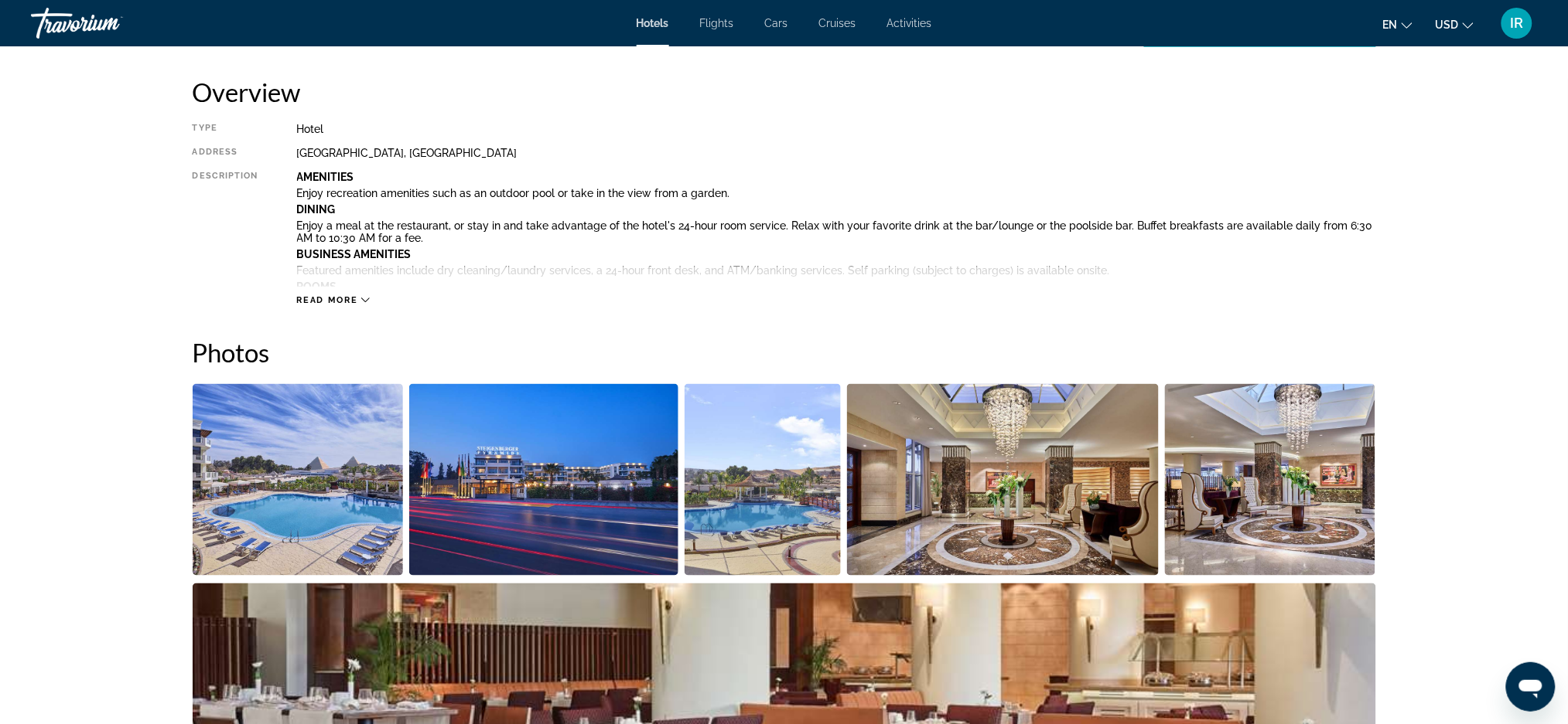
click at [264, 476] on img "Open full-screen image slider" at bounding box center [298, 479] width 211 height 191
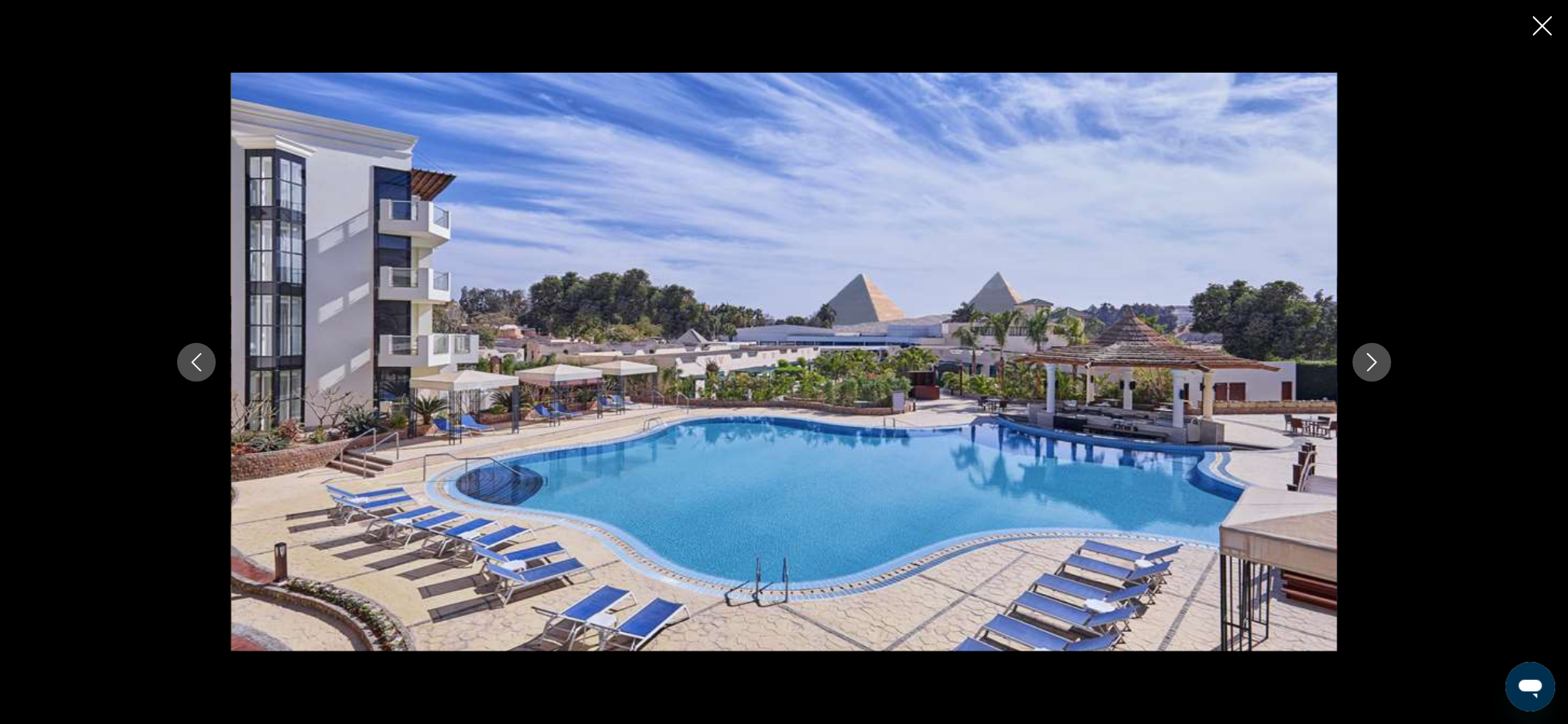
click at [1389, 352] on div "prev next" at bounding box center [784, 362] width 1245 height 579
click at [1370, 379] on button "Next image" at bounding box center [1372, 362] width 39 height 39
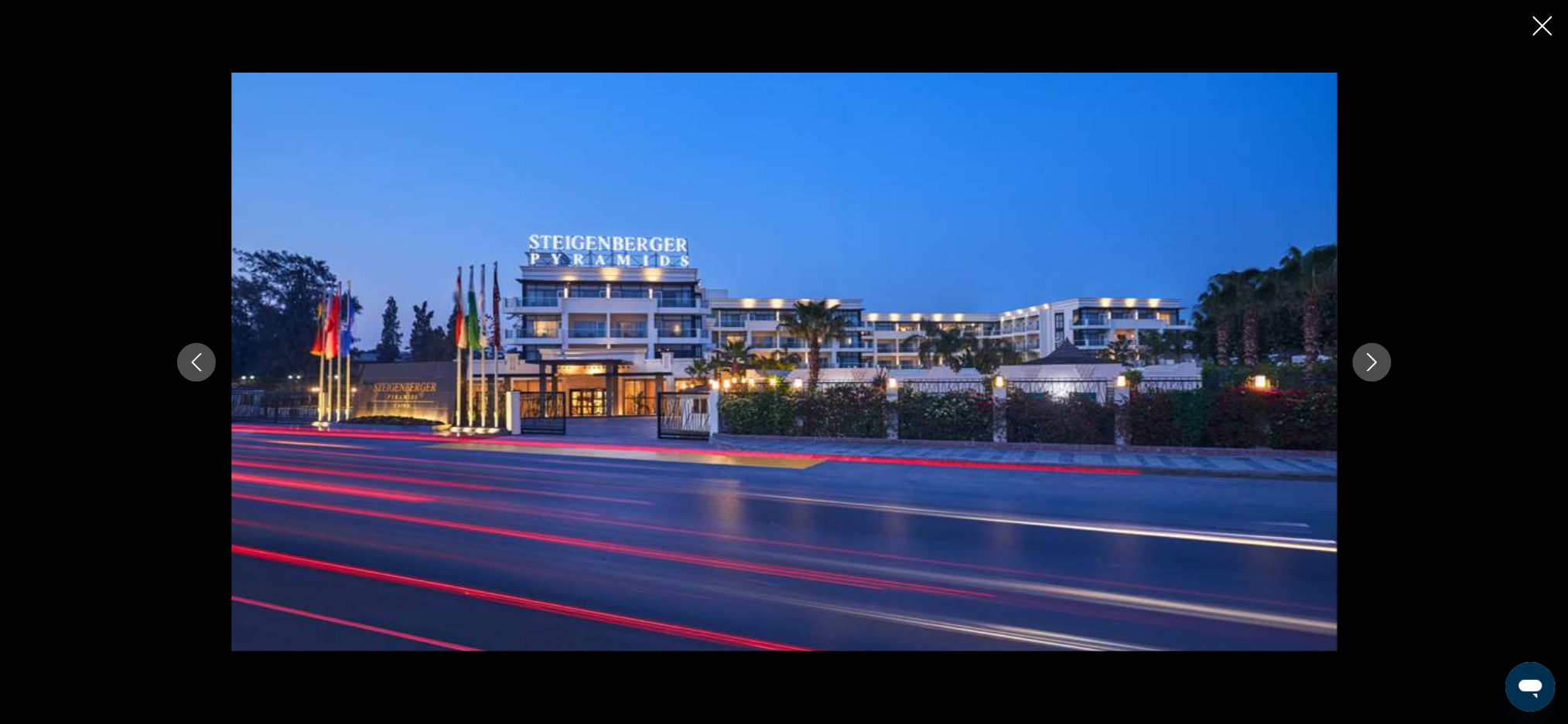
click at [1366, 375] on button "Next image" at bounding box center [1372, 362] width 39 height 39
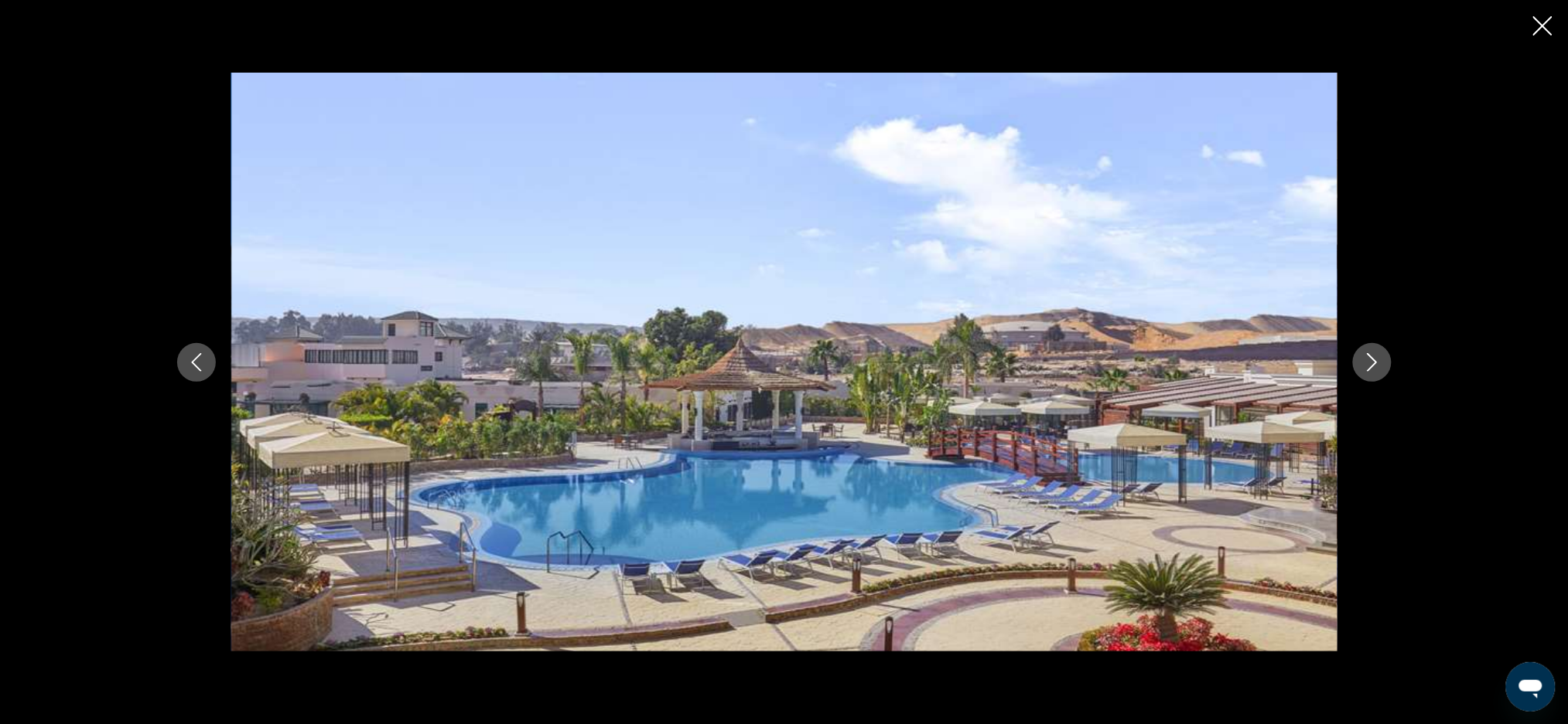
click at [1362, 380] on div "prev next" at bounding box center [784, 362] width 1245 height 579
click at [1370, 364] on icon "Next image" at bounding box center [1371, 362] width 18 height 18
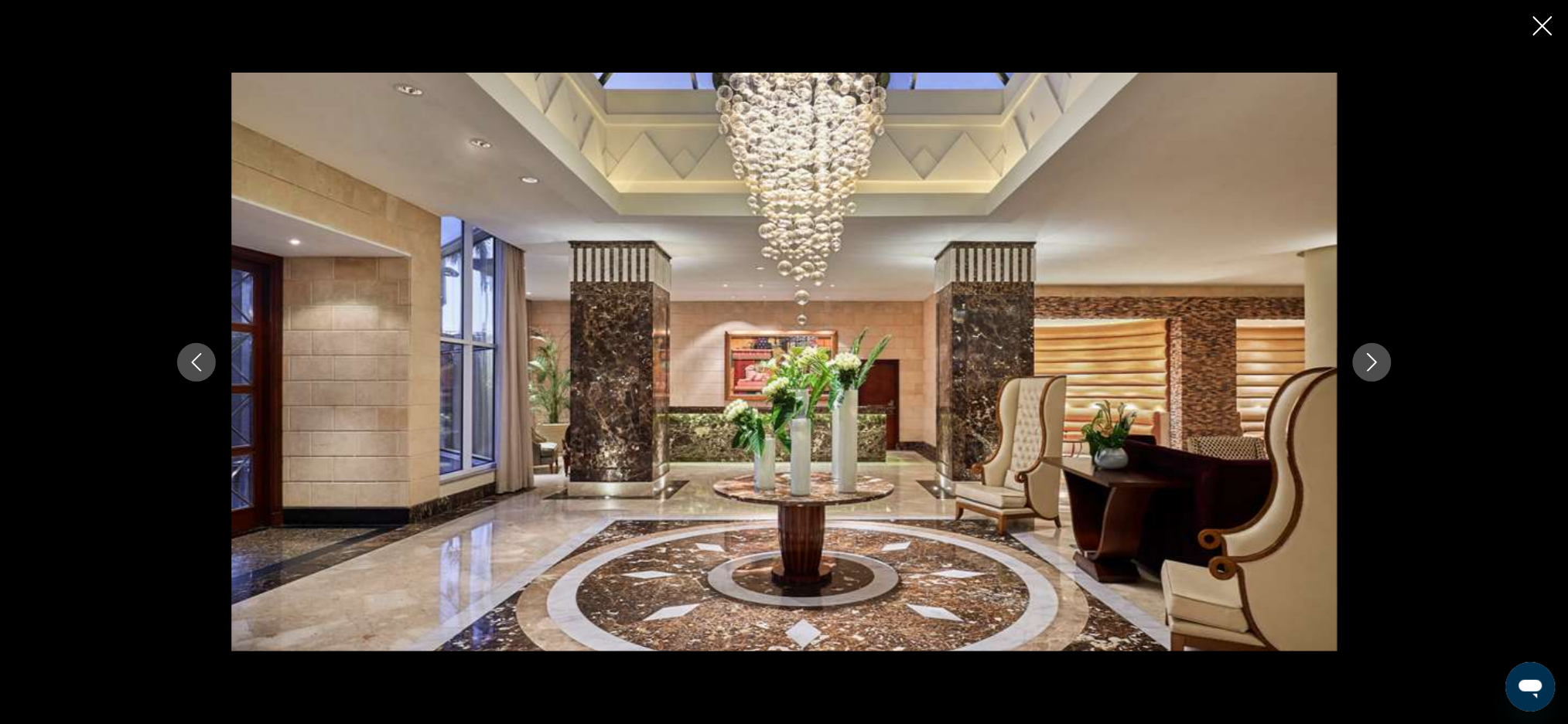
click at [1387, 348] on div "prev next" at bounding box center [784, 362] width 1245 height 579
click at [1368, 360] on icon "Next image" at bounding box center [1371, 362] width 18 height 18
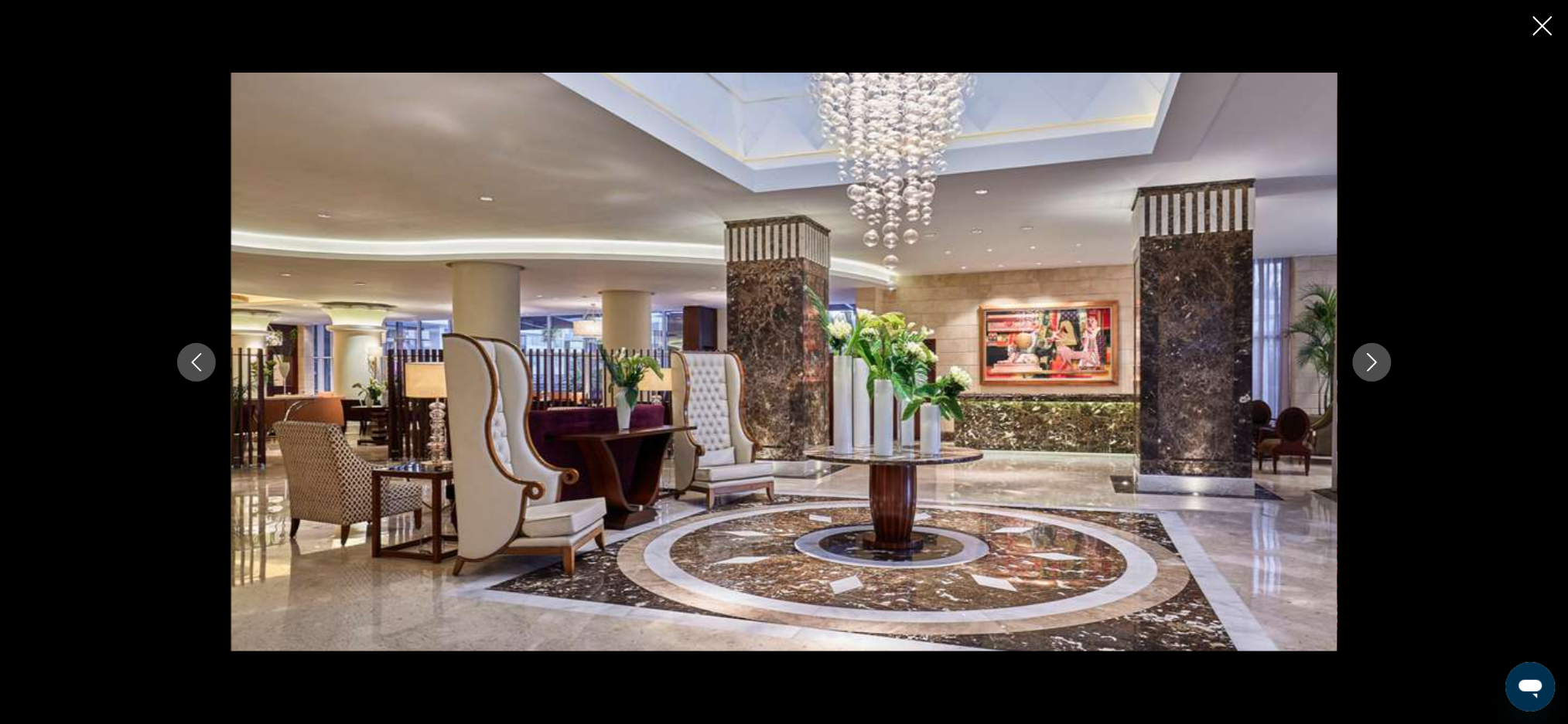
click at [1377, 353] on icon "Next image" at bounding box center [1371, 362] width 18 height 18
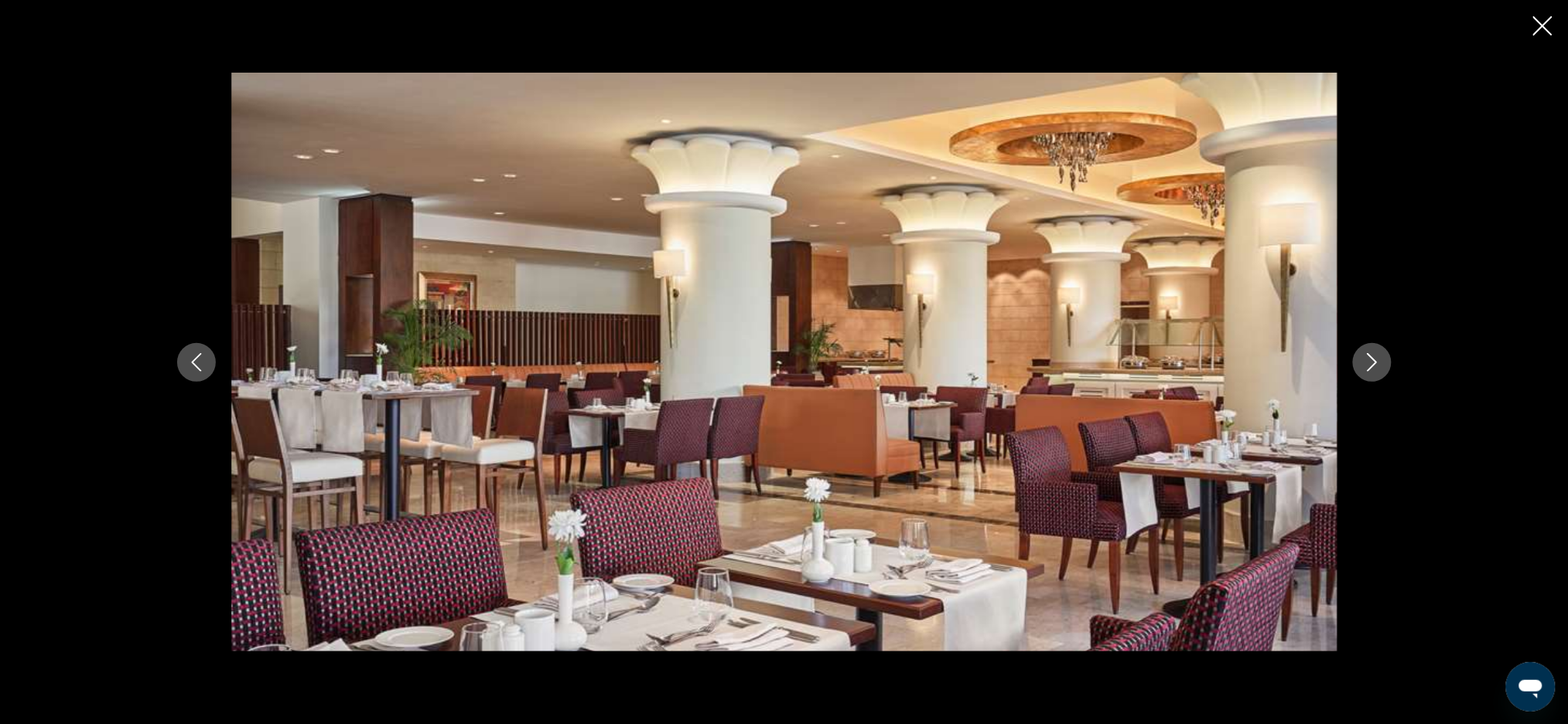
click at [1370, 353] on icon "Next image" at bounding box center [1371, 362] width 18 height 18
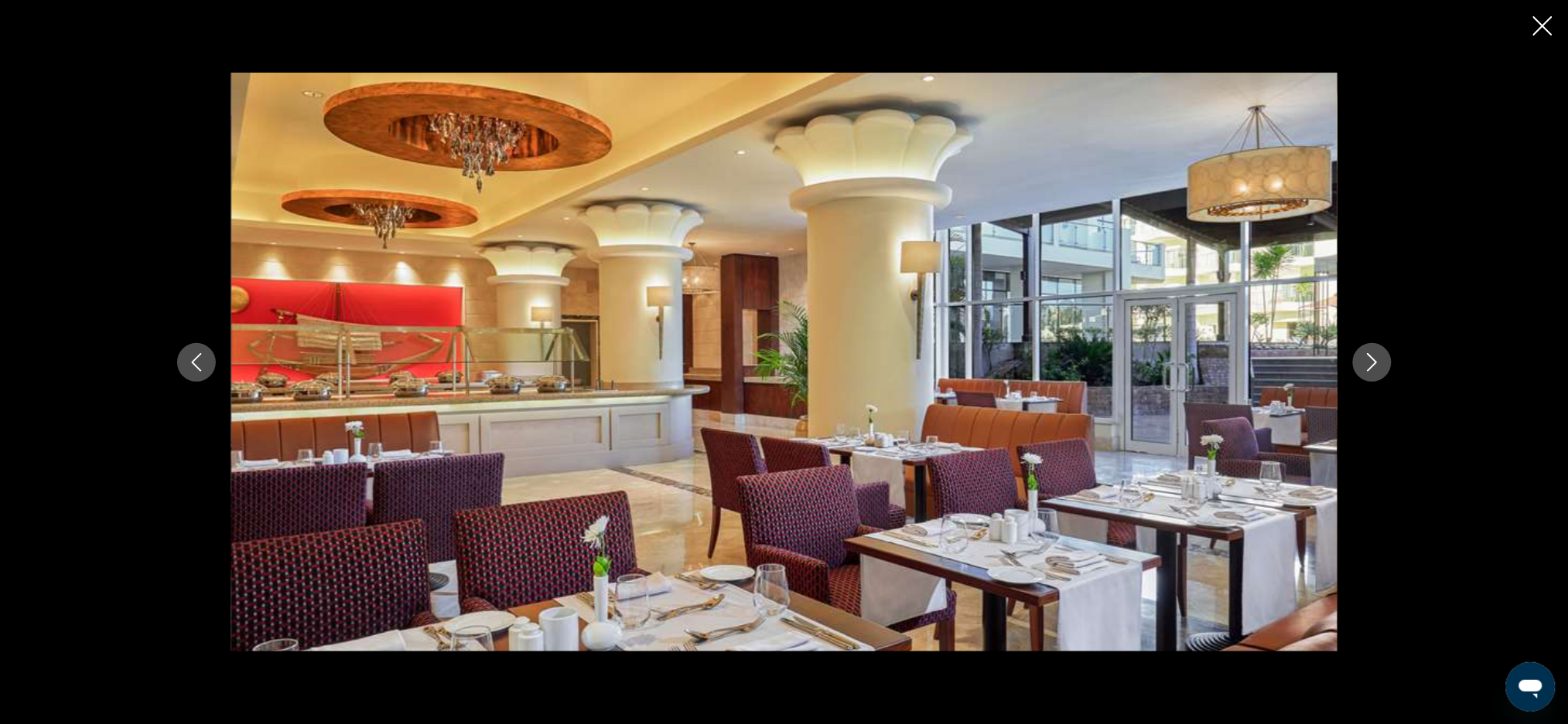
click at [1358, 362] on button "Next image" at bounding box center [1372, 362] width 39 height 39
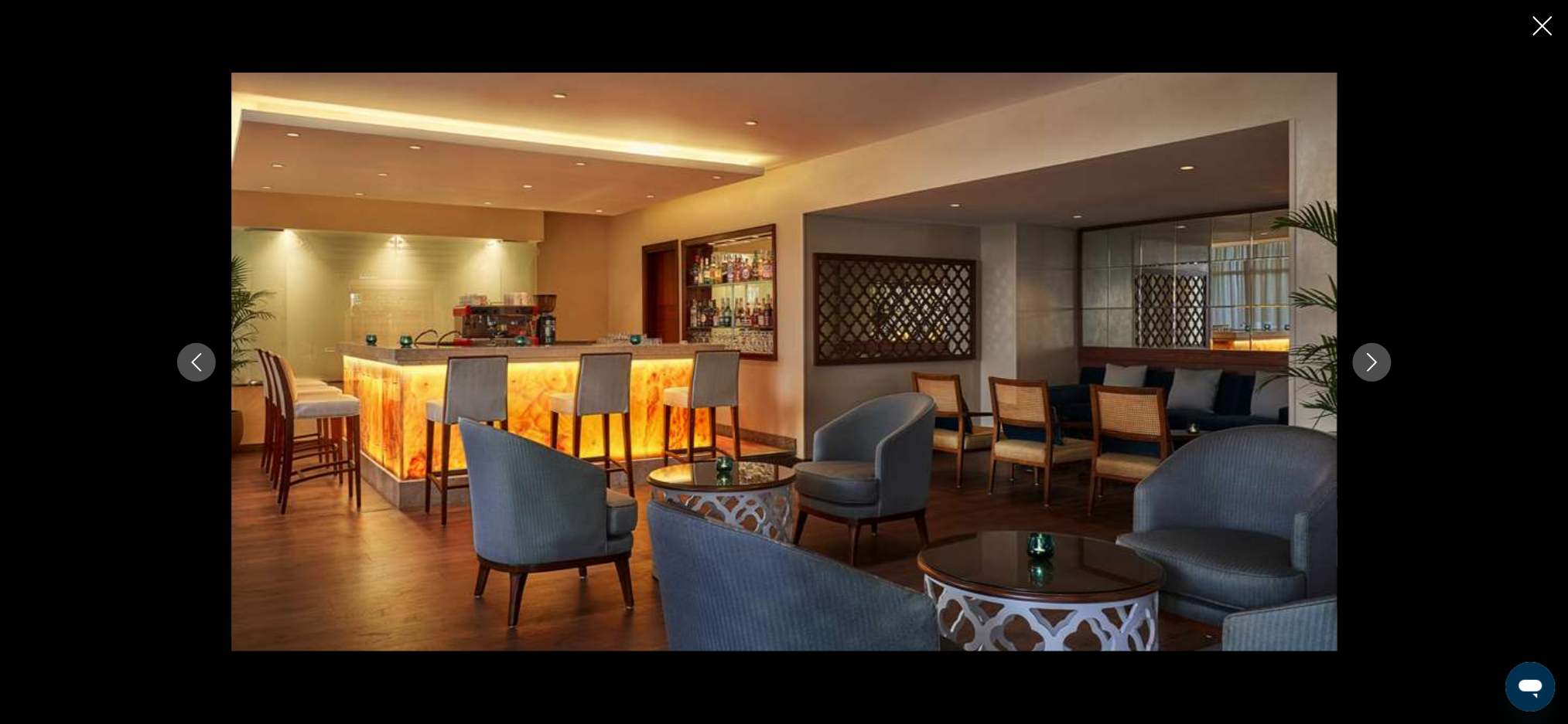
click at [1368, 355] on icon "Next image" at bounding box center [1371, 362] width 10 height 18
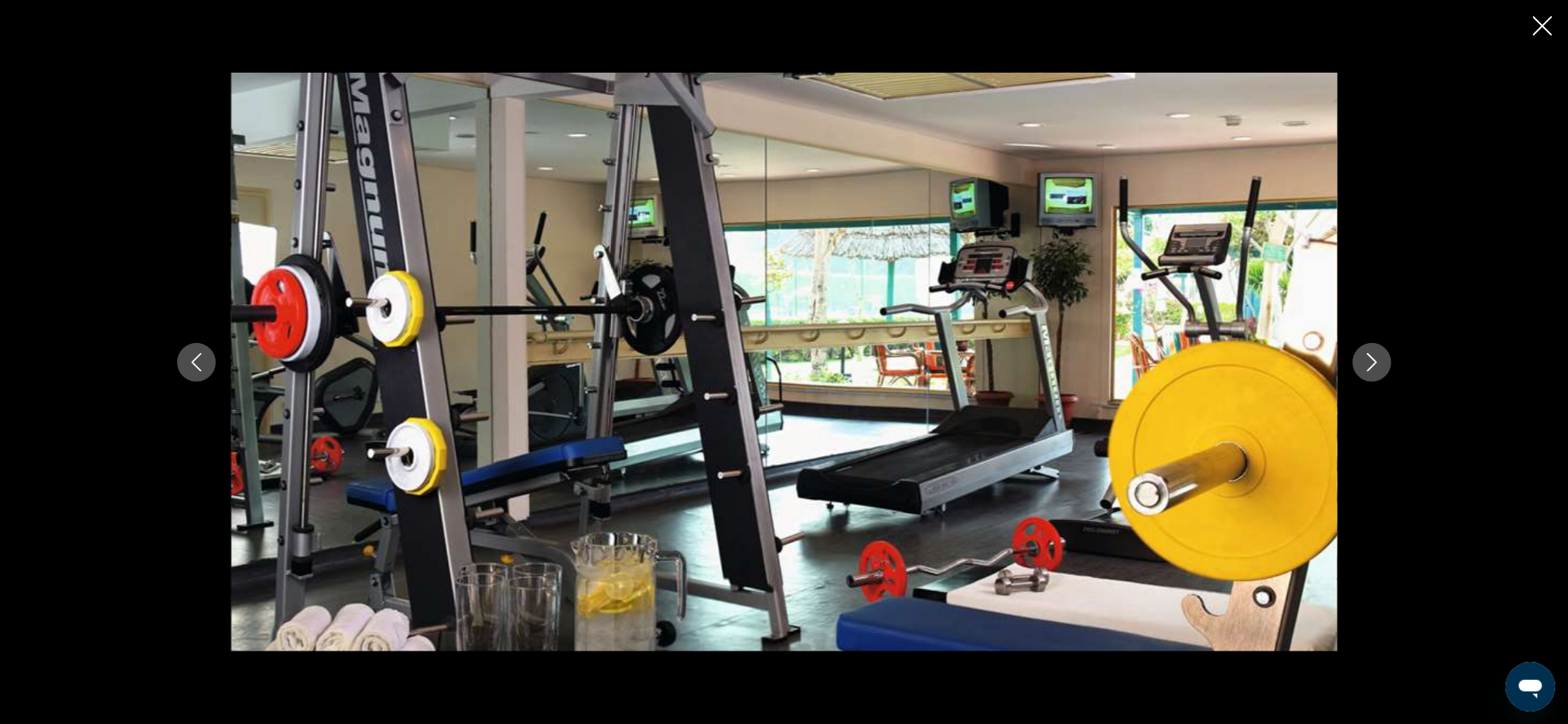
click at [1368, 353] on icon "Next image" at bounding box center [1371, 362] width 18 height 18
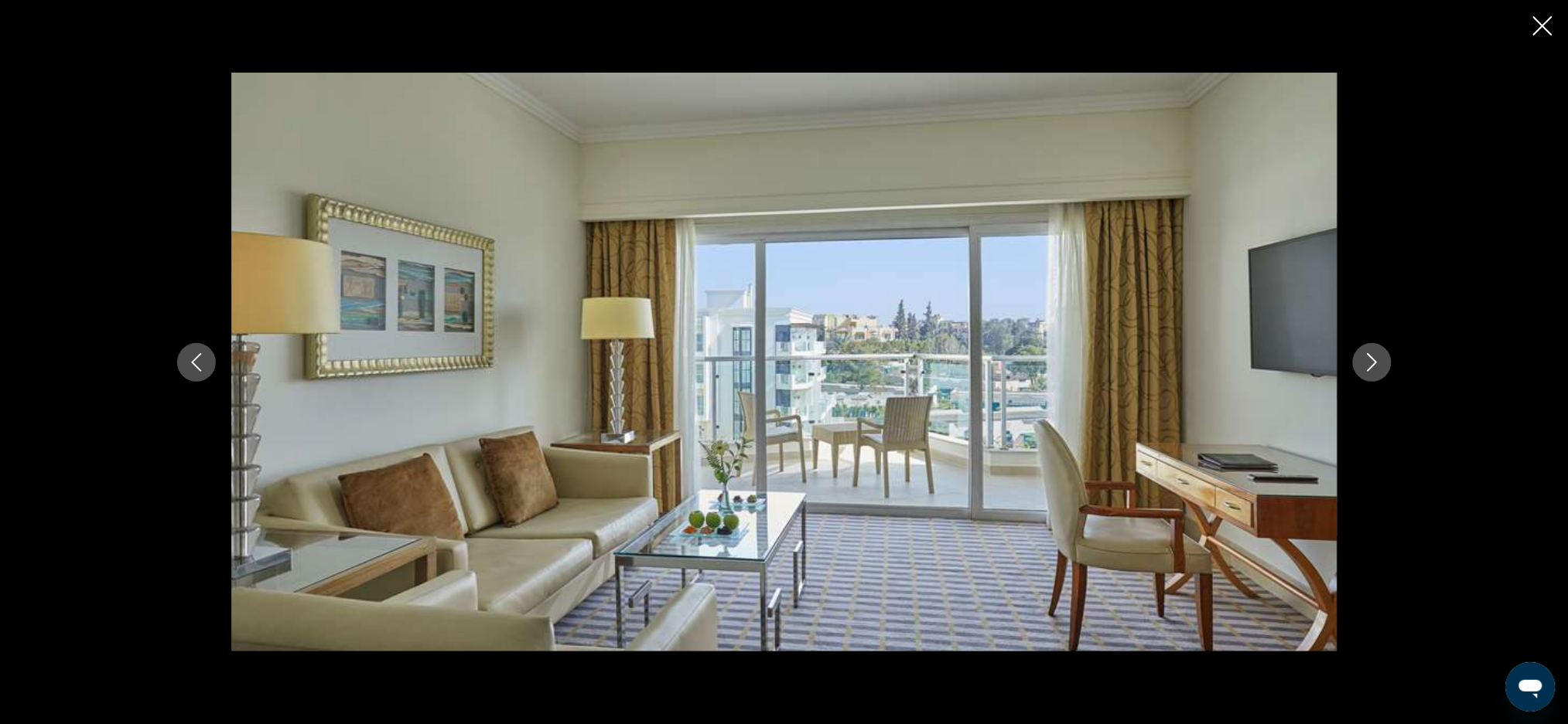
click at [1372, 348] on button "Next image" at bounding box center [1372, 362] width 39 height 39
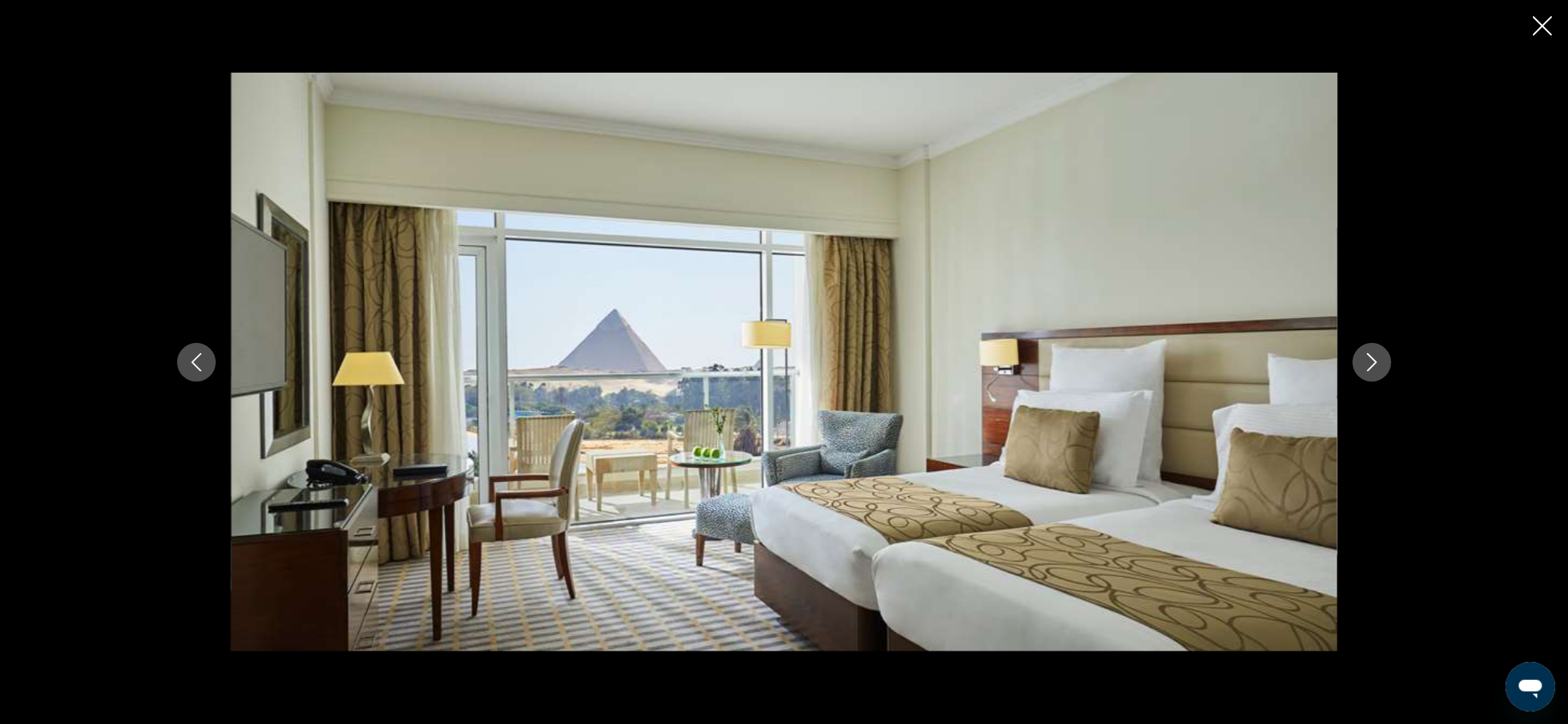
click at [1370, 352] on button "Next image" at bounding box center [1372, 362] width 39 height 39
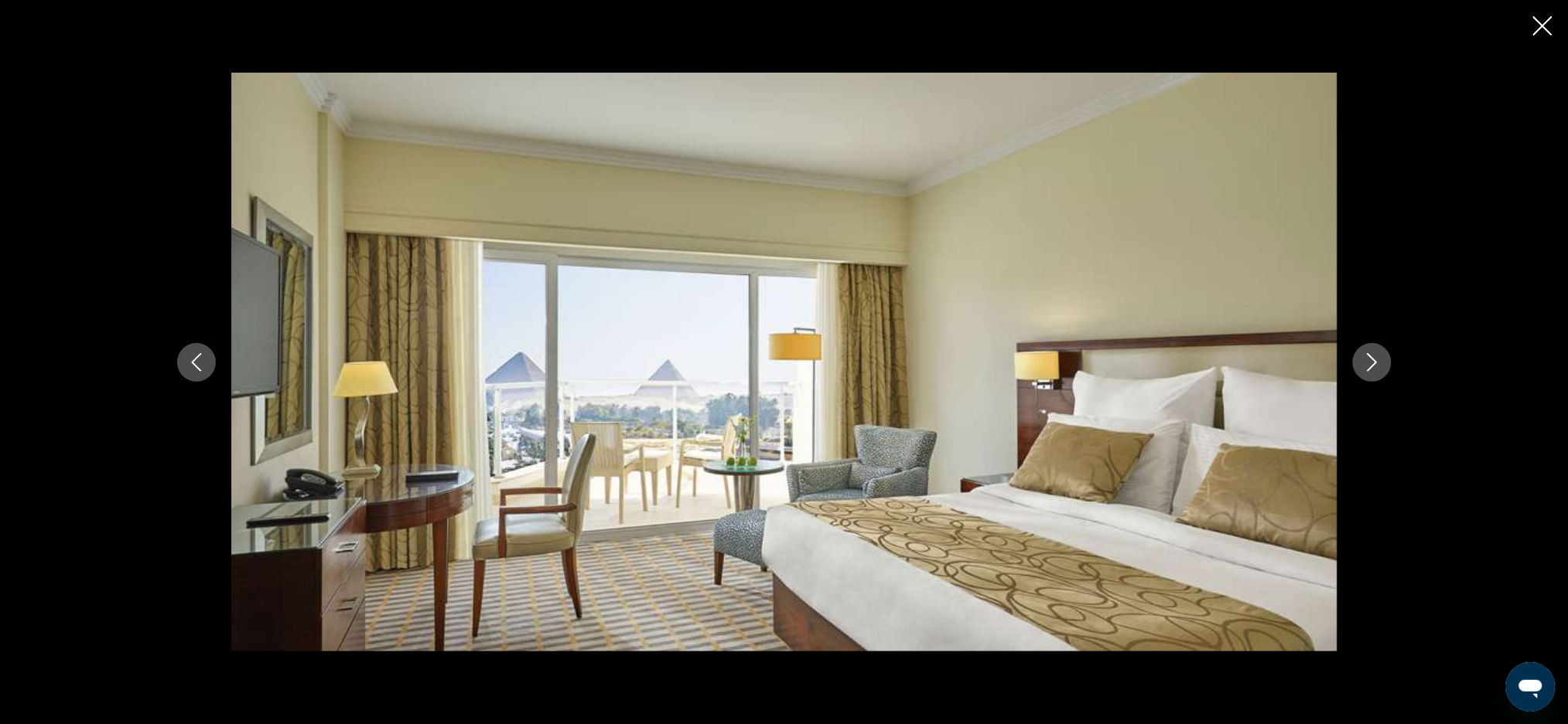
click at [1376, 353] on icon "Next image" at bounding box center [1371, 362] width 18 height 18
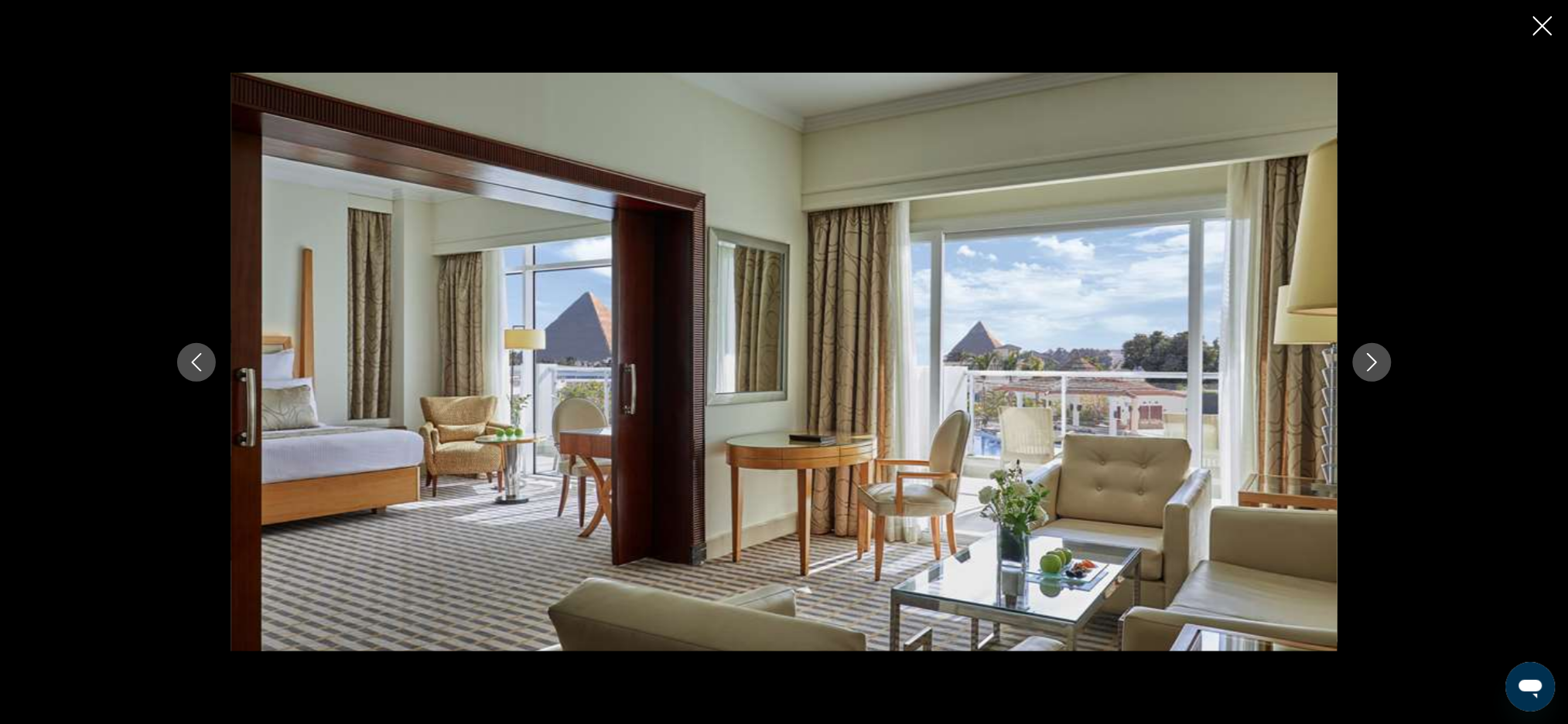
click at [1383, 344] on div "prev next" at bounding box center [784, 362] width 1245 height 579
click at [1374, 352] on button "Next image" at bounding box center [1372, 362] width 39 height 39
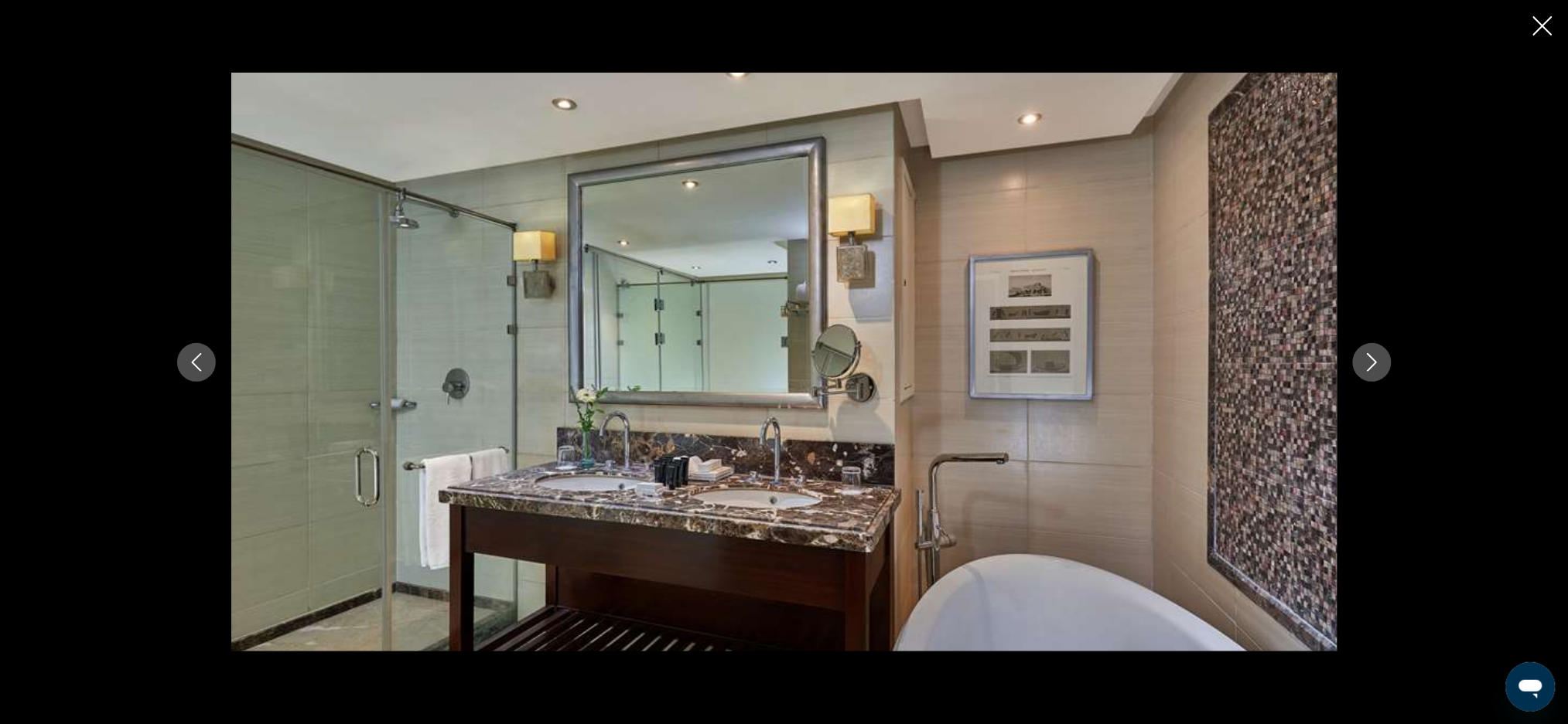
click at [1379, 350] on button "Next image" at bounding box center [1372, 362] width 39 height 39
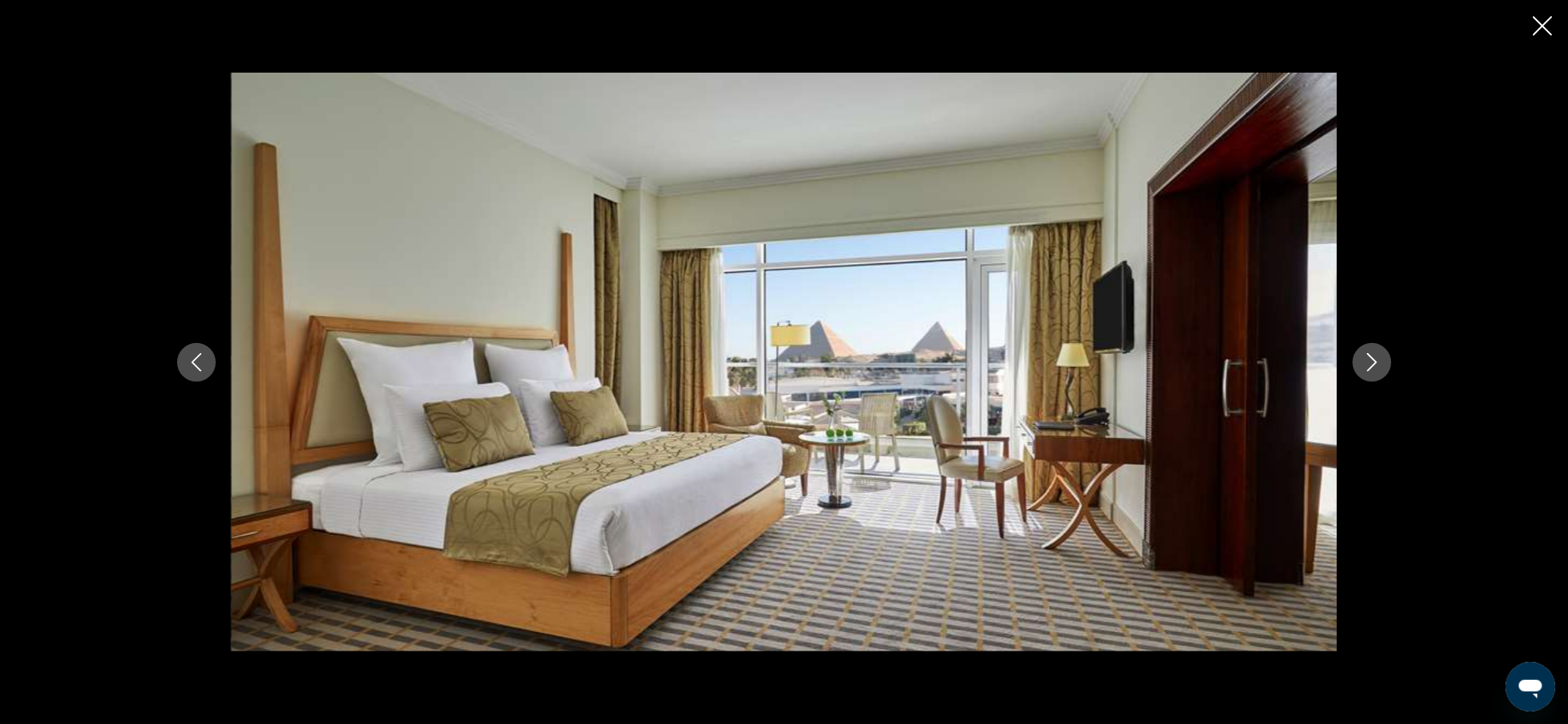
click at [1376, 349] on button "Next image" at bounding box center [1372, 362] width 39 height 39
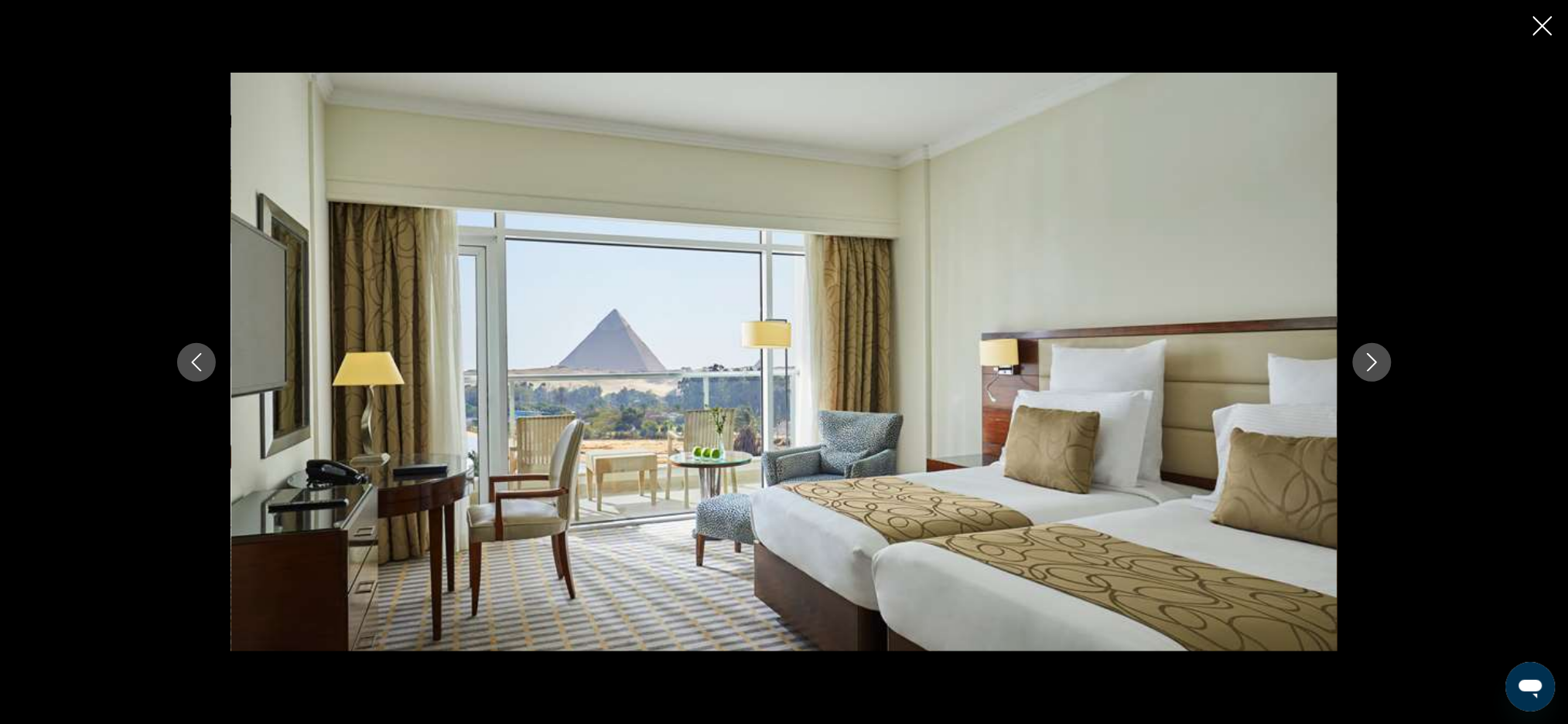
click at [1365, 374] on button "Next image" at bounding box center [1372, 362] width 39 height 39
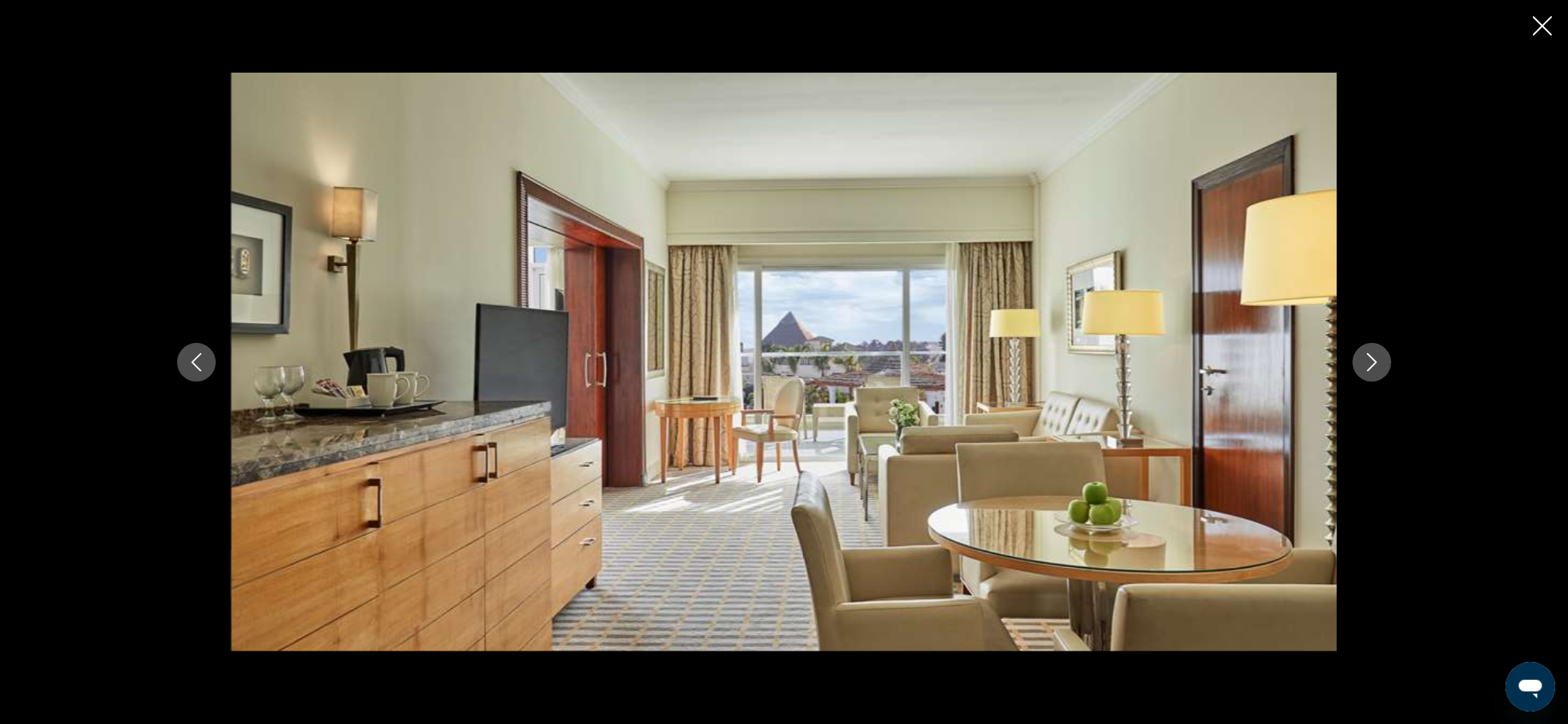
click at [1366, 380] on button "Next image" at bounding box center [1372, 362] width 39 height 39
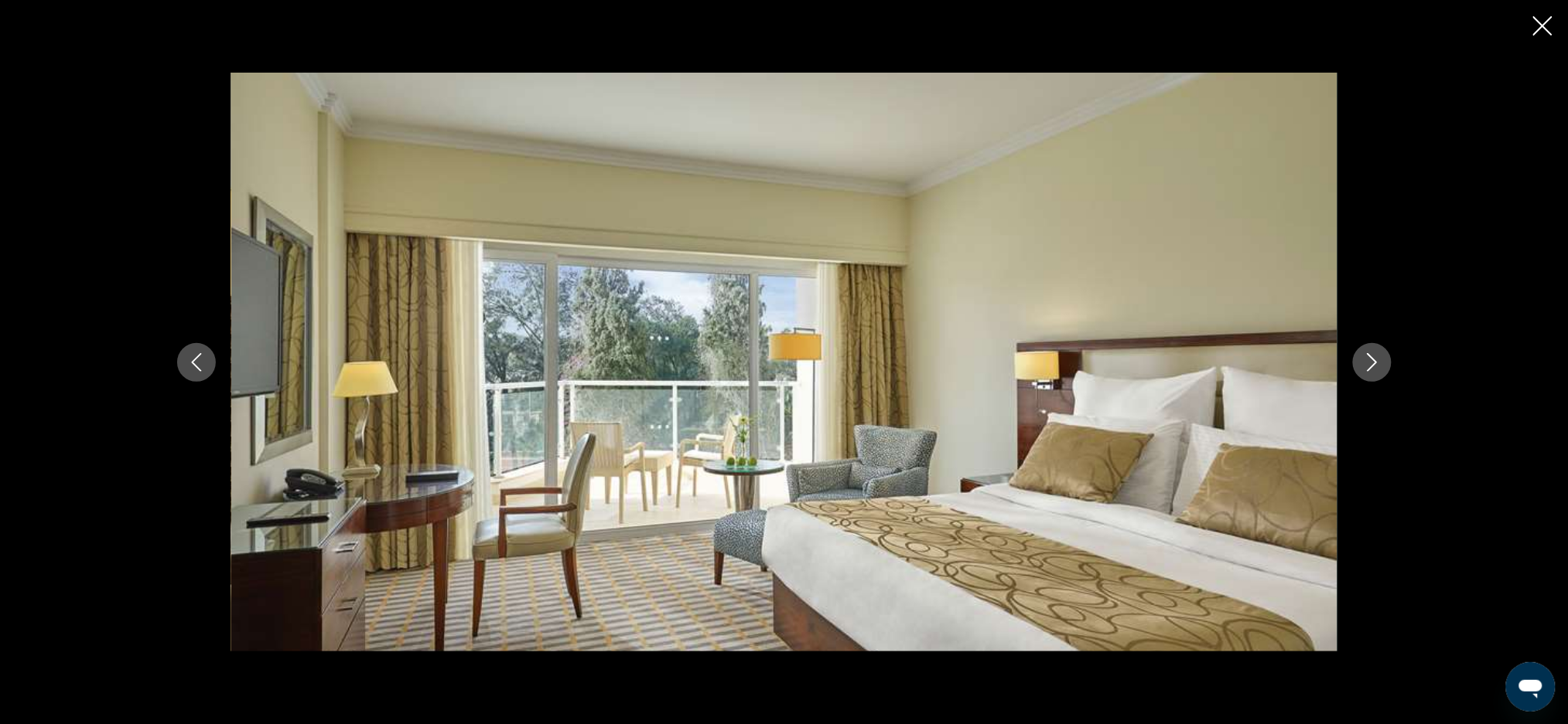
click at [1379, 368] on icon "Next image" at bounding box center [1371, 362] width 18 height 18
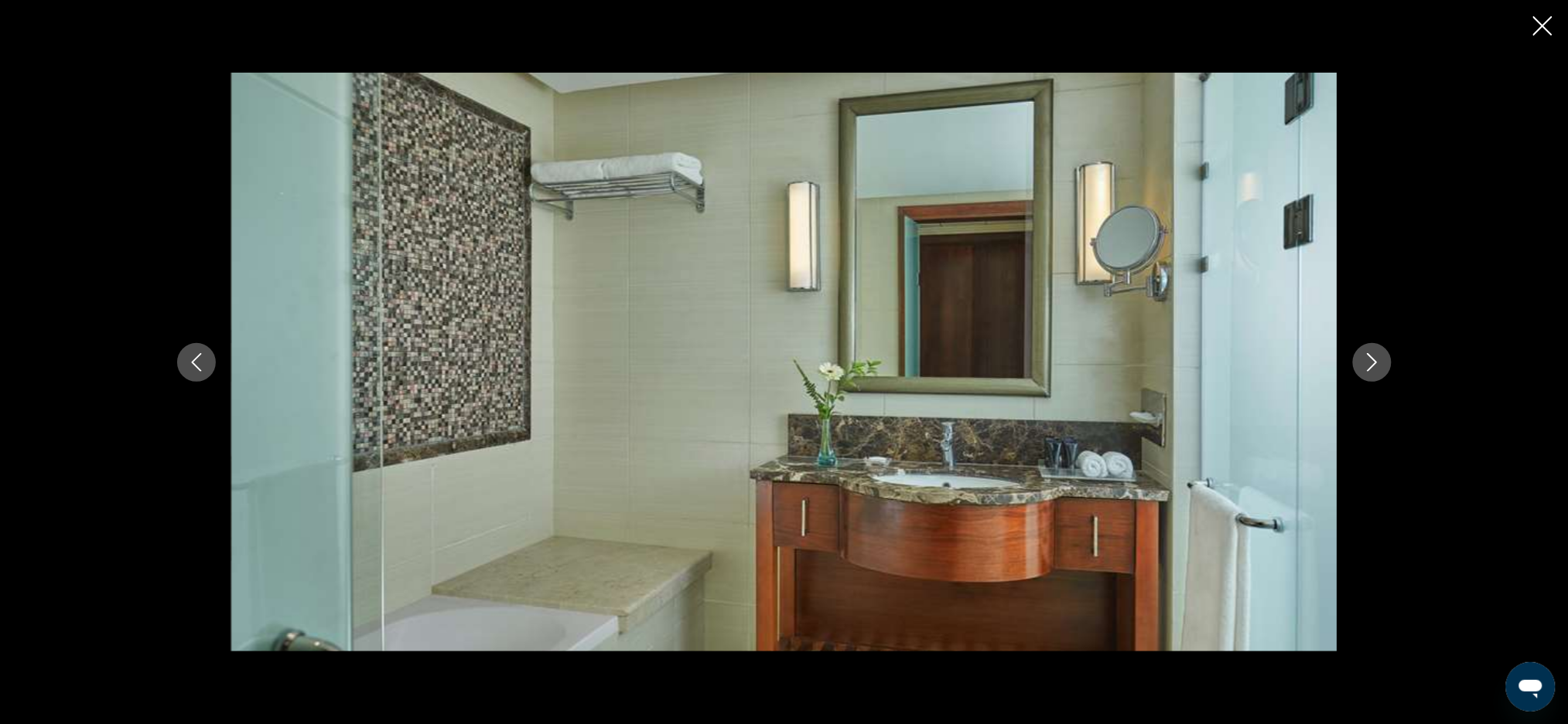
click at [1541, 18] on icon "Close slideshow" at bounding box center [1542, 26] width 19 height 19
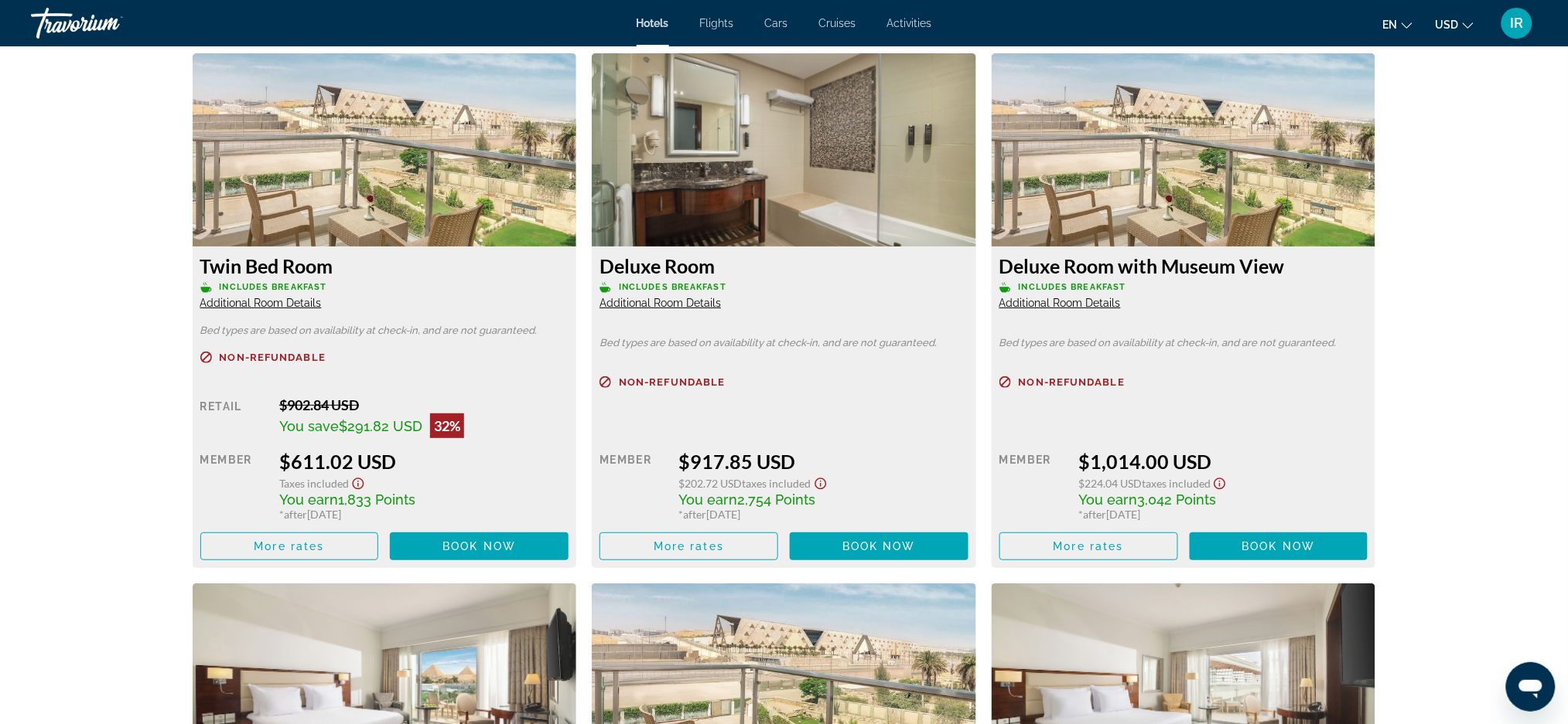
scroll to position [2134, 0]
click at [800, 191] on img "Main content" at bounding box center [784, 150] width 385 height 193
click at [904, 406] on div "Non-refundable Retail $0.00 when you redeem Member $917.85 USD $202.72 USD Taxe…" at bounding box center [784, 468] width 368 height 184
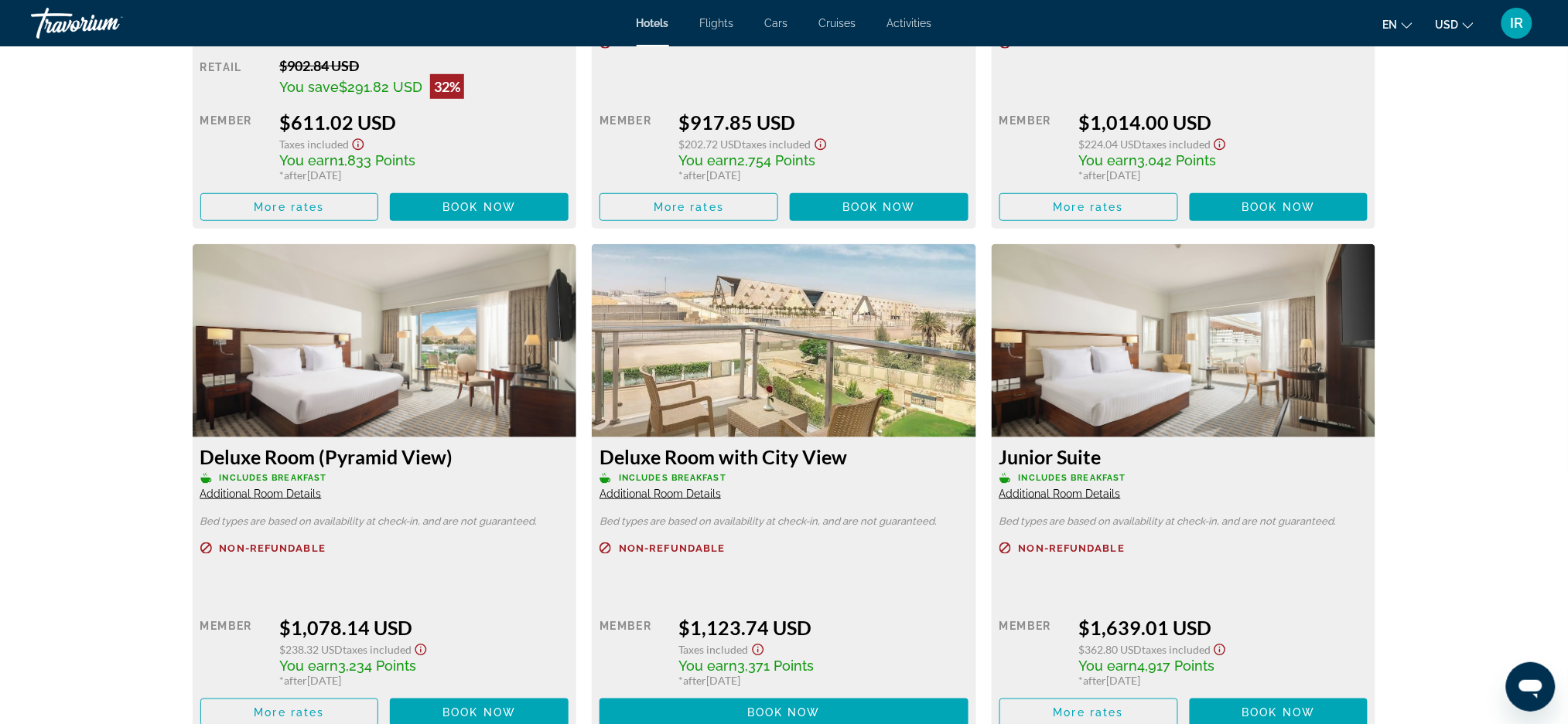
scroll to position [2473, 0]
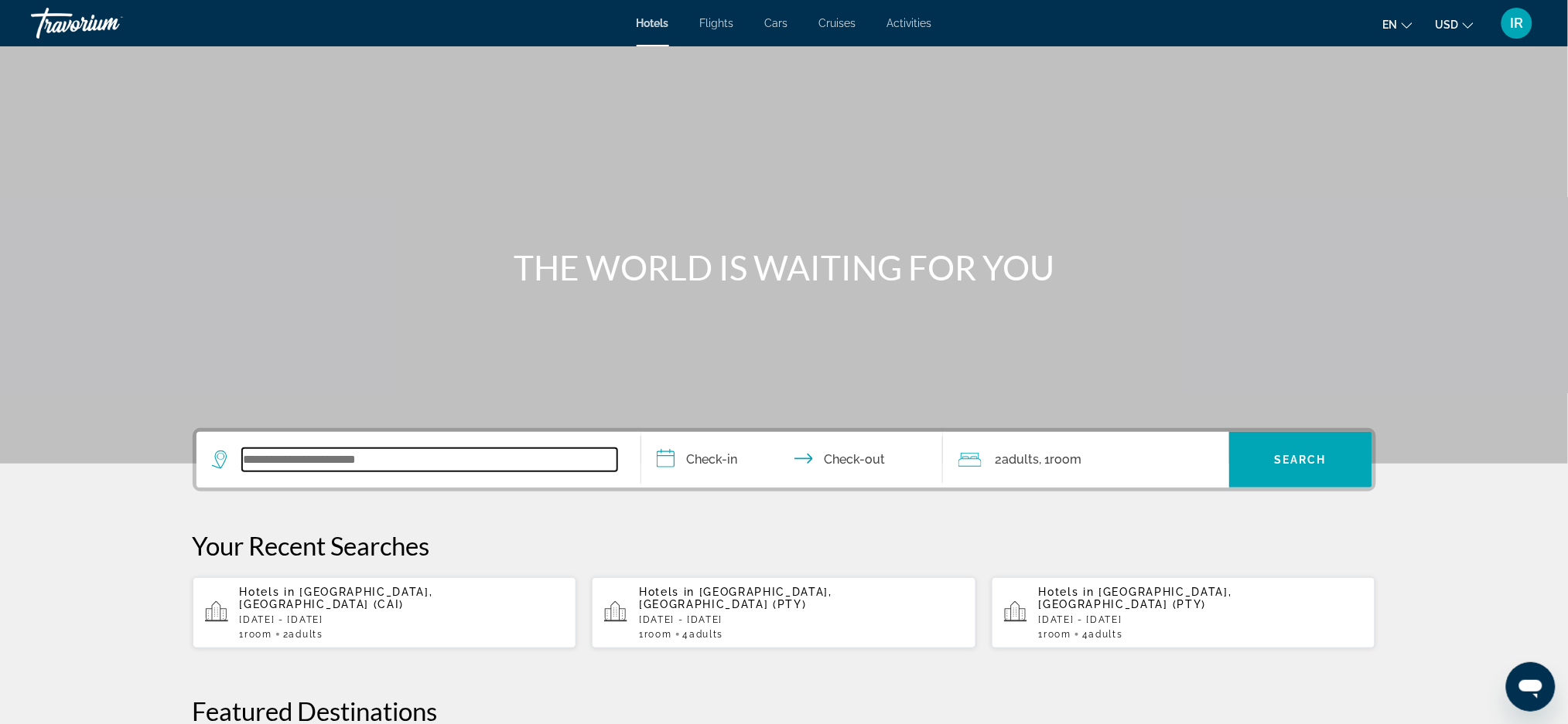
click at [244, 461] on input "Search widget" at bounding box center [429, 460] width 375 height 23
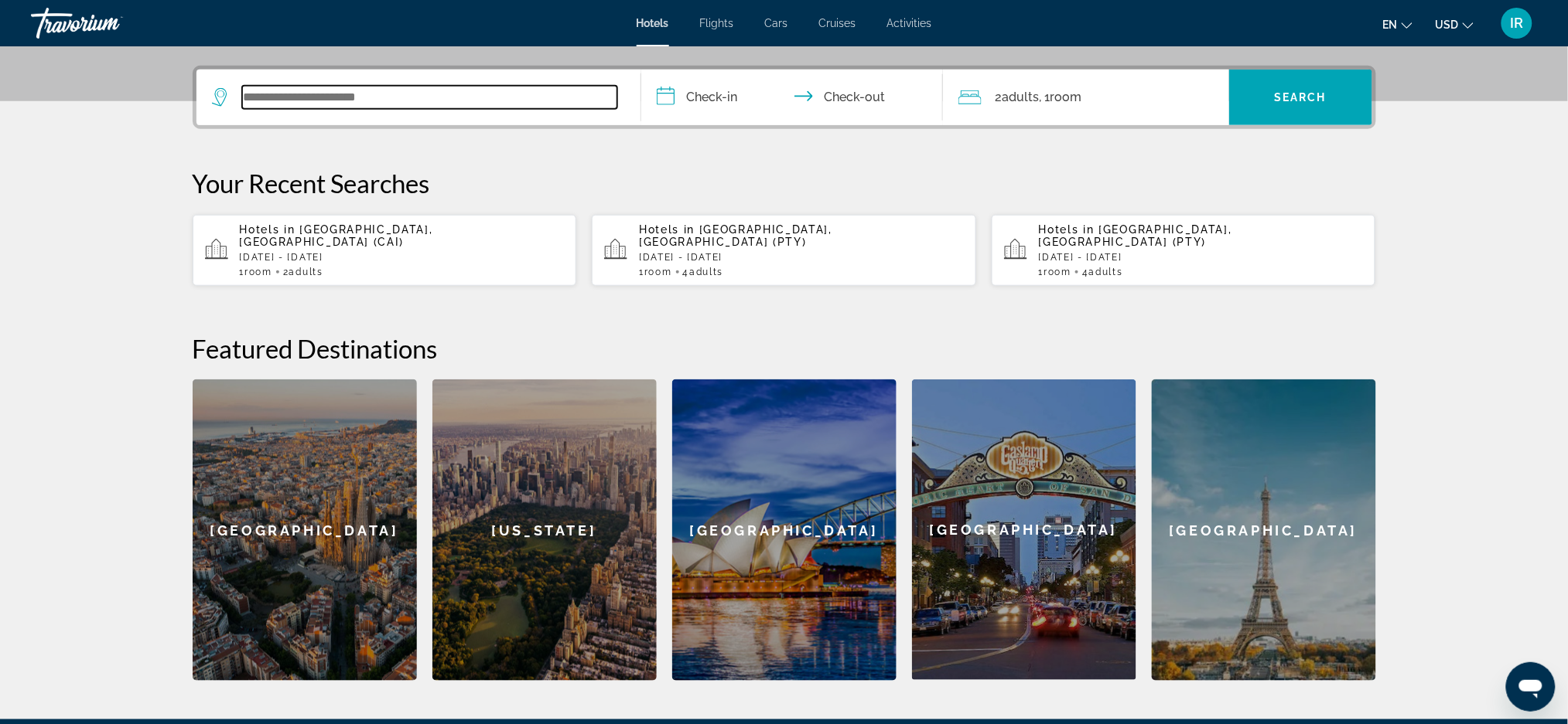
scroll to position [377, 0]
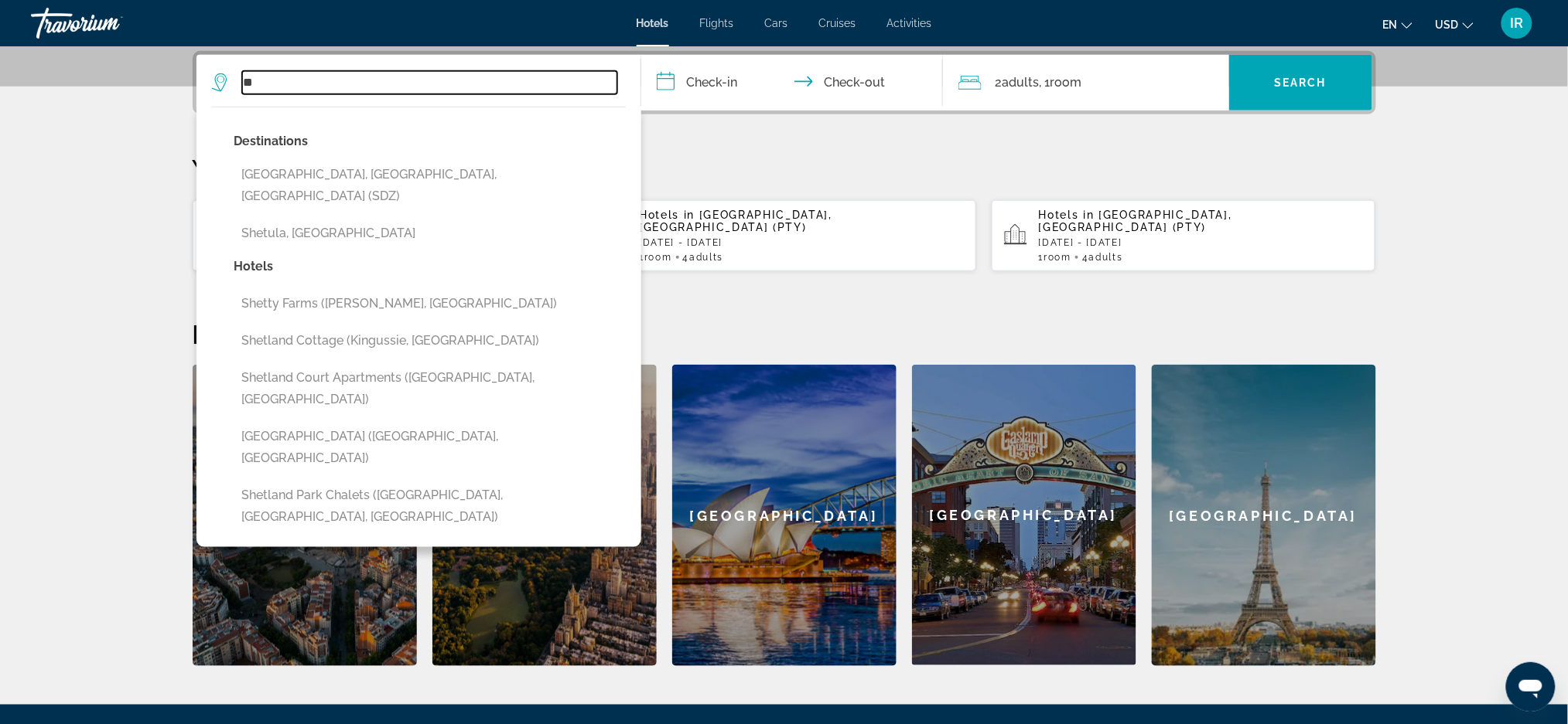
type input "*"
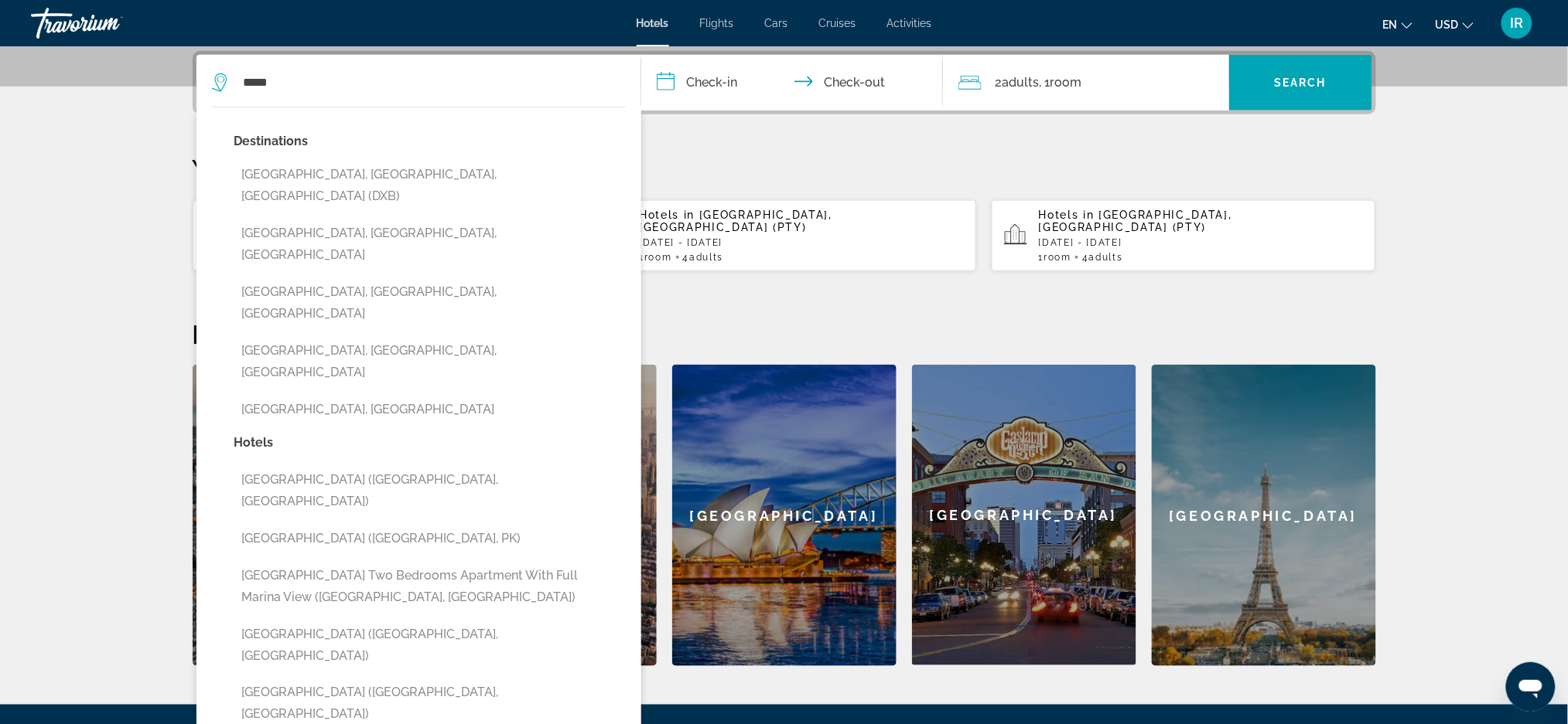
click at [373, 176] on button "[GEOGRAPHIC_DATA], [GEOGRAPHIC_DATA], [GEOGRAPHIC_DATA] (DXB)" at bounding box center [429, 186] width 391 height 51
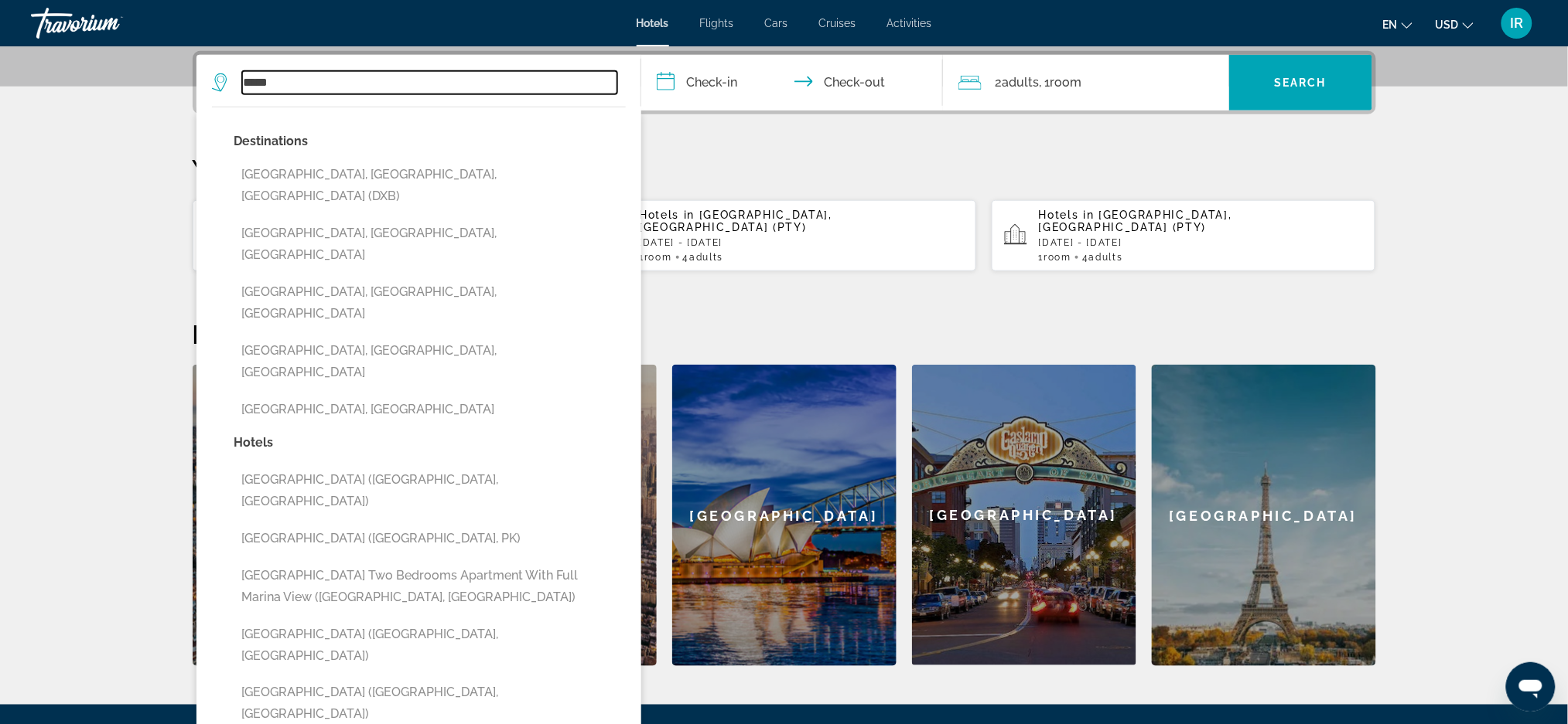
type input "**********"
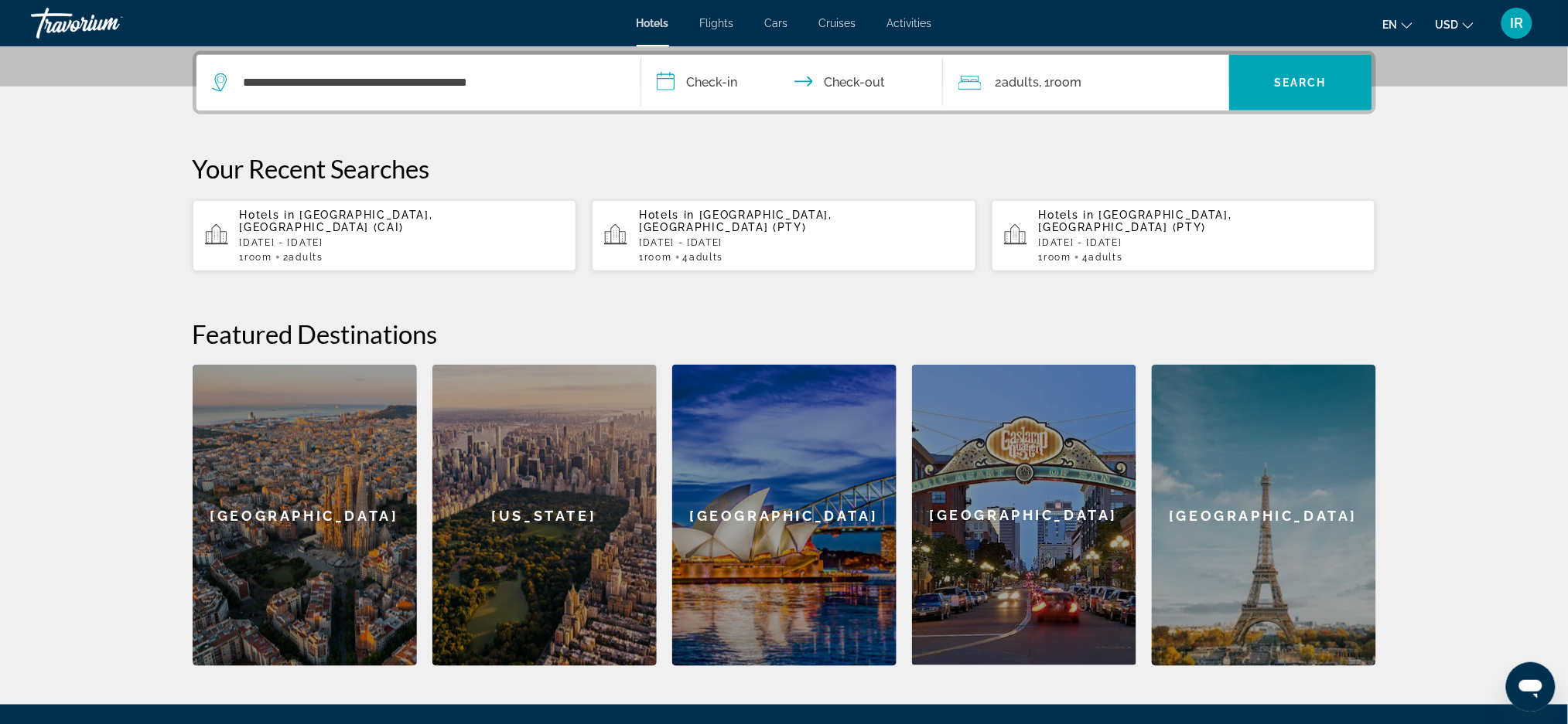
click at [723, 88] on input "**********" at bounding box center [794, 85] width 308 height 60
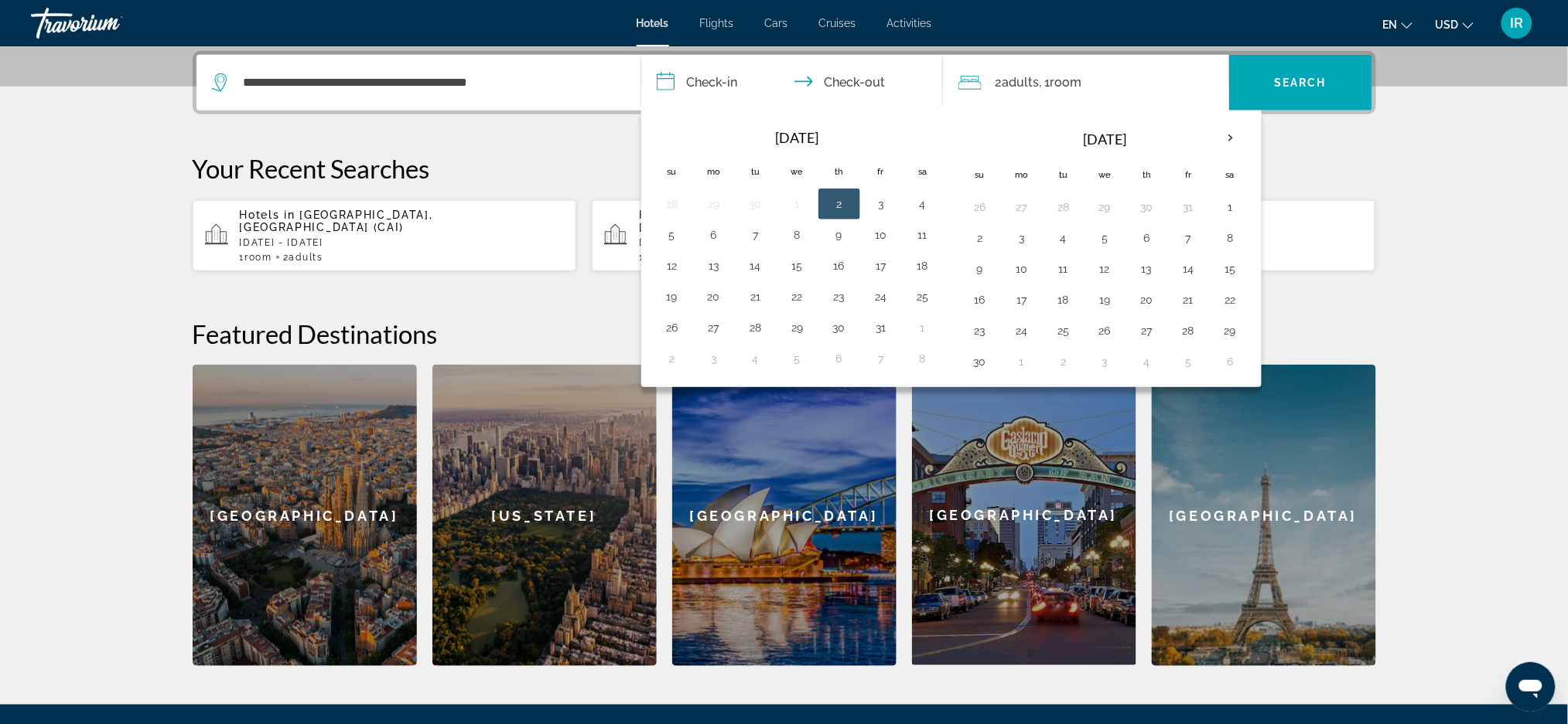
click at [1221, 126] on th "Next month" at bounding box center [1230, 139] width 42 height 34
click at [1225, 130] on th "Next month" at bounding box center [1230, 139] width 42 height 34
click at [1228, 142] on th "Next month" at bounding box center [1230, 139] width 42 height 34
click at [1229, 140] on th "Next month" at bounding box center [1230, 139] width 42 height 34
click at [1061, 277] on button "10" at bounding box center [1063, 268] width 25 height 22
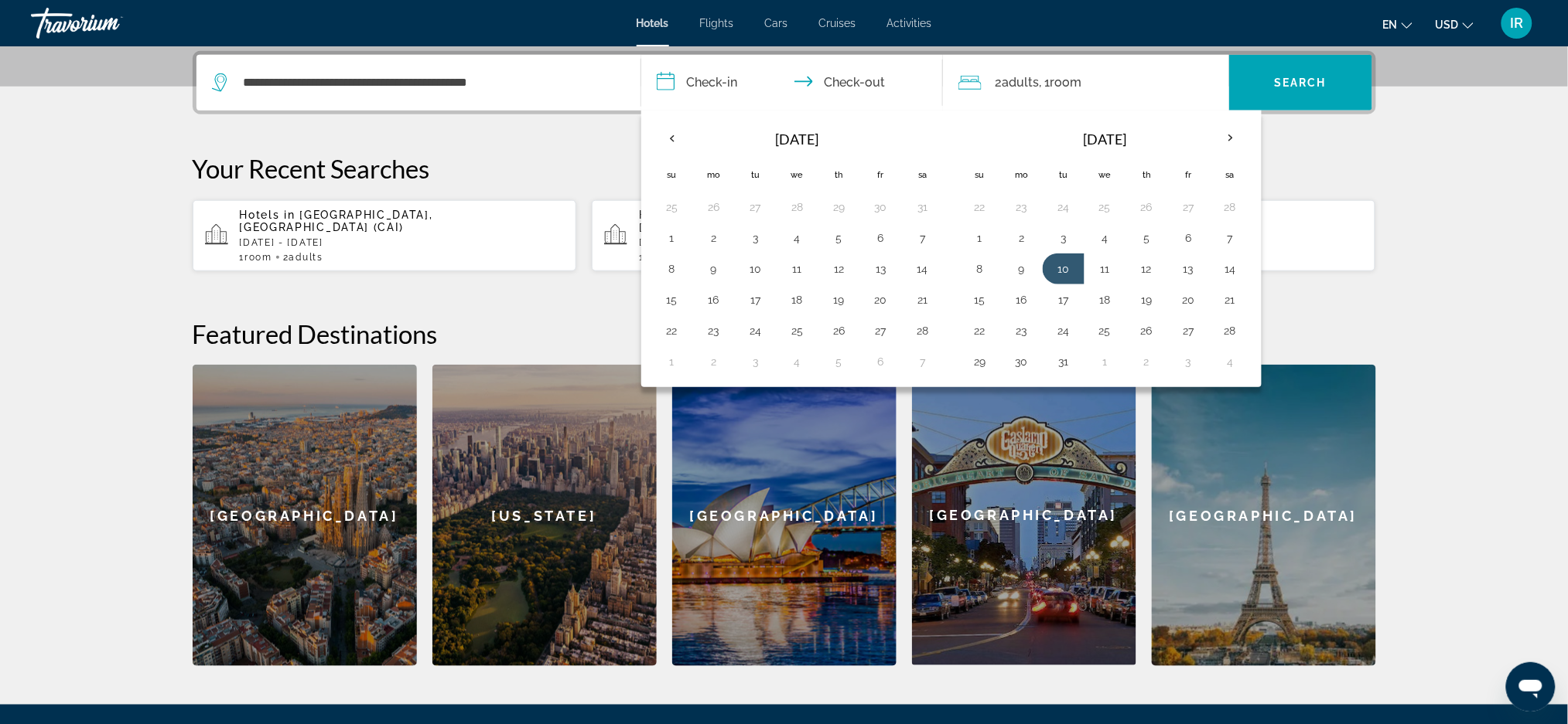
click at [976, 306] on button "15" at bounding box center [980, 300] width 25 height 22
type input "**********"
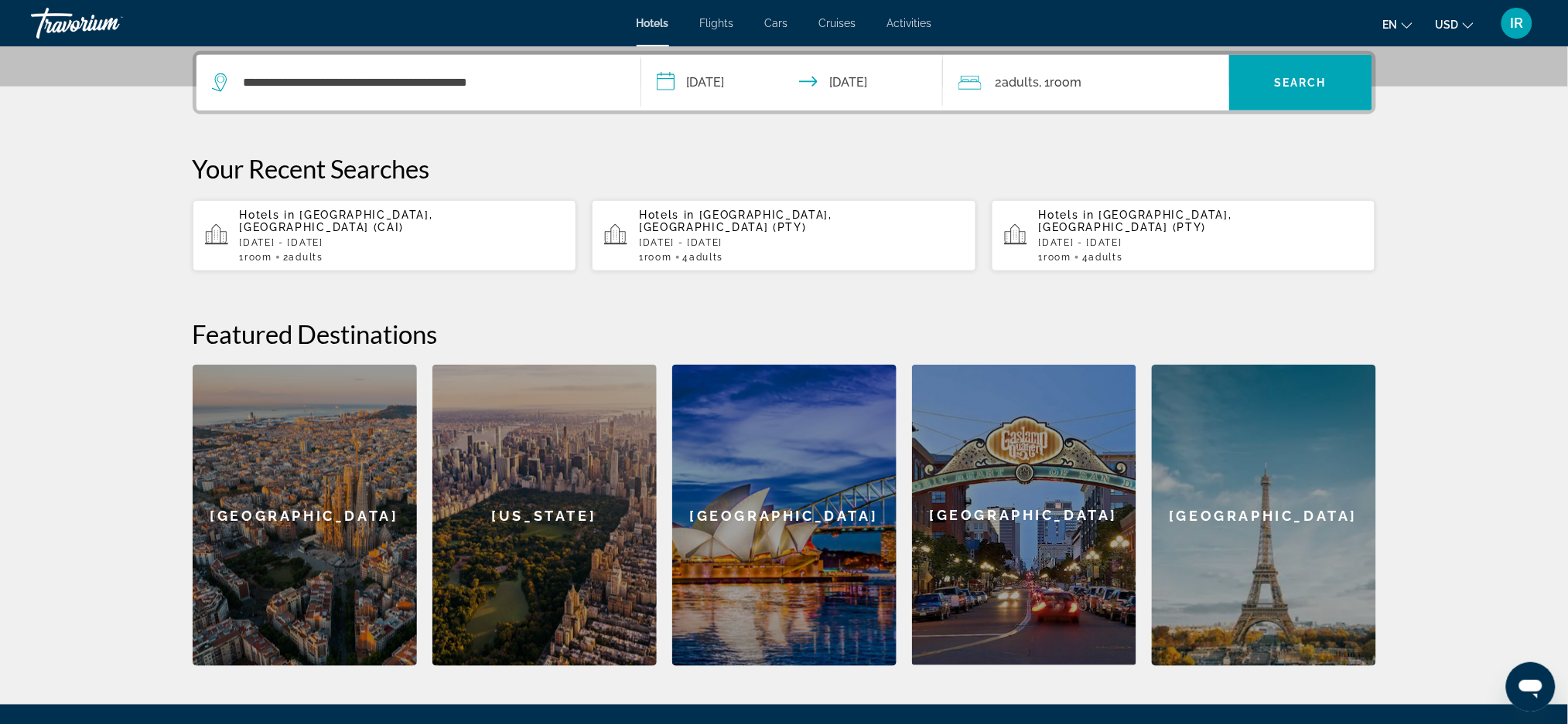
click at [1291, 76] on span "Search" at bounding box center [1300, 82] width 52 height 12
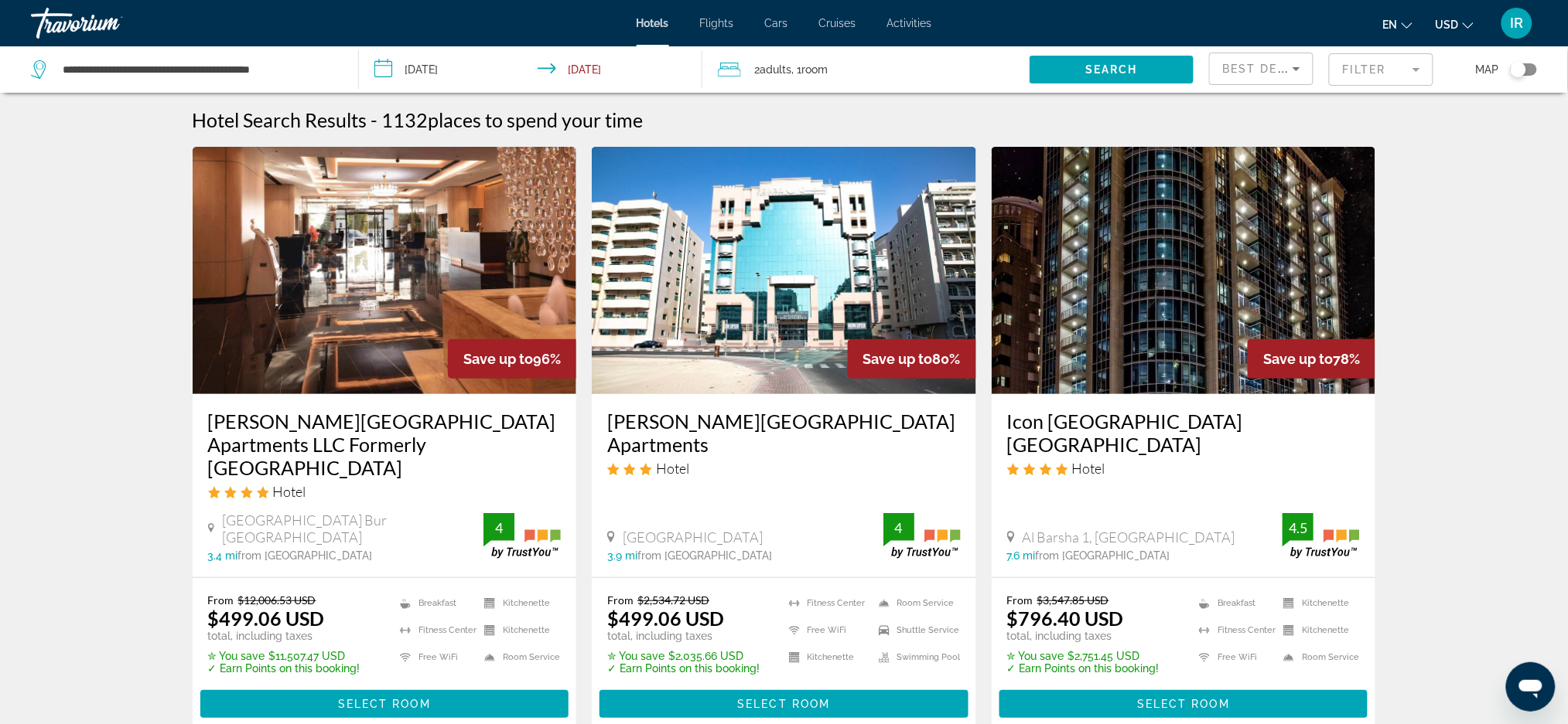
click at [1364, 80] on mat-form-field "Filter" at bounding box center [1381, 69] width 105 height 32
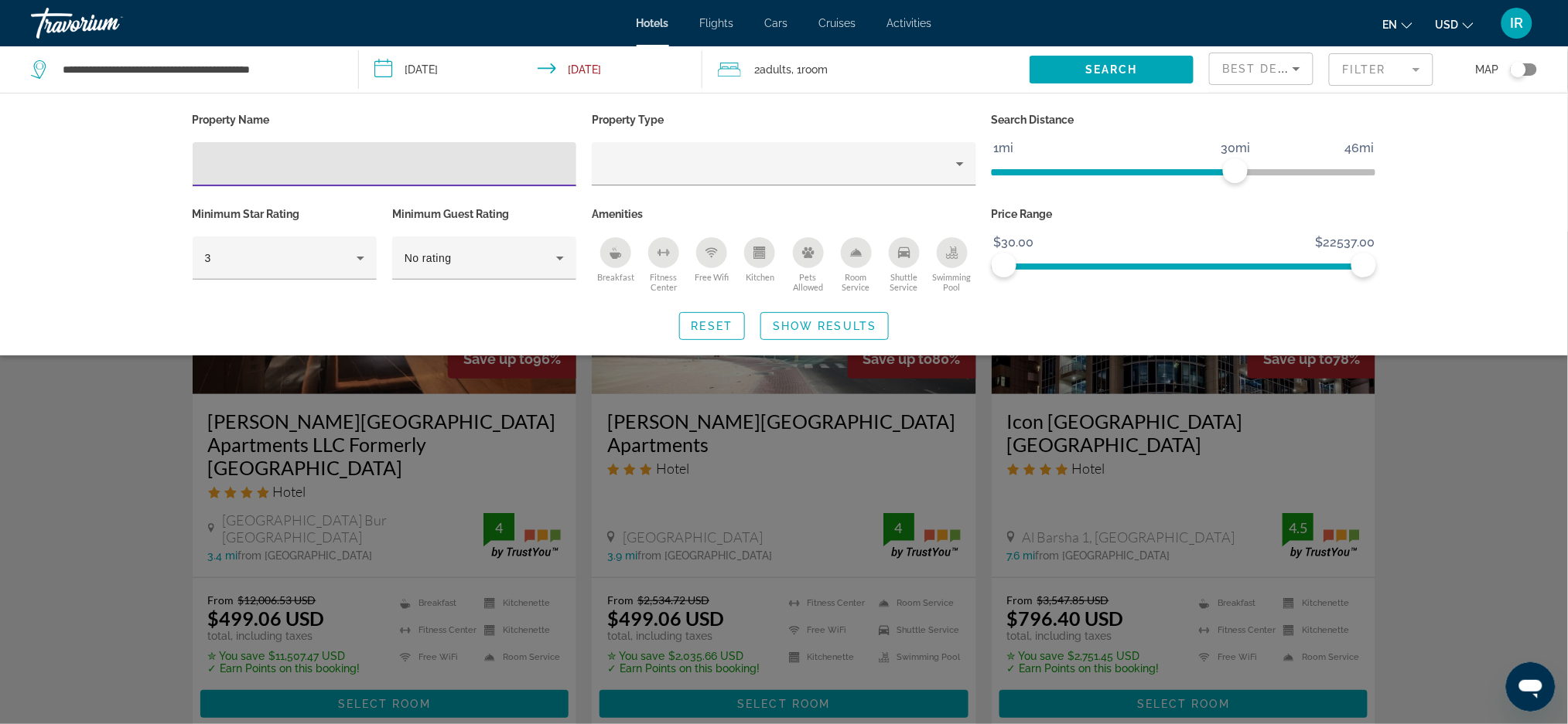
click at [214, 155] on input "Hotel Filters" at bounding box center [385, 164] width 360 height 18
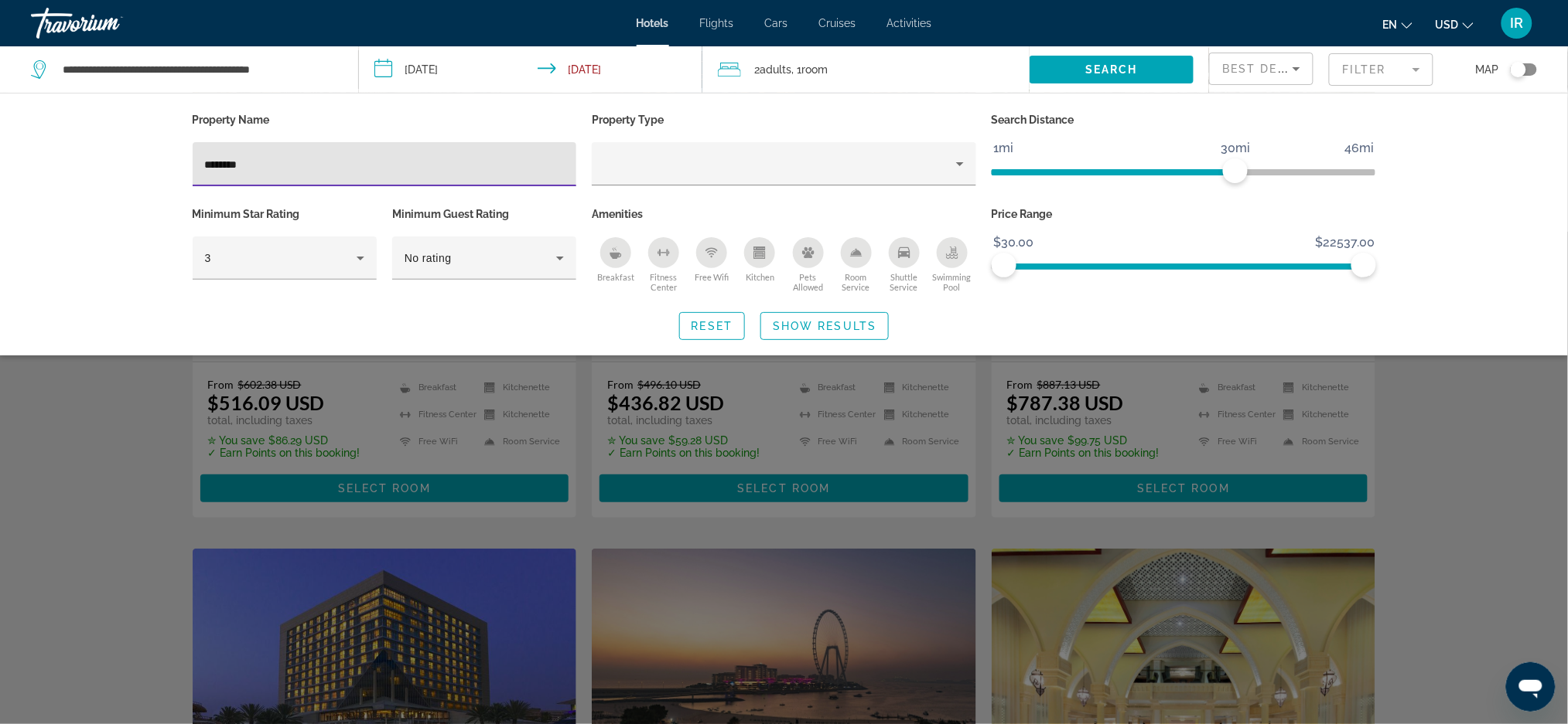
scroll to position [191, 0]
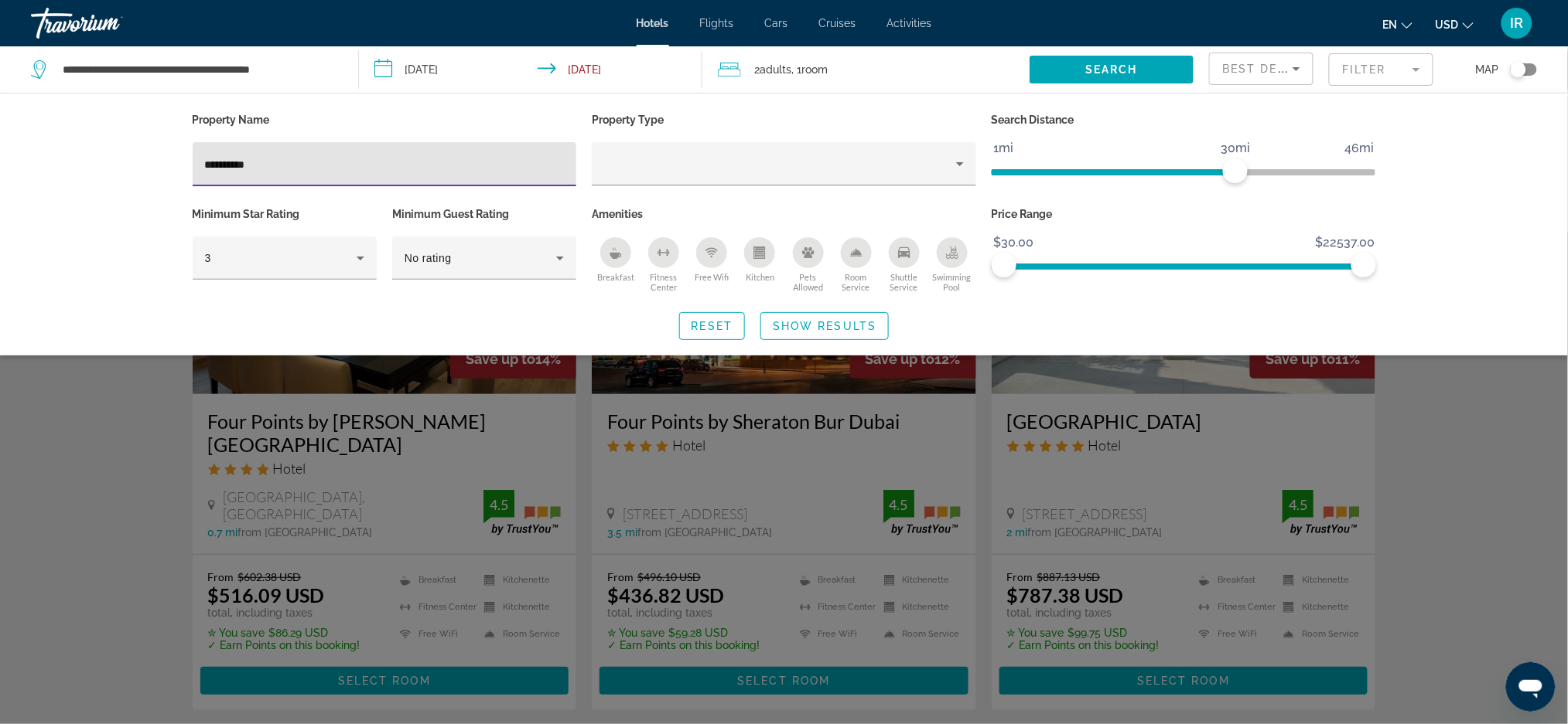
type input "**********"
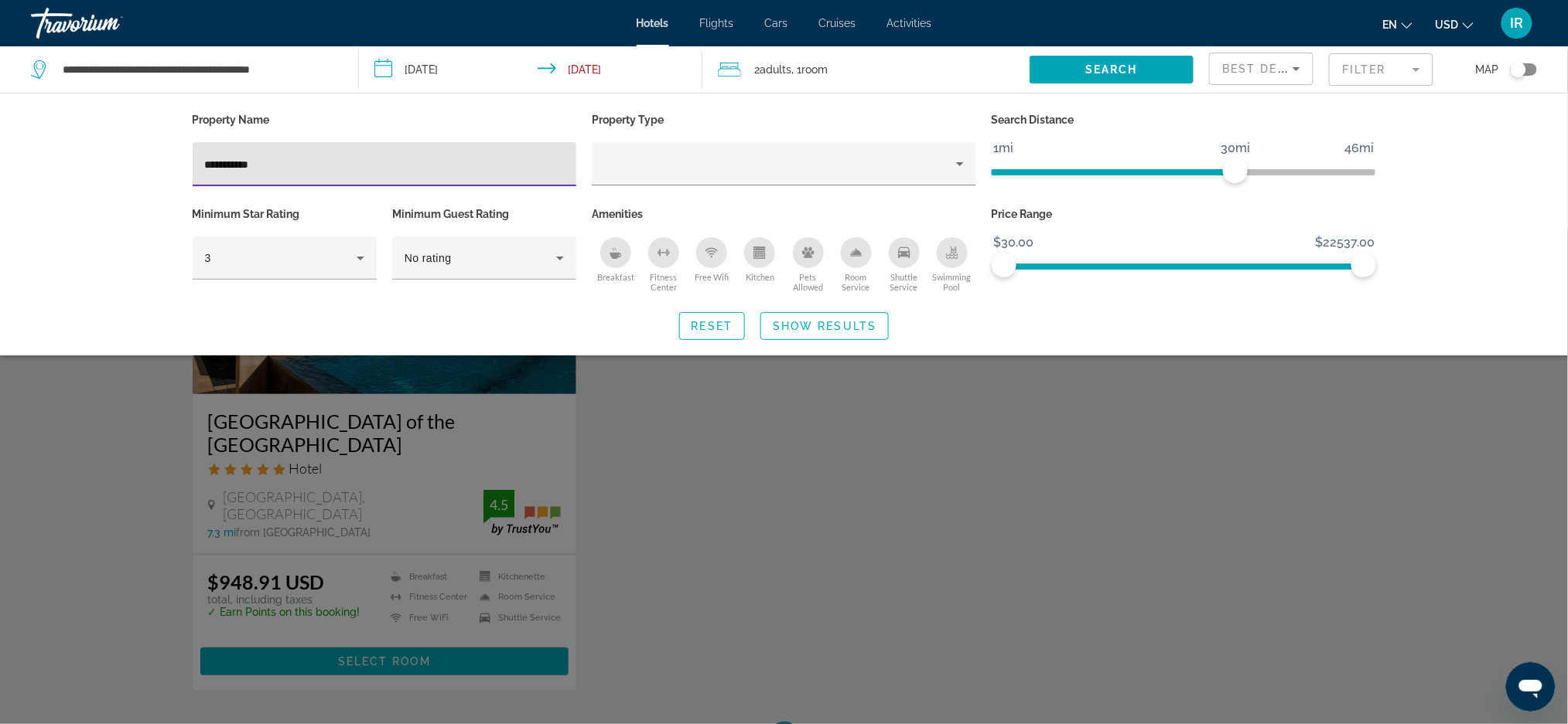
click at [361, 500] on div "Search widget" at bounding box center [784, 478] width 1568 height 492
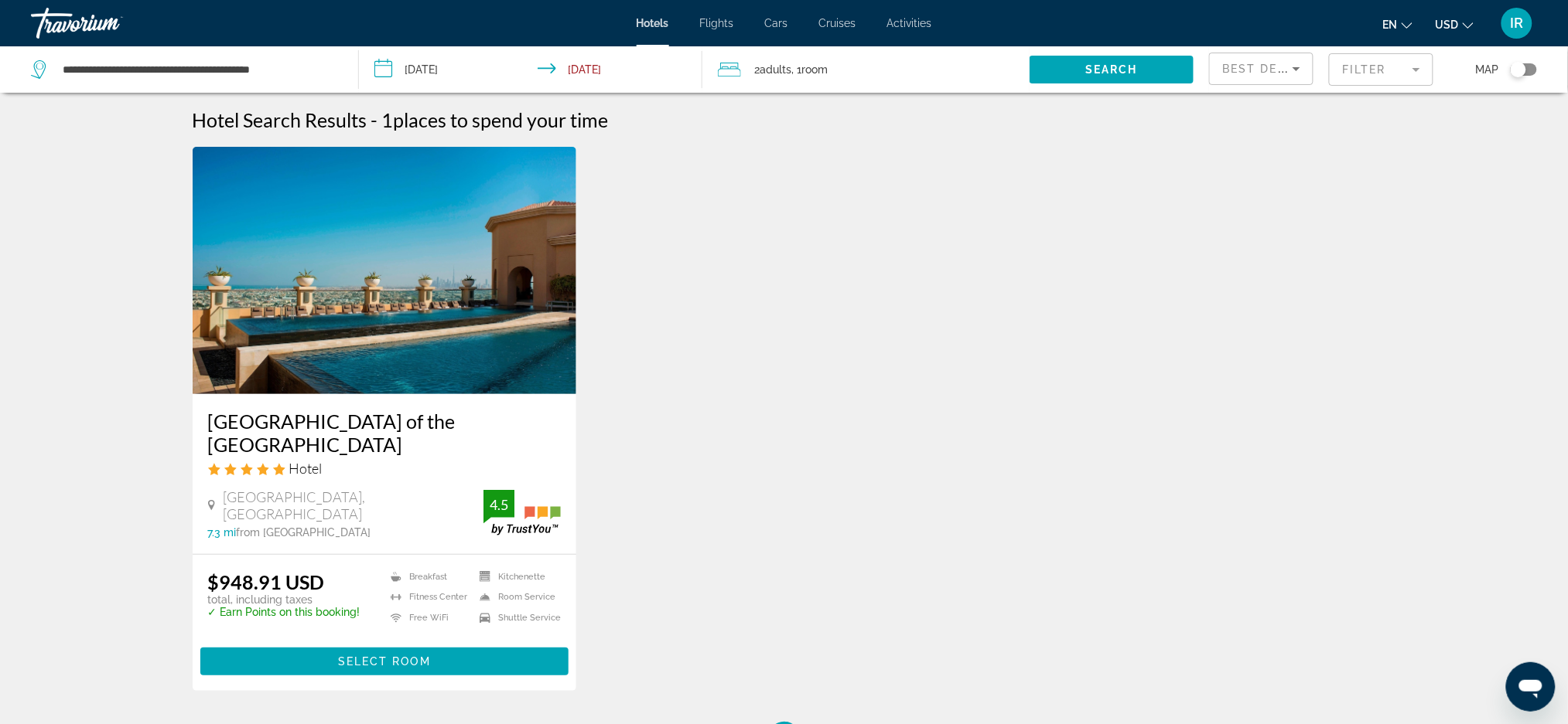
click at [325, 275] on img "Main content" at bounding box center [385, 270] width 385 height 247
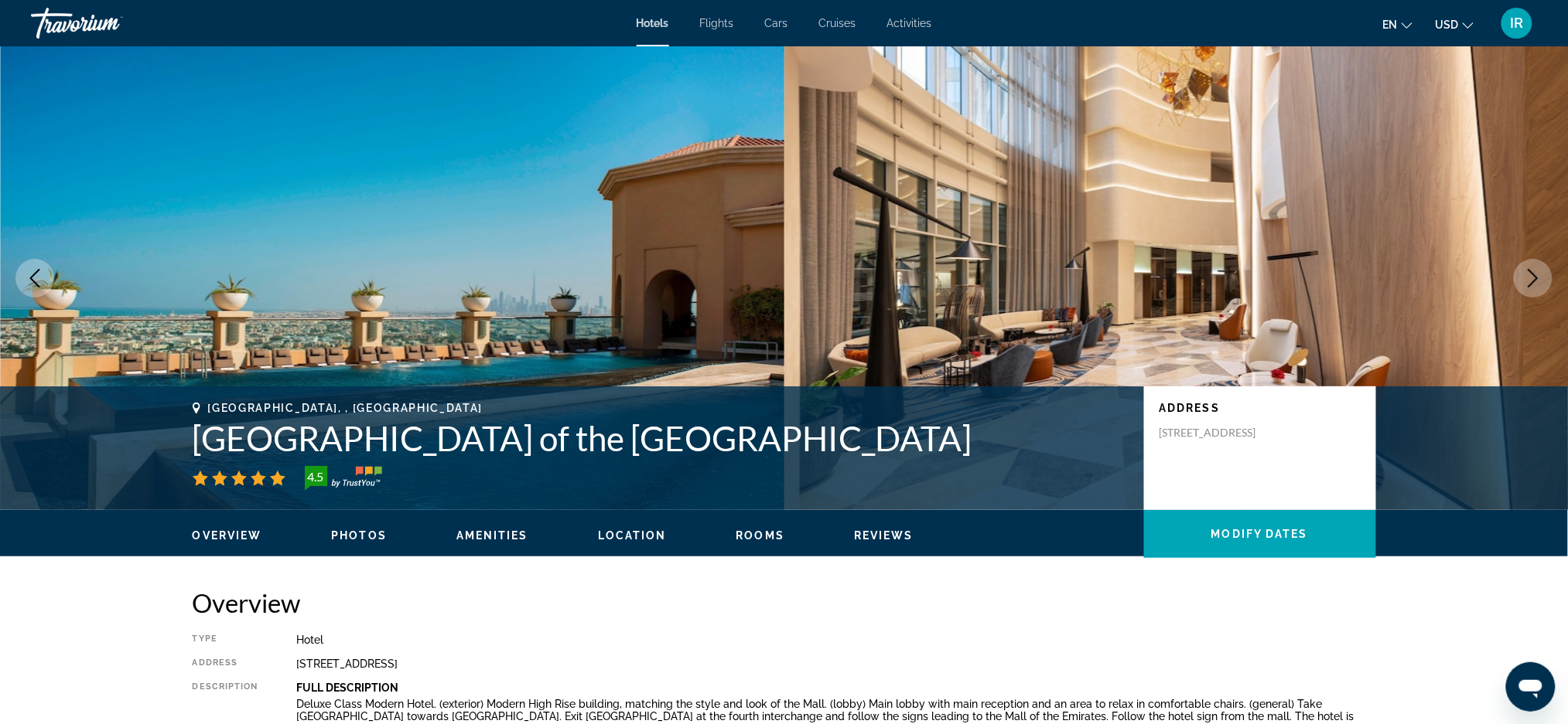
click at [38, 282] on icon "Previous image" at bounding box center [34, 278] width 18 height 18
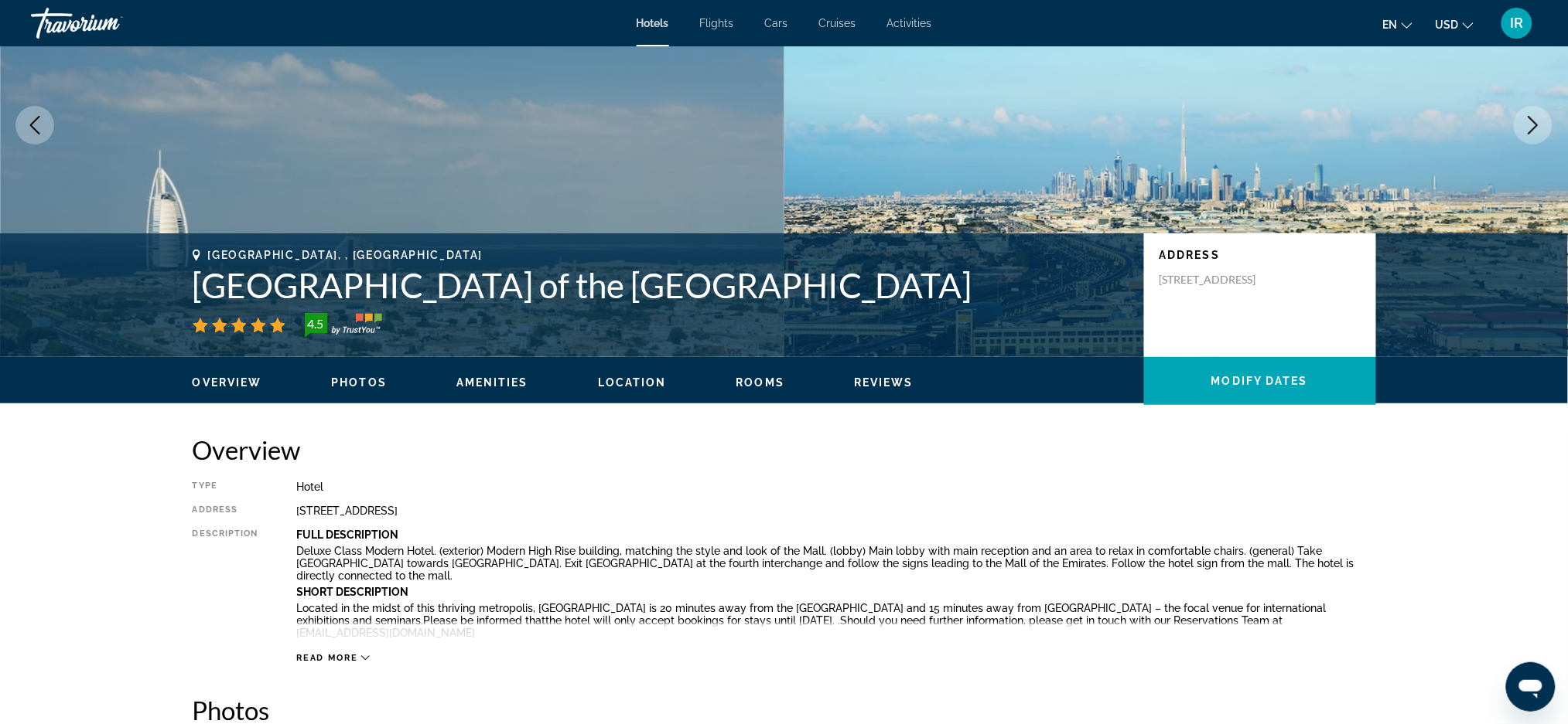
scroll to position [126, 0]
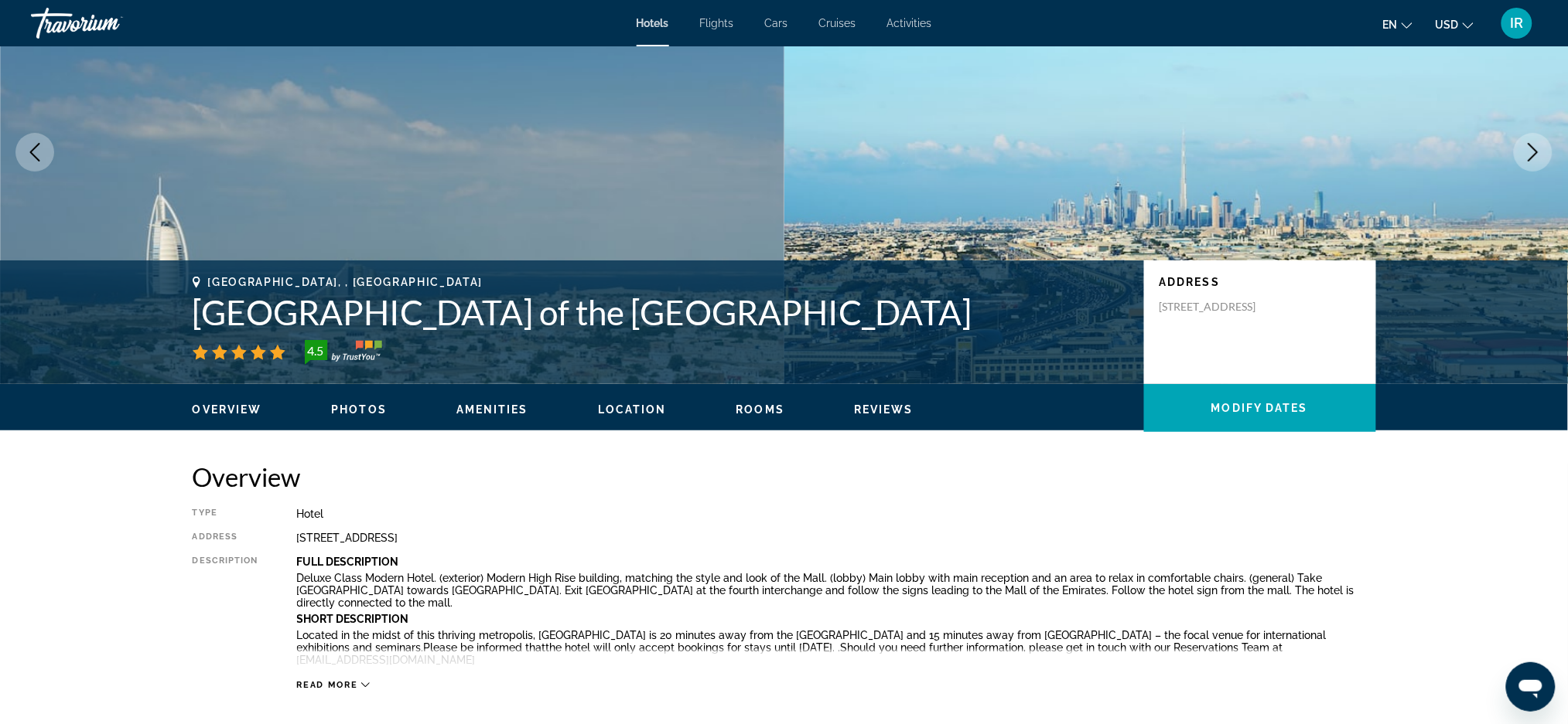
click at [32, 159] on icon "Previous image" at bounding box center [34, 151] width 18 height 18
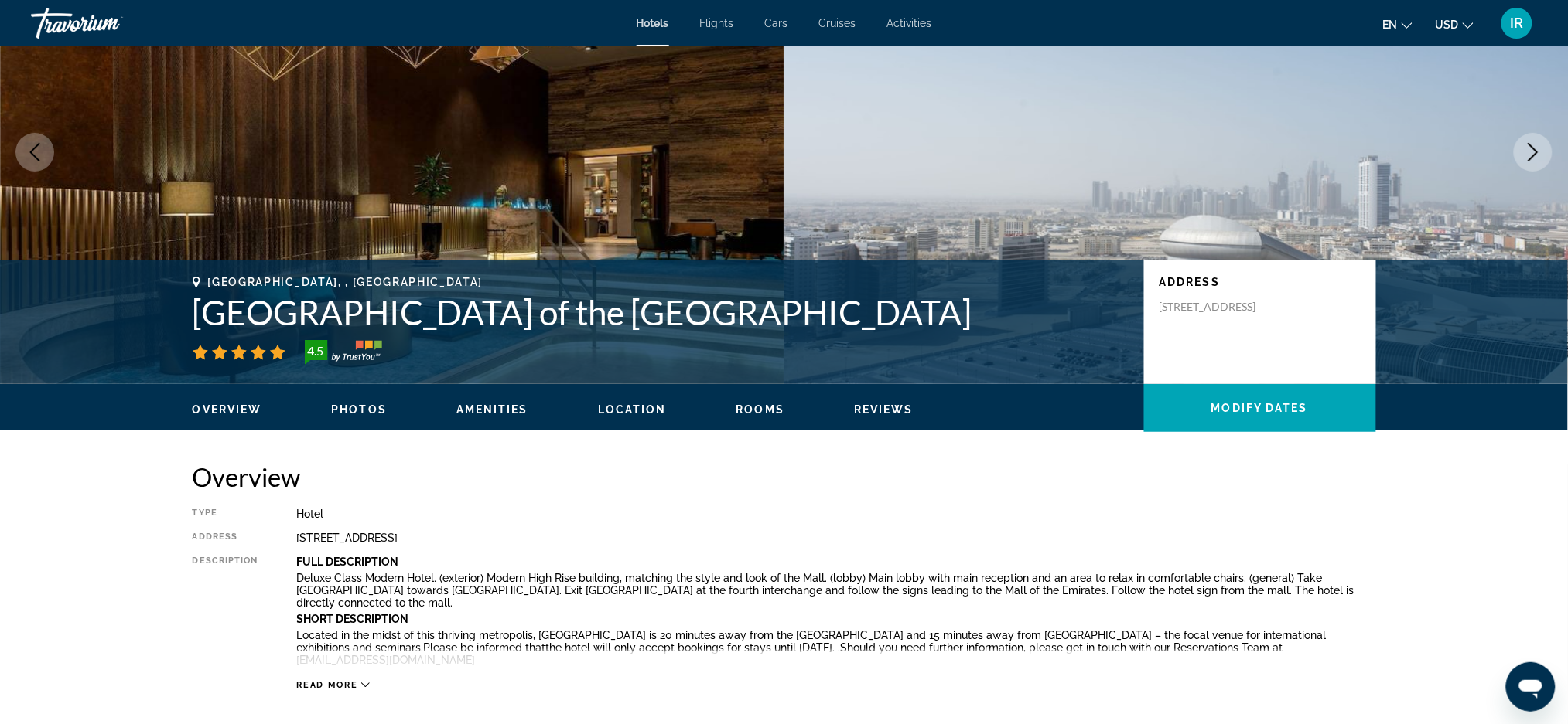
click at [39, 141] on button "Previous image" at bounding box center [34, 152] width 39 height 39
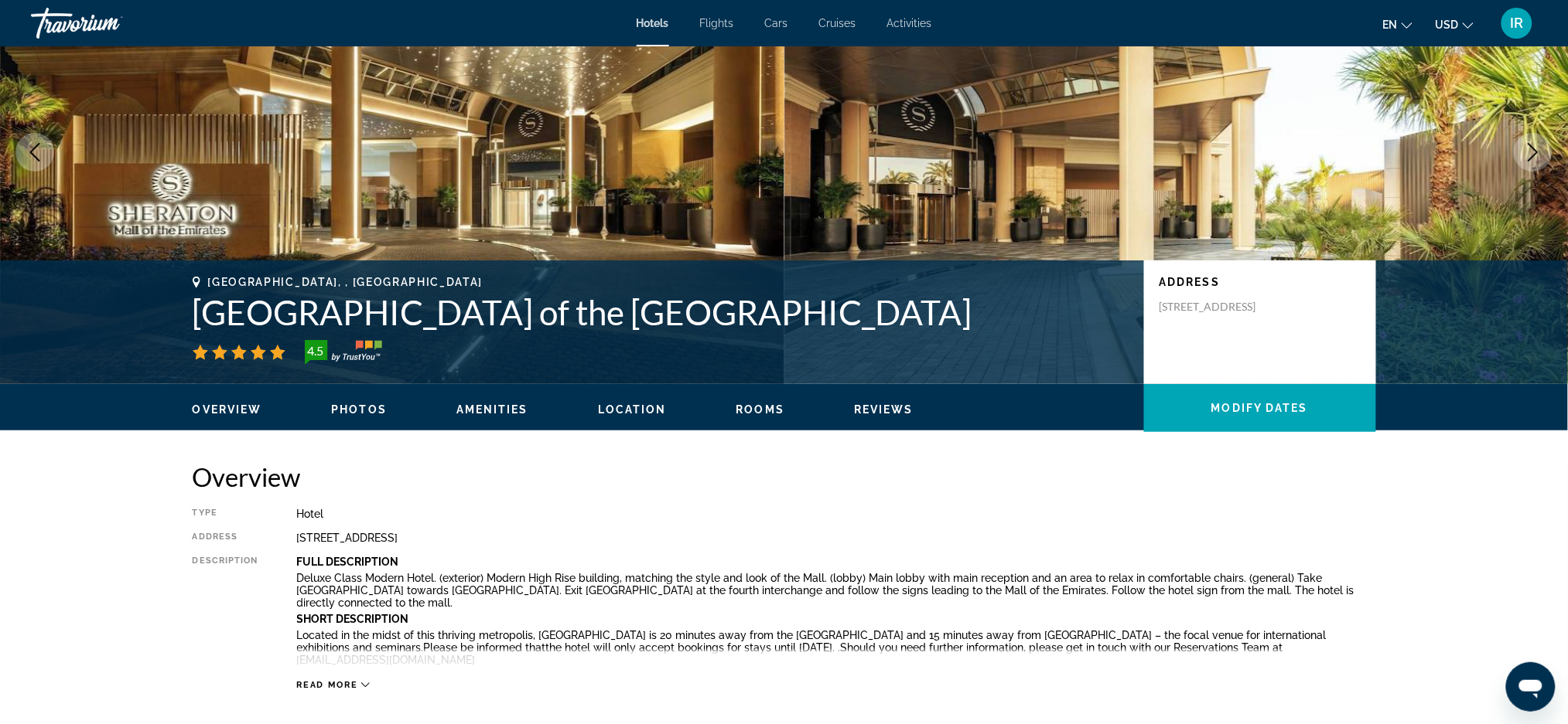
click at [33, 144] on icon "Previous image" at bounding box center [34, 151] width 18 height 18
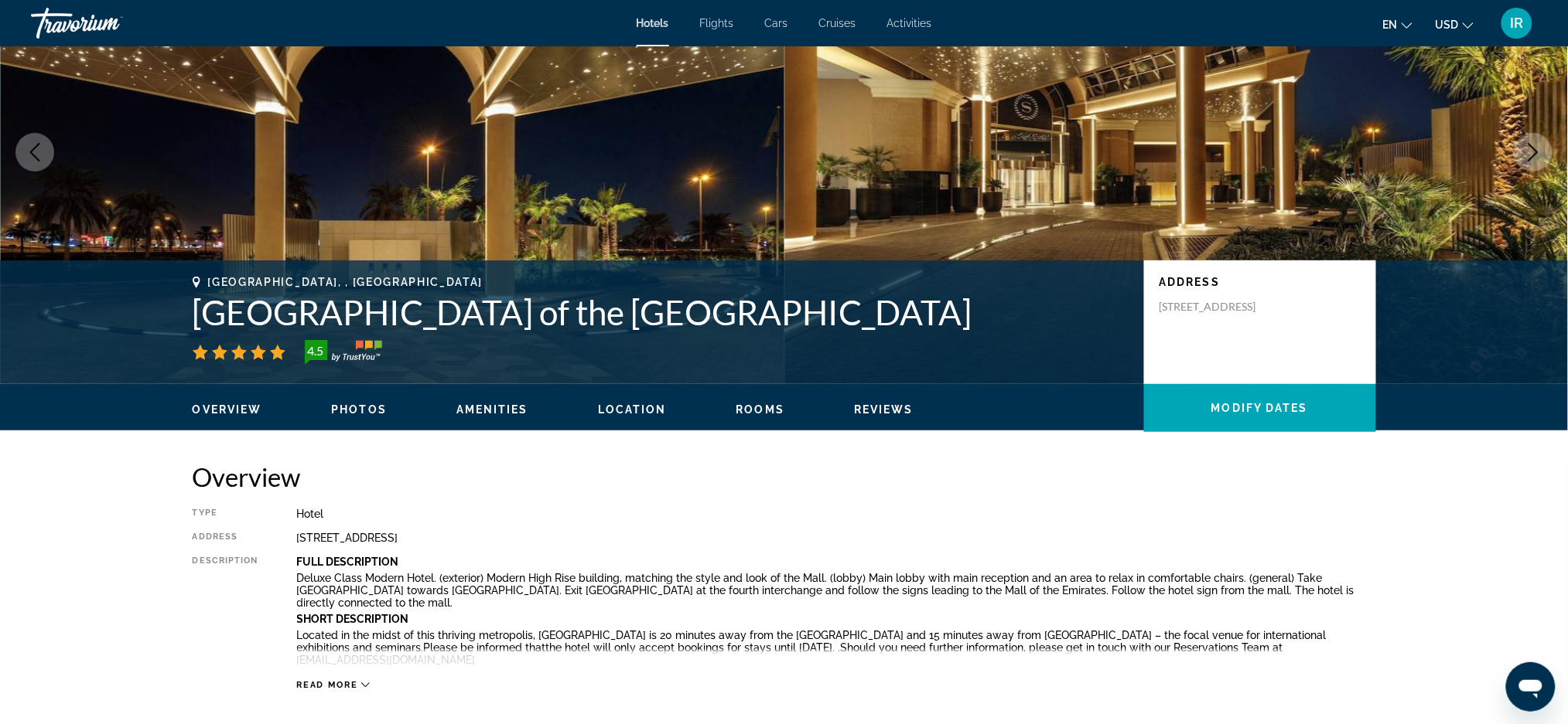
click at [31, 155] on icon "Previous image" at bounding box center [34, 151] width 18 height 18
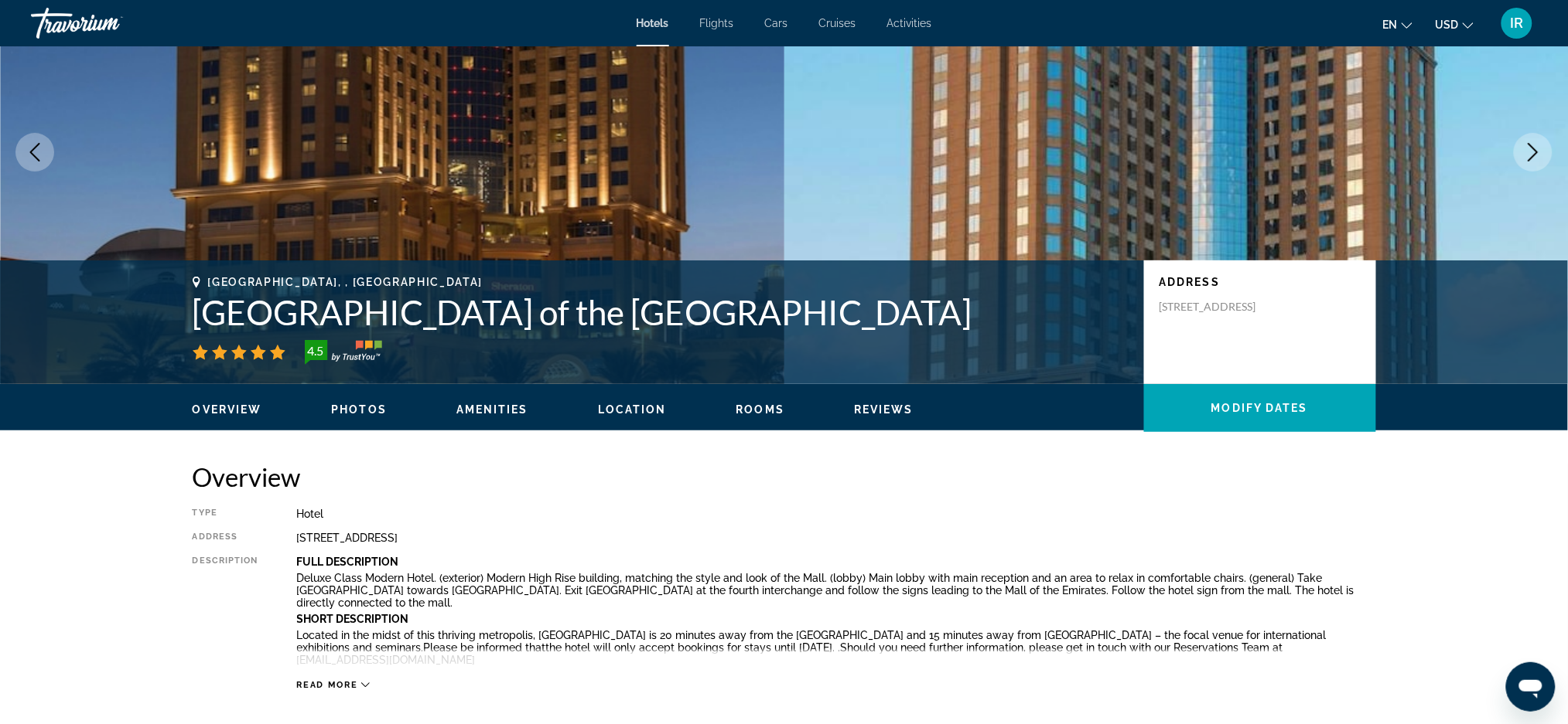
click at [34, 154] on icon "Previous image" at bounding box center [34, 151] width 18 height 18
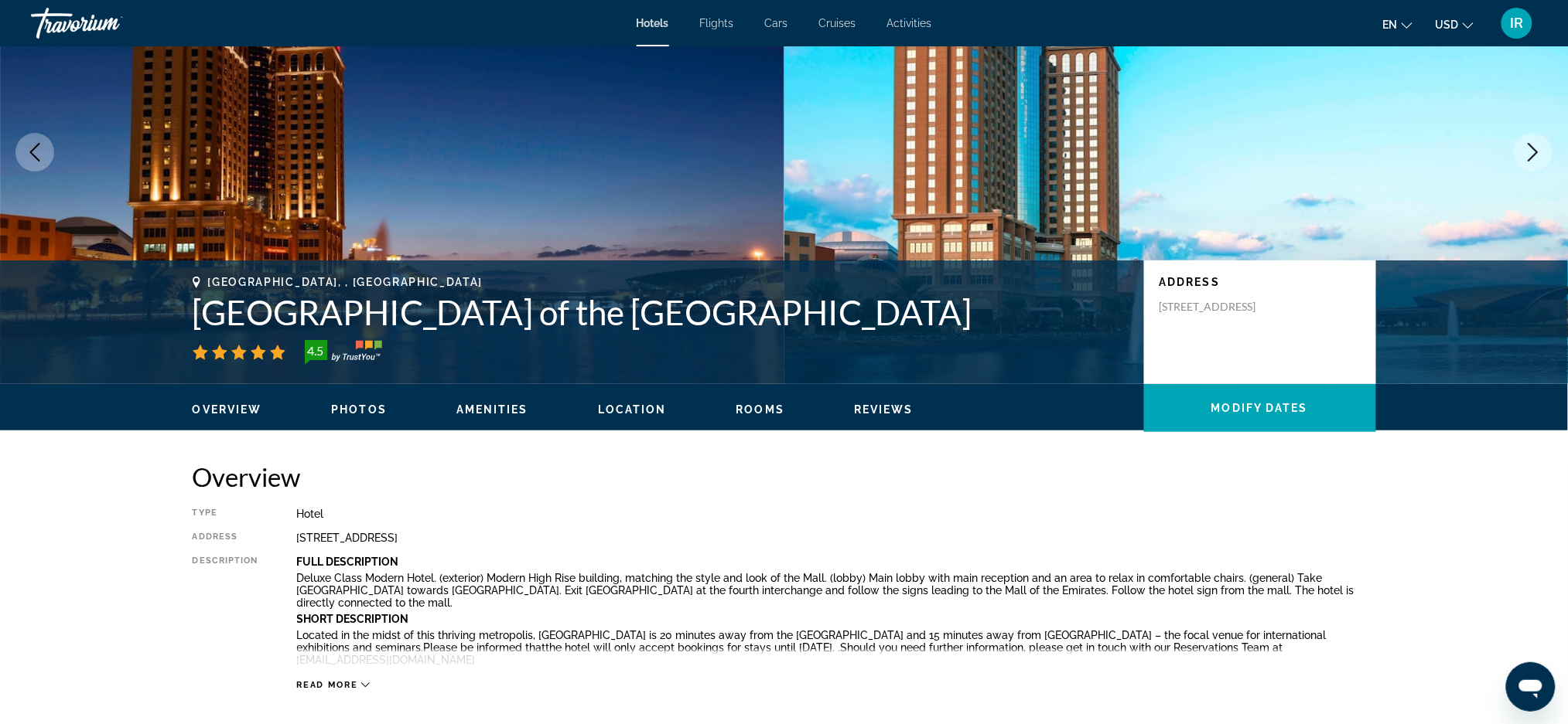
click at [39, 154] on icon "Previous image" at bounding box center [34, 151] width 18 height 18
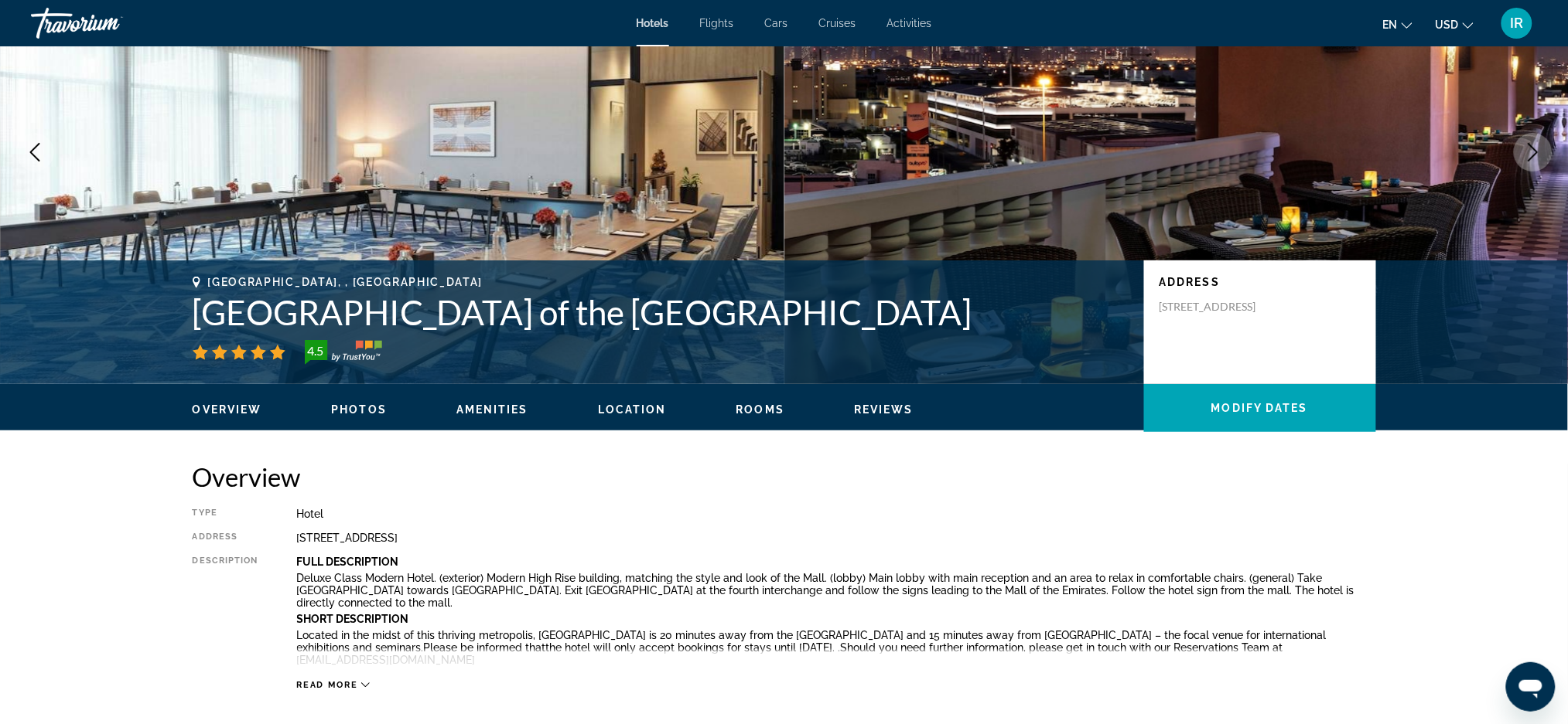
click at [30, 150] on icon "Previous image" at bounding box center [34, 151] width 18 height 18
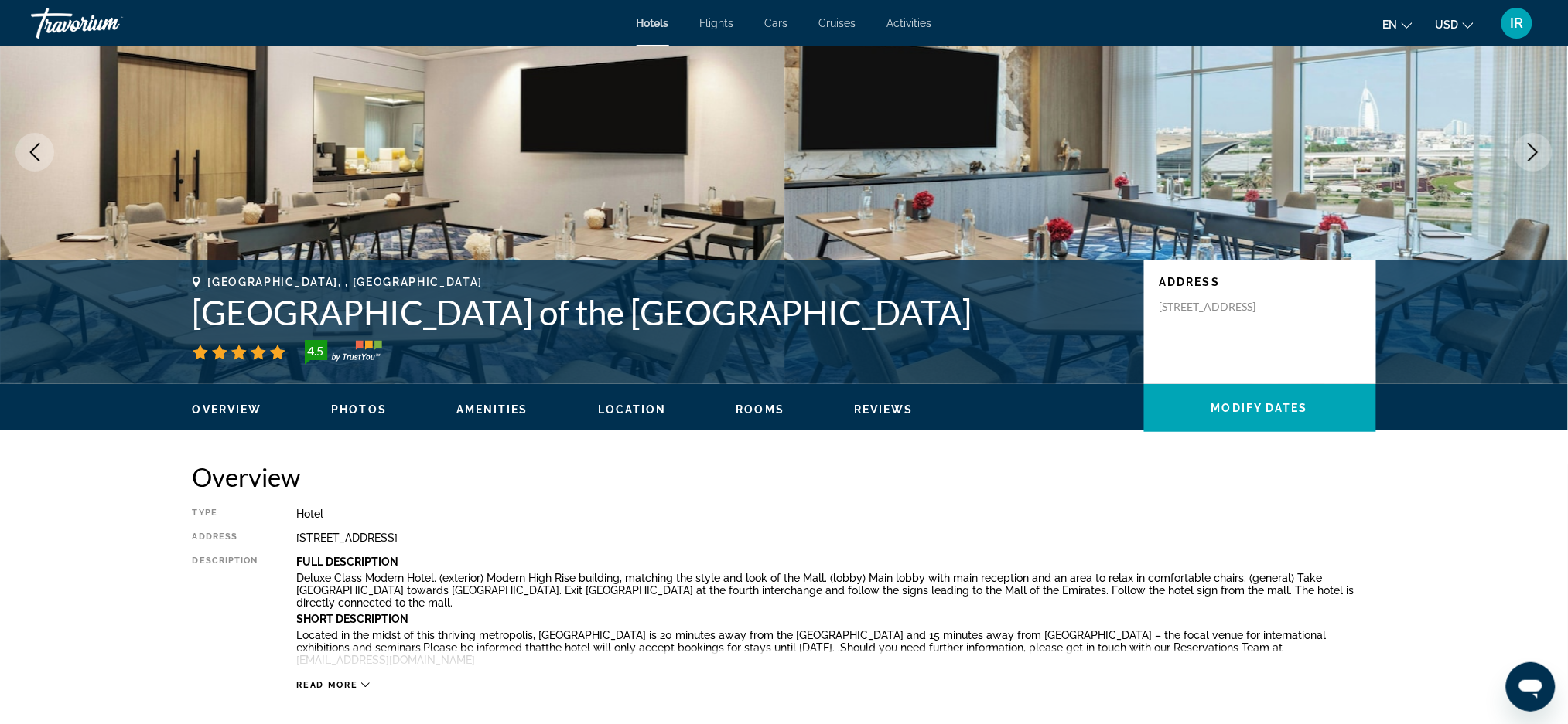
click at [43, 146] on icon "Previous image" at bounding box center [34, 151] width 18 height 18
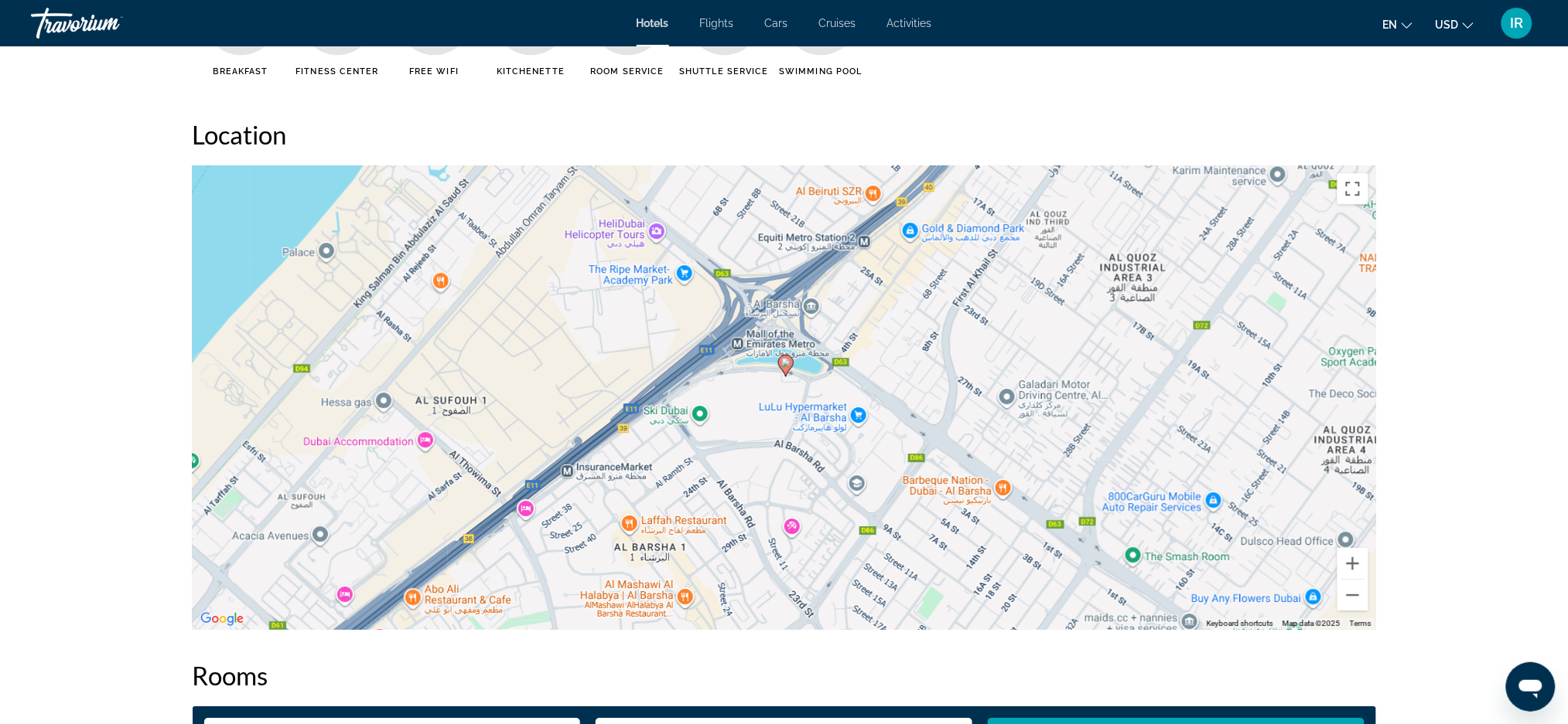
scroll to position [1390, 0]
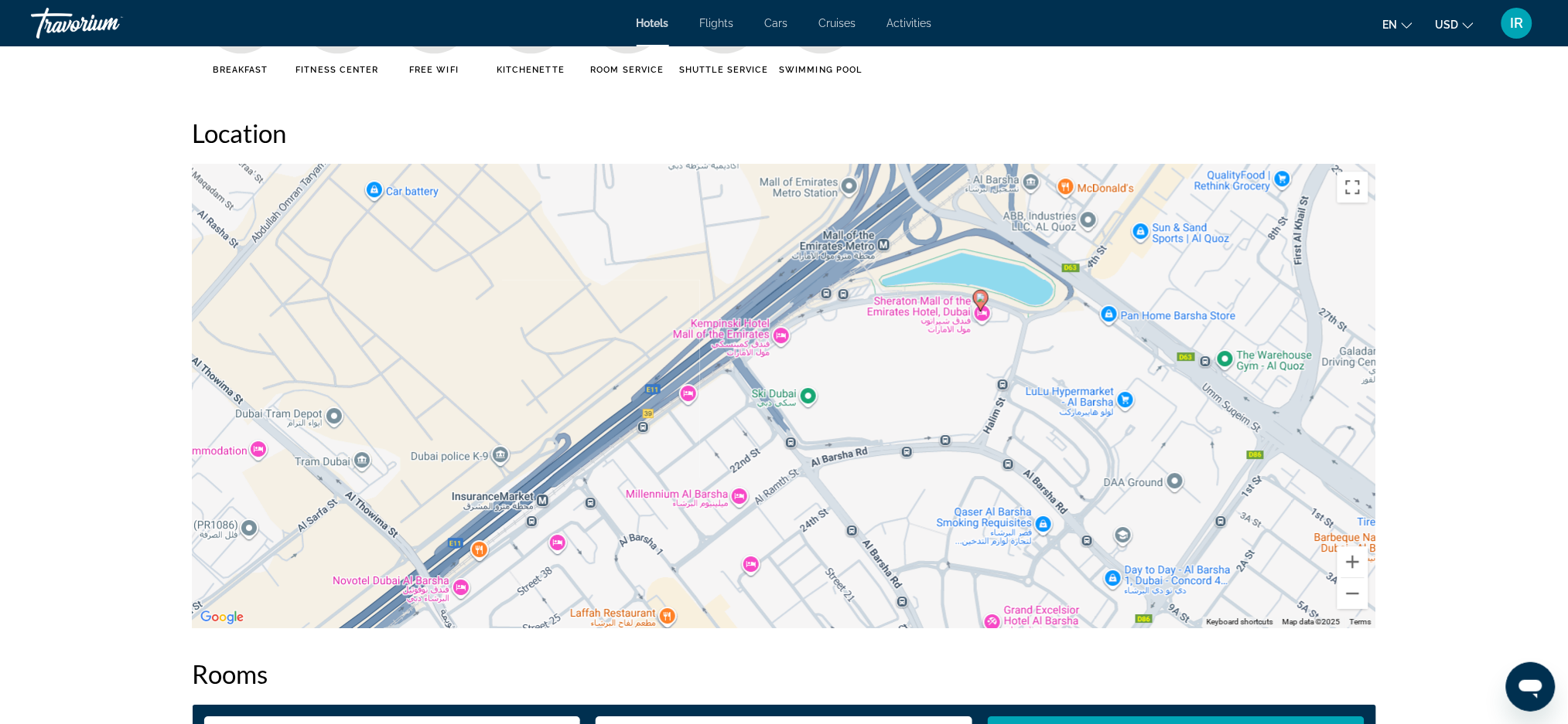
click at [447, 229] on div "To activate drag with keyboard, press Alt + Enter. Once in keyboard drag state,…" at bounding box center [784, 395] width 1183 height 463
